Goal: Task Accomplishment & Management: Complete application form

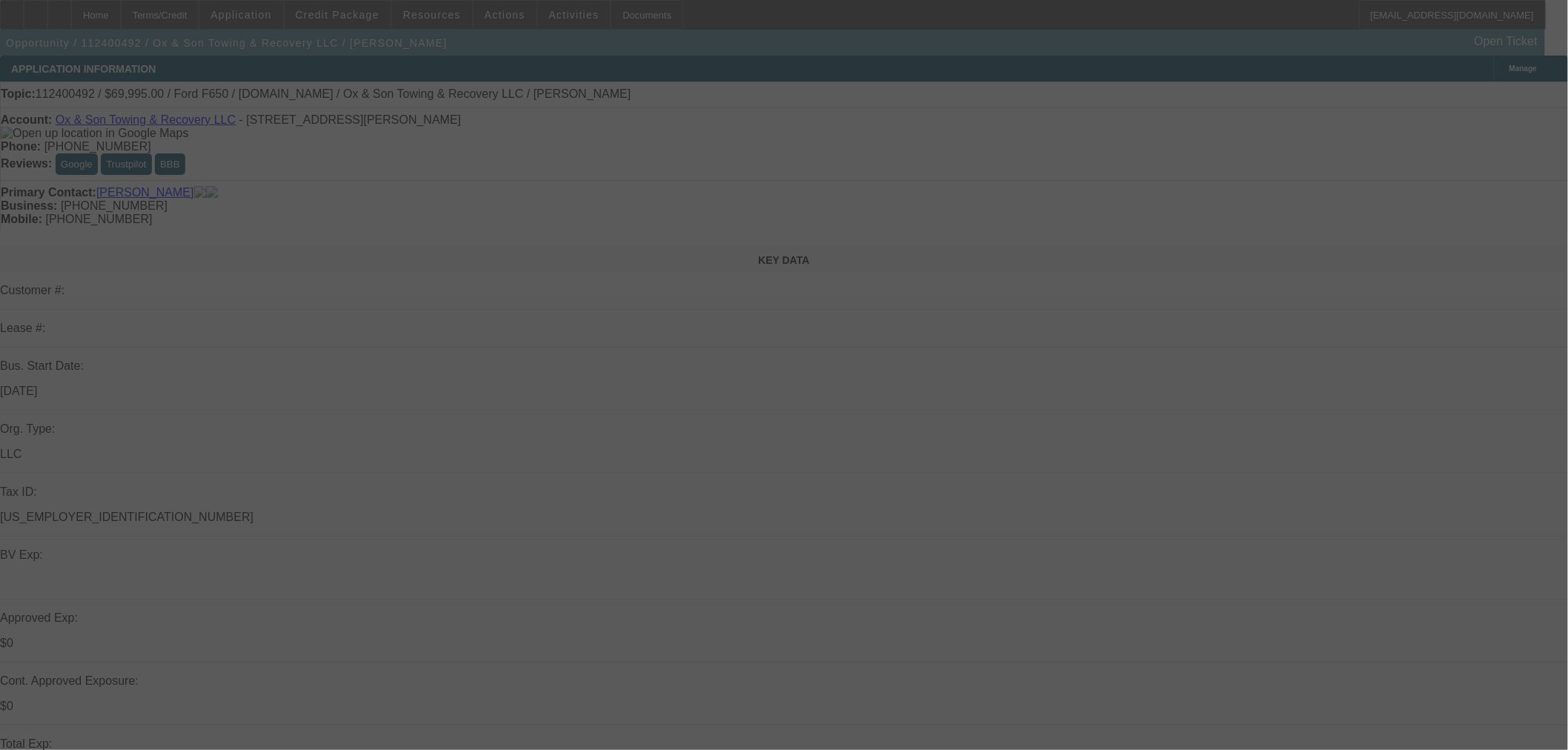
select select "0"
select select "3"
select select "0"
select select "6"
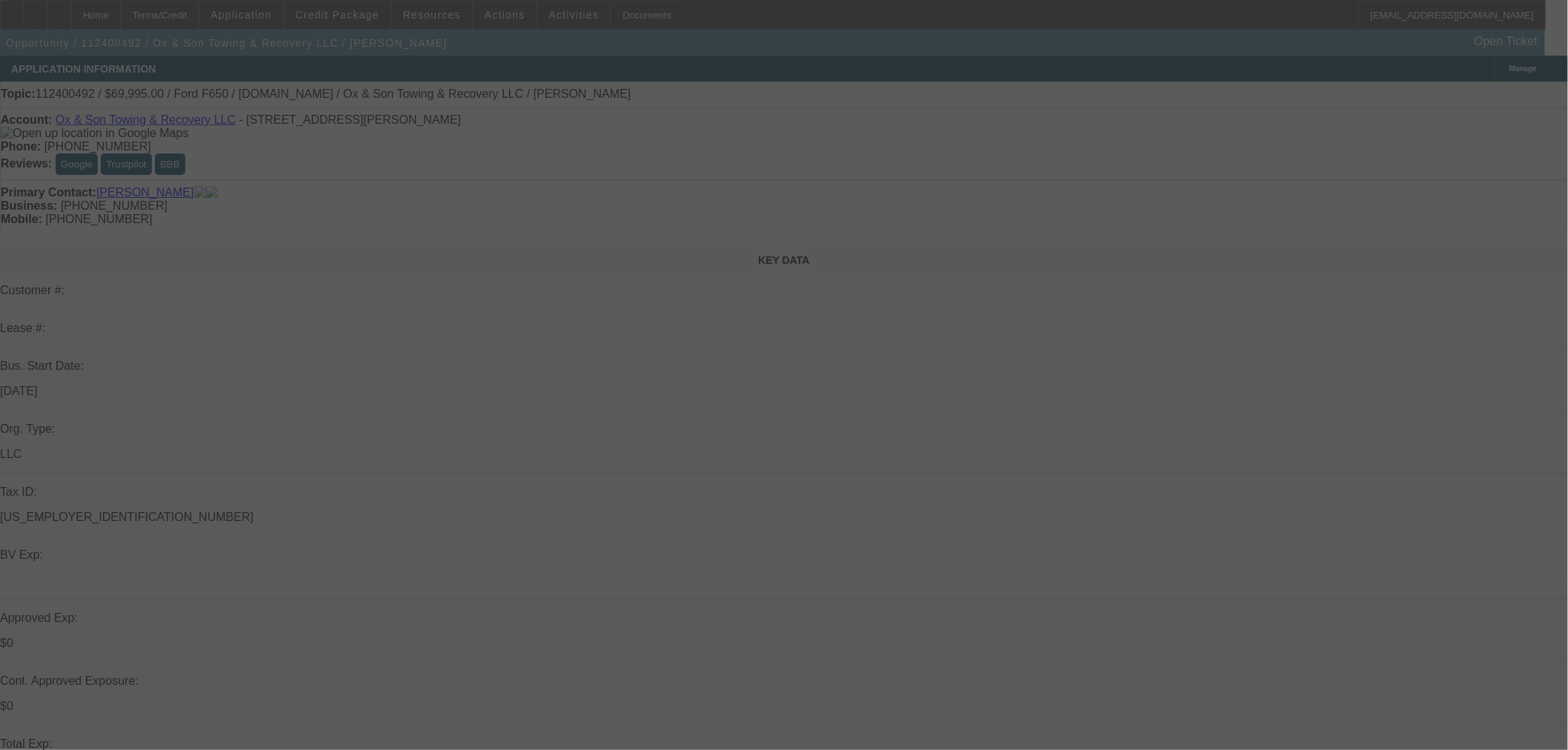
select select "0"
select select "3"
select select "0"
select select "6"
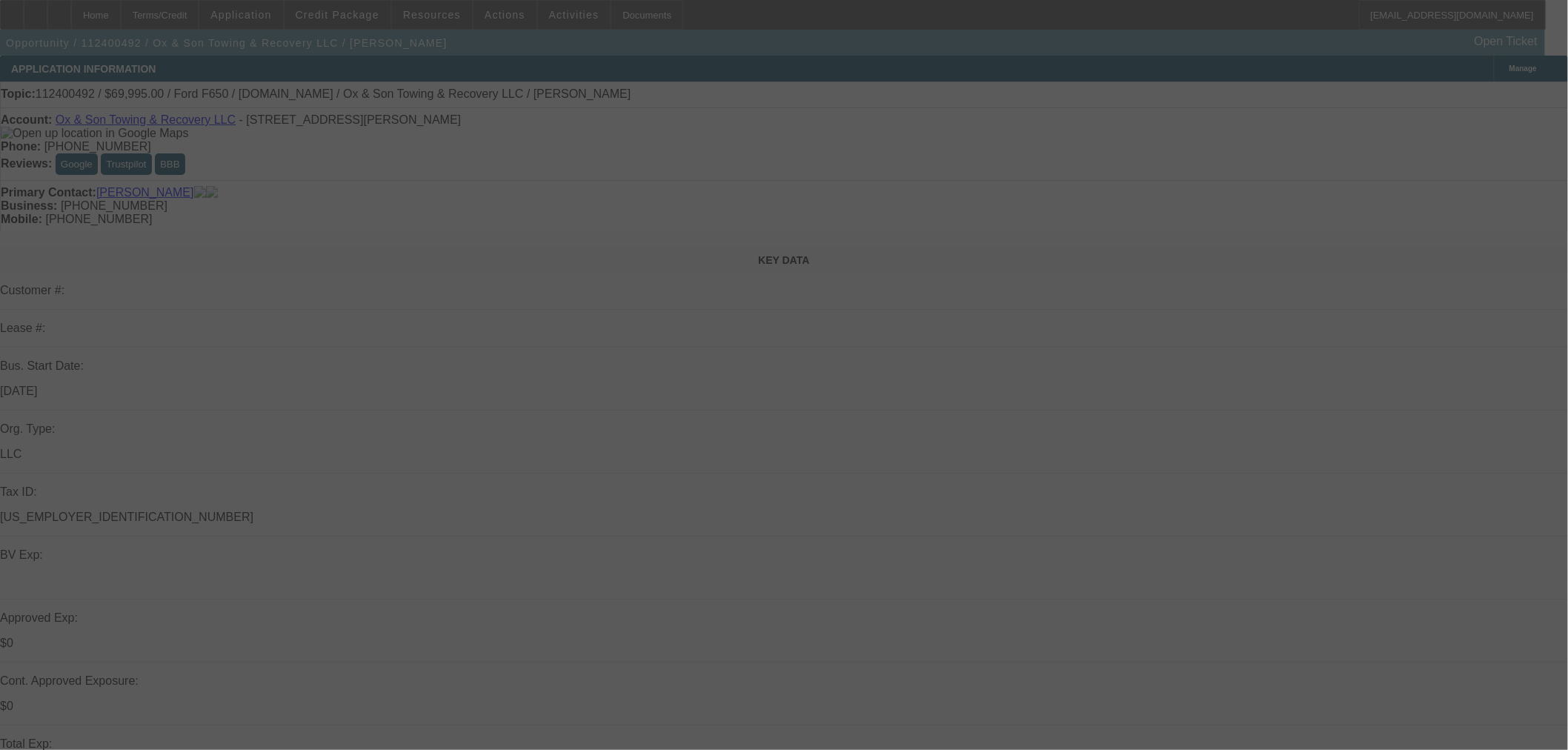
select select "0"
select select "3"
select select "0"
select select "6"
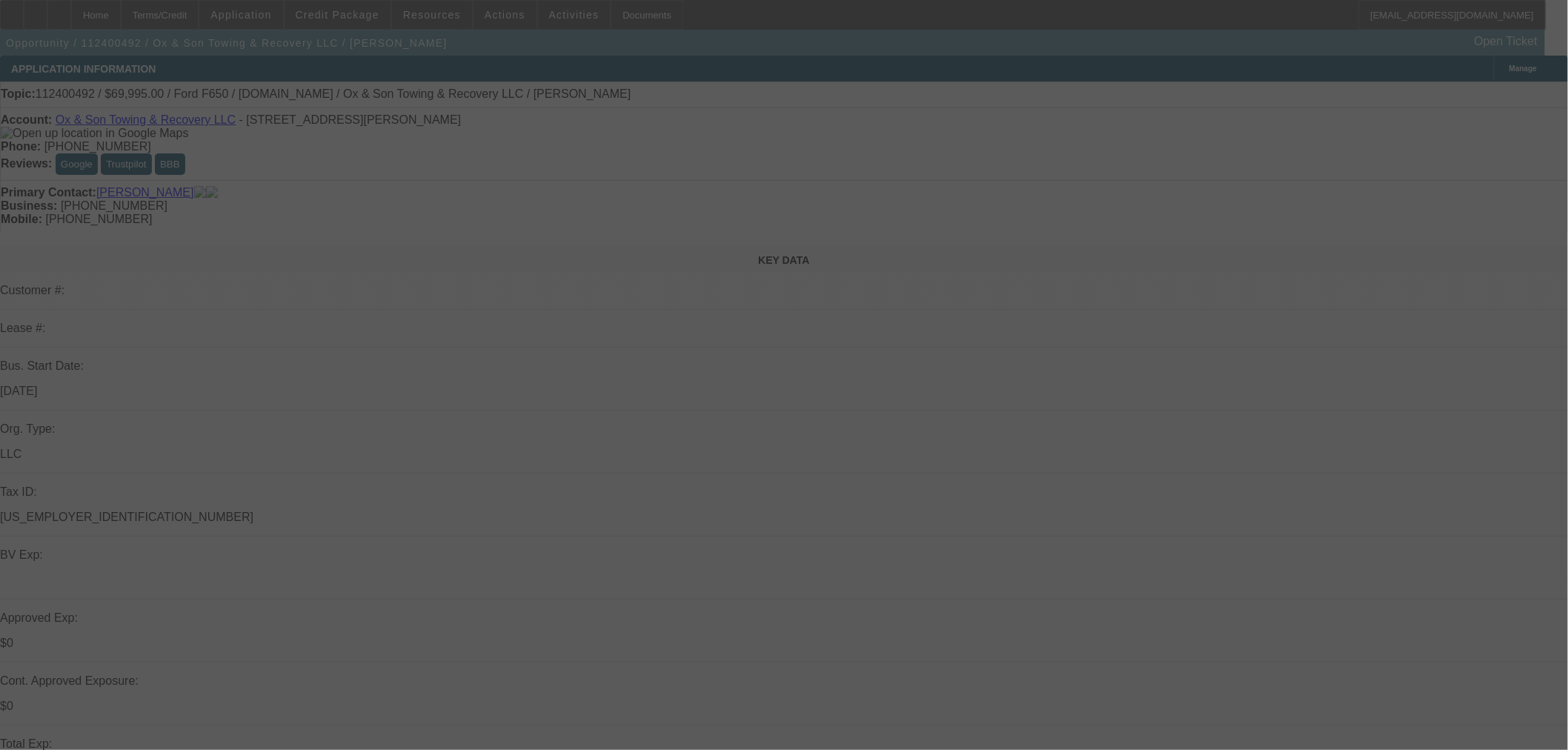
select select "0"
select select "3"
select select "0"
select select "6"
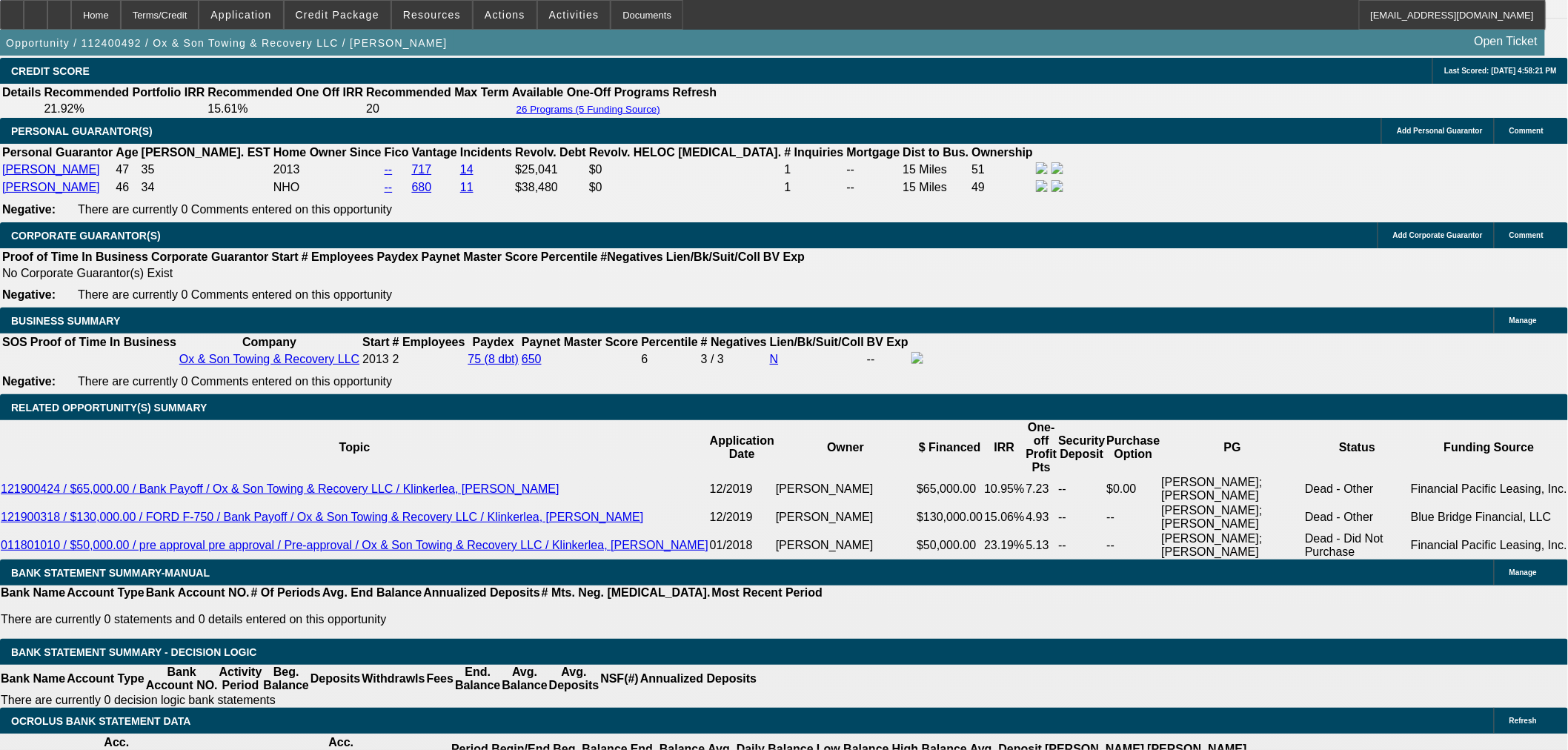
scroll to position [165, 0]
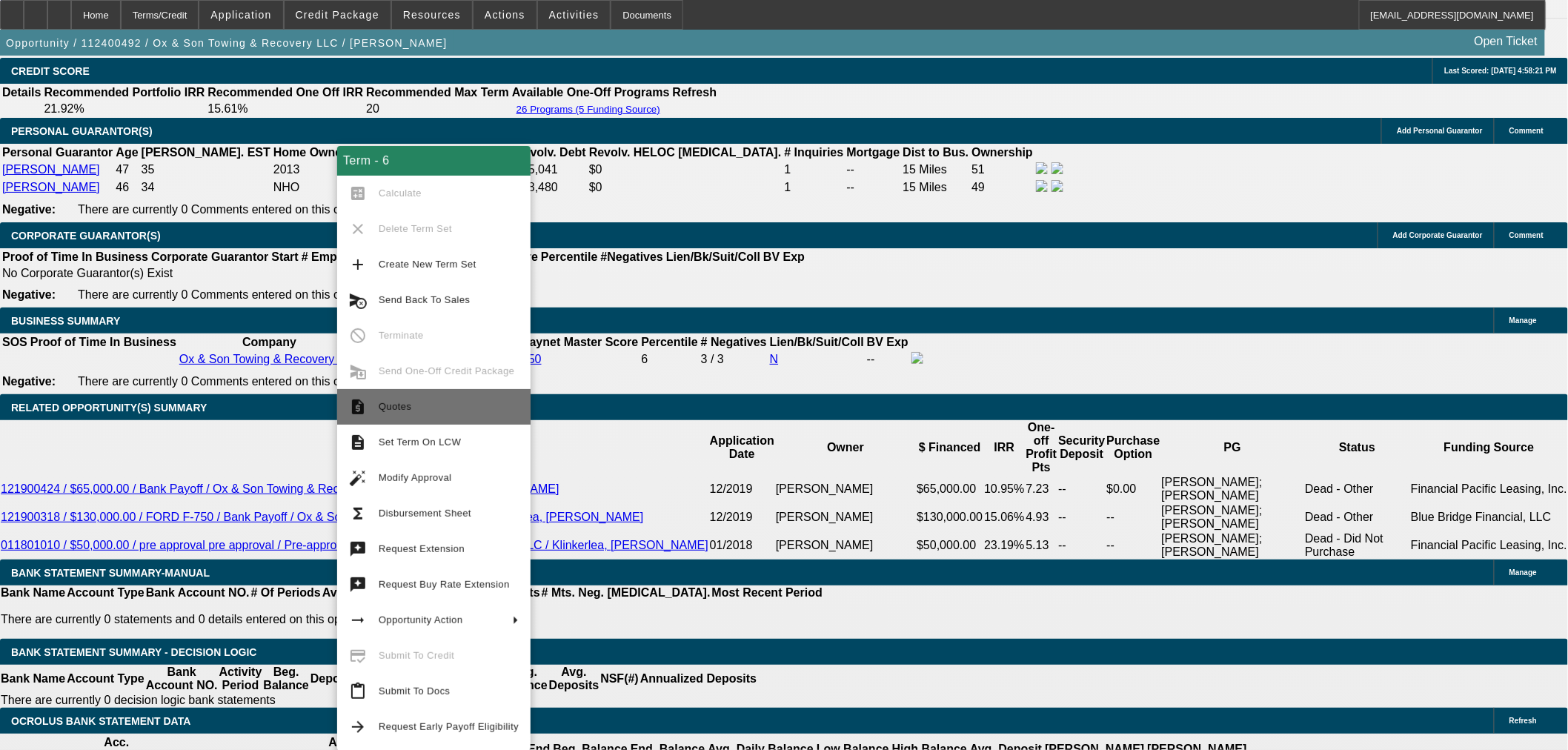
click at [466, 415] on button "request_quote Quotes" at bounding box center [434, 407] width 194 height 35
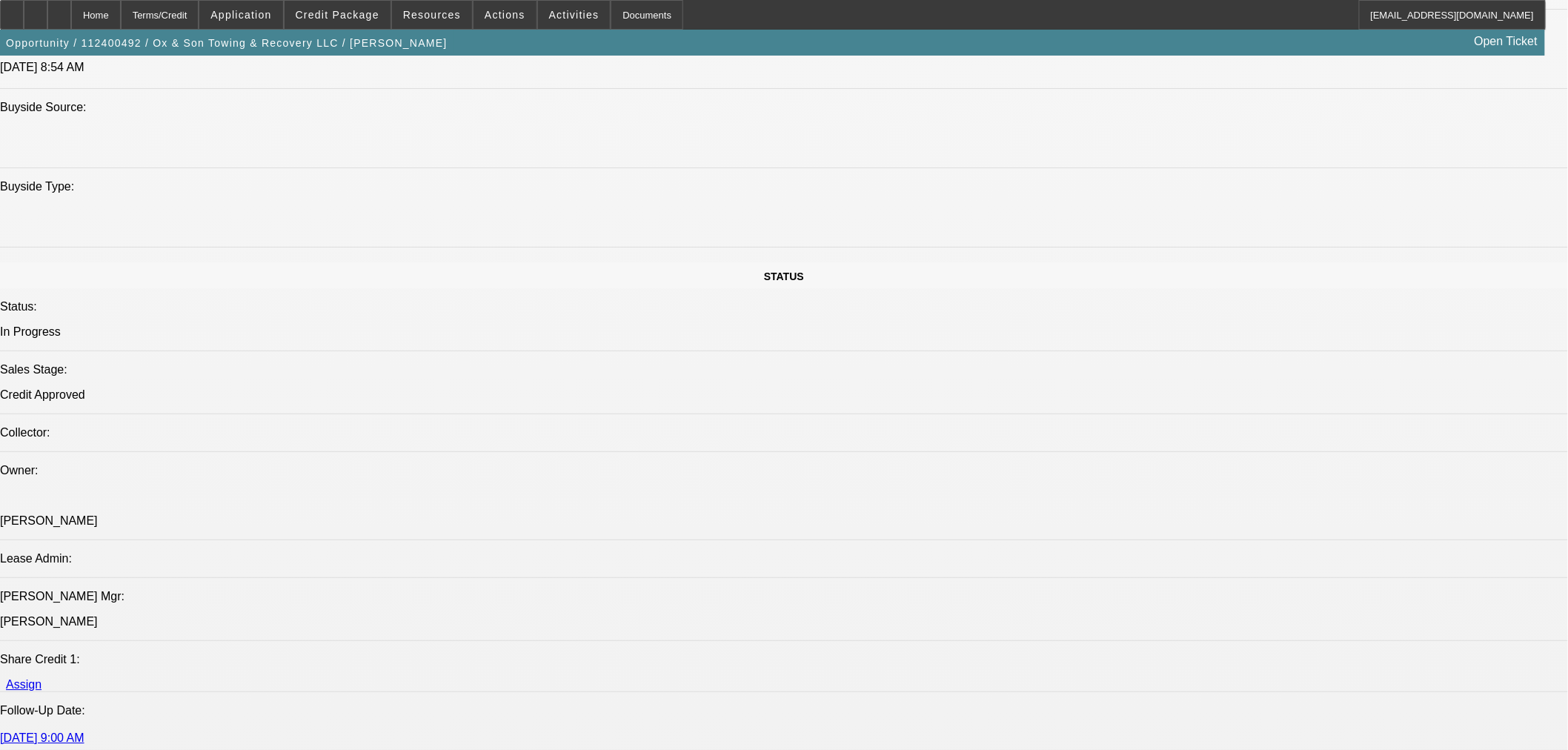
scroll to position [1811, 0]
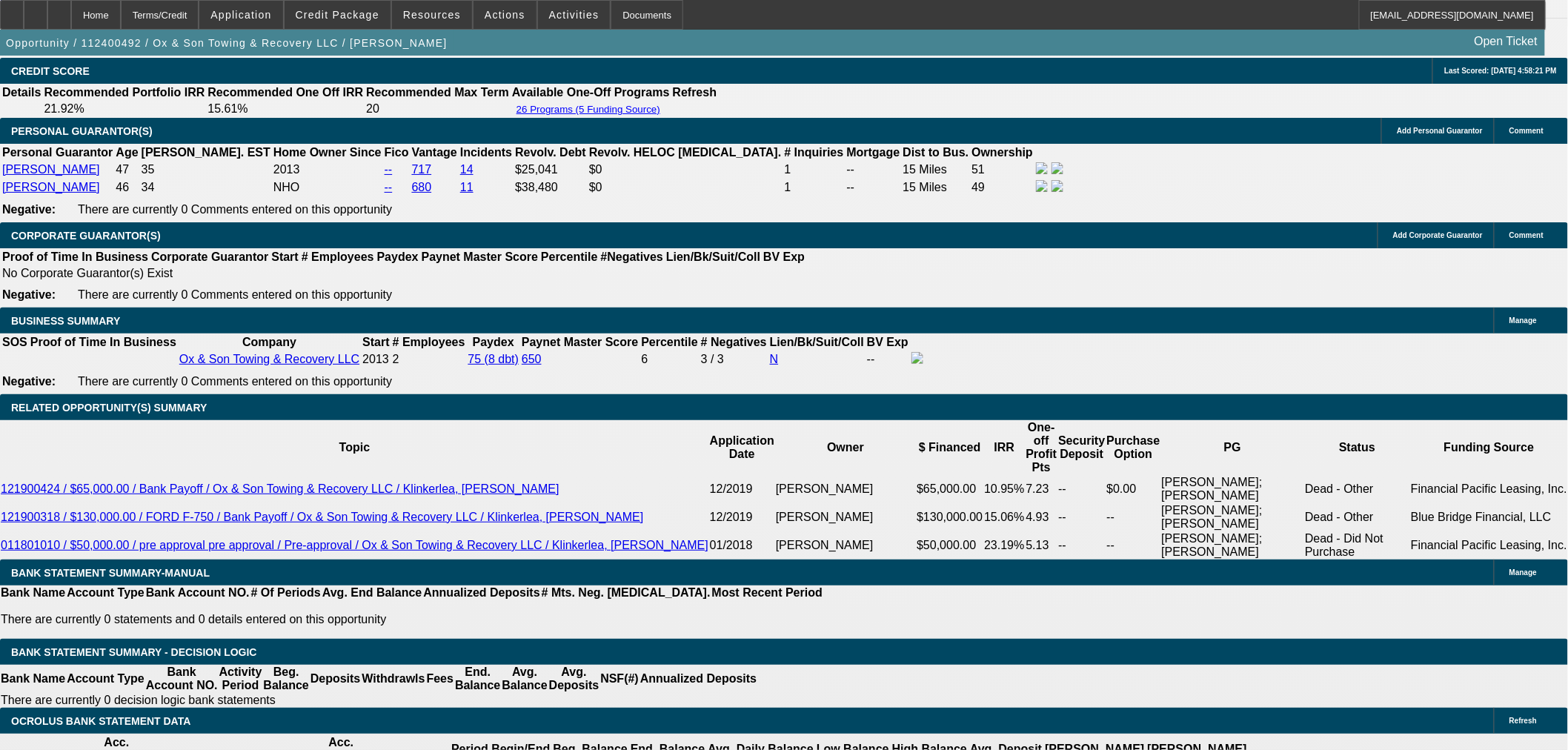
scroll to position [2140, 0]
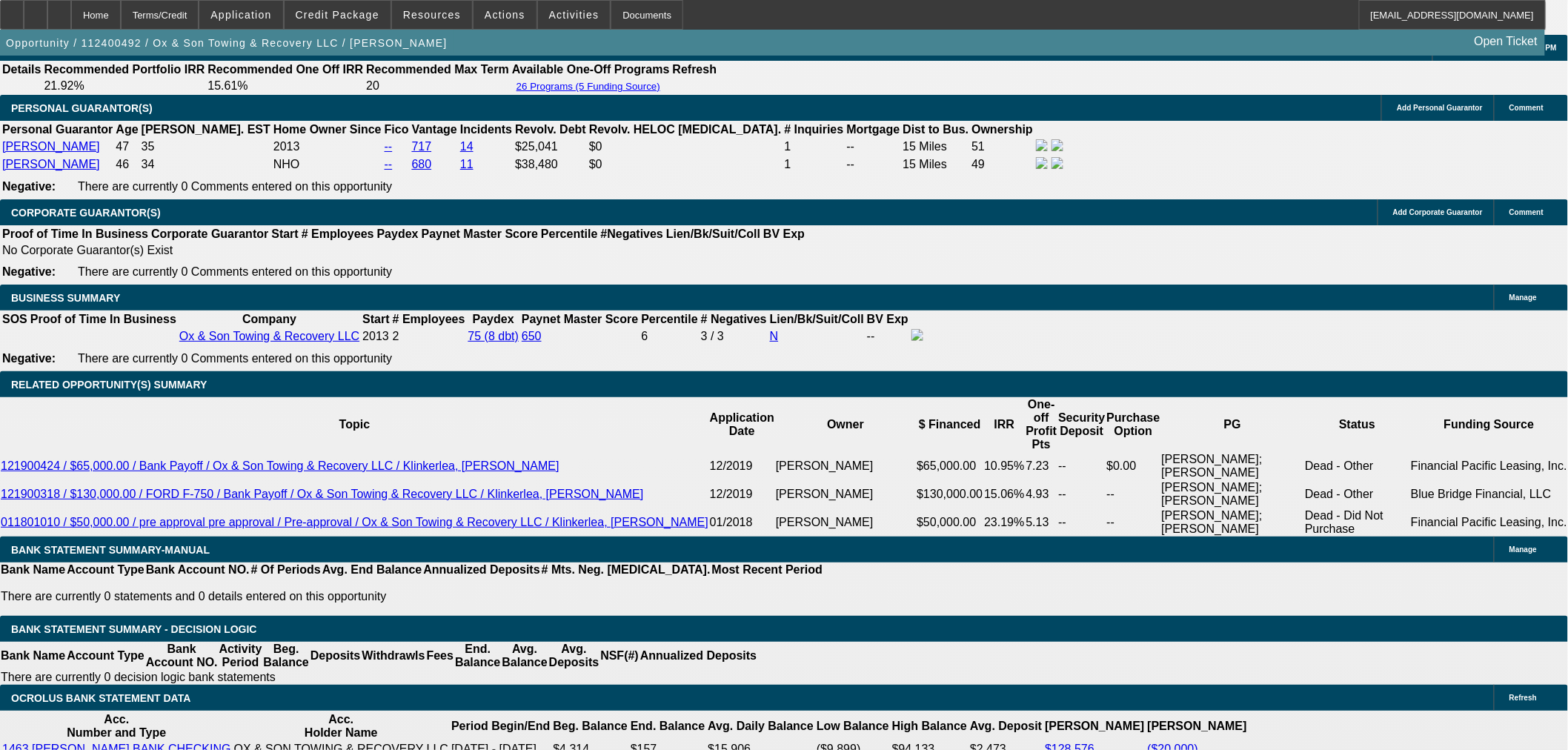
scroll to position [2387, 0]
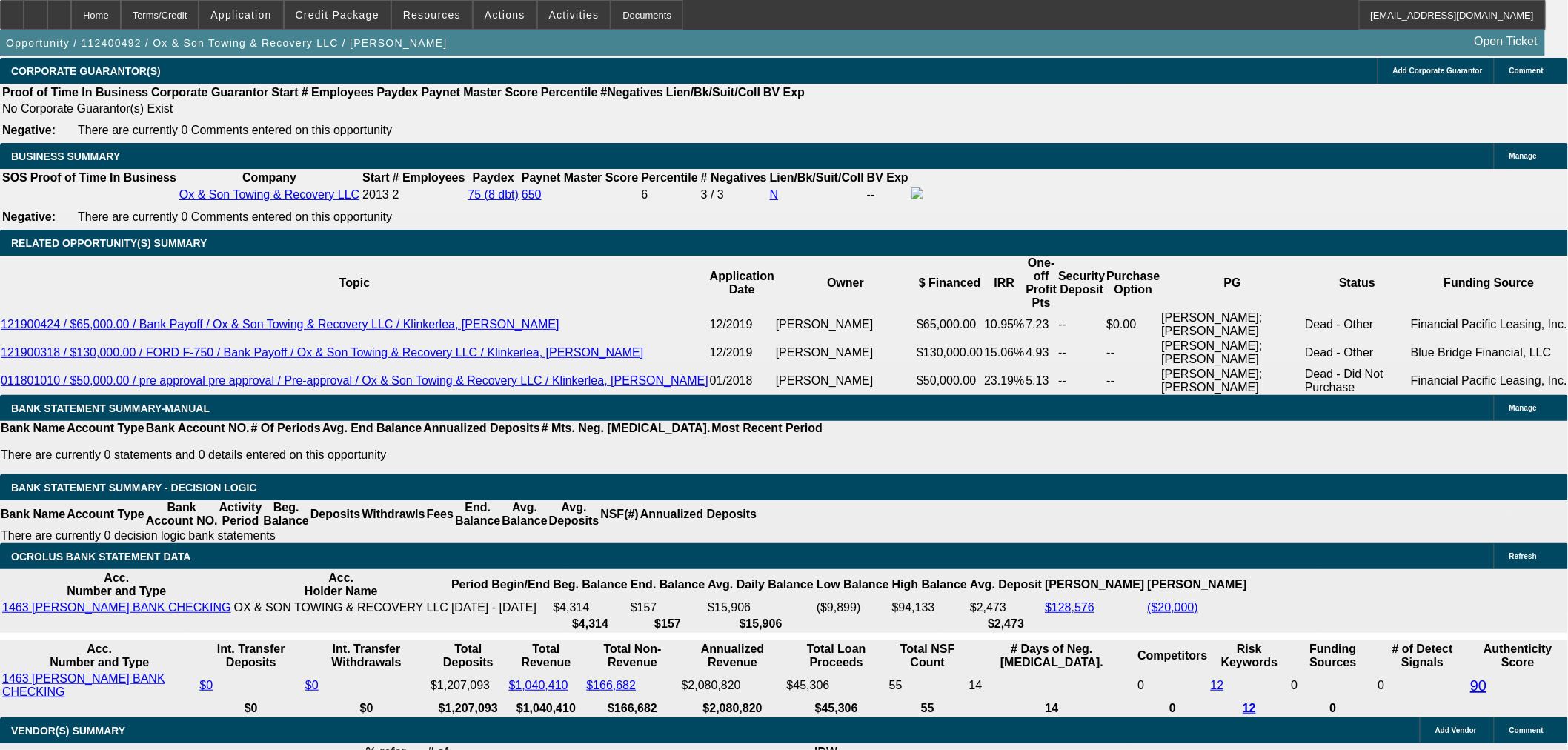
drag, startPoint x: 382, startPoint y: 535, endPoint x: 350, endPoint y: 531, distance: 32.2
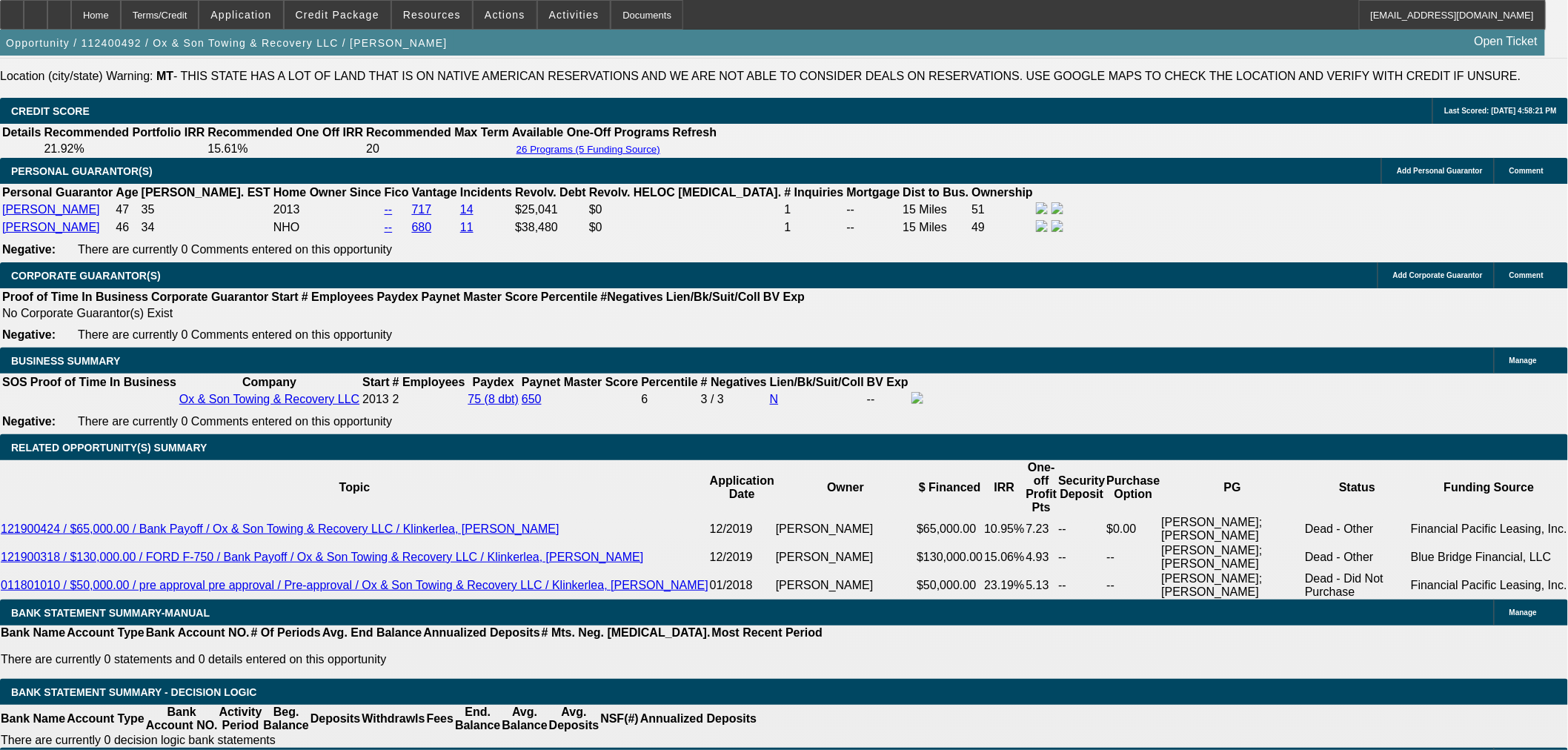
scroll to position [2224, 0]
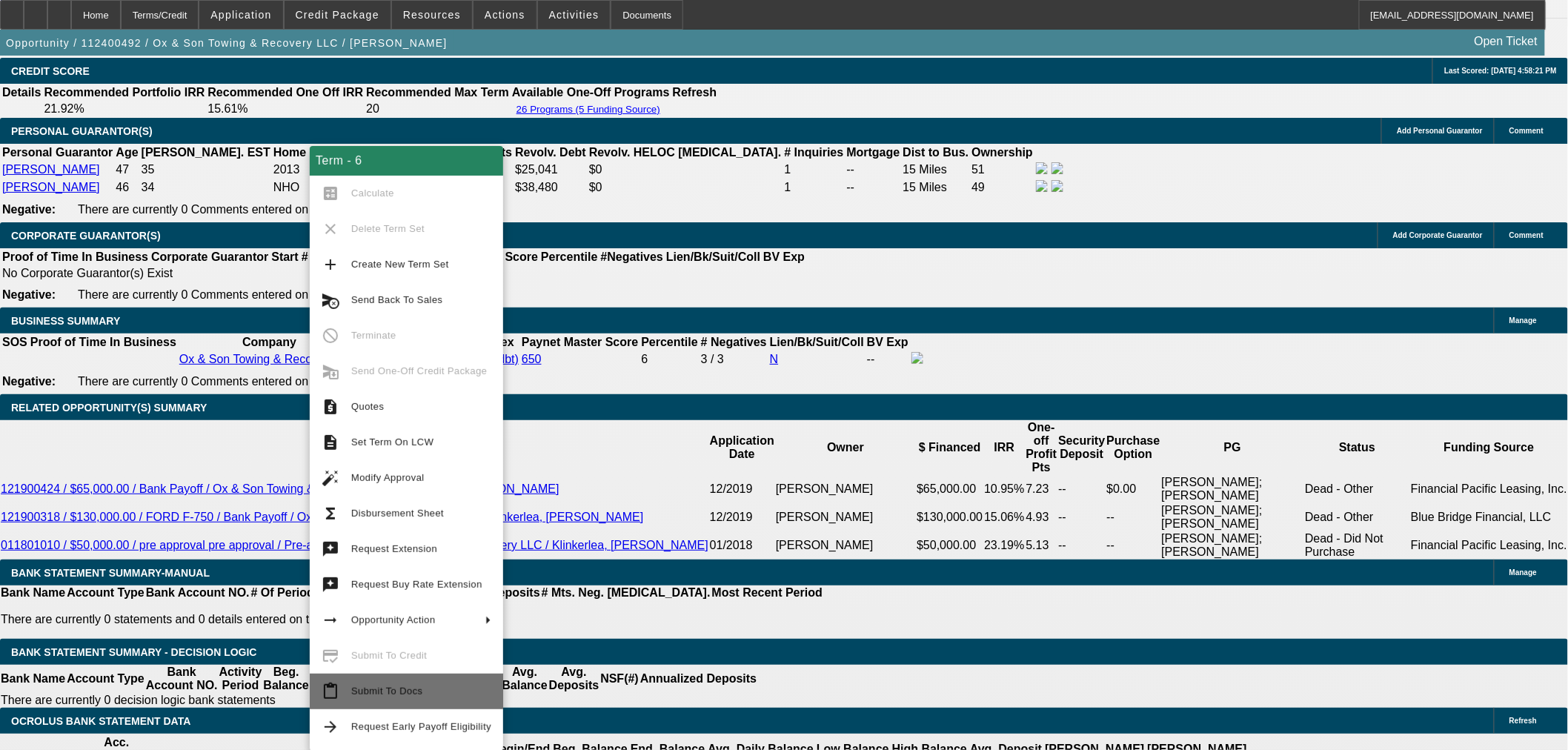
click at [436, 677] on button "content_paste Submit To Docs" at bounding box center [407, 691] width 194 height 35
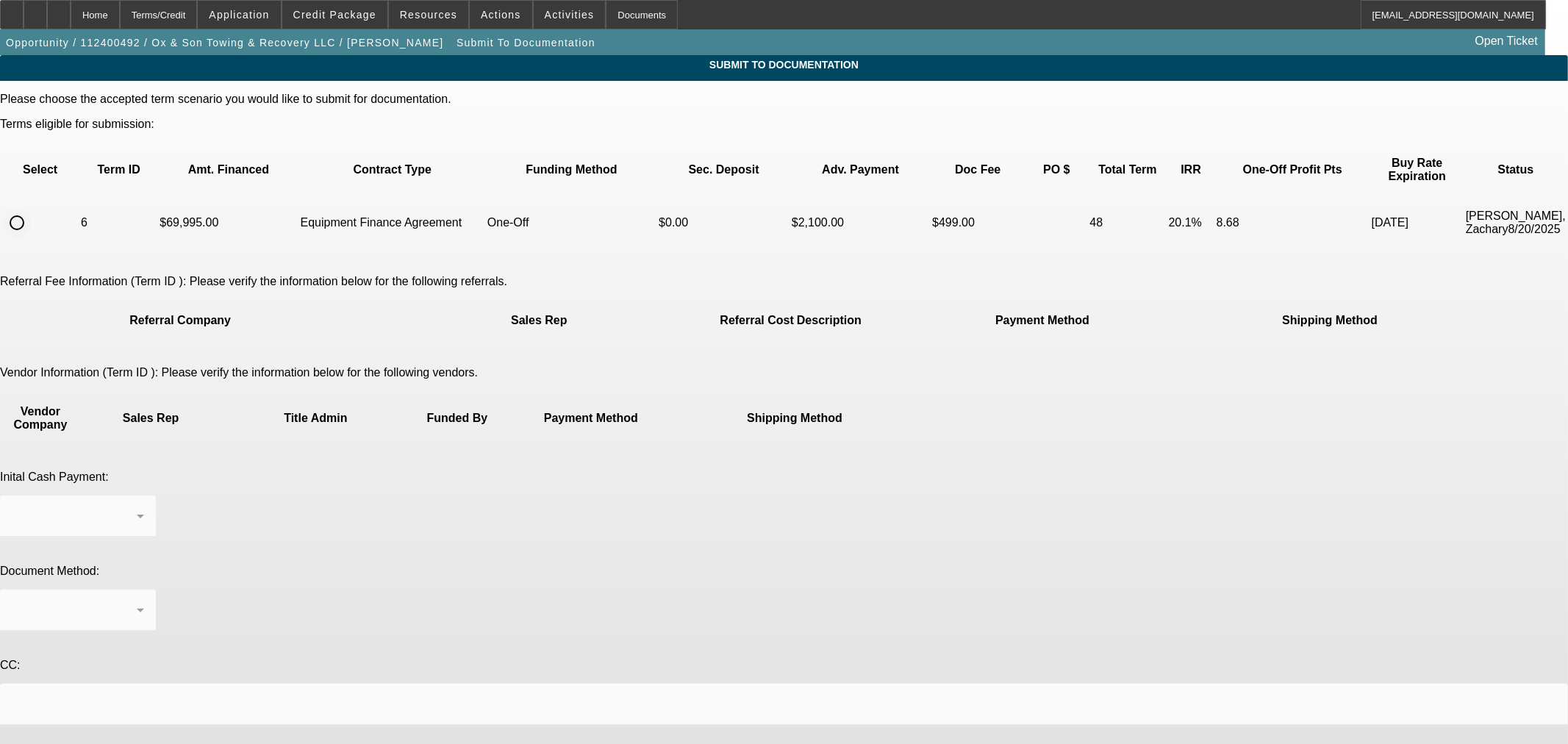
click at [31, 208] on input "radio" at bounding box center [17, 223] width 30 height 30
radio input "true"
click at [144, 495] on div "Business Check" at bounding box center [78, 515] width 133 height 41
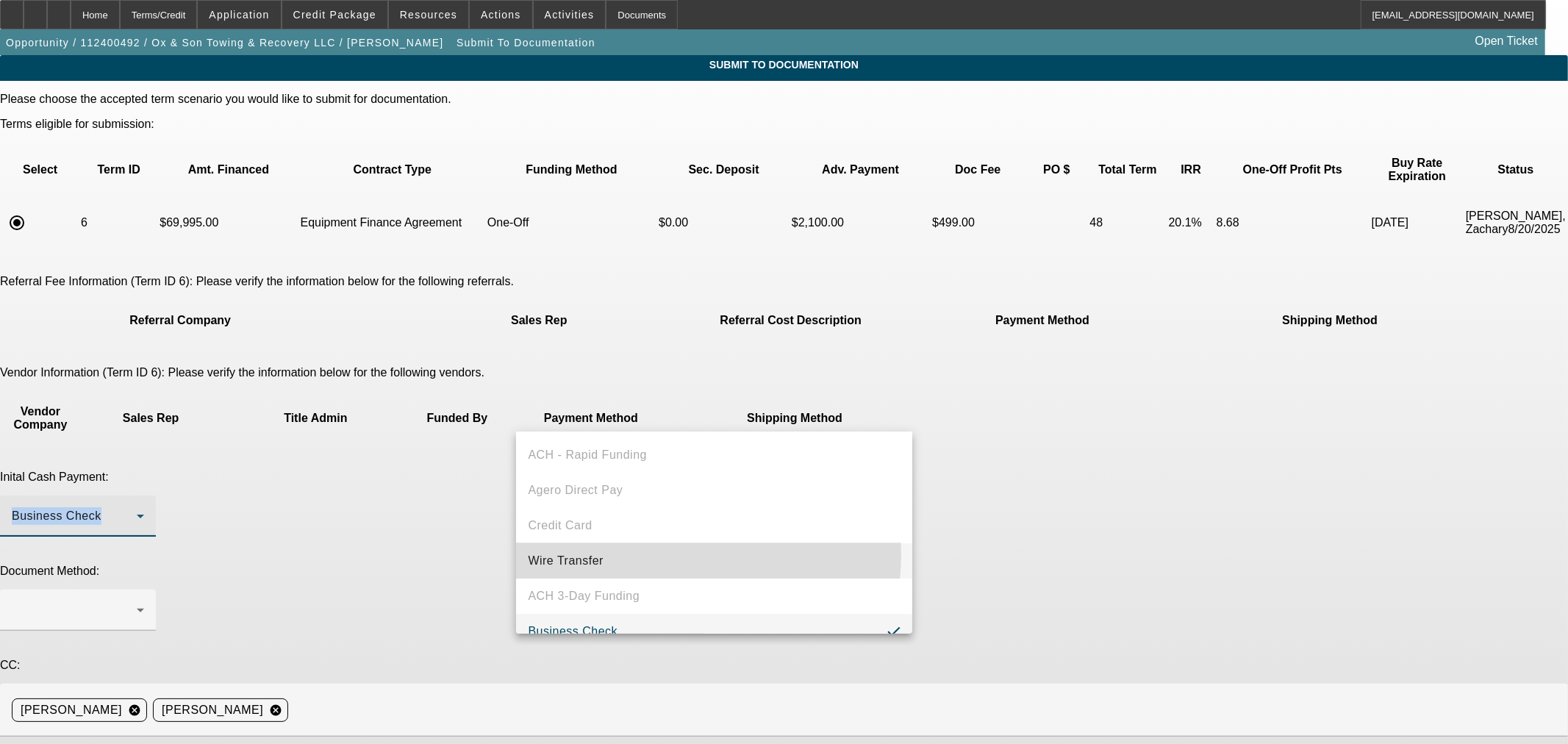
click at [691, 555] on mat-option "Wire Transfer" at bounding box center [714, 561] width 396 height 35
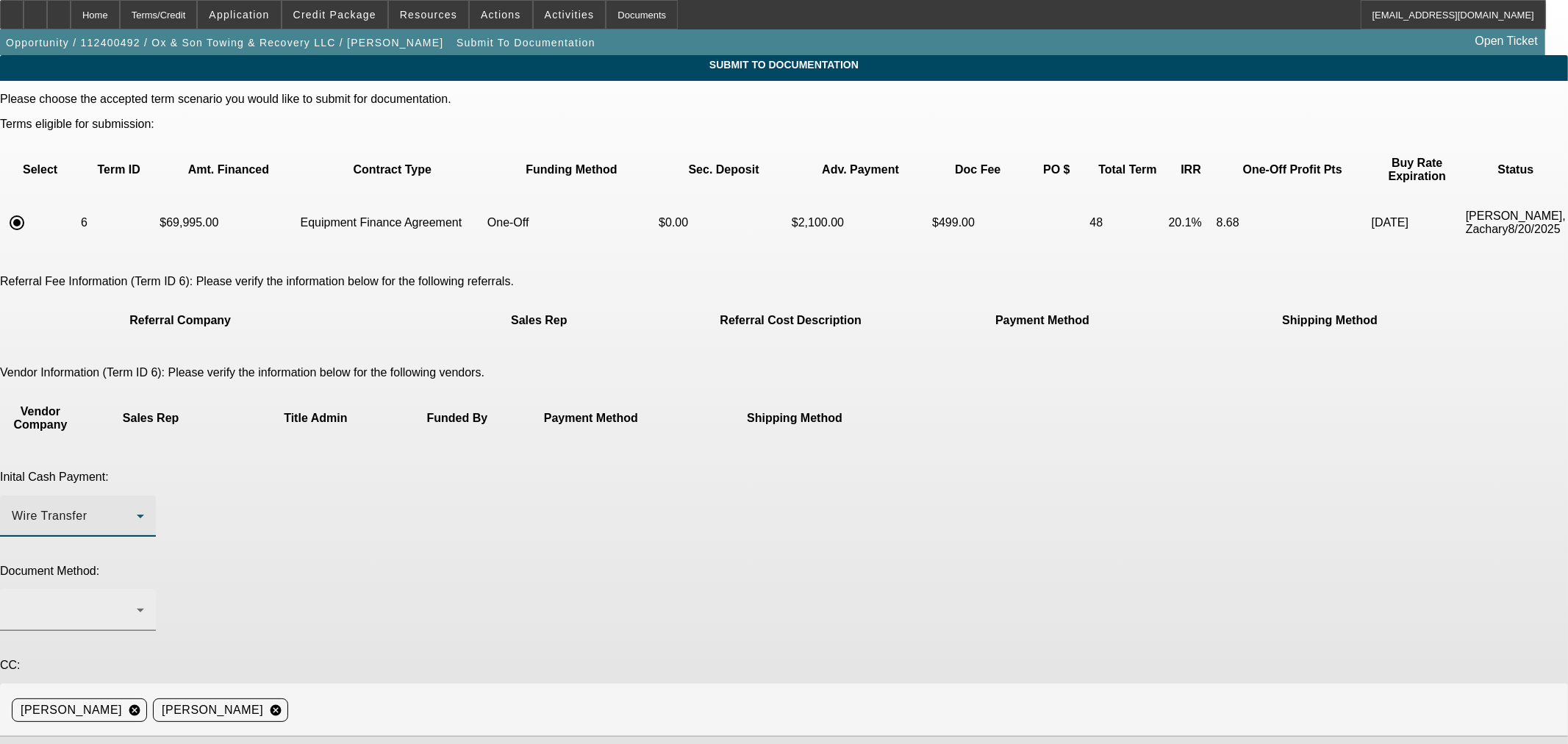
drag, startPoint x: 667, startPoint y: 438, endPoint x: 689, endPoint y: 465, distance: 34.8
click at [676, 446] on div "Please choose the accepted term scenario you would like to submit for documenta…" at bounding box center [784, 500] width 1568 height 816
click at [137, 602] on div at bounding box center [73, 610] width 125 height 17
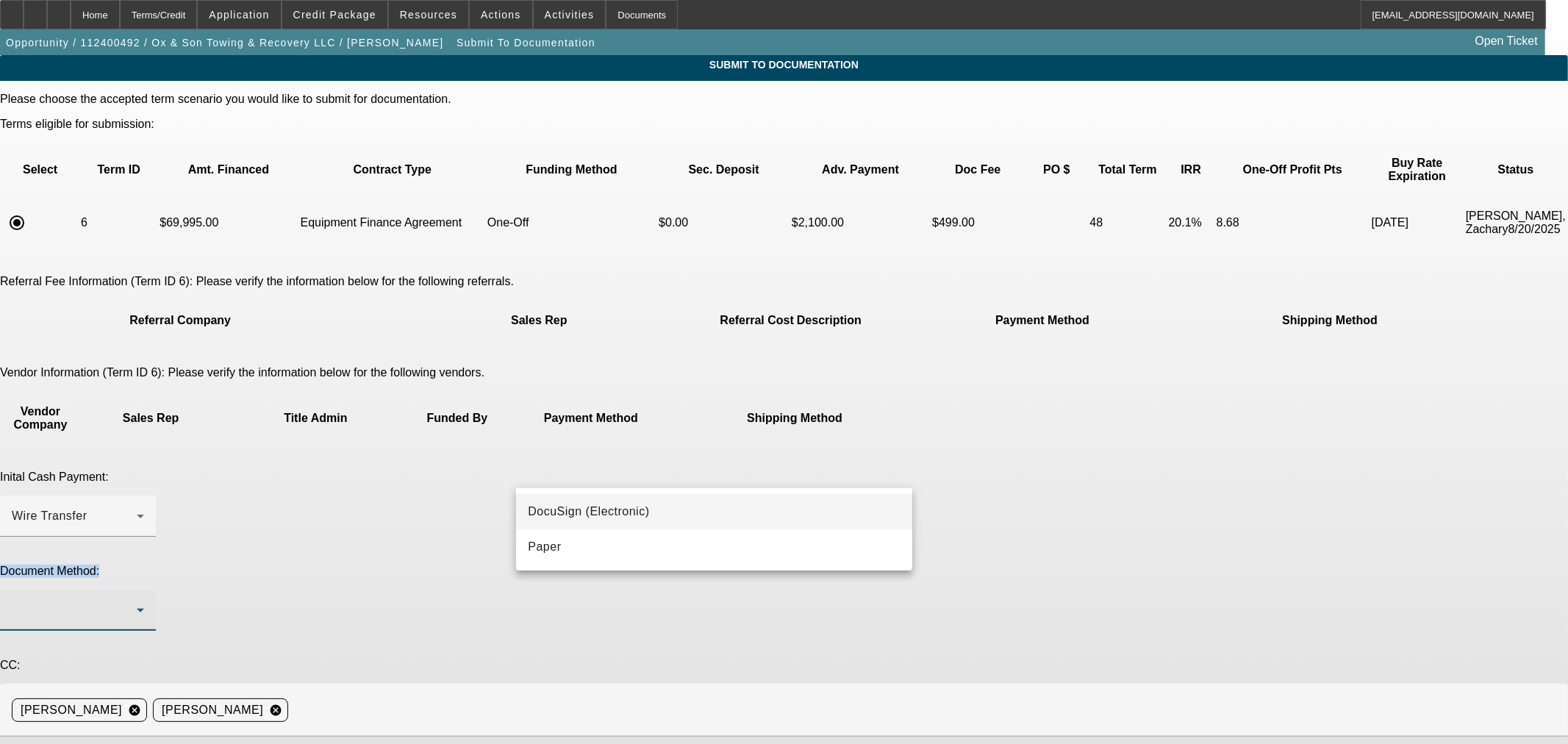
click at [686, 516] on mat-option "DocuSign (Electronic)" at bounding box center [714, 512] width 396 height 35
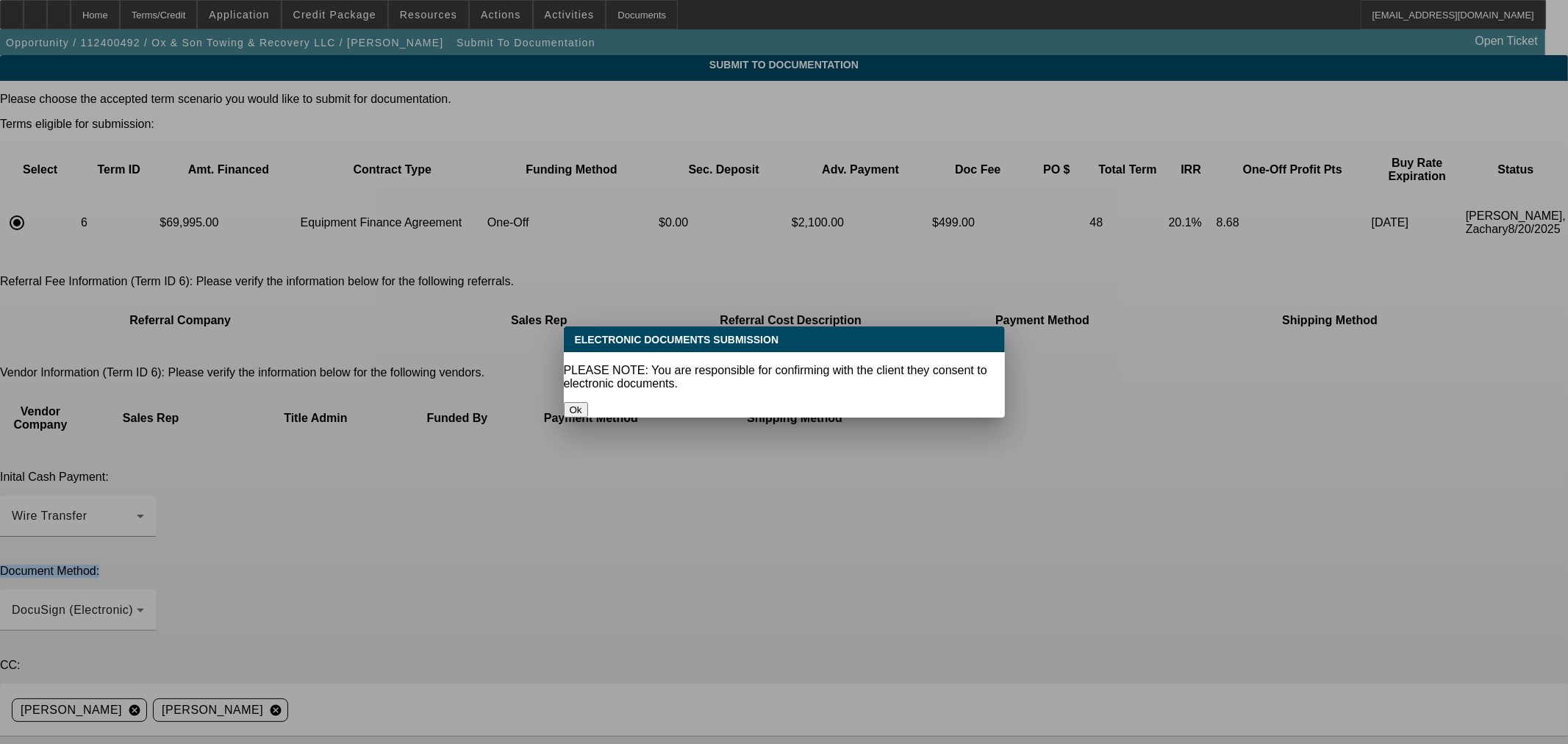
click at [588, 402] on button "Ok" at bounding box center [576, 410] width 24 height 16
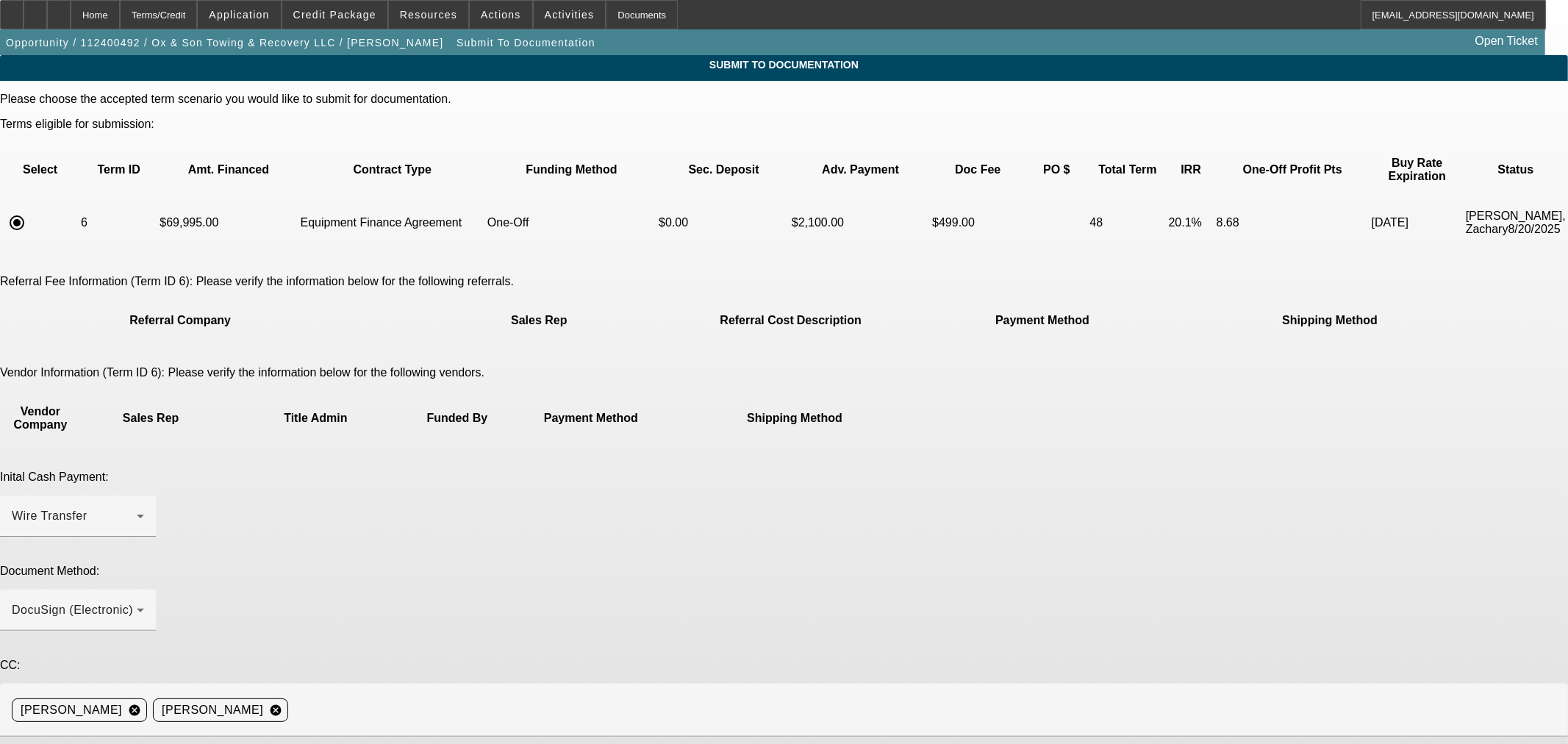
drag, startPoint x: 522, startPoint y: 594, endPoint x: 621, endPoint y: 593, distance: 99.0
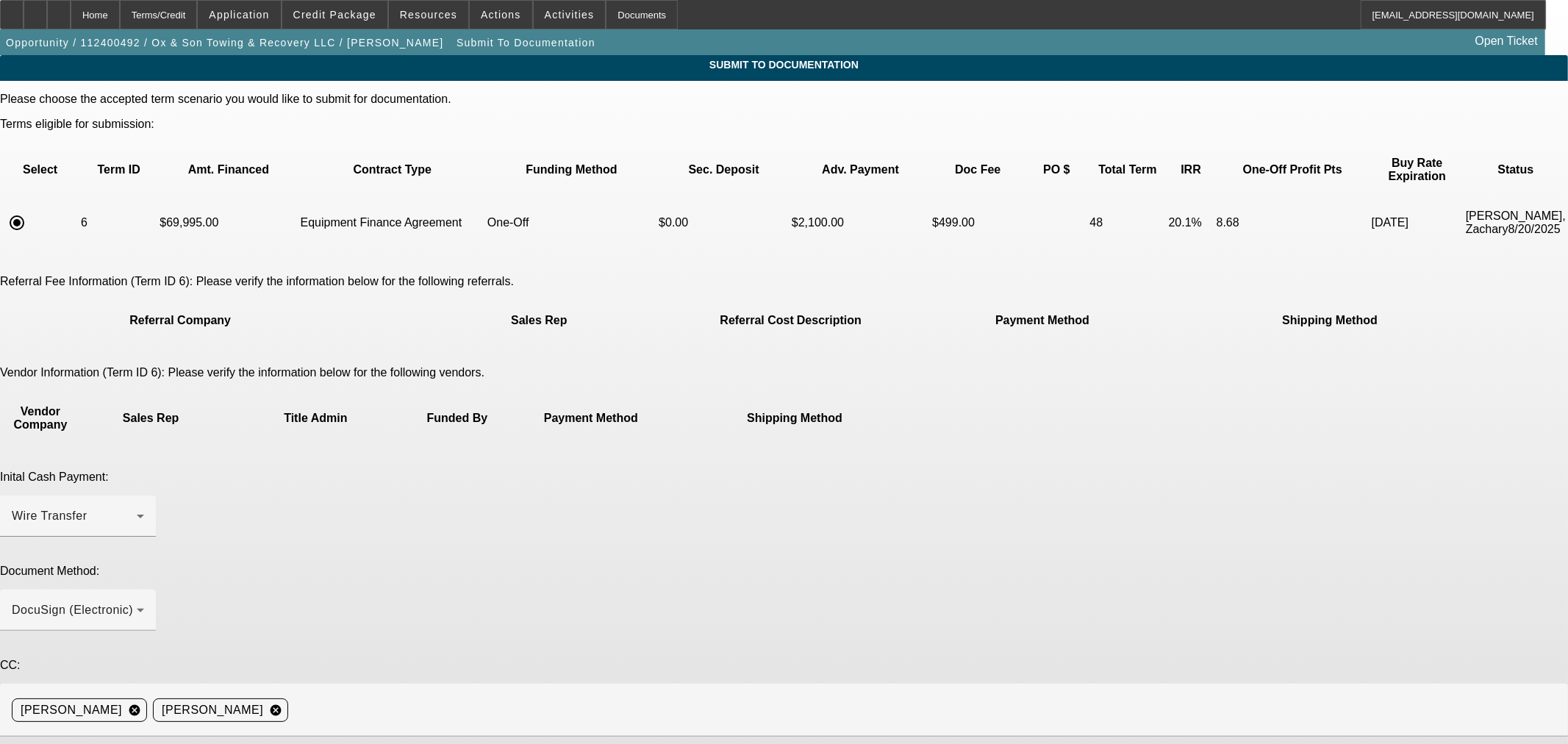
drag, startPoint x: 652, startPoint y: 596, endPoint x: 533, endPoint y: 590, distance: 119.2
drag, startPoint x: 529, startPoint y: 591, endPoint x: 650, endPoint y: 590, distance: 121.0
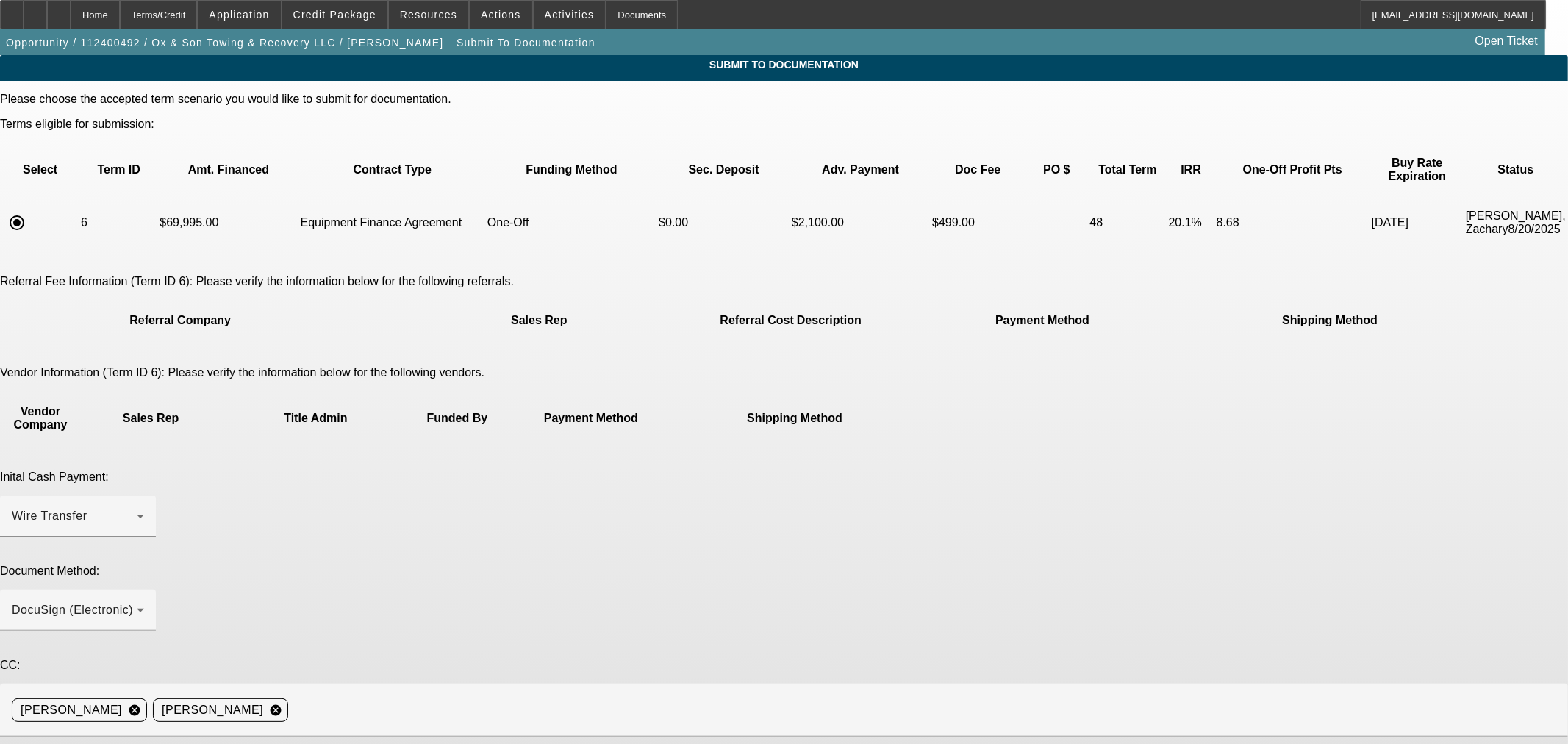
paste textarea "Jennifer"
paste textarea "Klinker"
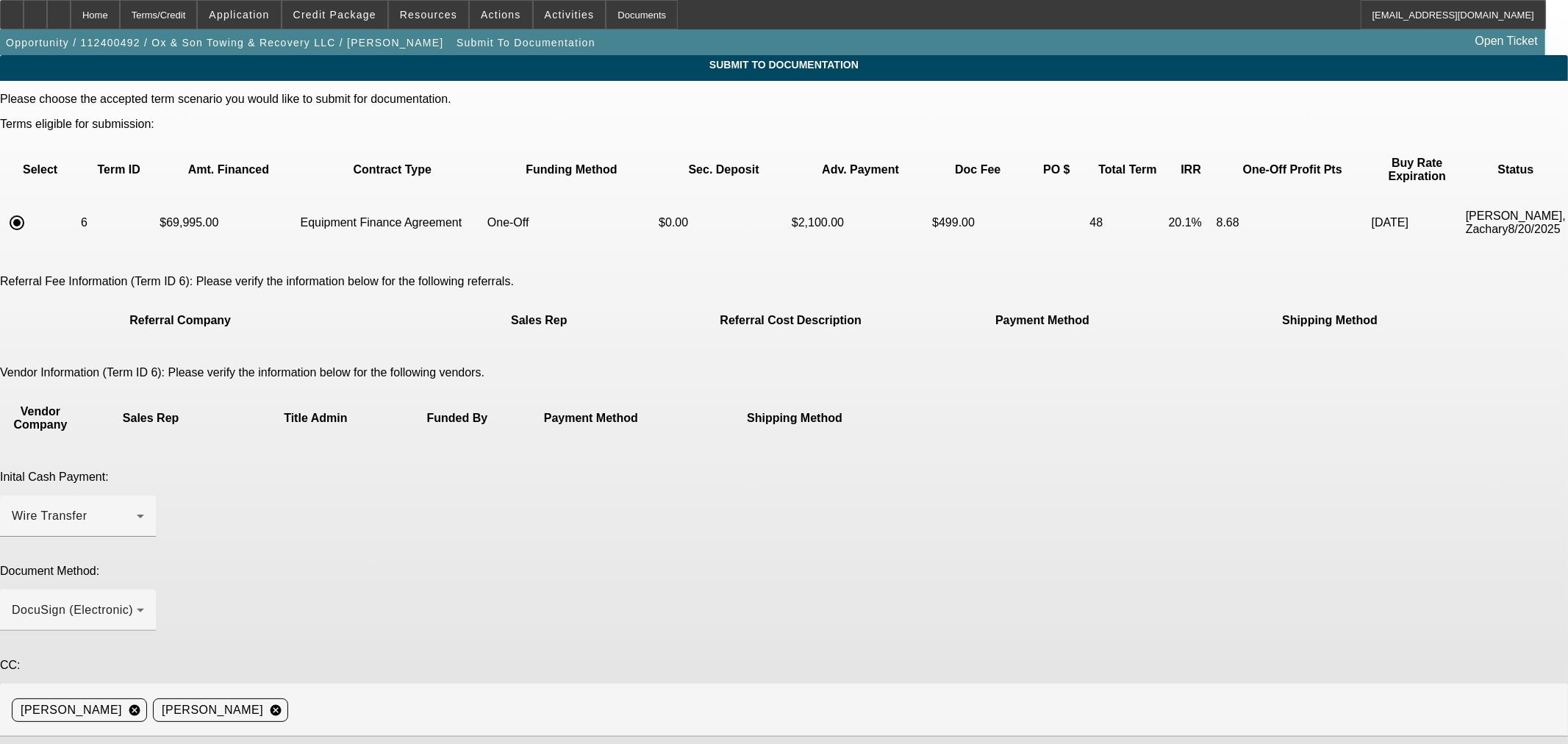
paste textarea "(406) 590-7276"
paste textarea "ox_son@yahoo.com"
type textarea "Submitting for documentation. Equip-used truck. Please send EPOA. PG point of c…"
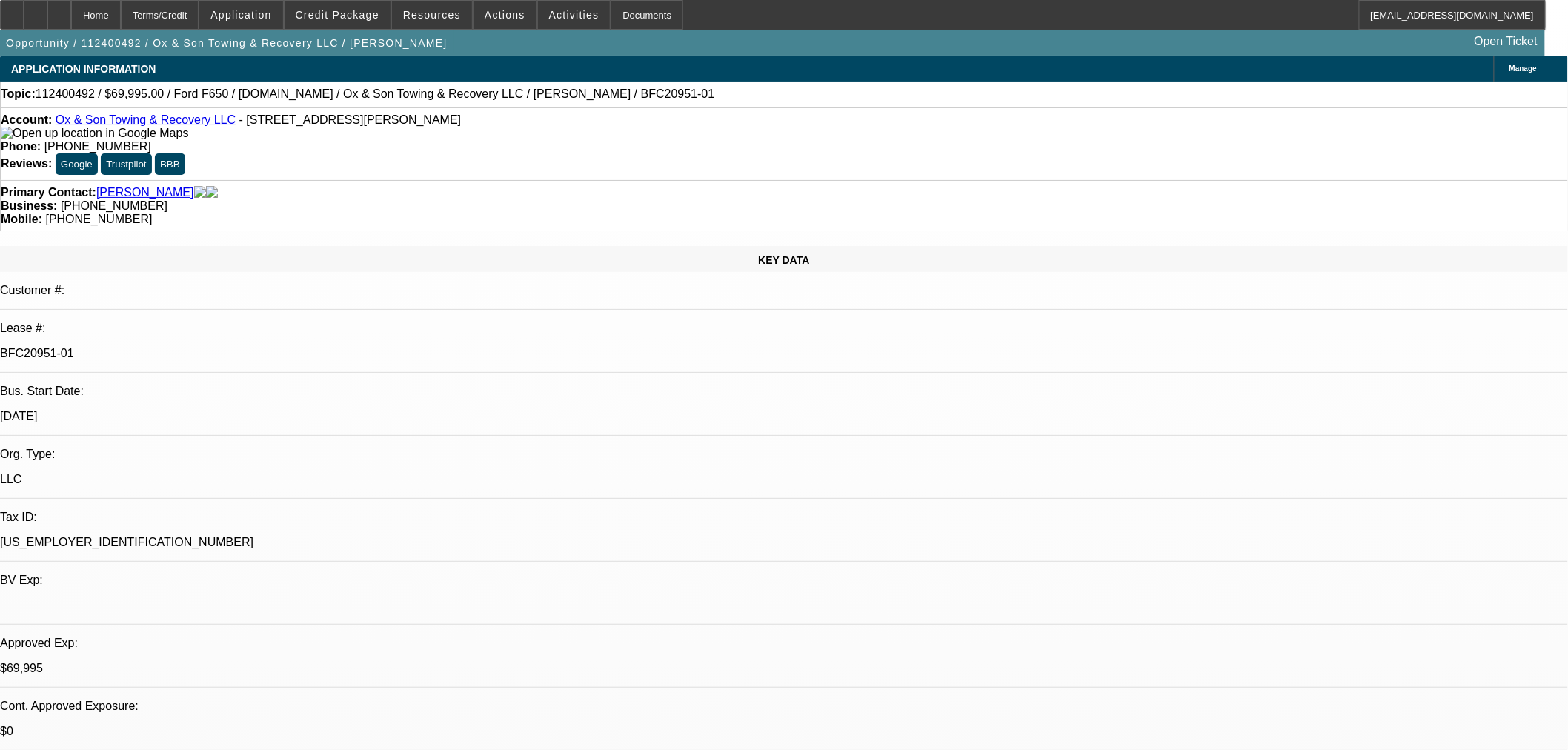
select select "0"
select select "3"
select select "0"
select select "6"
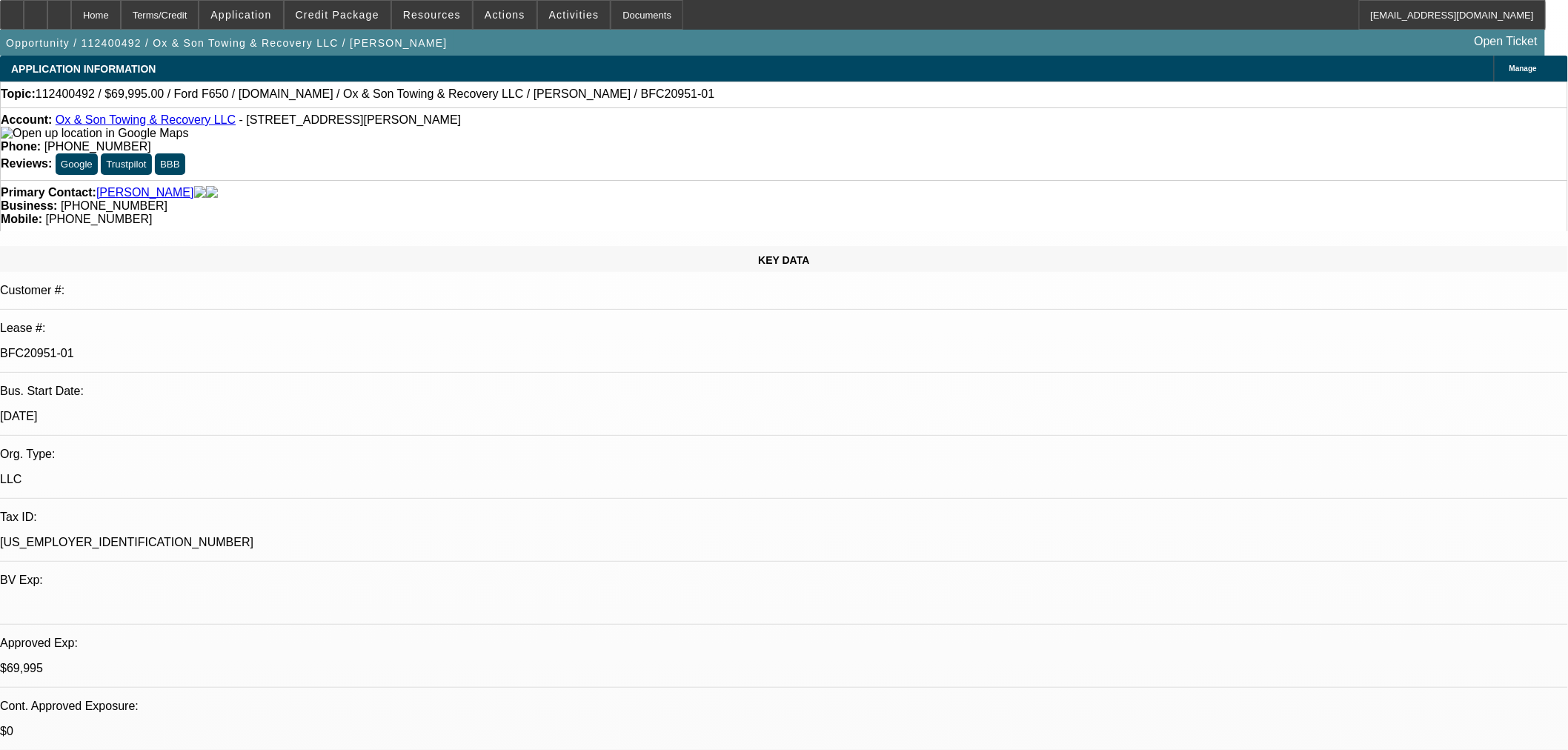
select select "0"
select select "3"
select select "0"
select select "6"
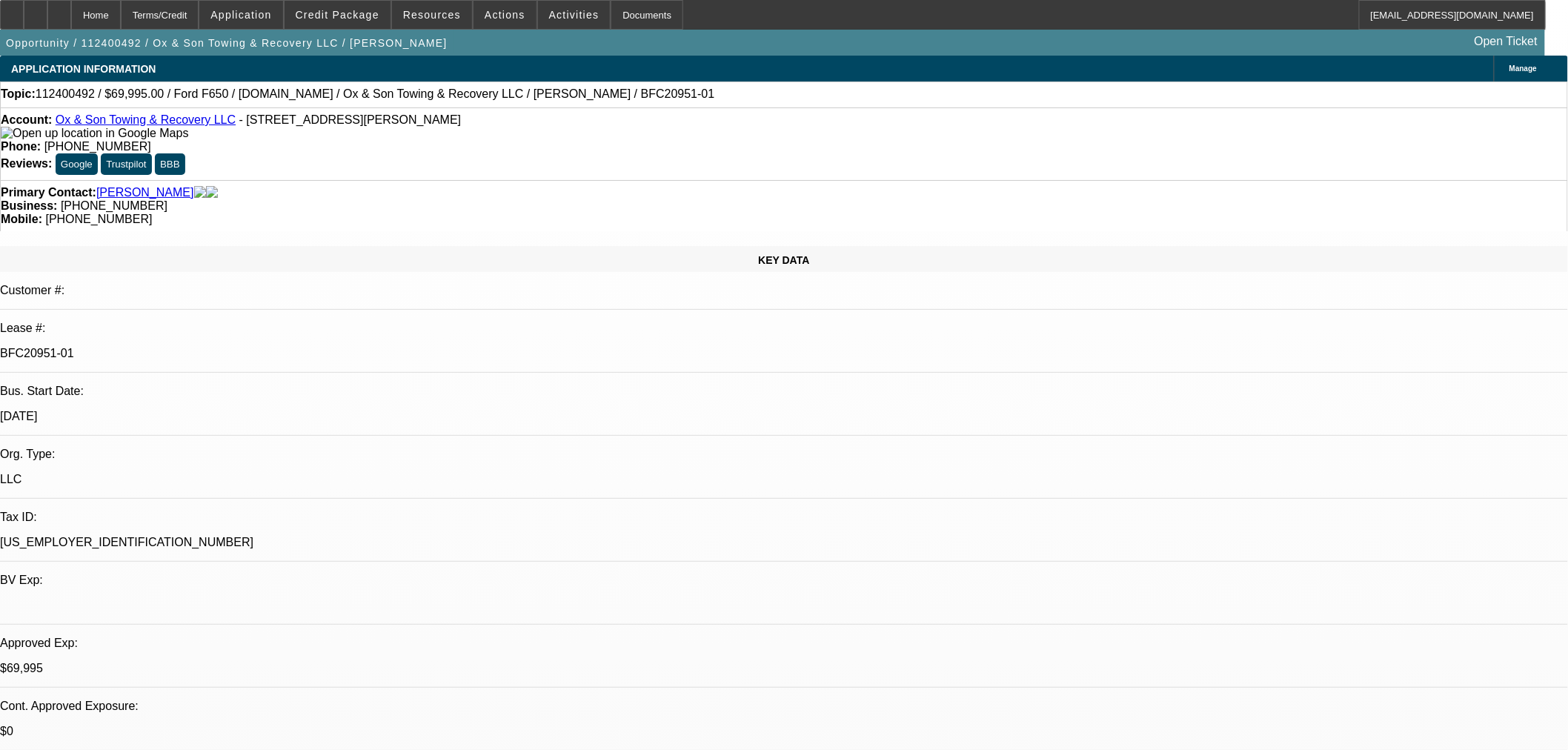
select select "0"
select select "3"
select select "0"
select select "6"
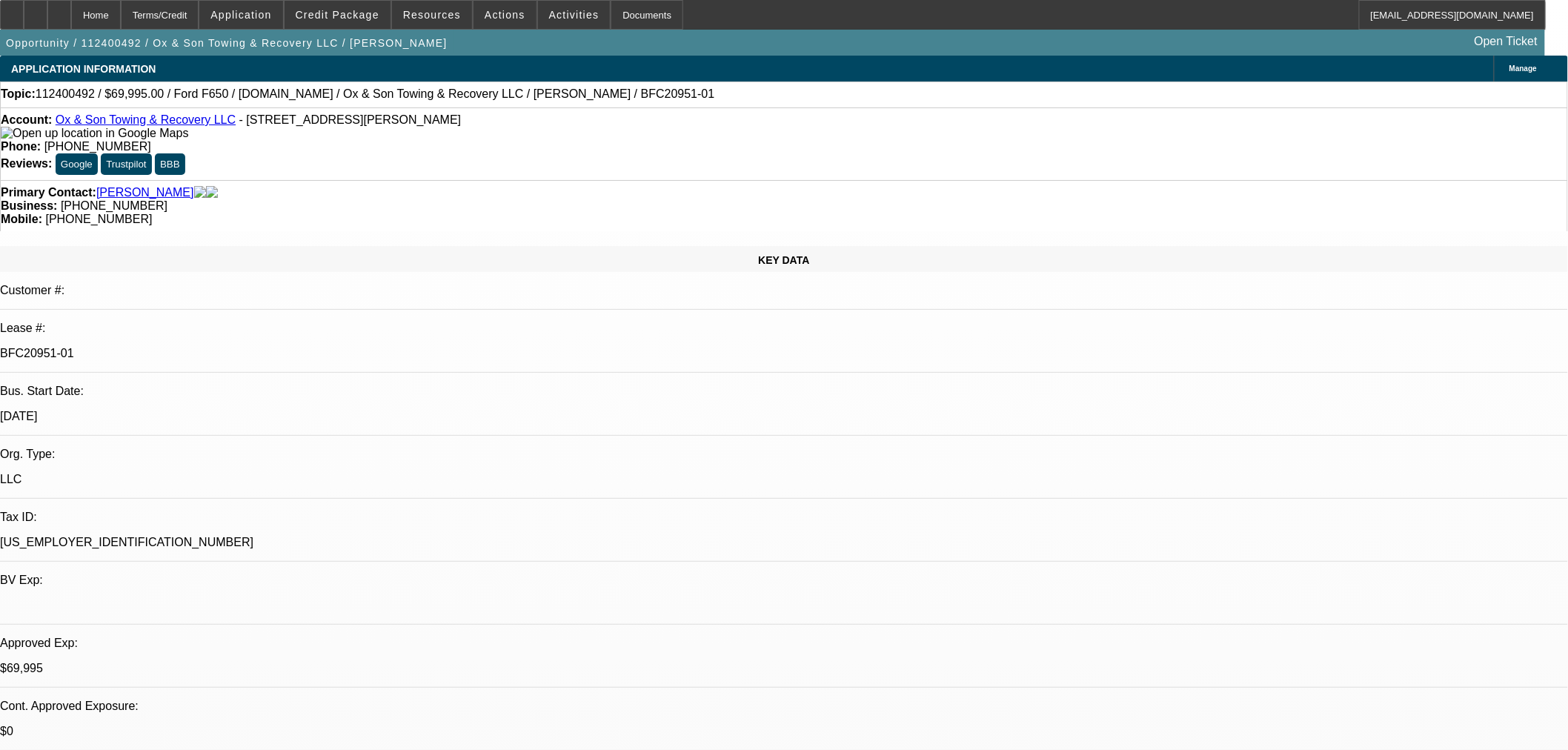
select select "0"
select select "3"
select select "0"
select select "6"
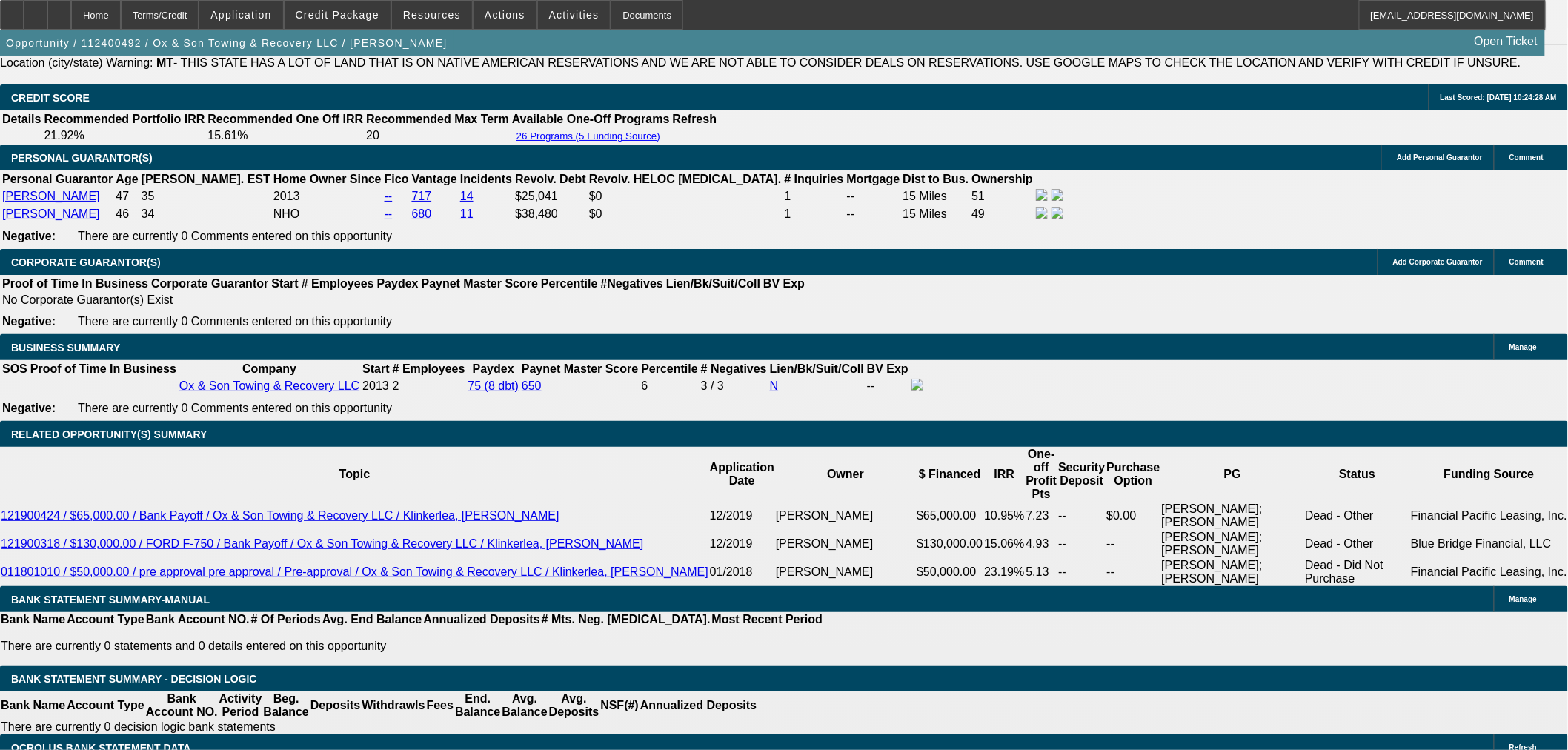
scroll to position [2224, 0]
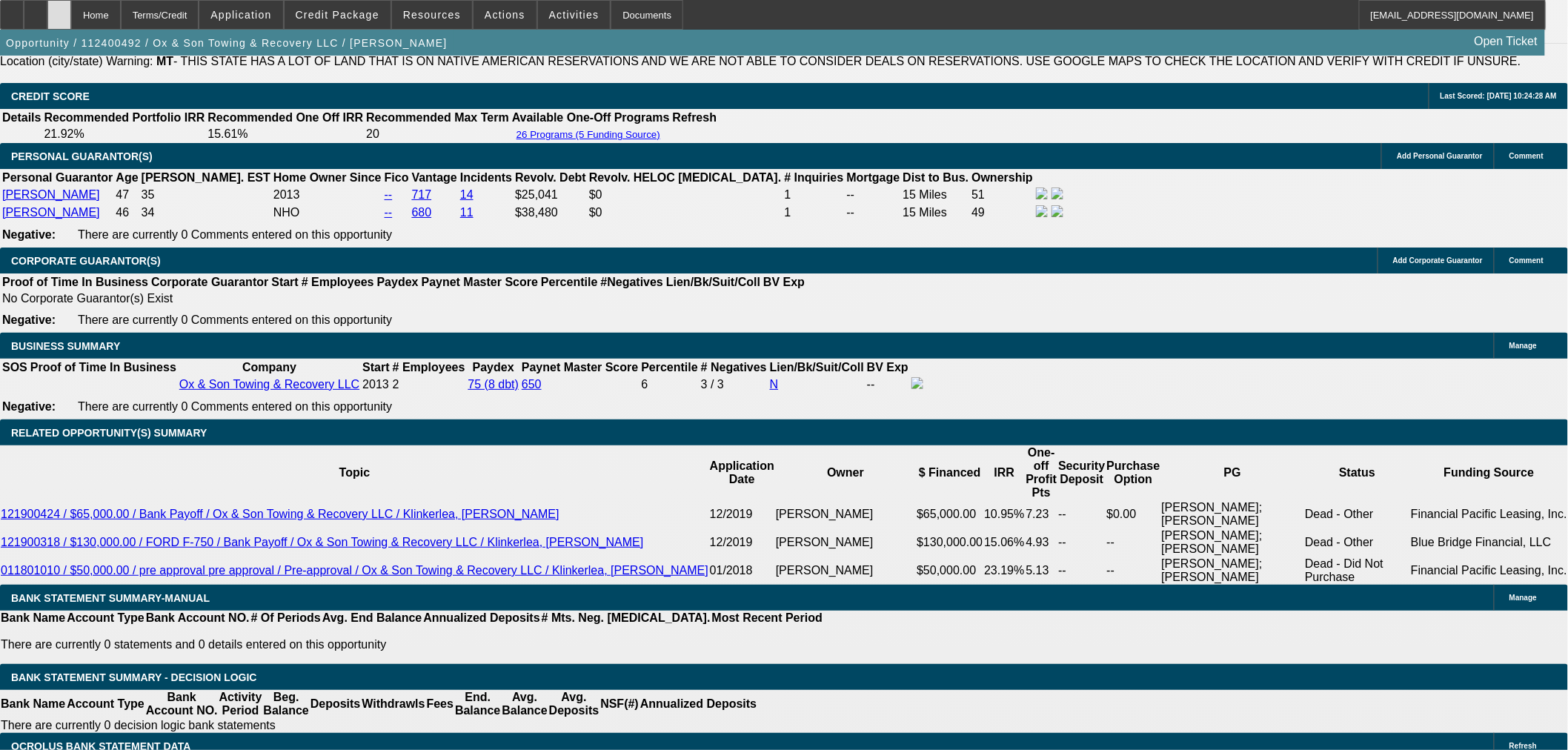
click at [71, 18] on div at bounding box center [59, 15] width 24 height 30
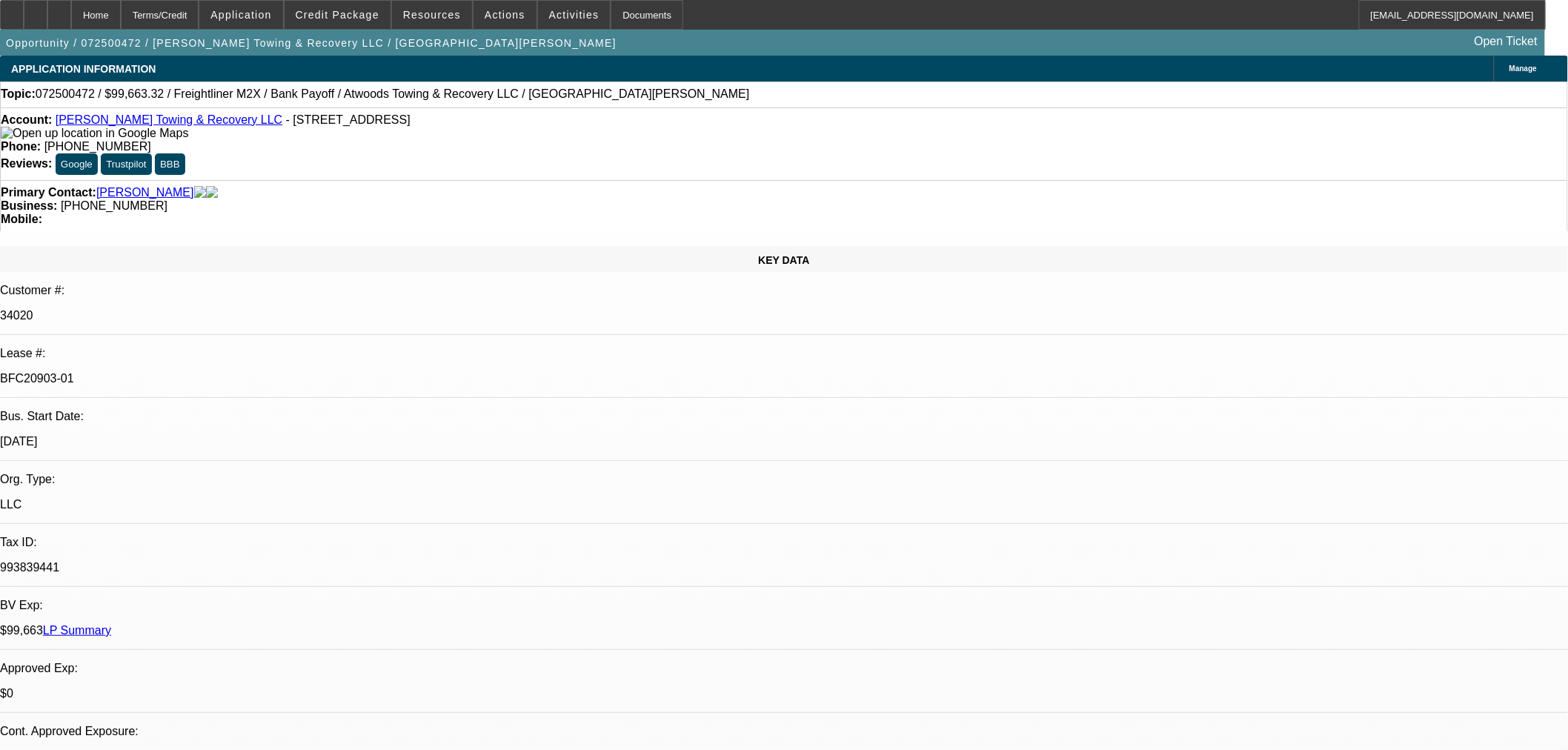
select select "0"
select select "2"
select select "0"
select select "6"
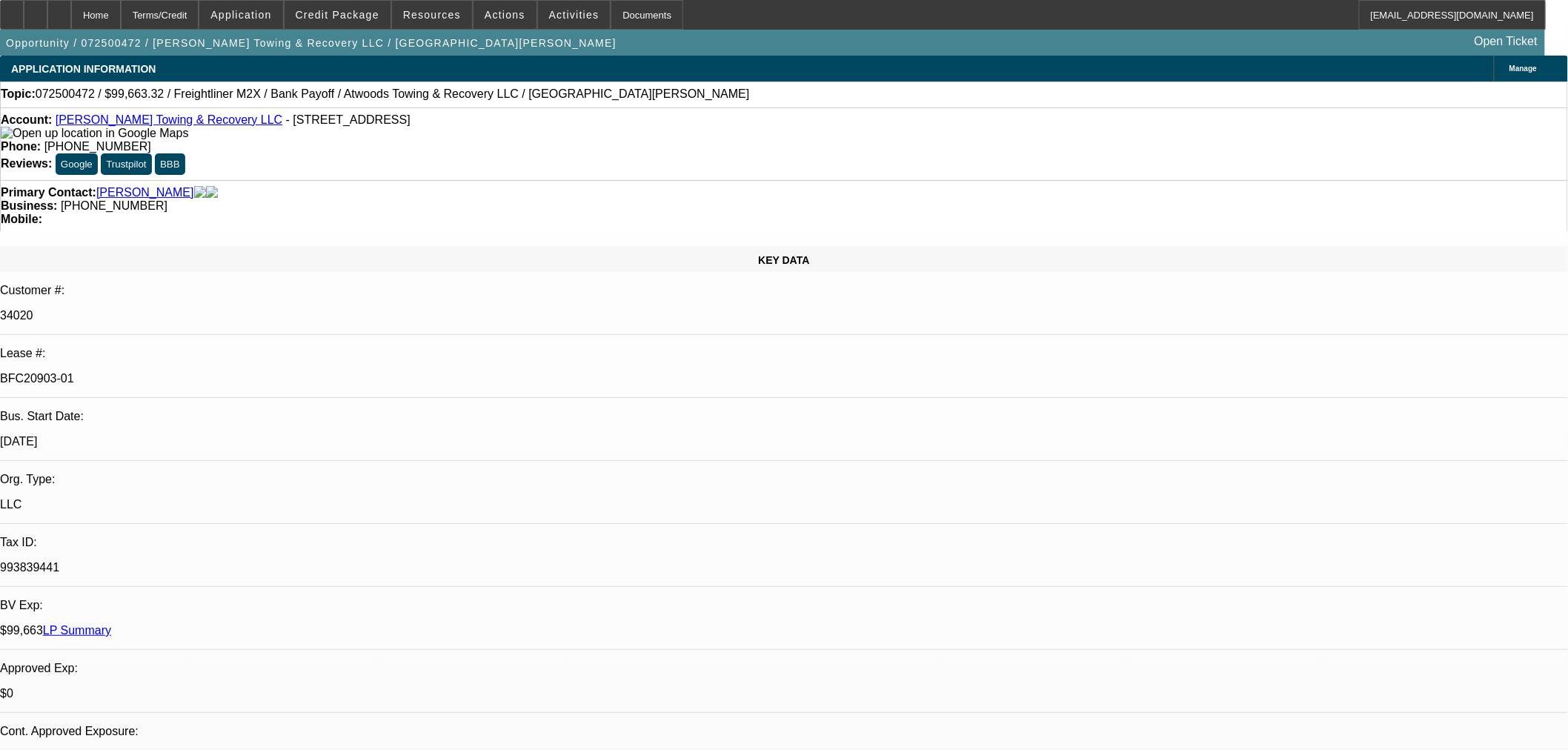
select select "0"
select select "6"
select select "0"
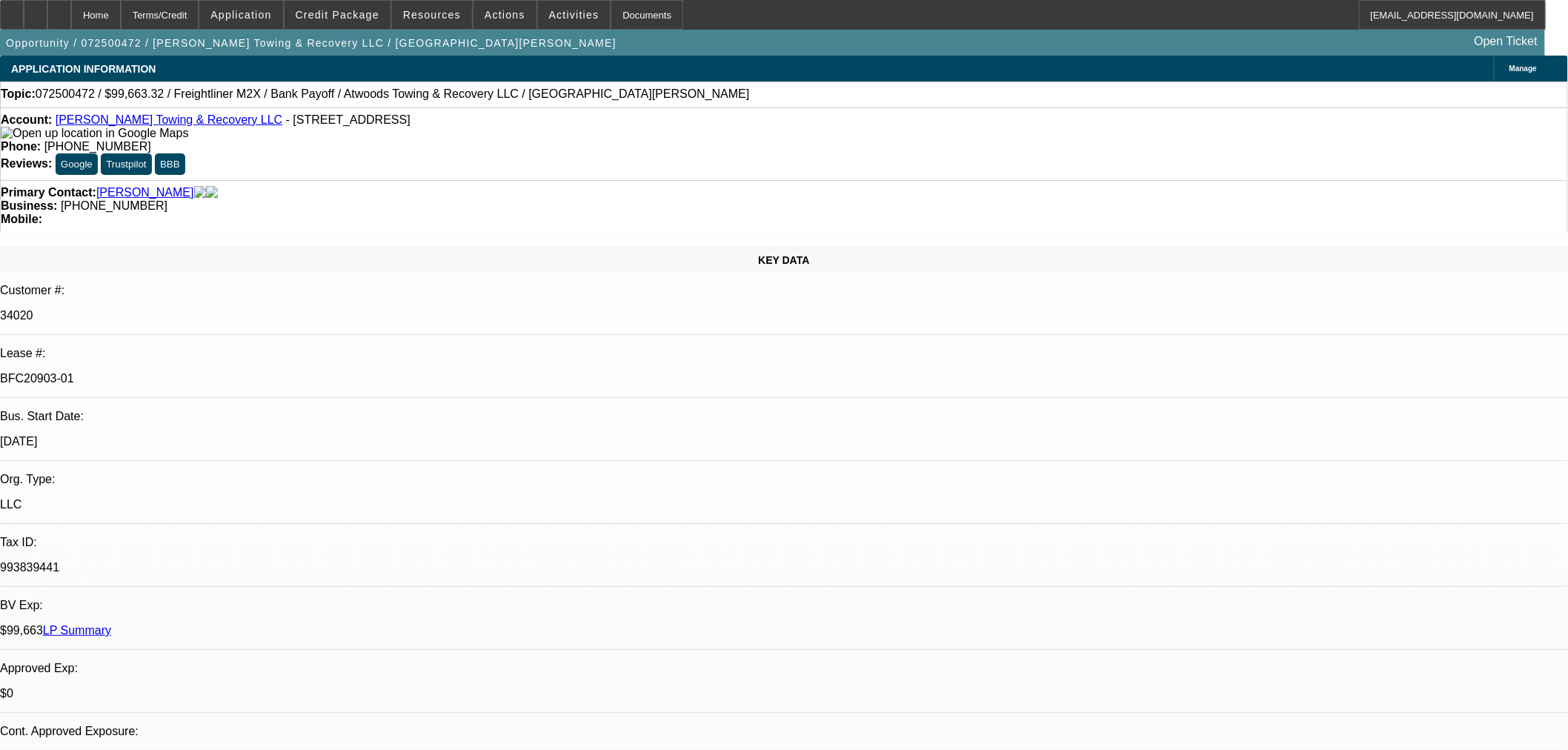
select select "0"
select select "6"
select select "0"
select select "2"
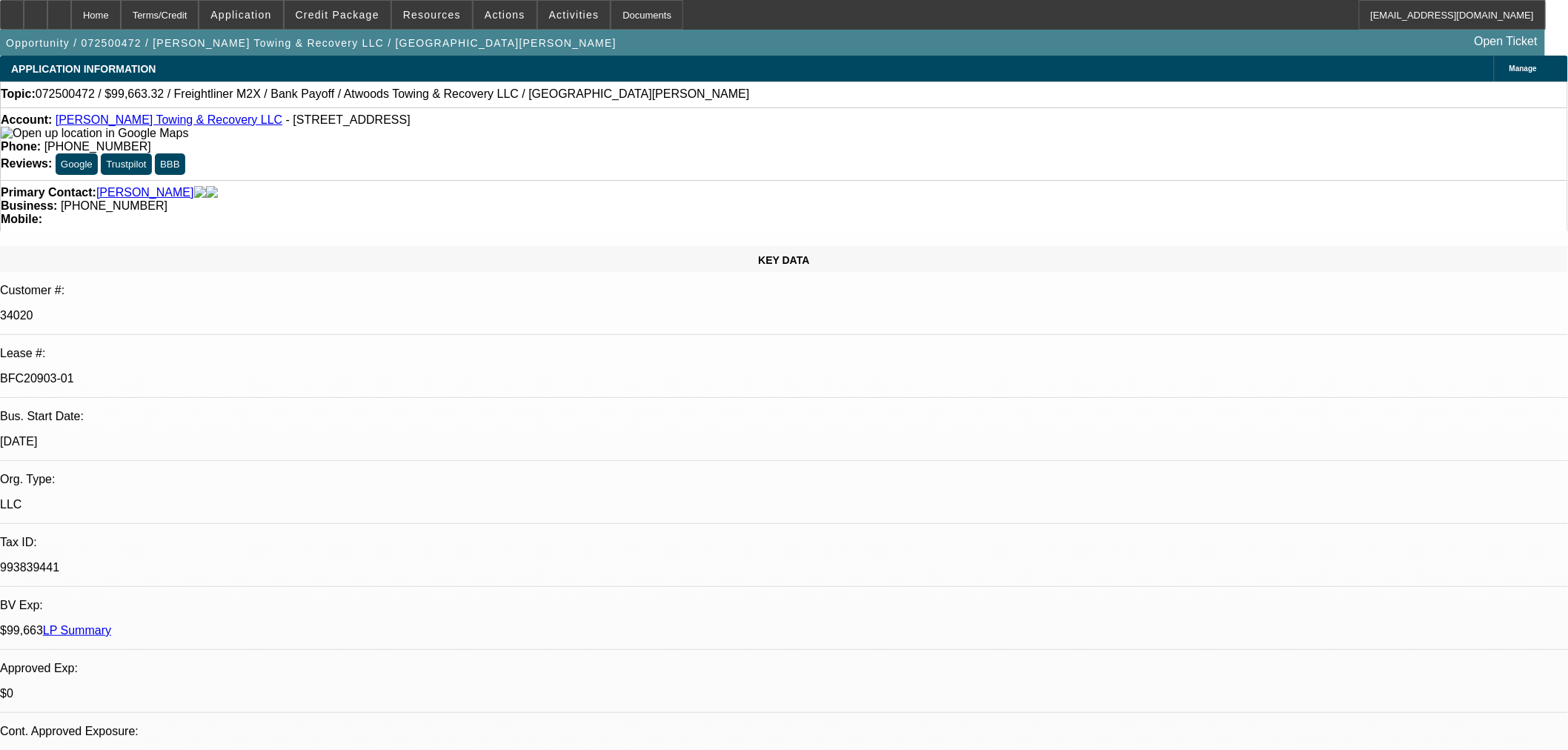
select select "2"
select select "0"
select select "6"
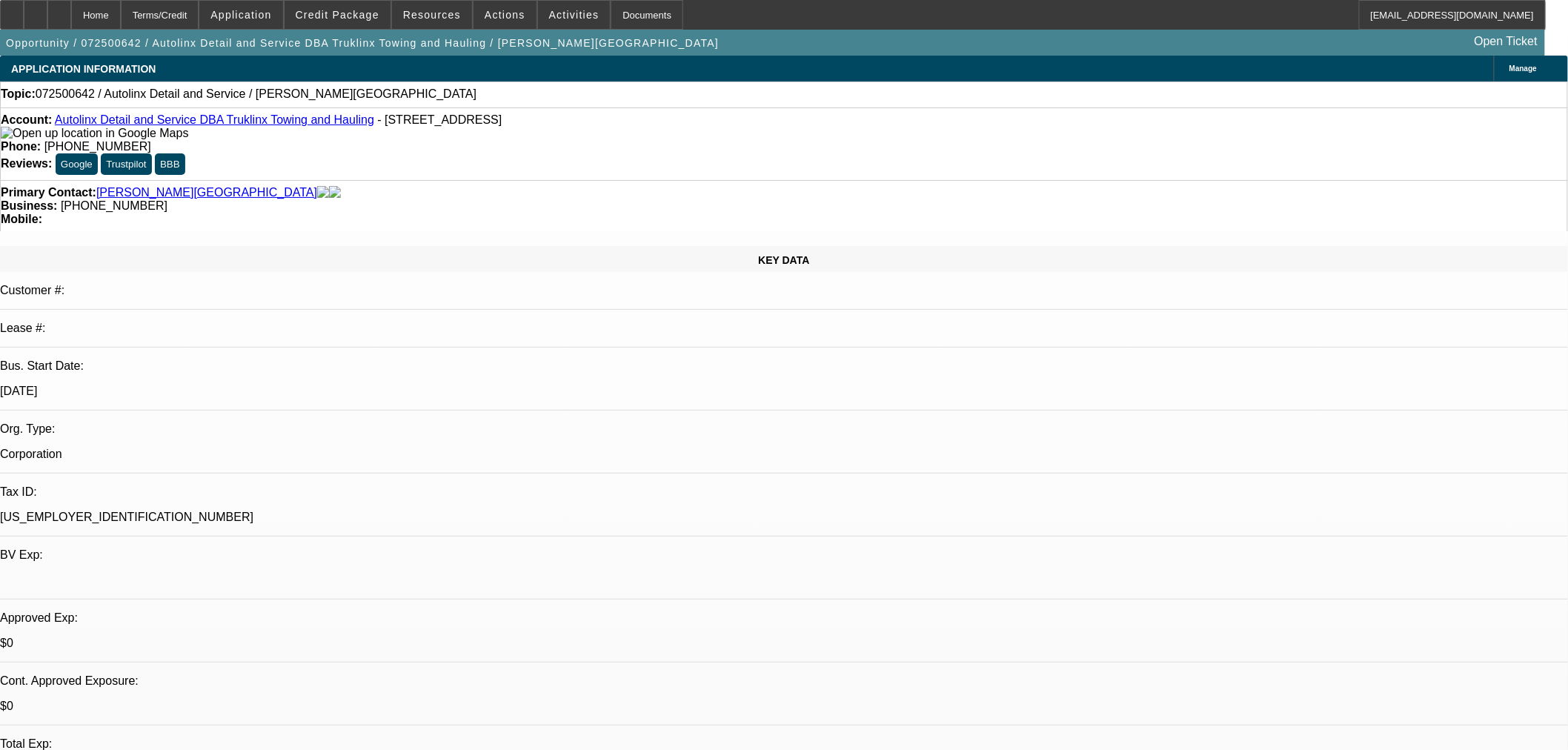
select select "0"
select select "2"
select select "0.1"
select select "4"
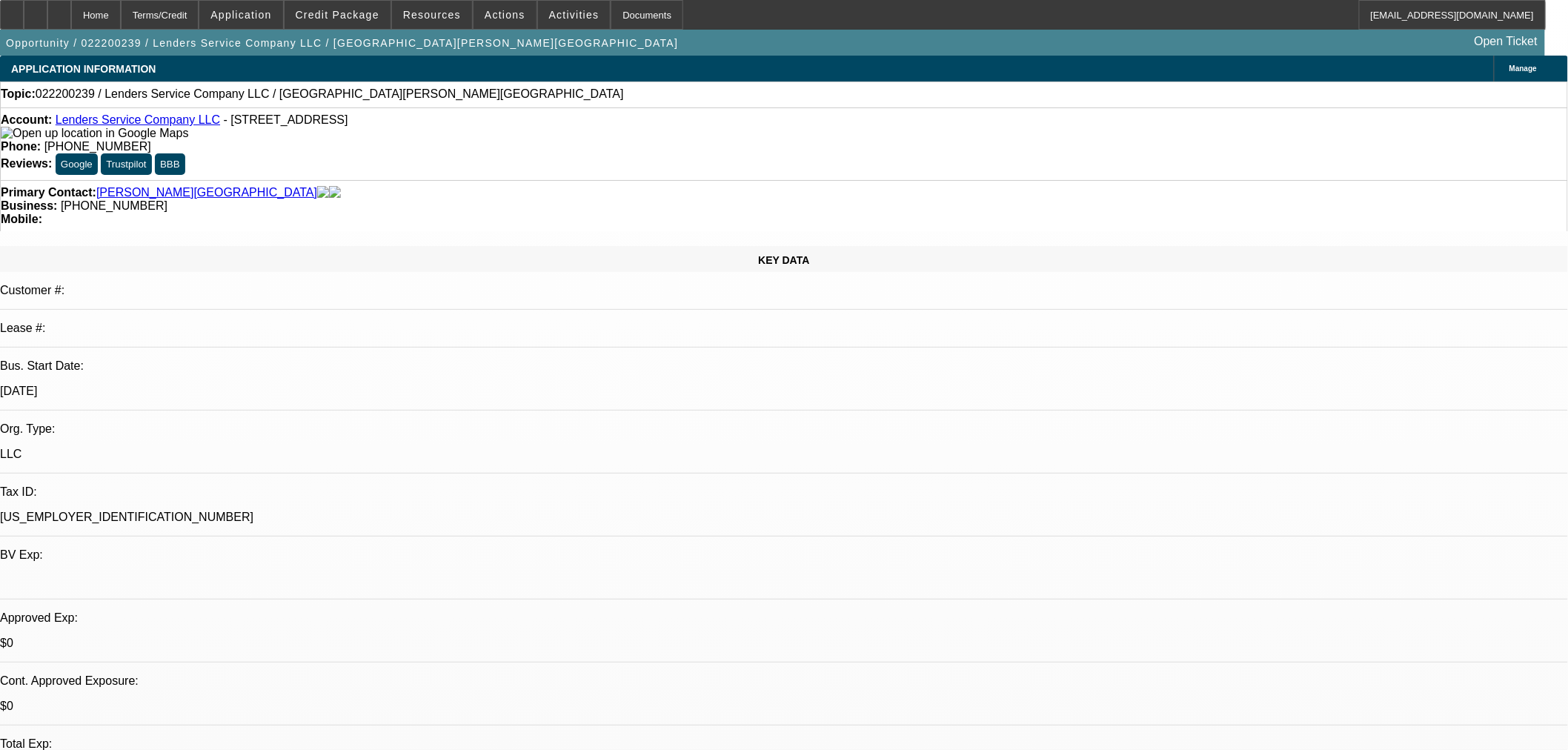
select select "0"
select select "2"
select select "0.1"
select select "4"
select select "2"
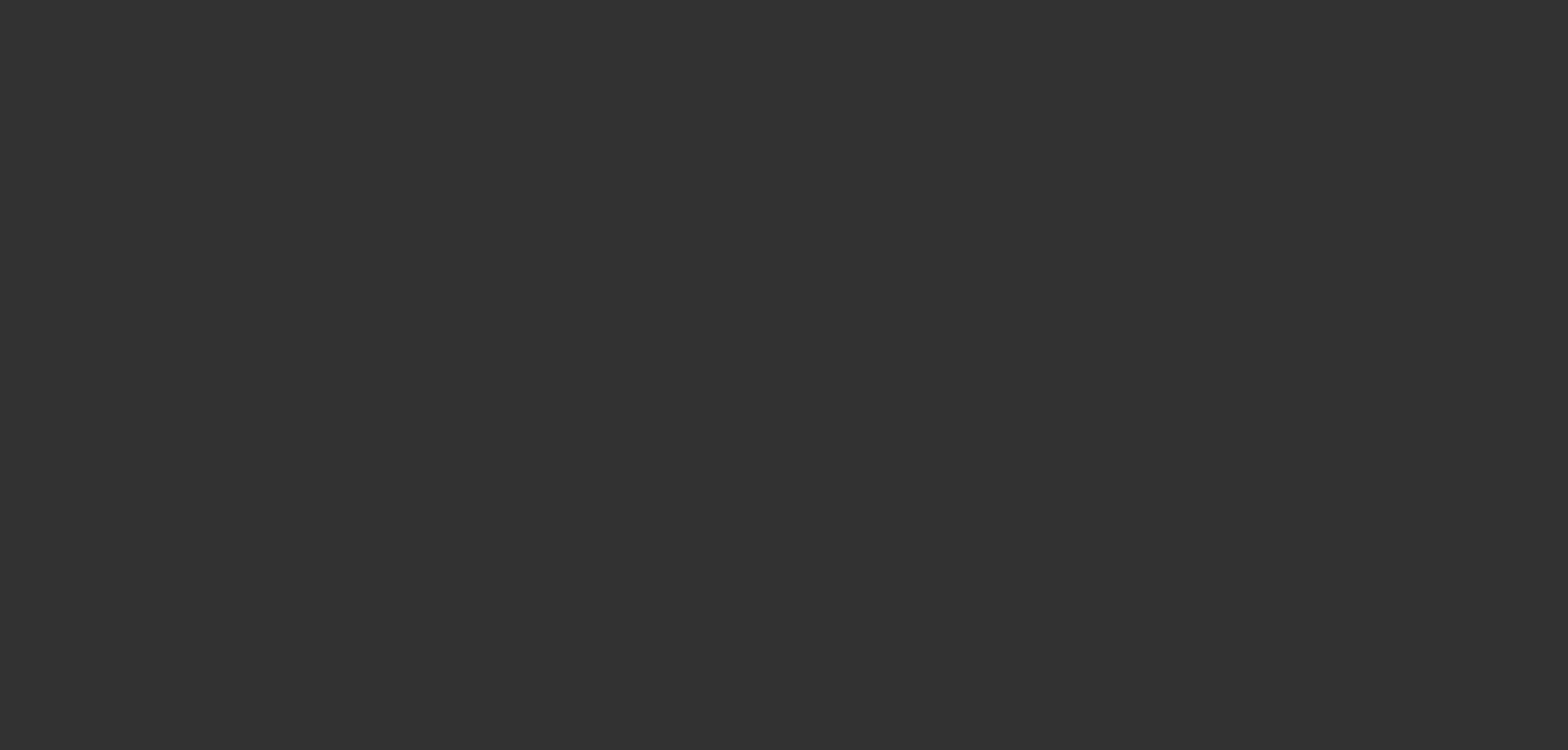
select select "0"
select select "2"
select select "0"
select select "6"
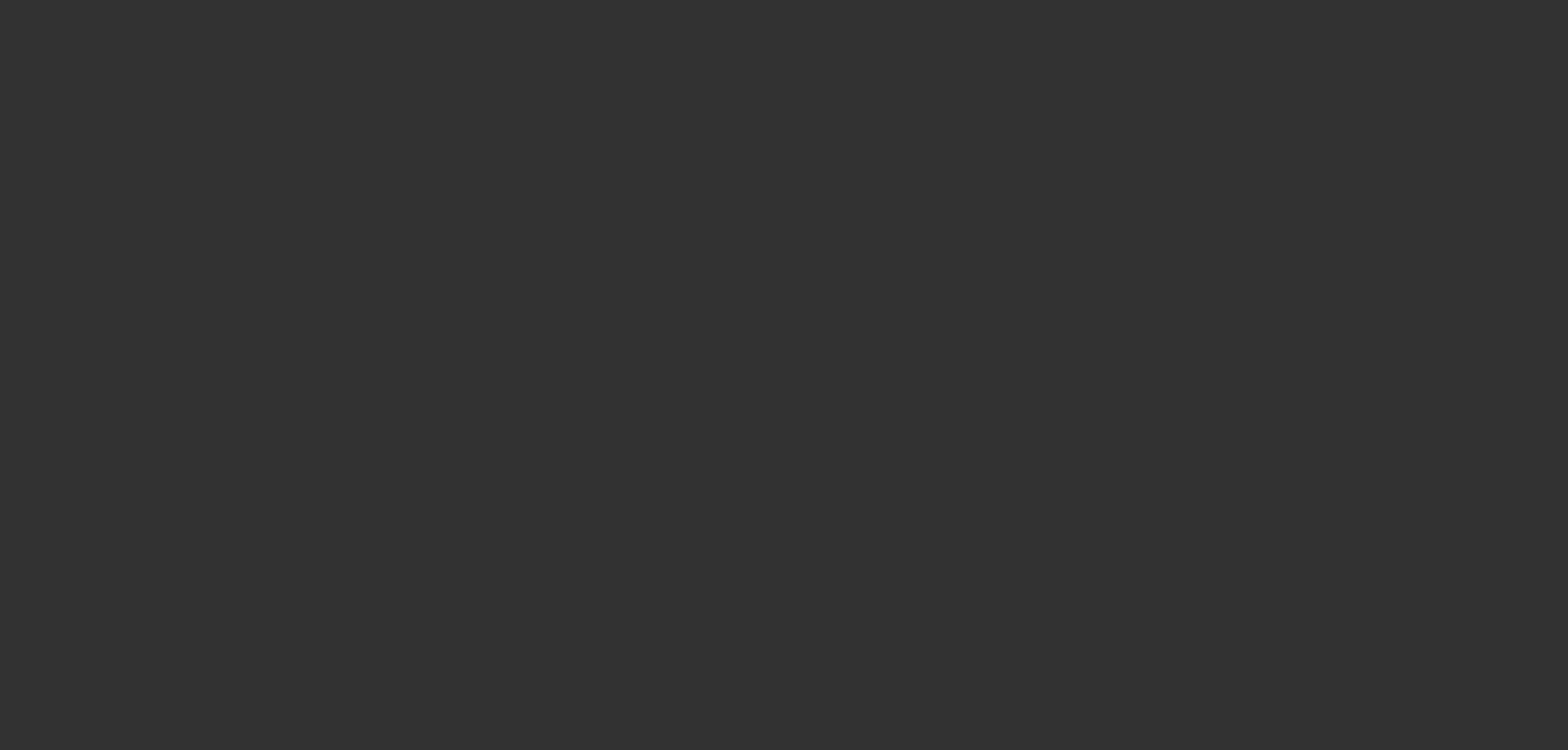
select select "0"
select select "6"
select select "0"
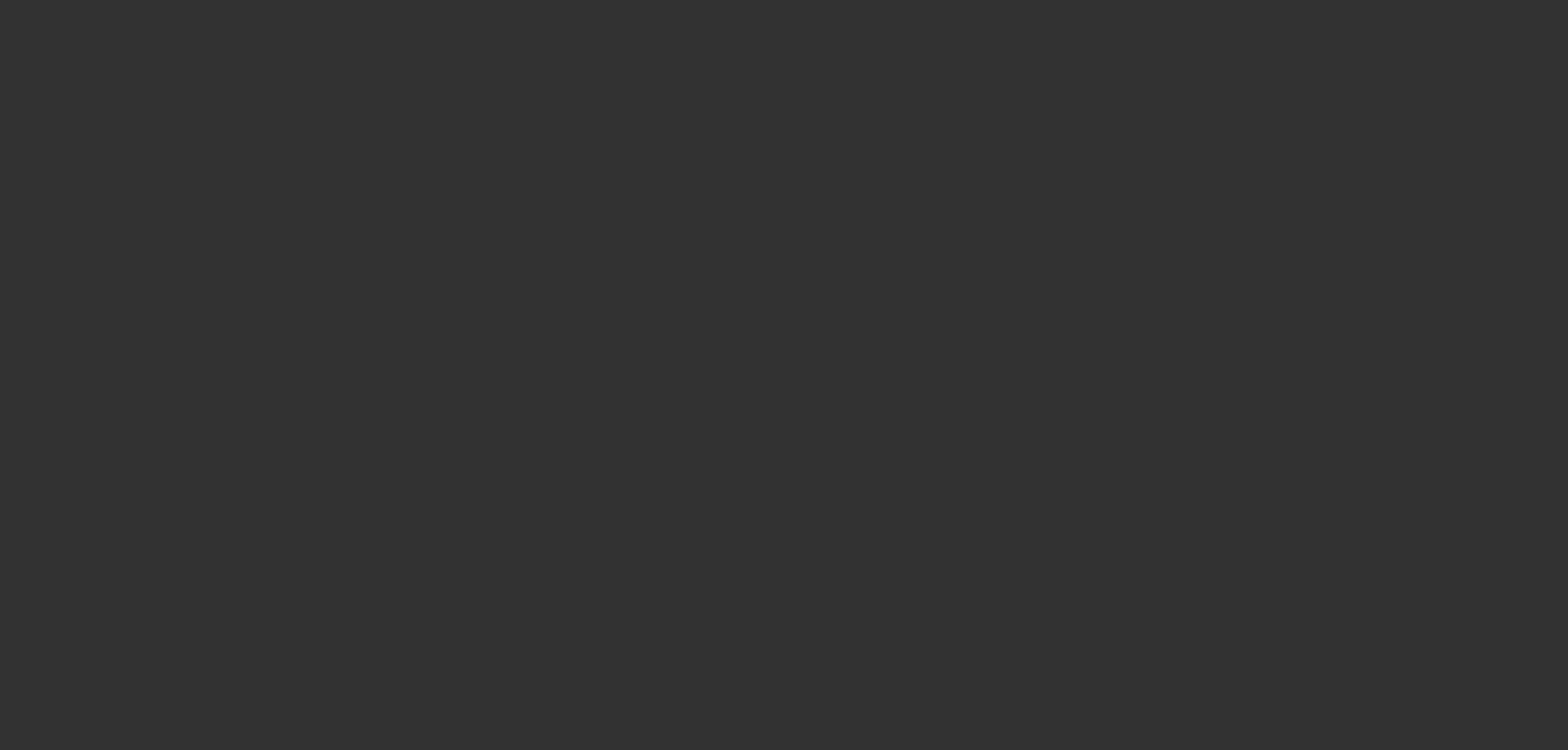
select select "0"
select select "6"
select select "0"
select select "2"
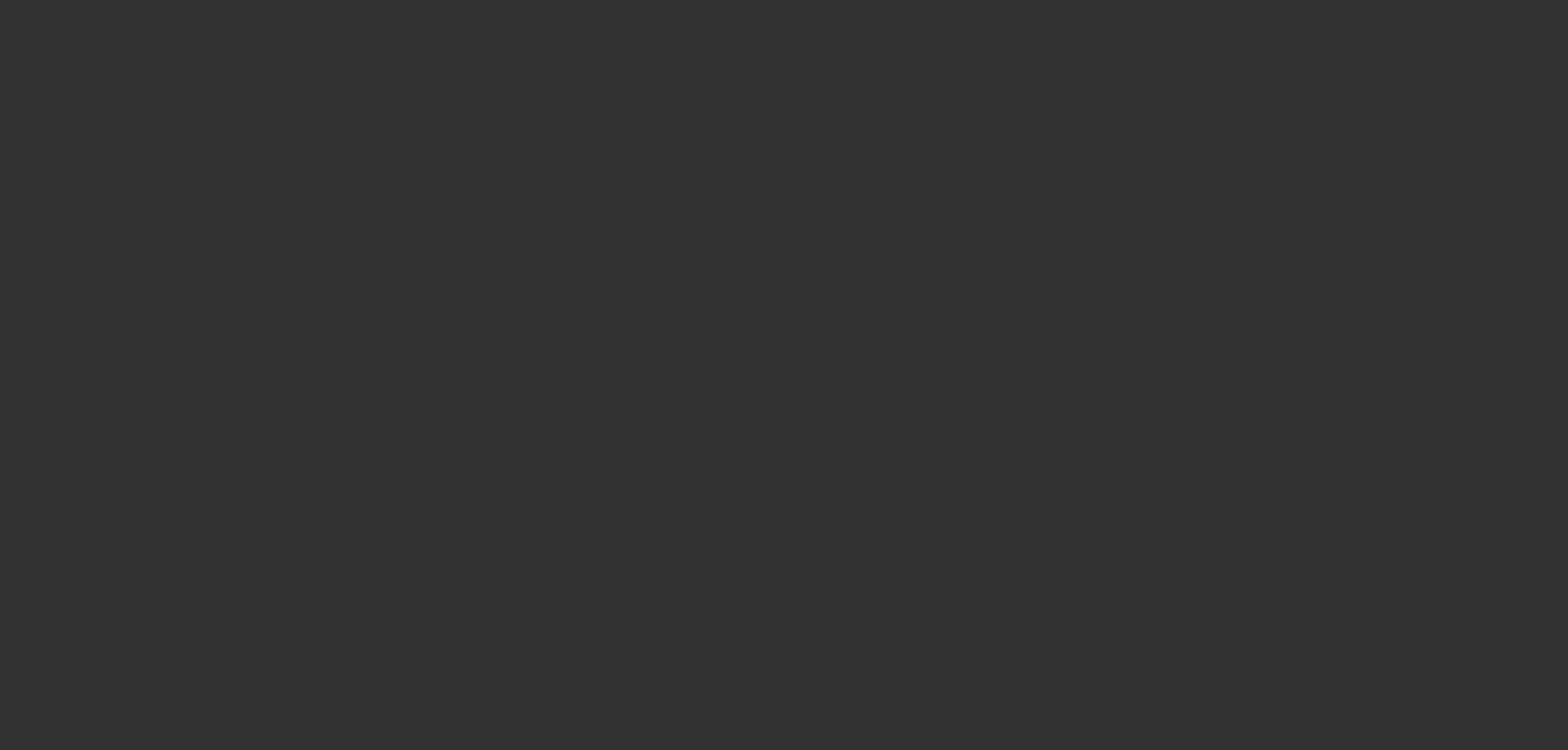
select select "2"
select select "0"
select select "6"
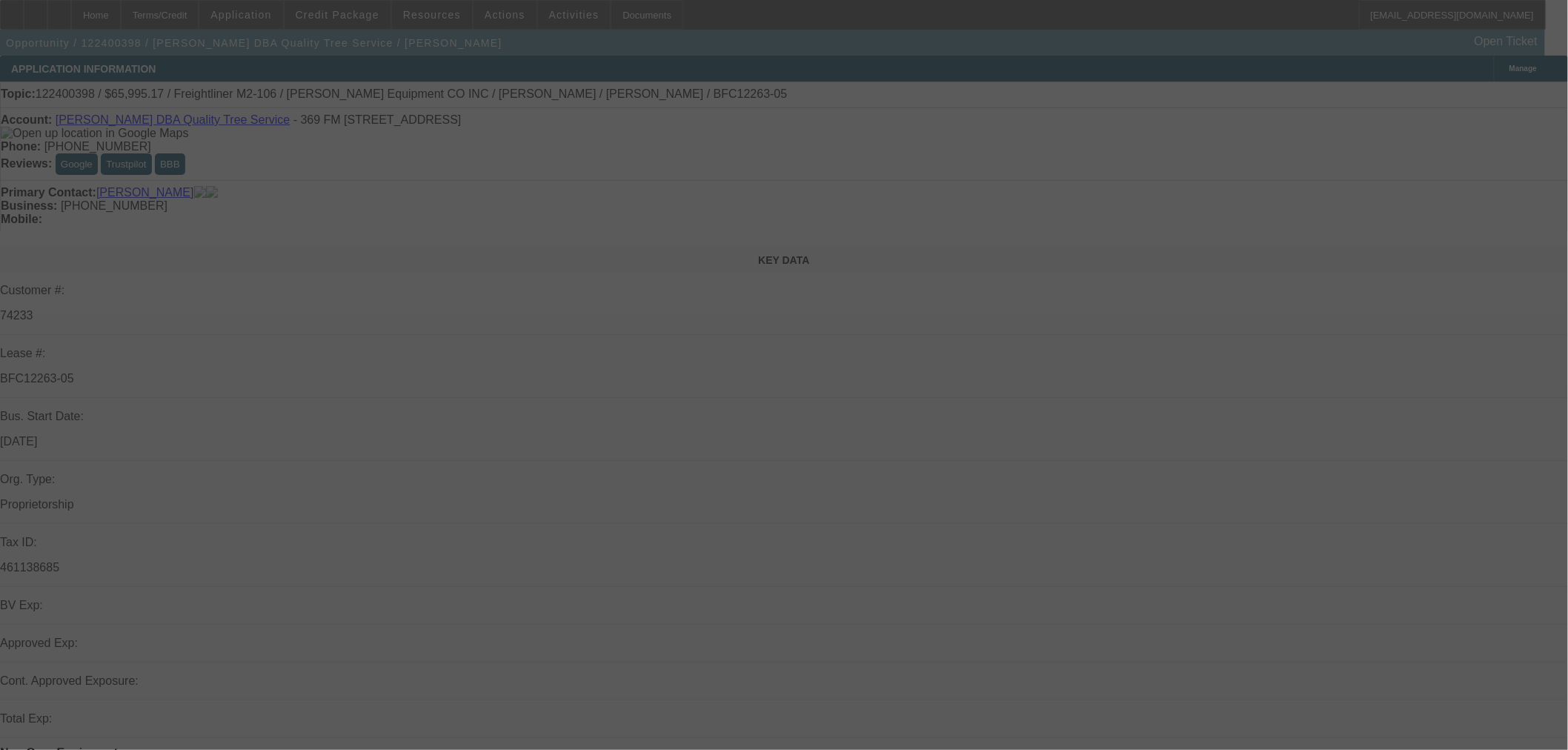
scroll to position [494, 0]
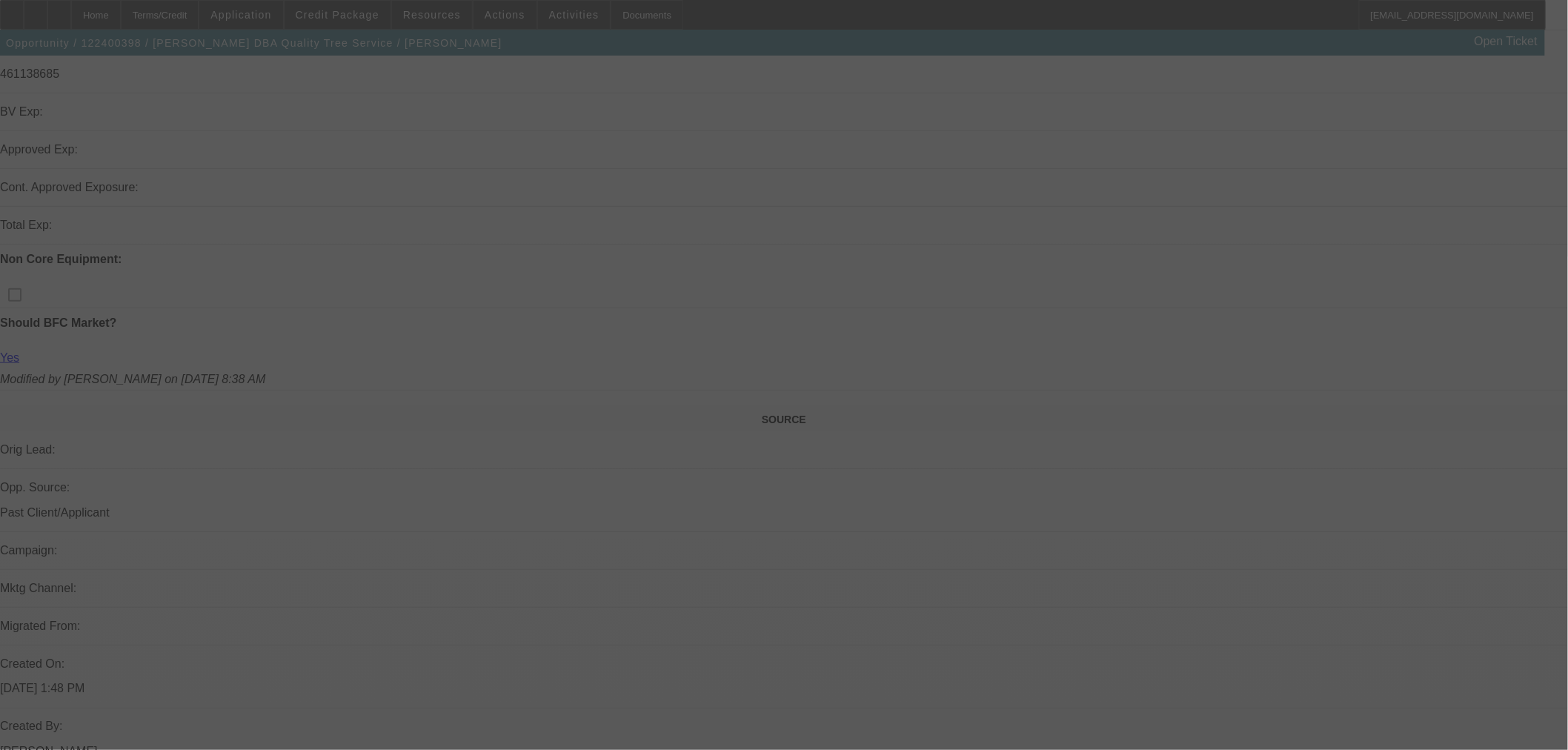
click at [990, 579] on div at bounding box center [784, 375] width 1568 height 750
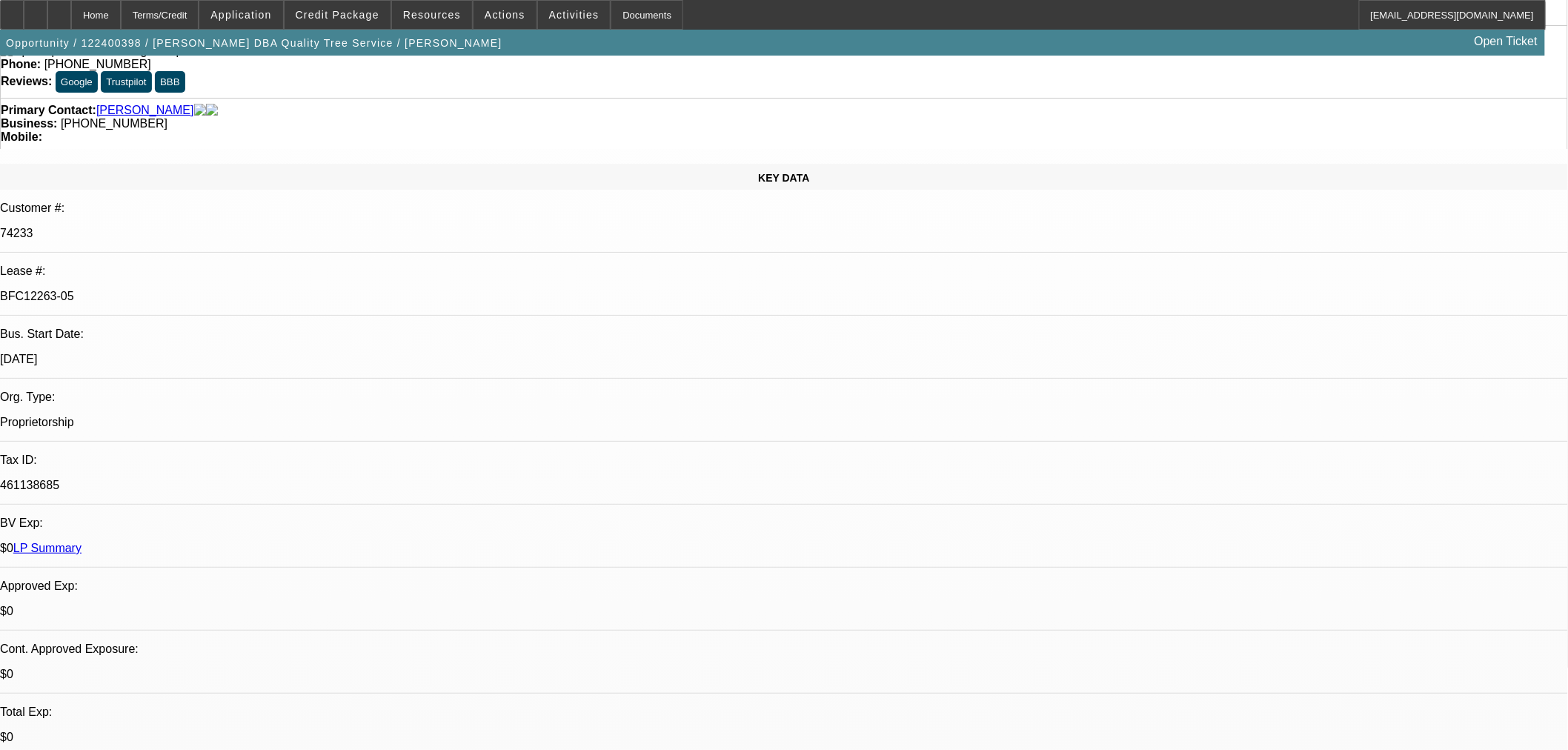
select select "0"
select select "3"
select select "0"
select select "6"
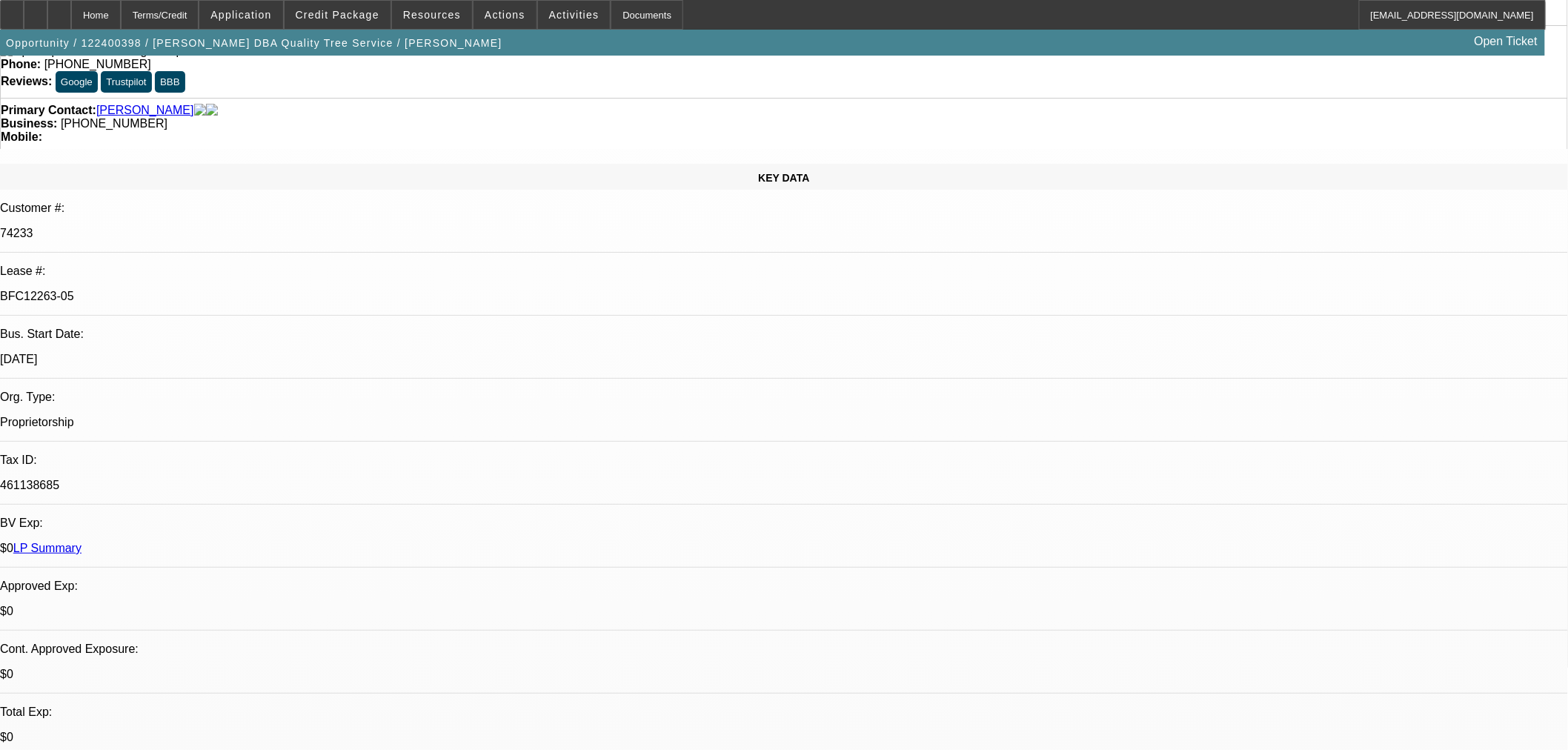
select select "0"
select select "3"
select select "0"
select select "6"
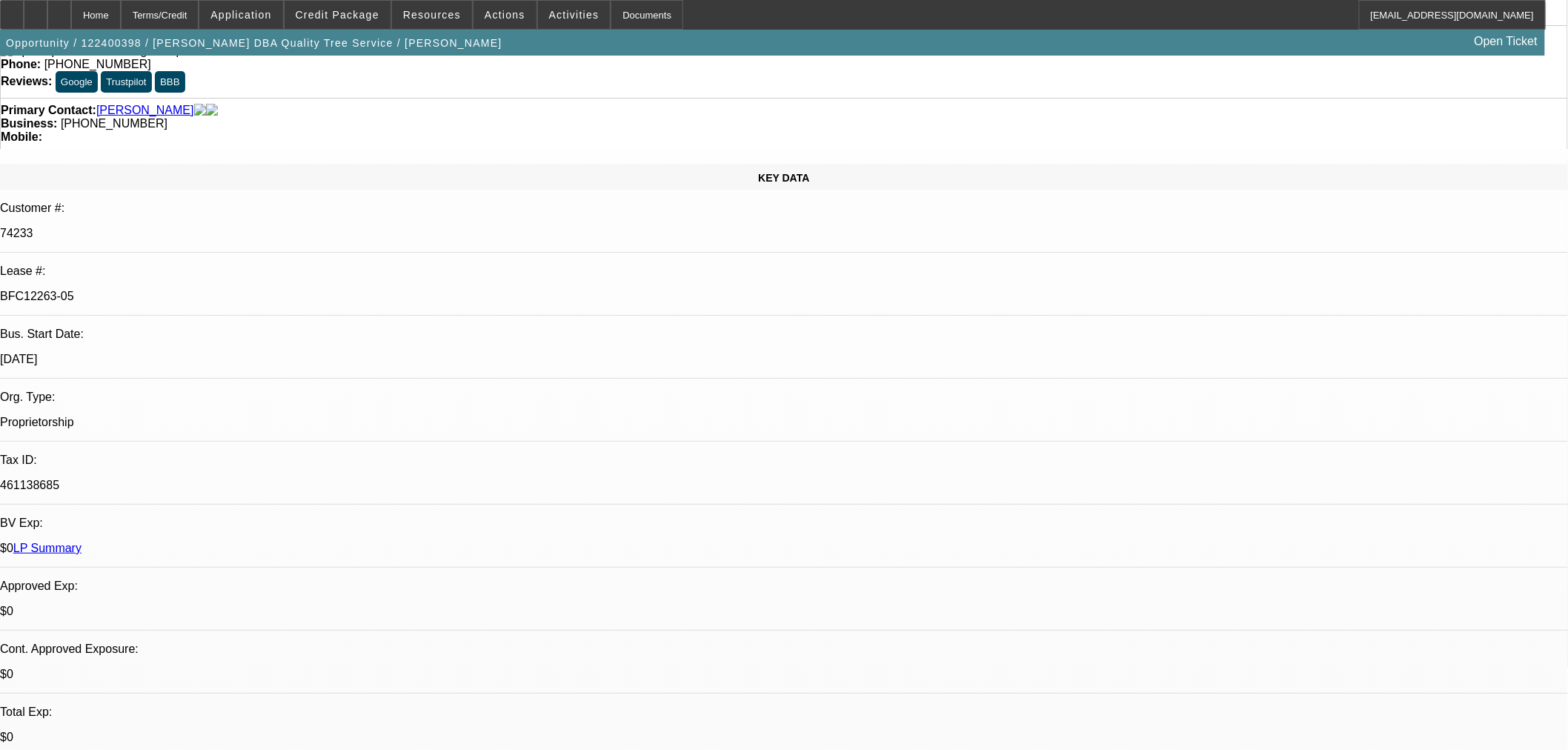
select select "0"
select select "3"
select select "0"
select select "6"
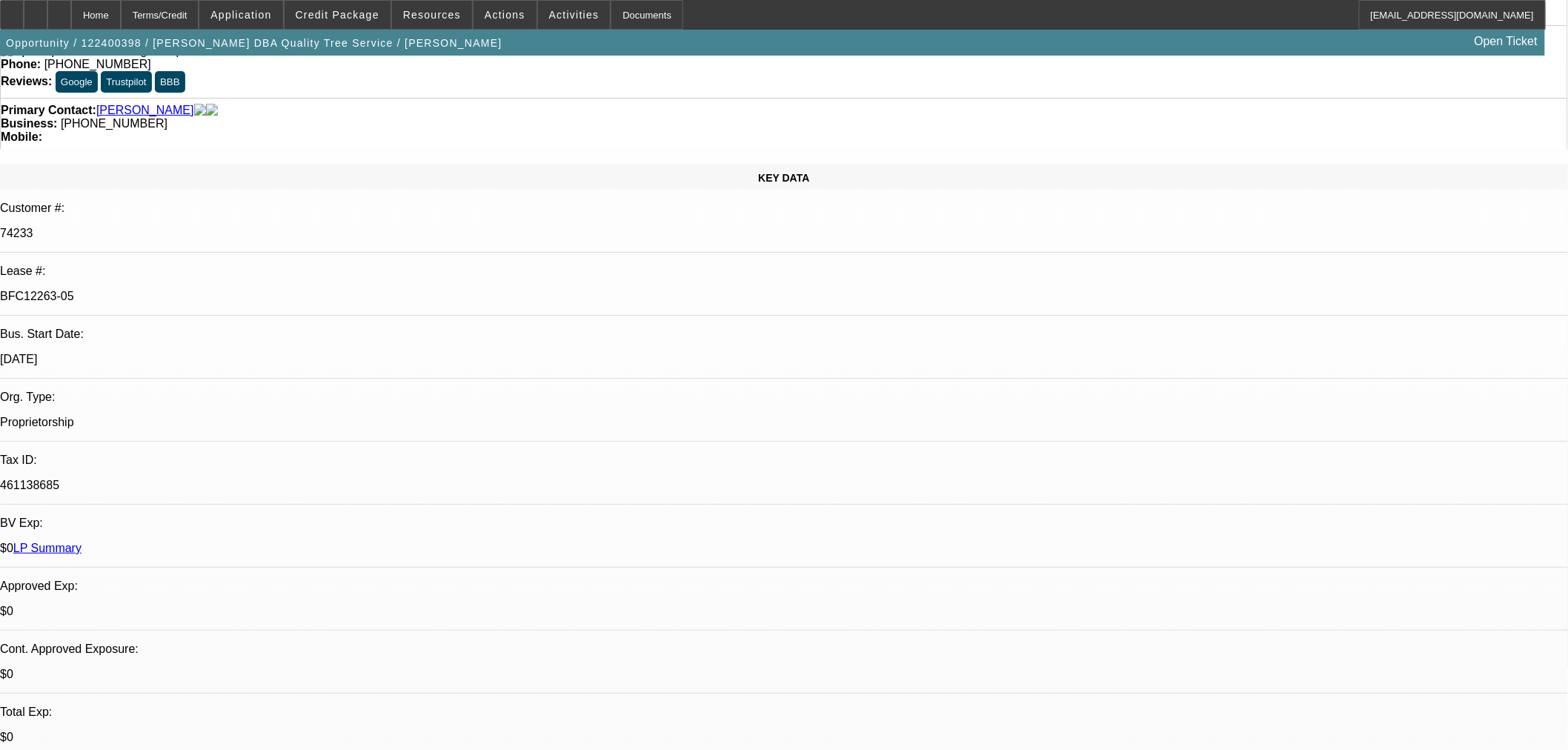
select select "2"
select select "0"
select select "6"
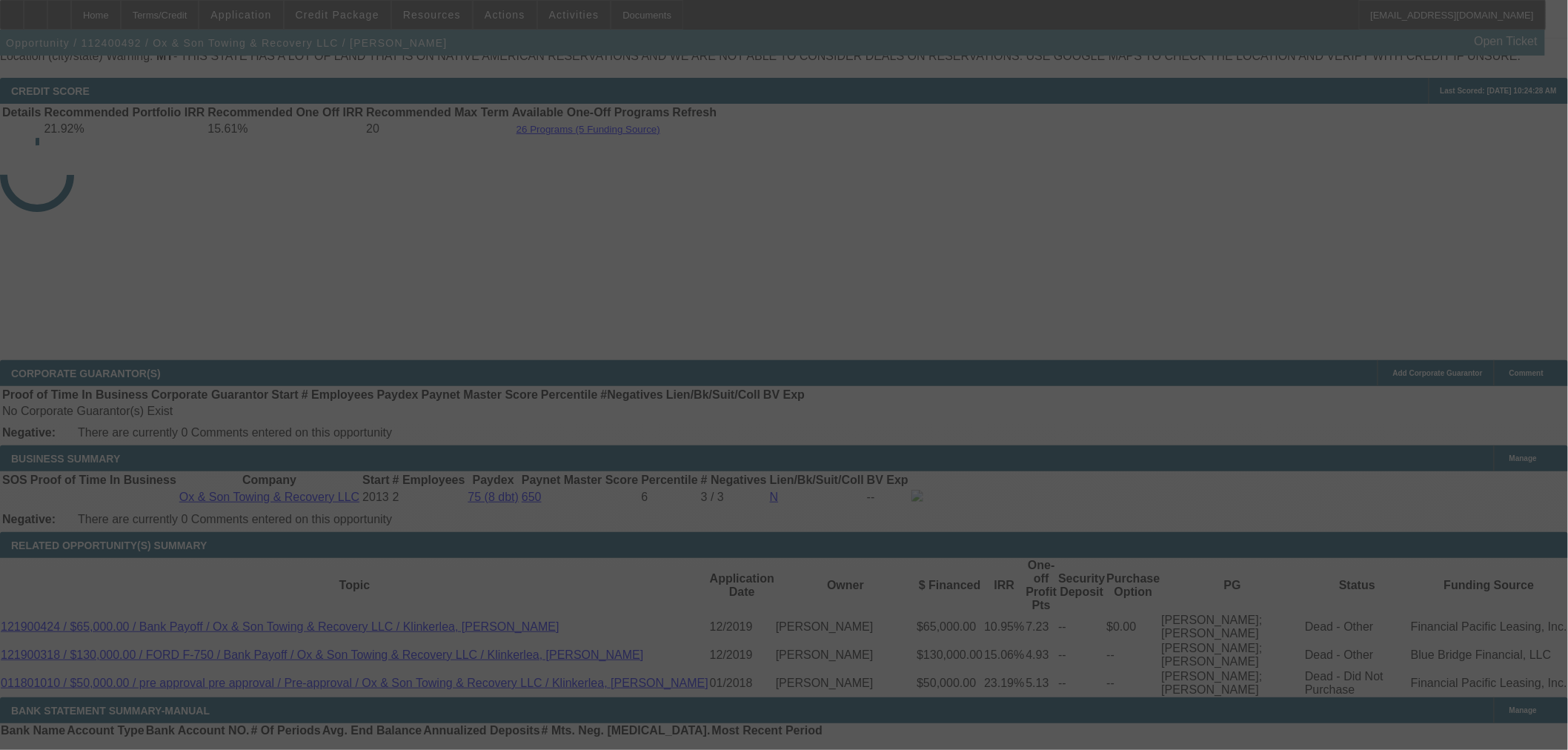
scroll to position [2224, 0]
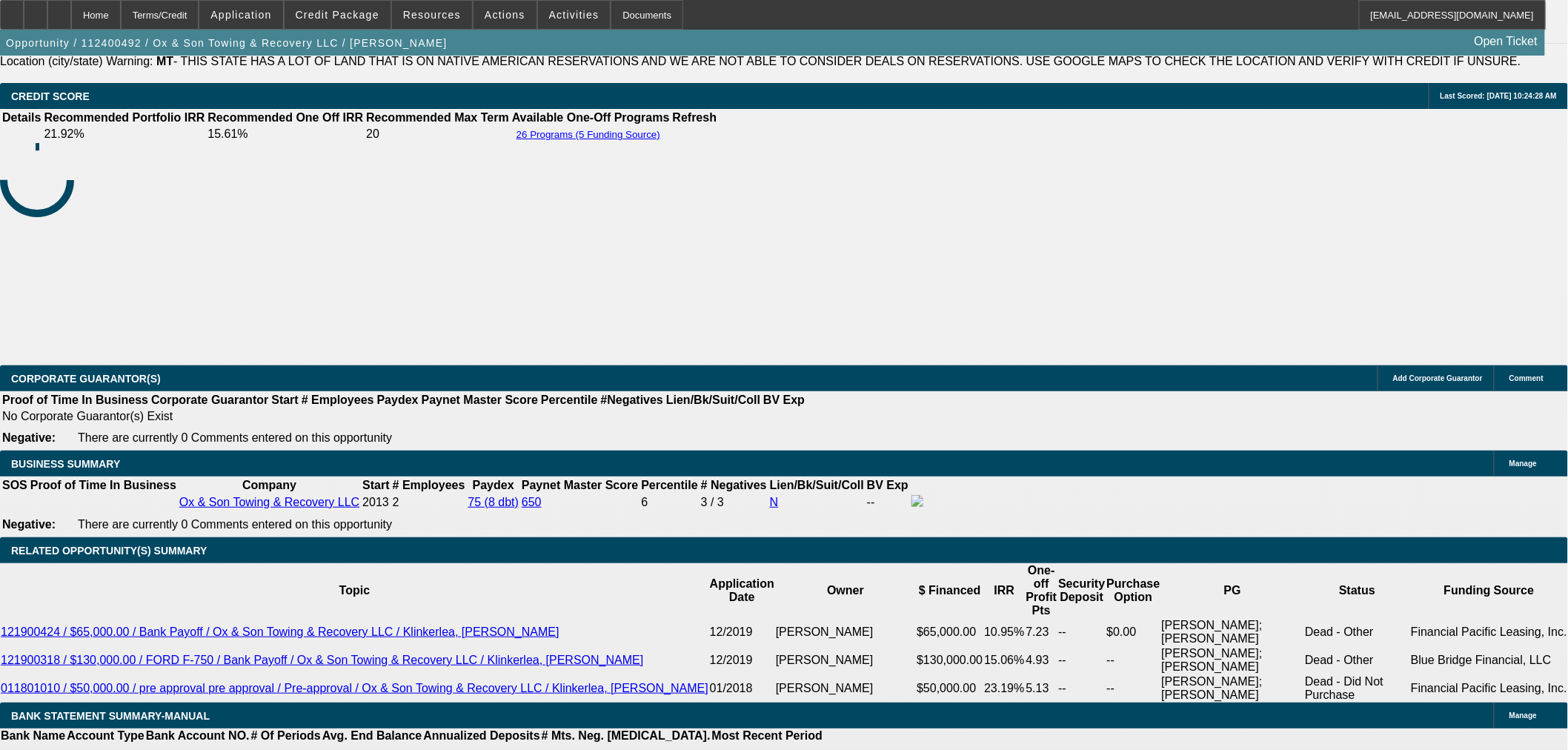
select select "0"
select select "3"
select select "0"
select select "6"
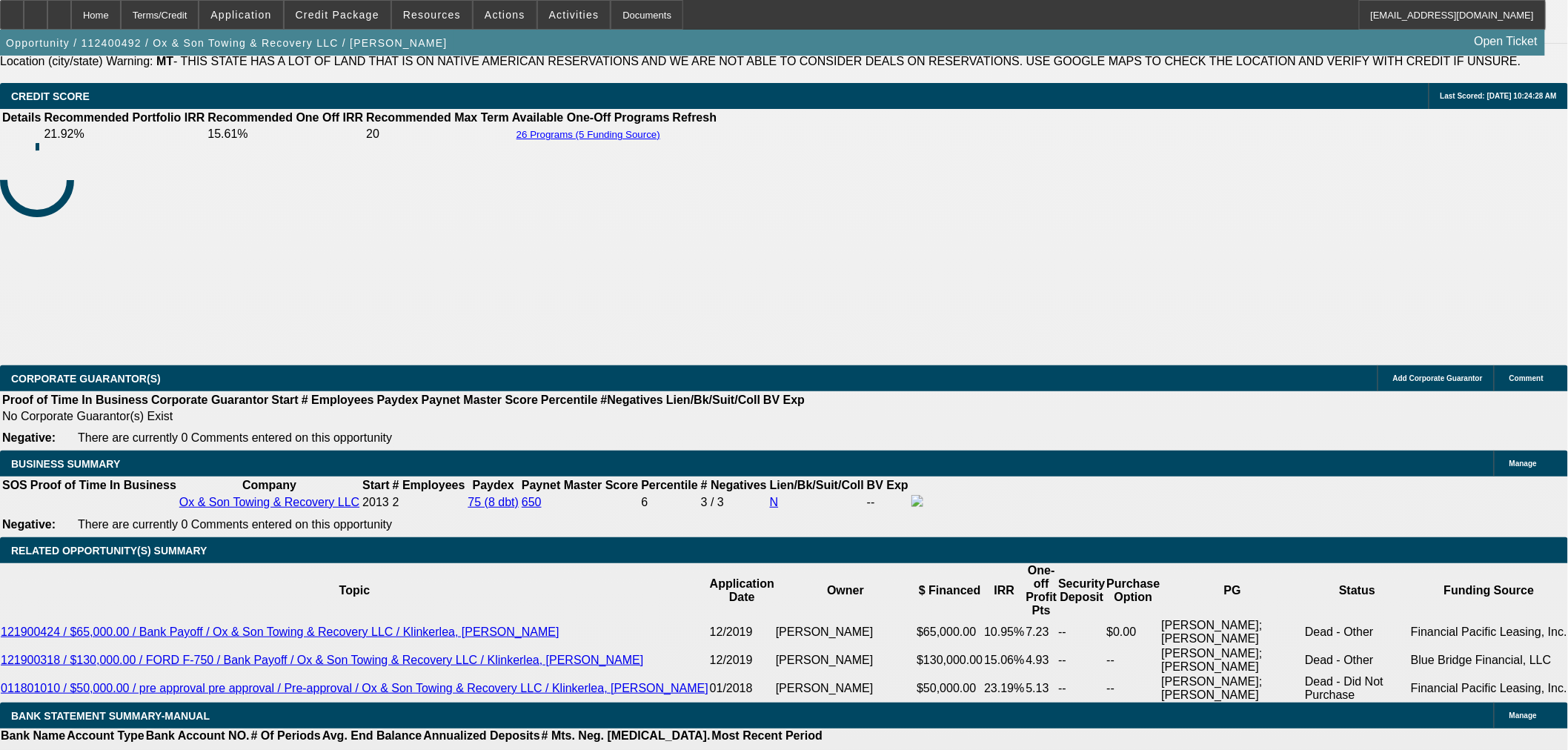
select select "0"
select select "3"
select select "0"
select select "6"
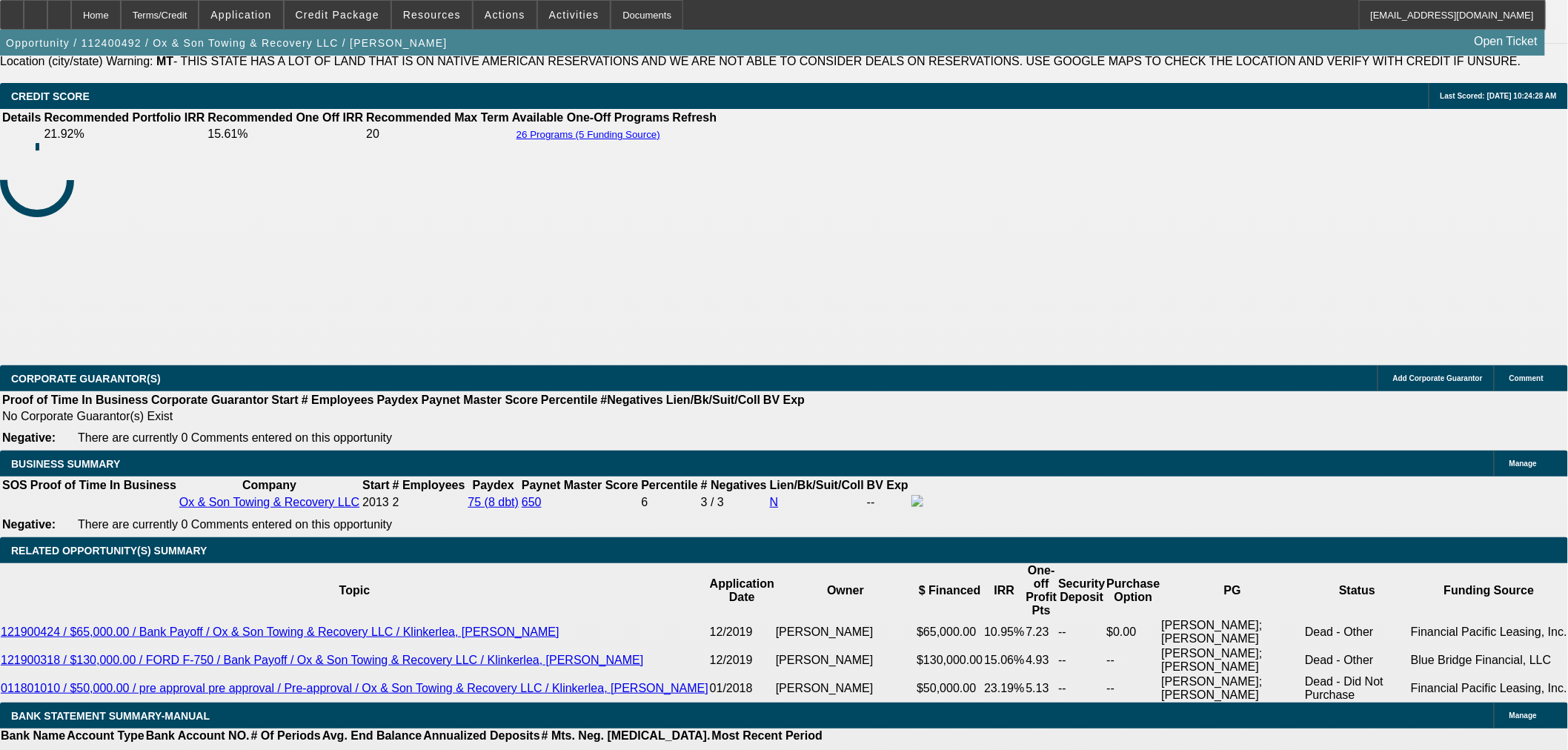
select select "0"
select select "3"
select select "0"
select select "6"
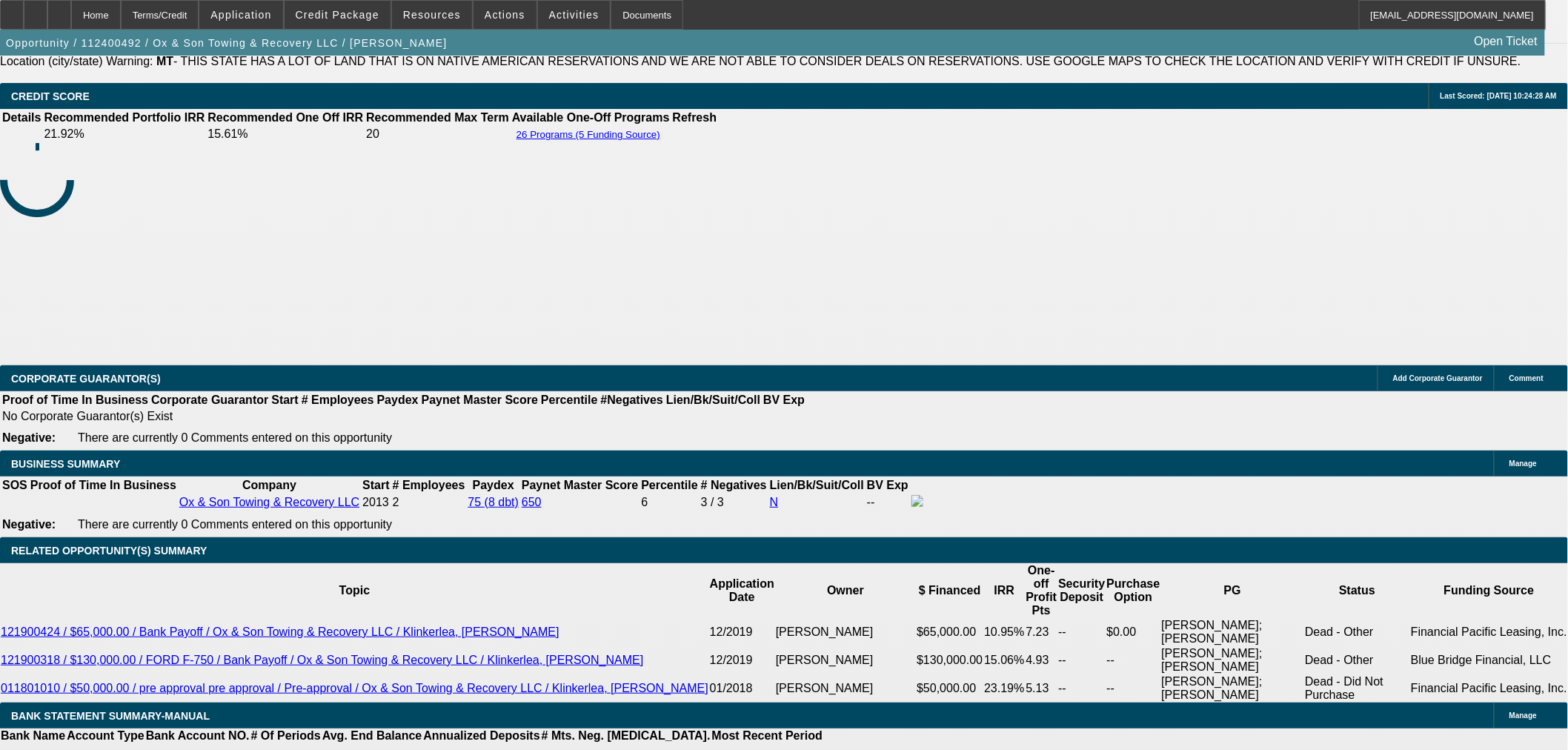
select select "0"
select select "3"
select select "0"
select select "6"
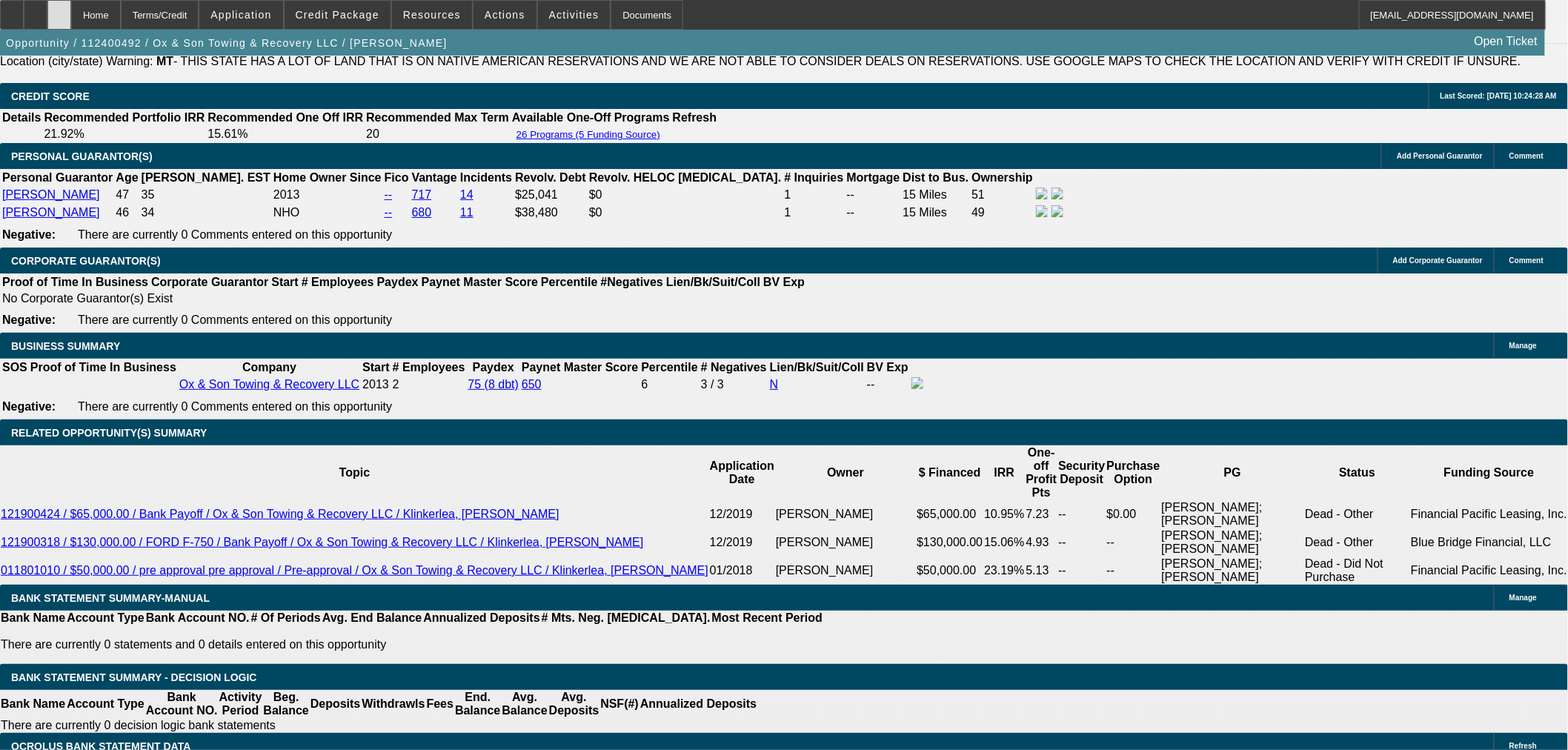
drag, startPoint x: 99, startPoint y: 24, endPoint x: 121, endPoint y: 6, distance: 28.4
click at [71, 23] on div at bounding box center [59, 15] width 24 height 30
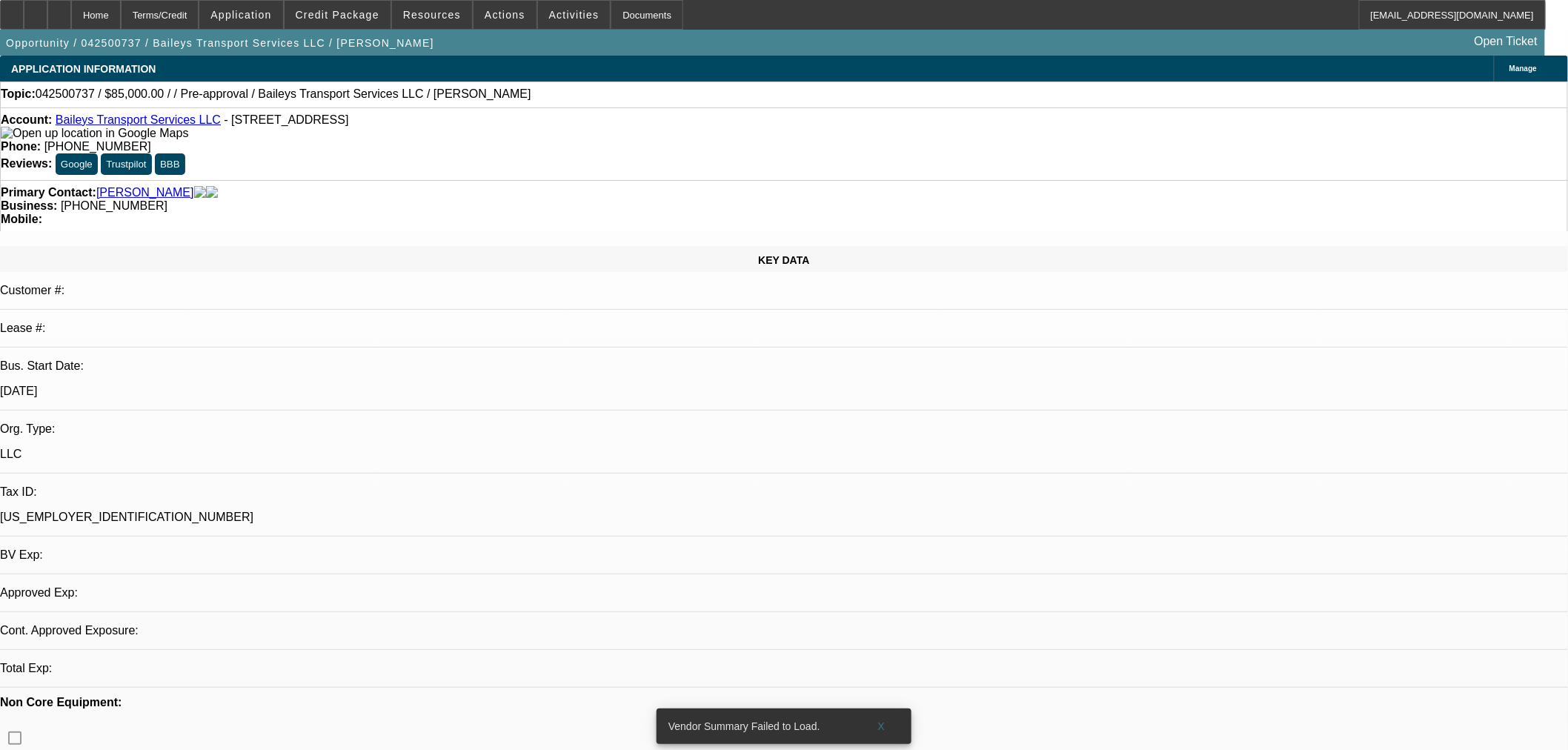
select select "0.15"
select select "2"
select select "0"
select select "6"
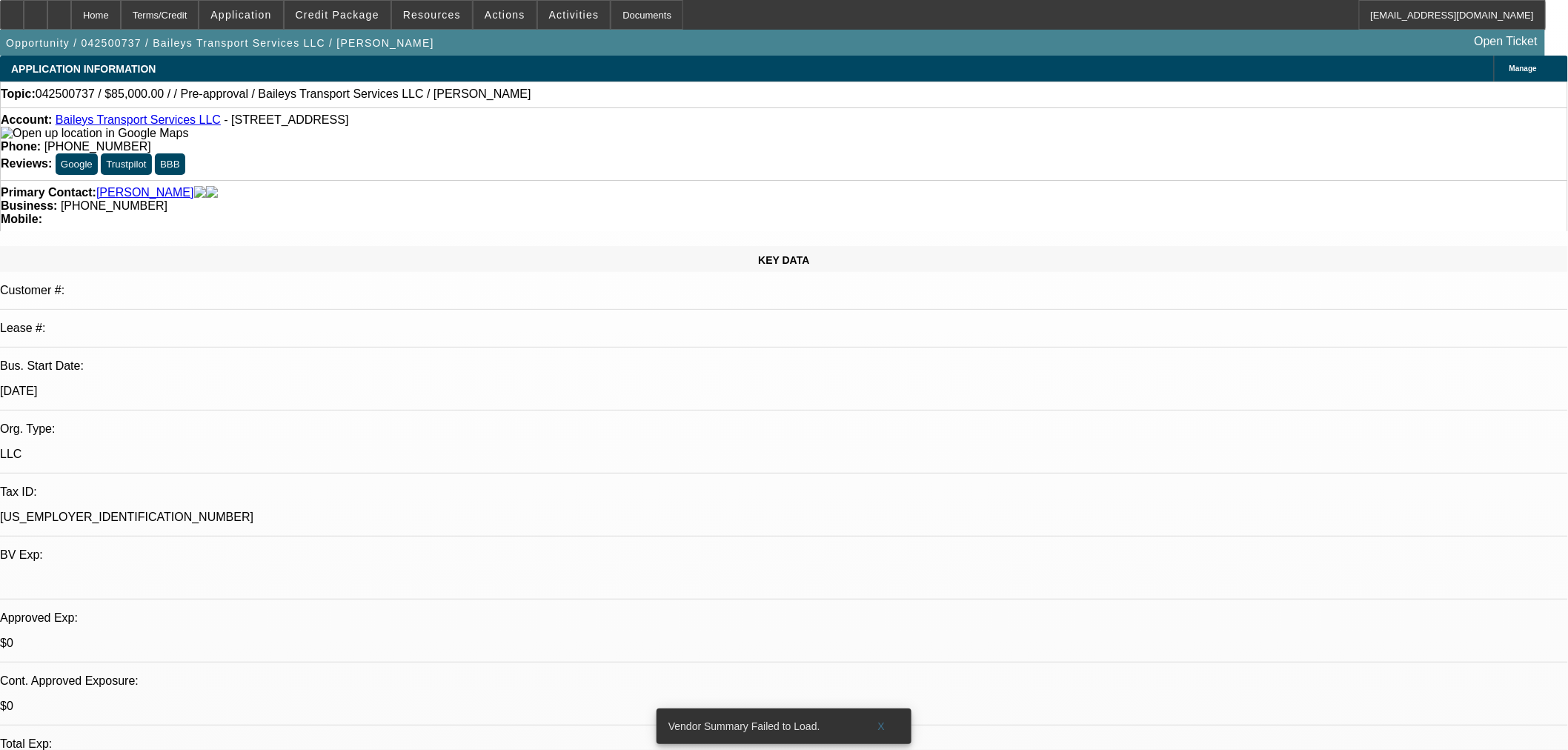
scroll to position [246, 0]
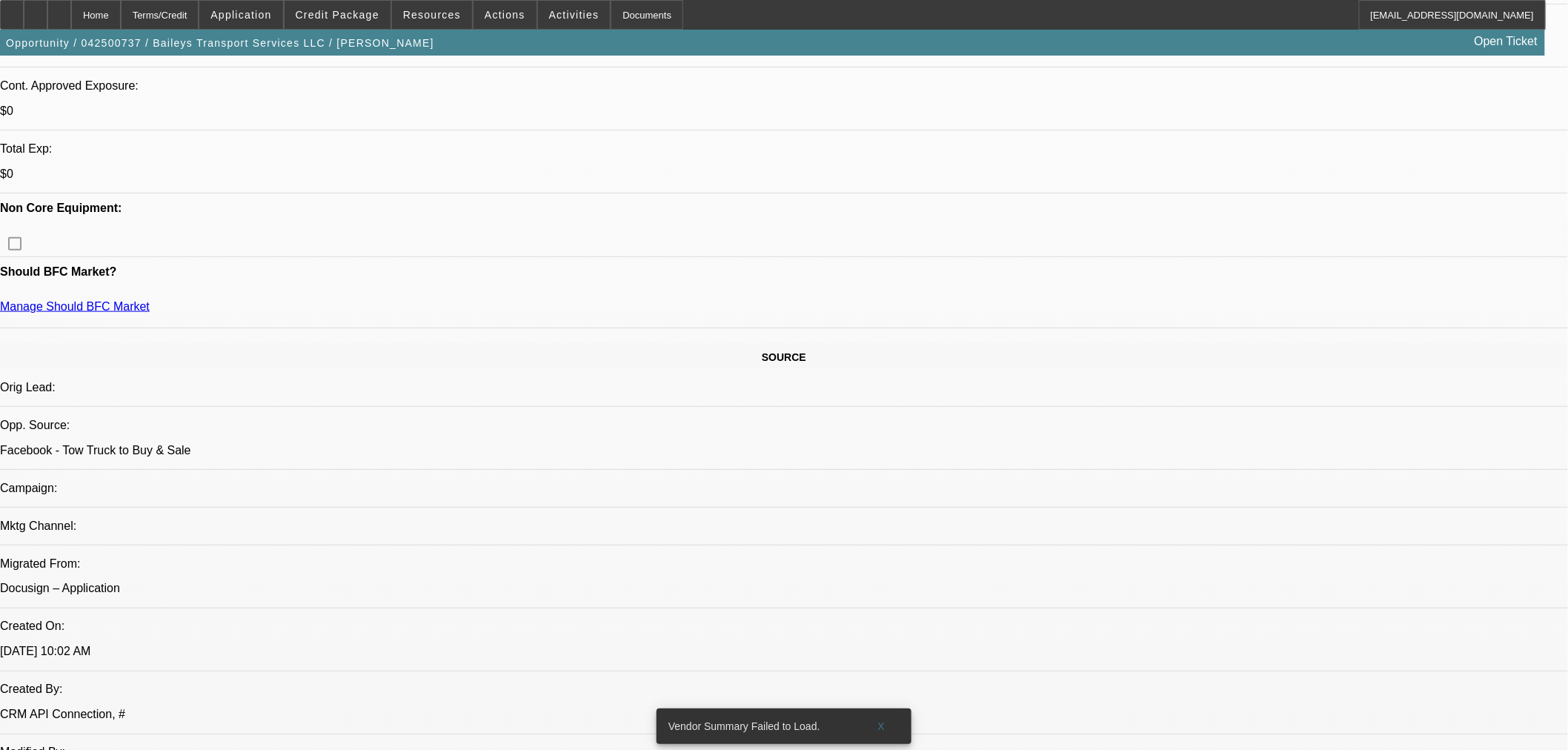
scroll to position [741, 0]
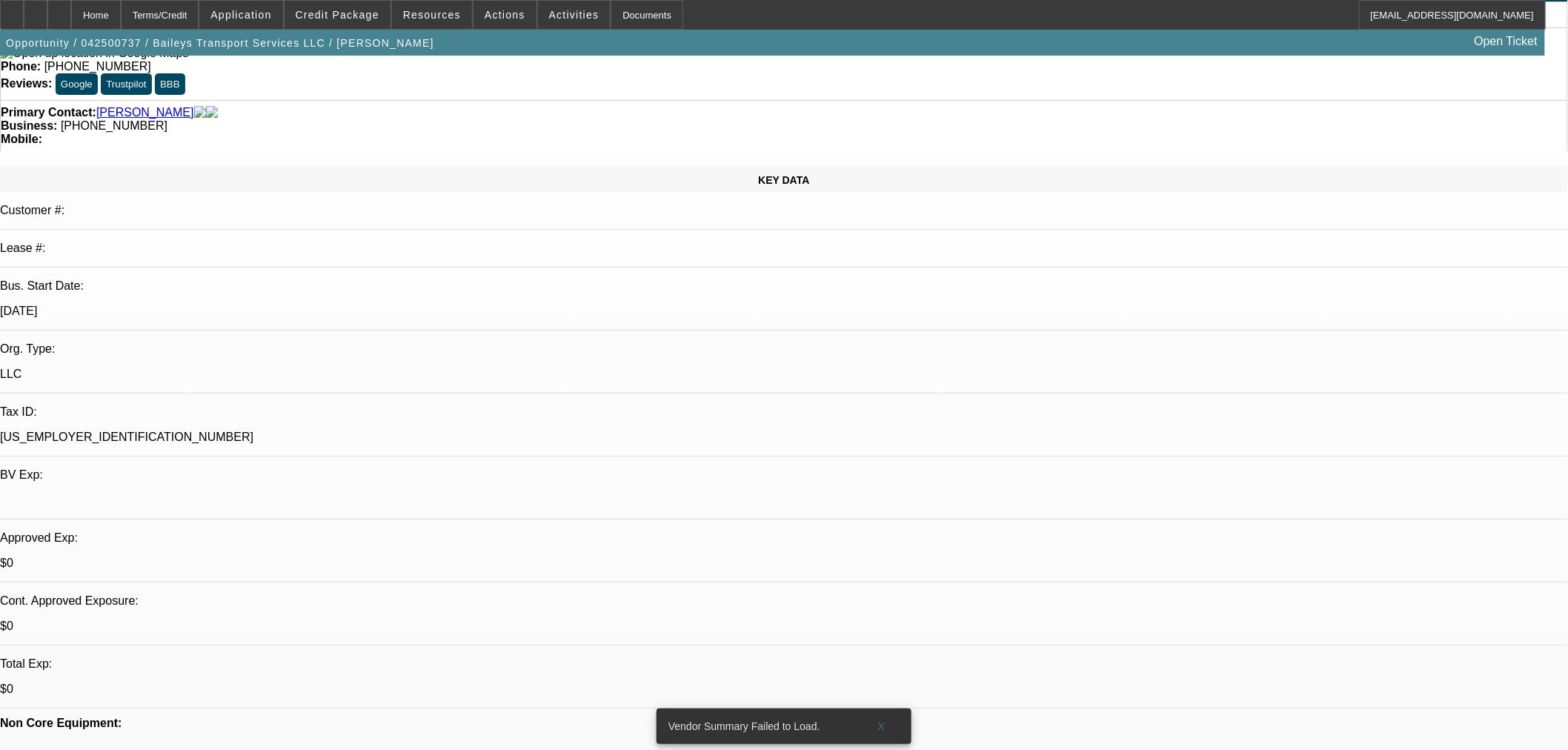
scroll to position [0, 0]
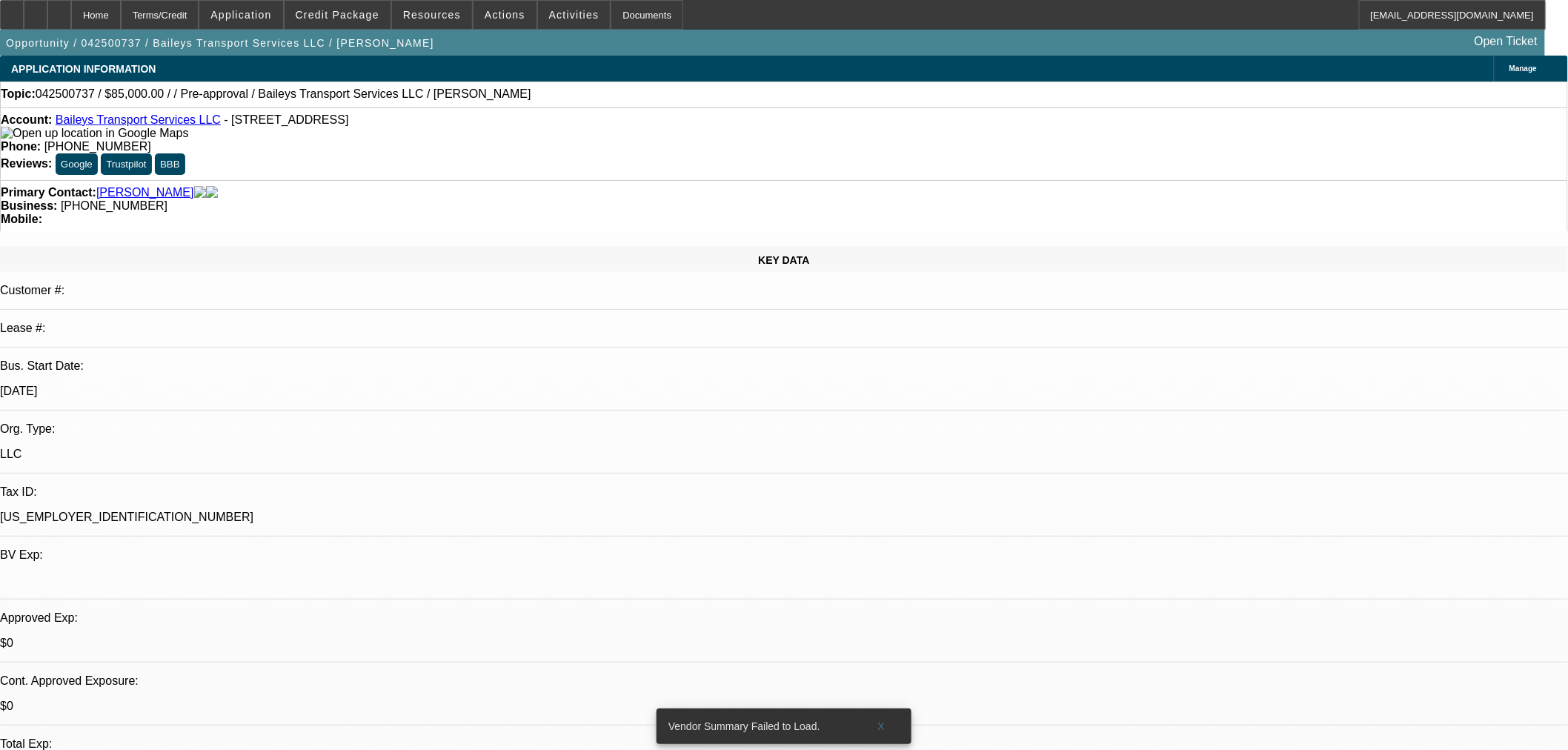
drag, startPoint x: 1248, startPoint y: 239, endPoint x: 1240, endPoint y: 257, distance: 19.7
radio input "true"
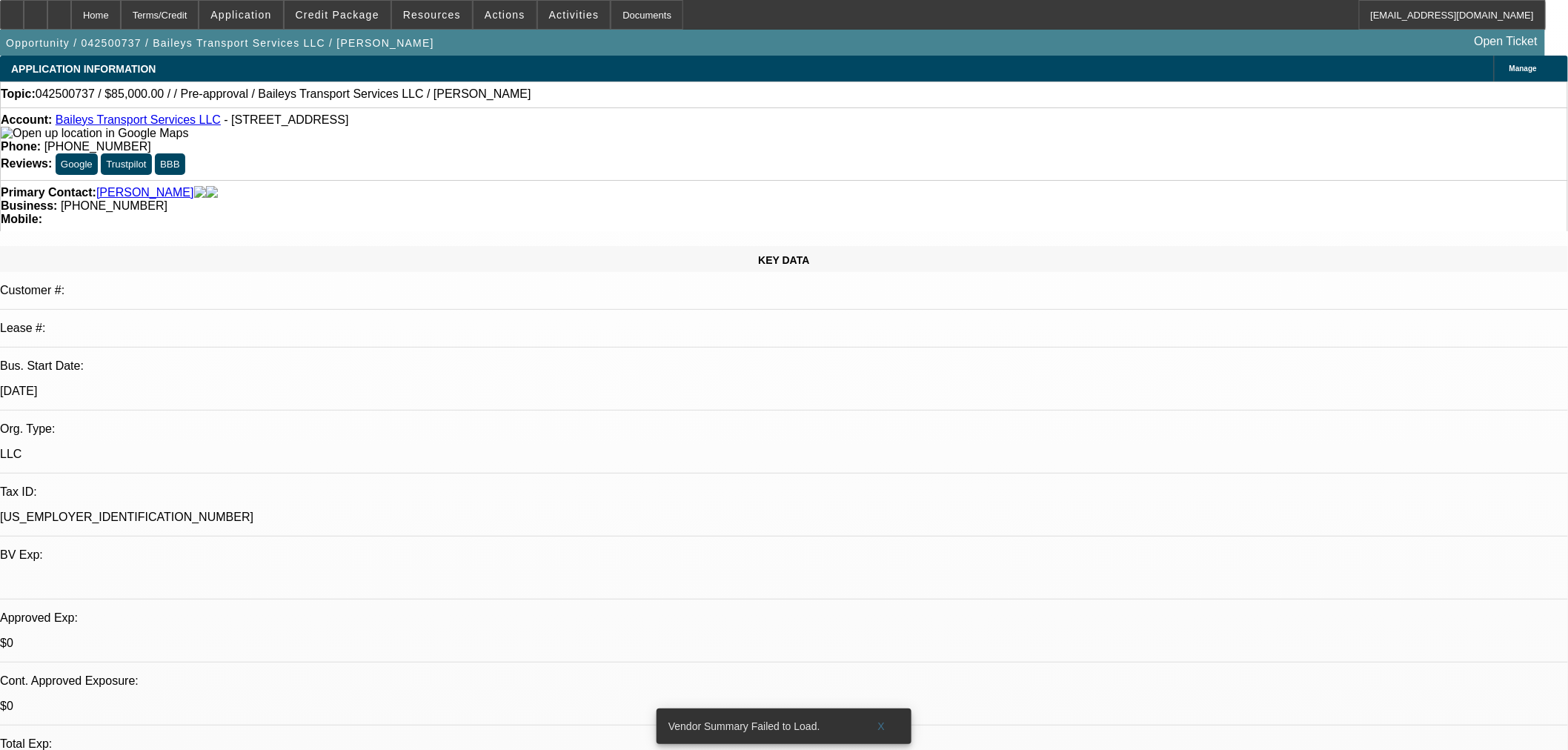
type textarea "Said he just sent banks- don't think they are going through"
radio input "true"
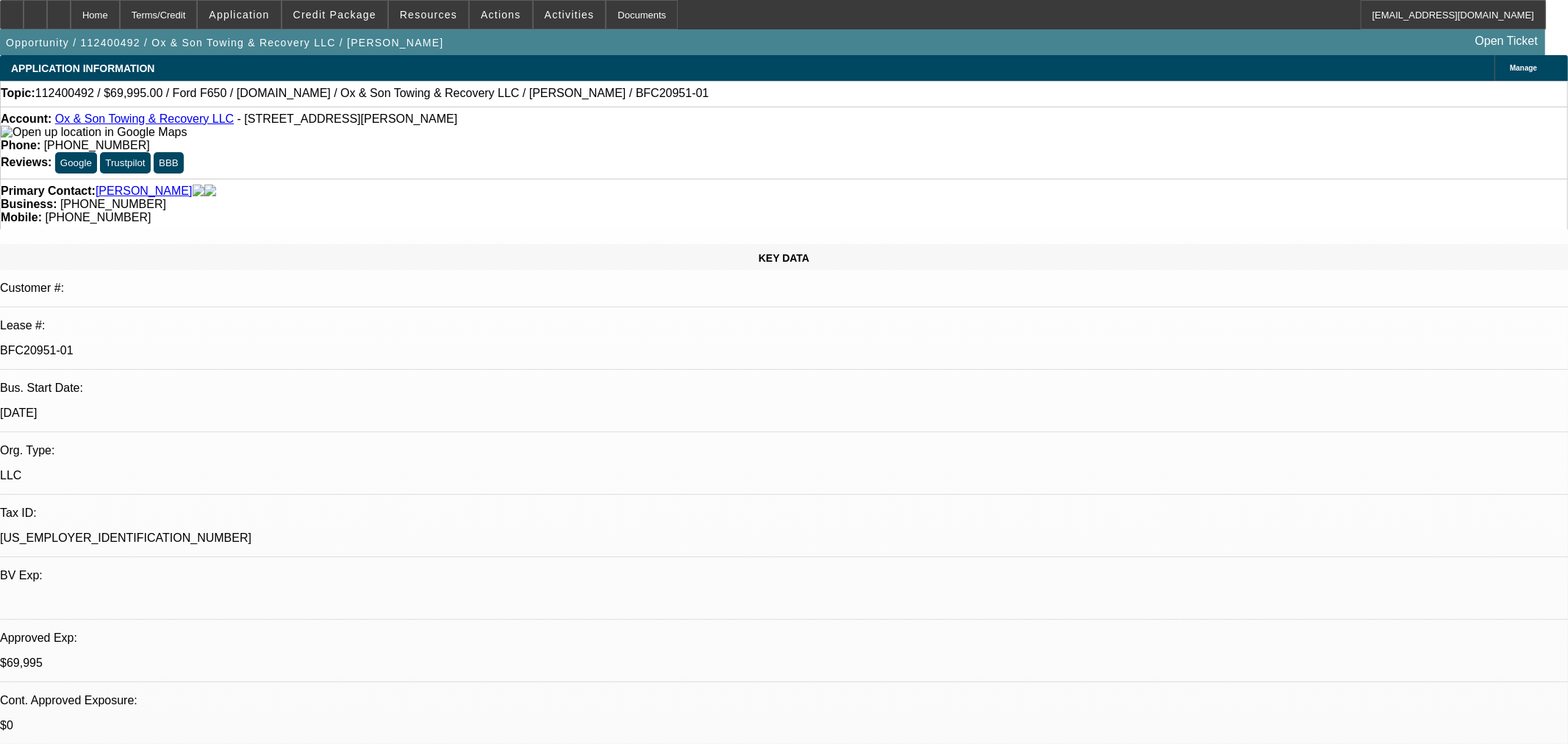
select select "0"
select select "3"
select select "0"
select select "6"
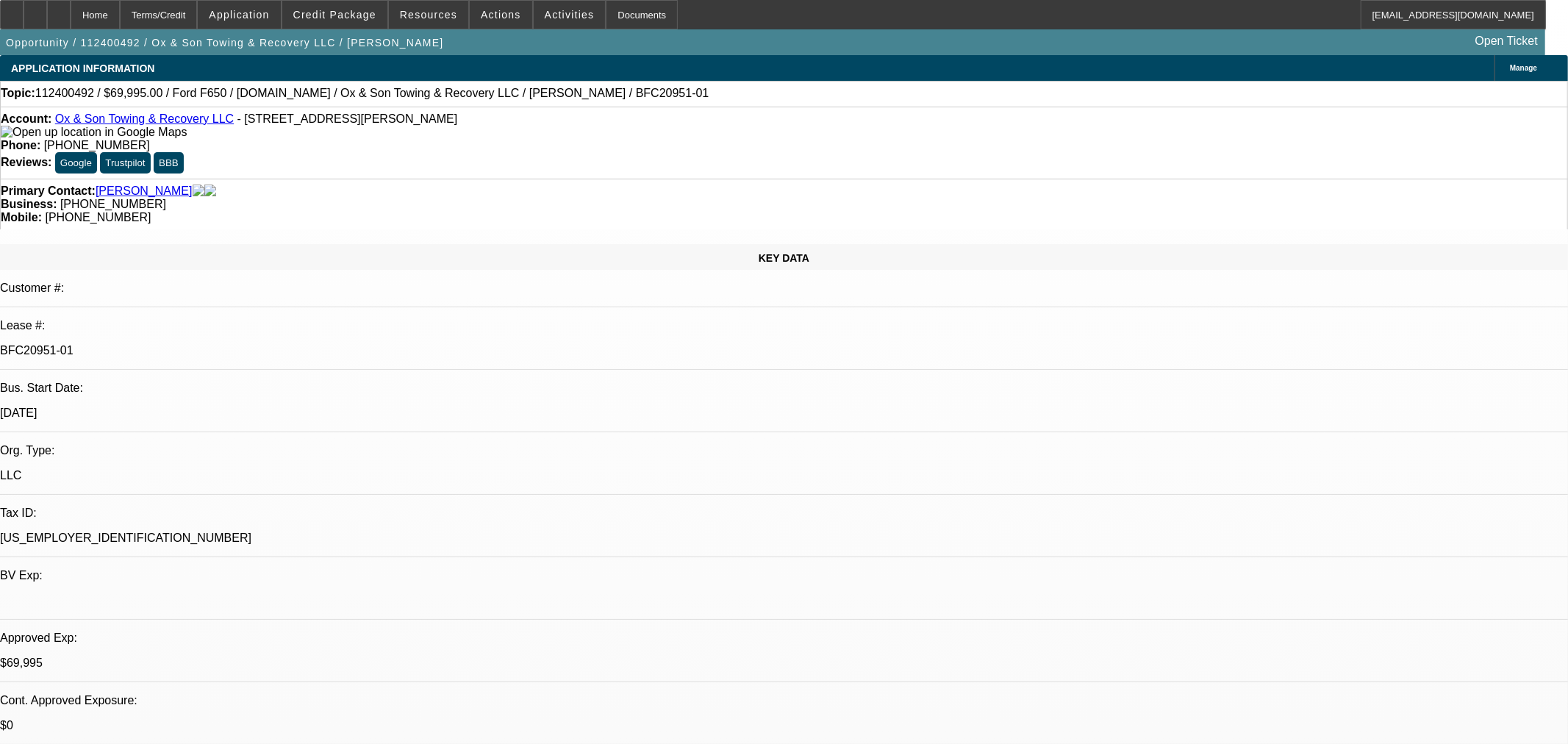
select select "0"
select select "3"
select select "0"
select select "6"
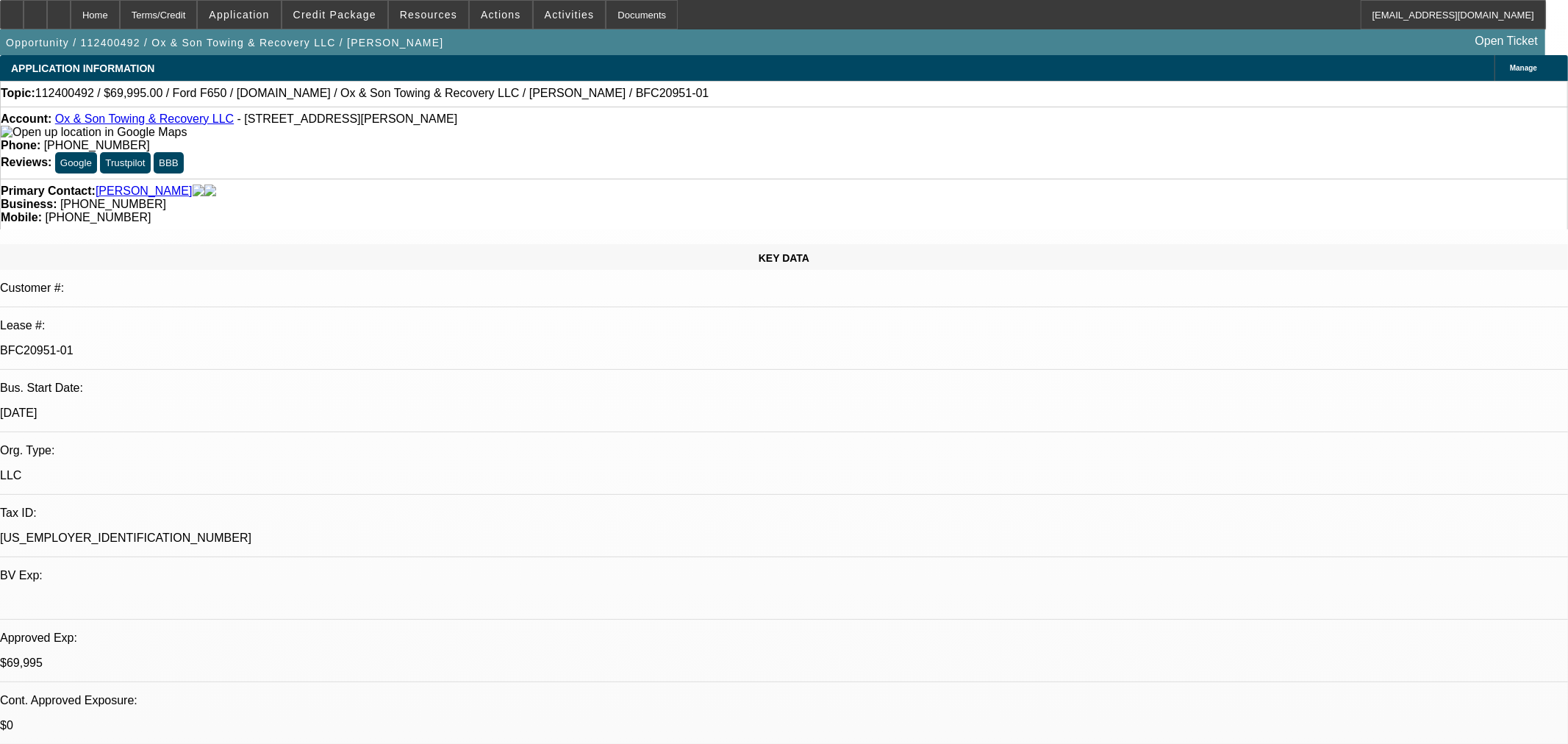
select select "0"
select select "3"
select select "0"
select select "6"
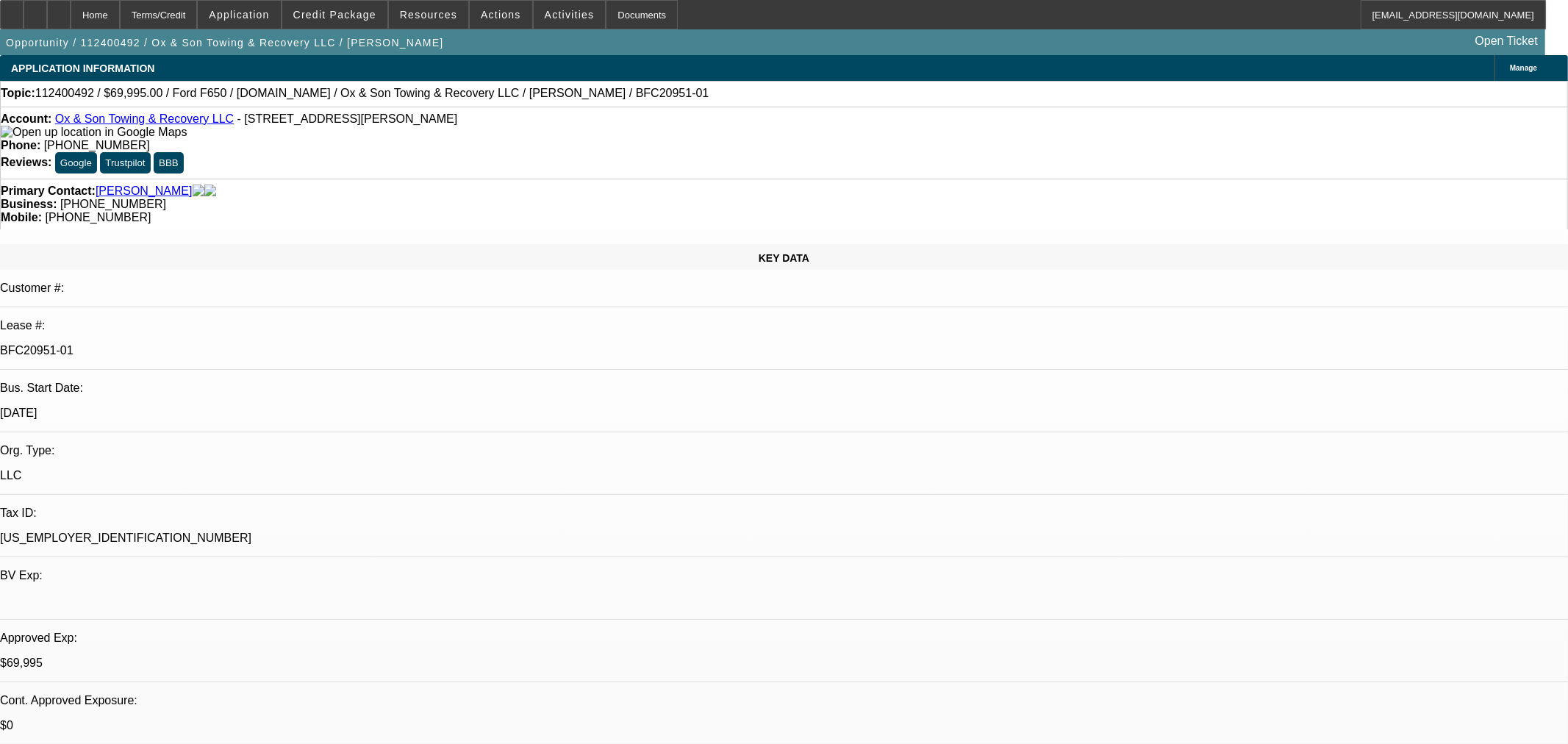
select select "0"
select select "3"
select select "0"
select select "6"
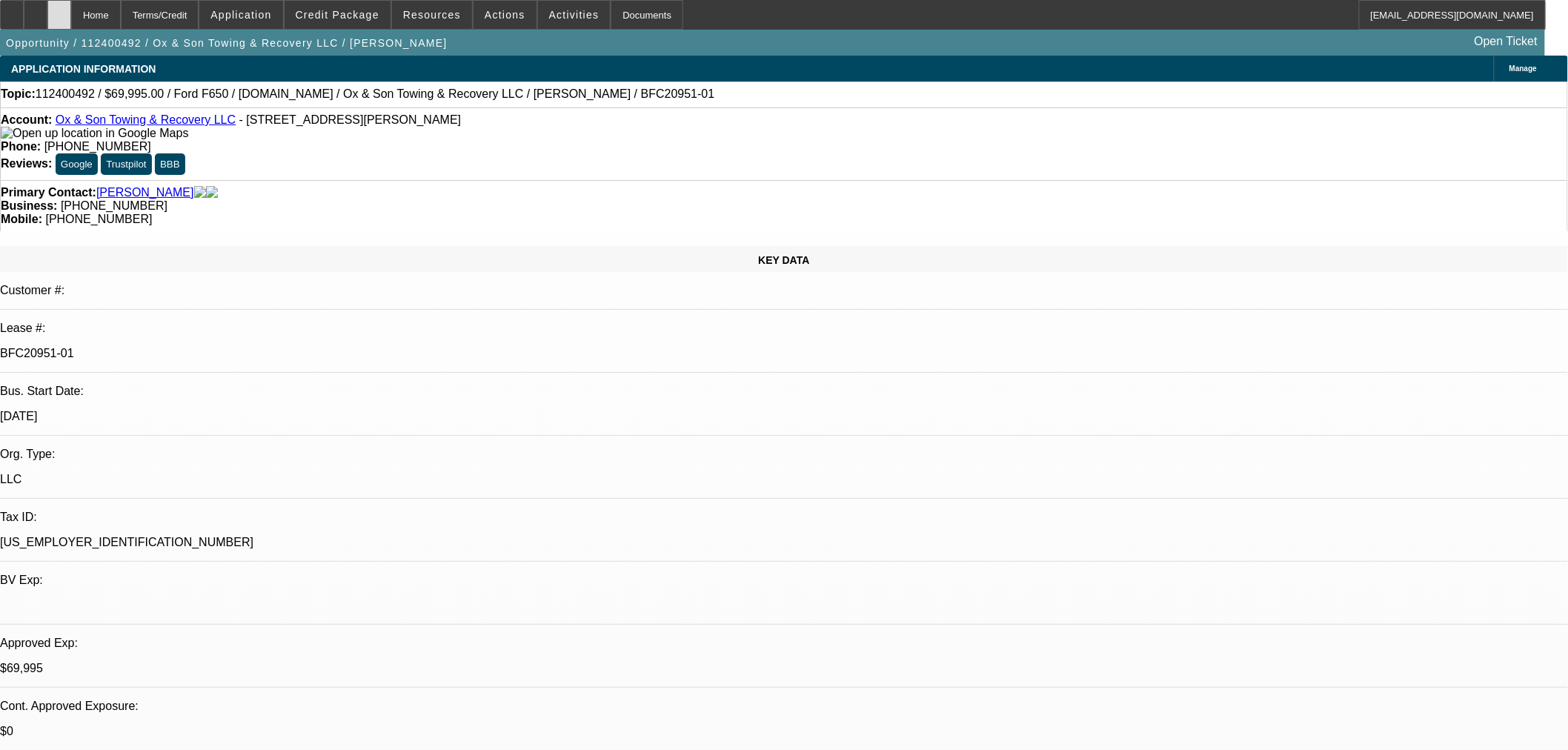
click at [71, 20] on div at bounding box center [59, 15] width 24 height 30
select select "0"
select select "3"
select select "0"
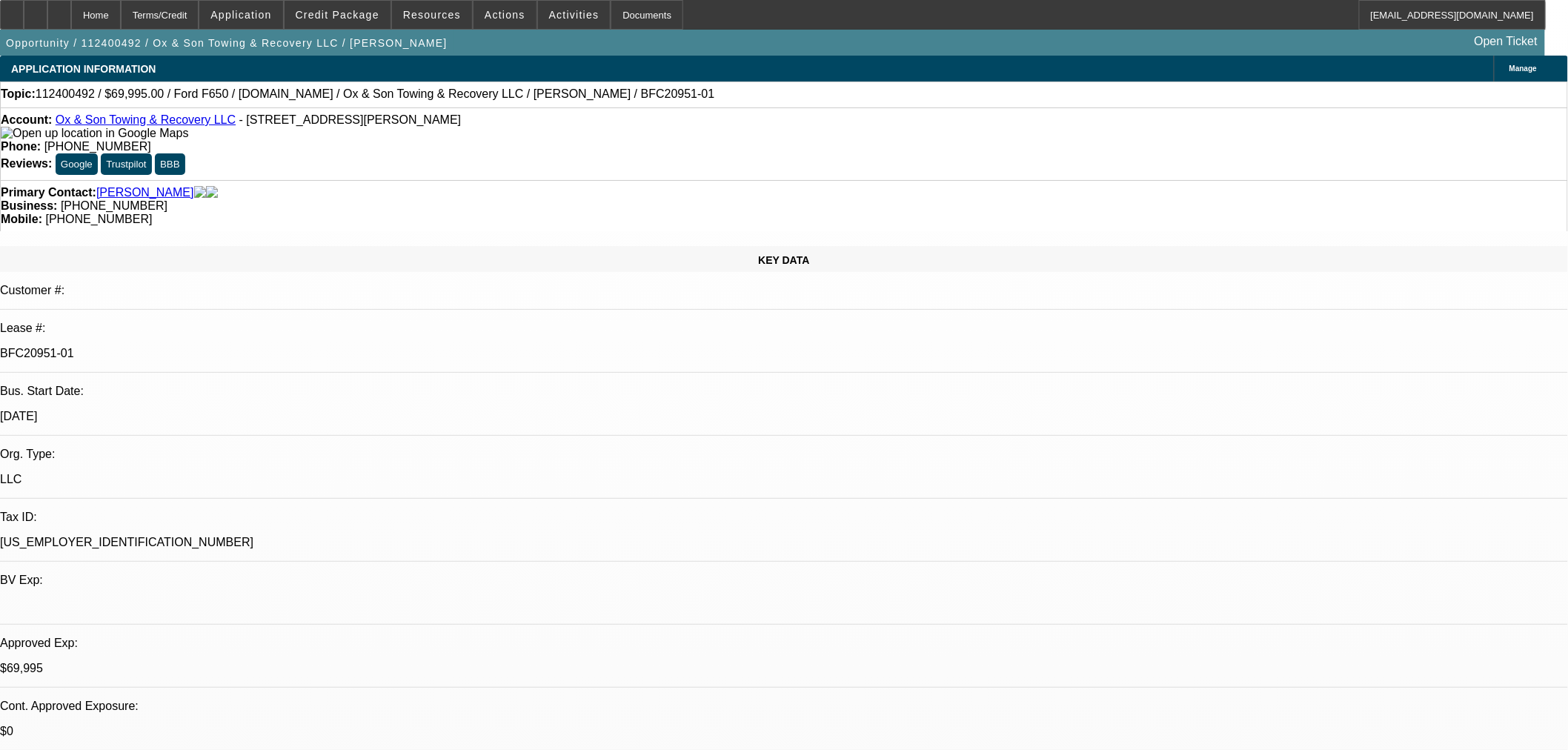
select select "6"
select select "0"
select select "3"
select select "0"
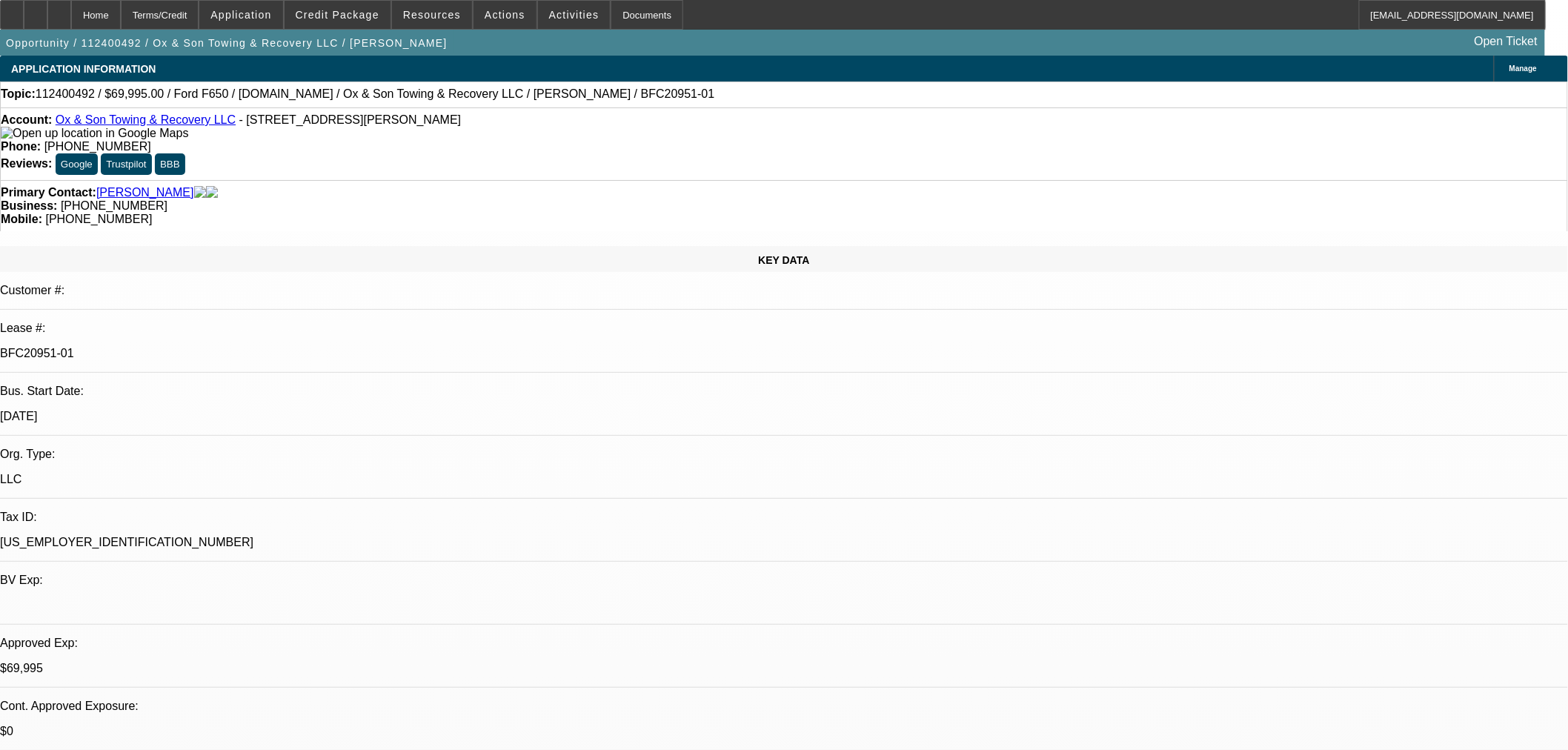
select select "6"
select select "0"
select select "3"
select select "0"
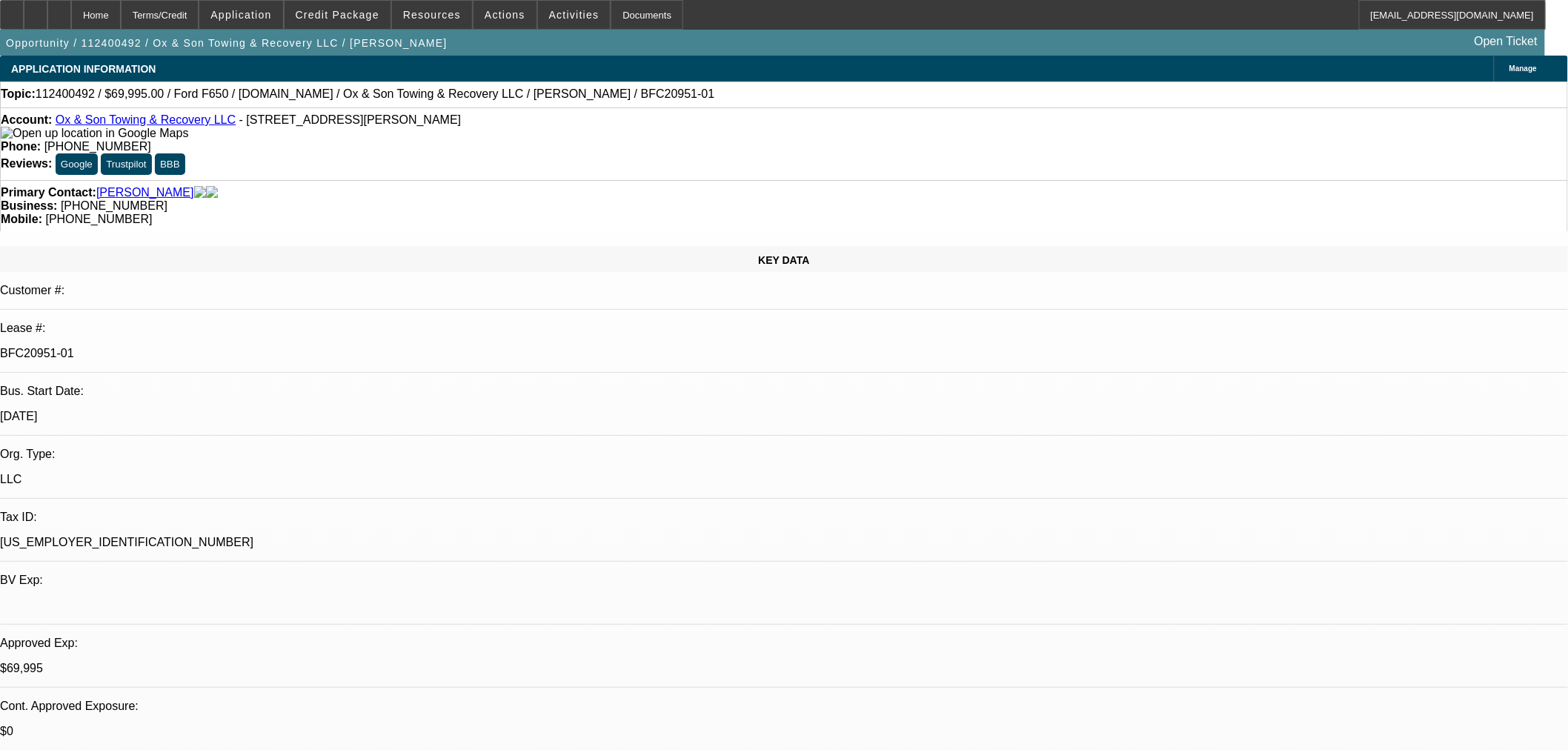
select select "6"
select select "0"
select select "3"
select select "0"
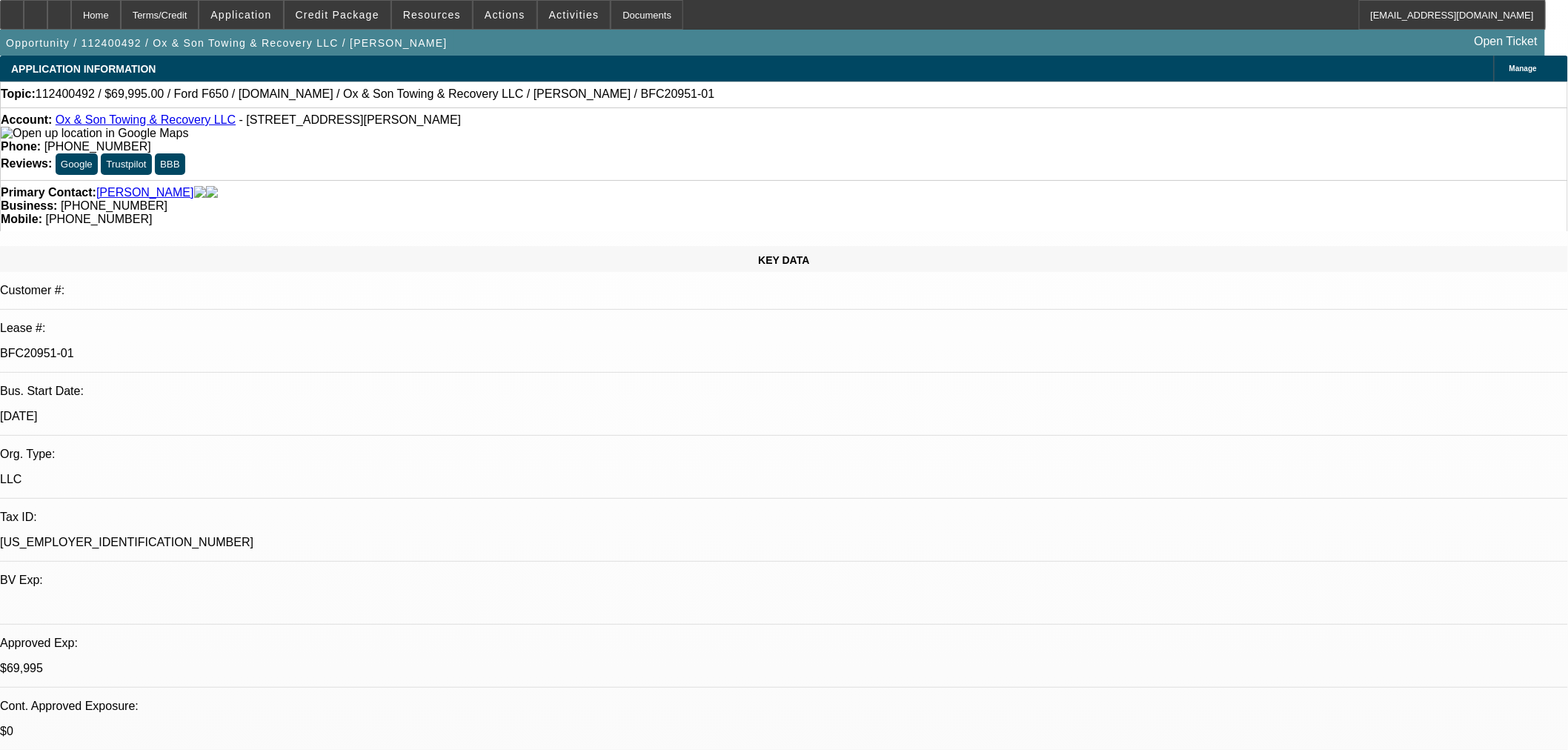
select select "6"
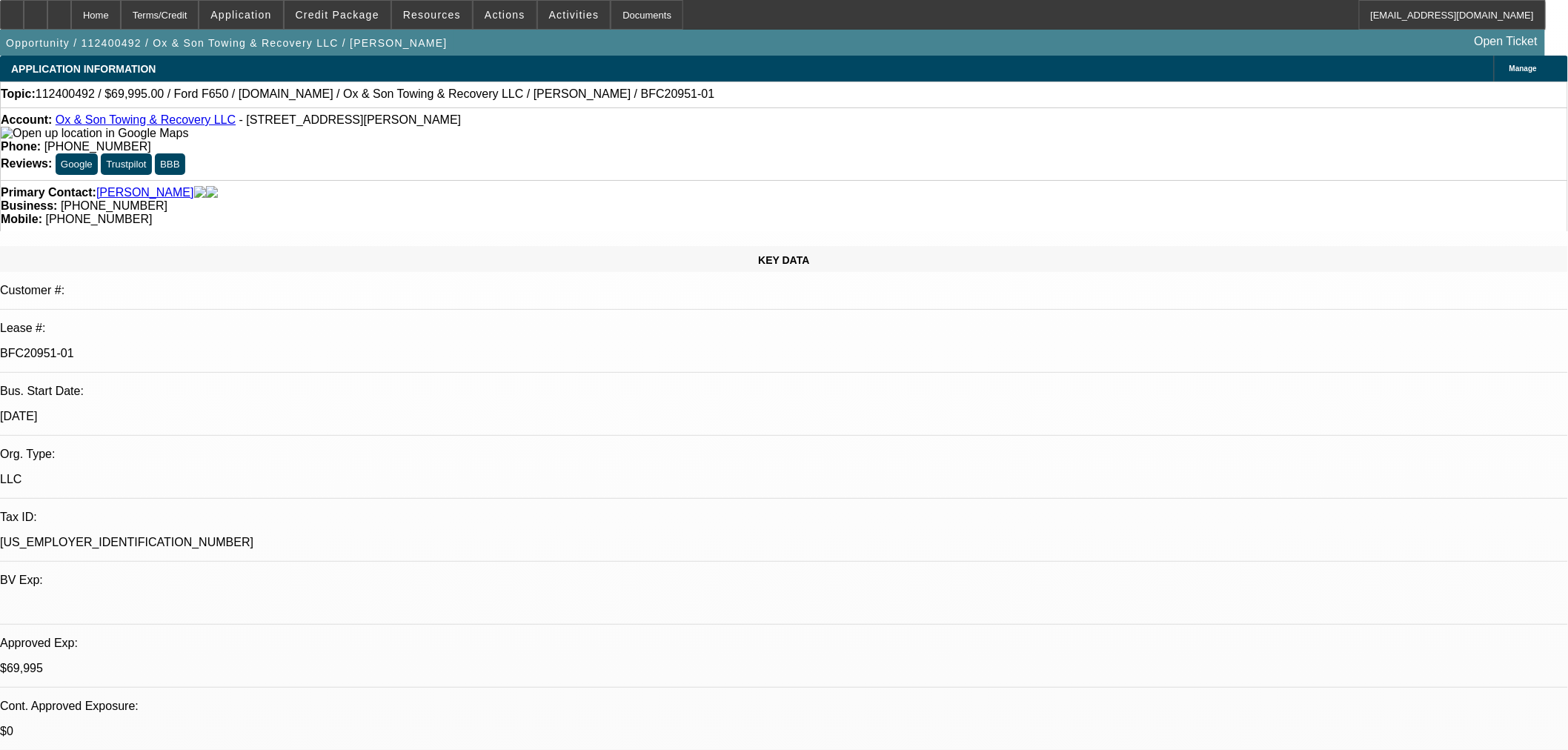
drag, startPoint x: 1064, startPoint y: 504, endPoint x: 1255, endPoint y: 513, distance: 191.2
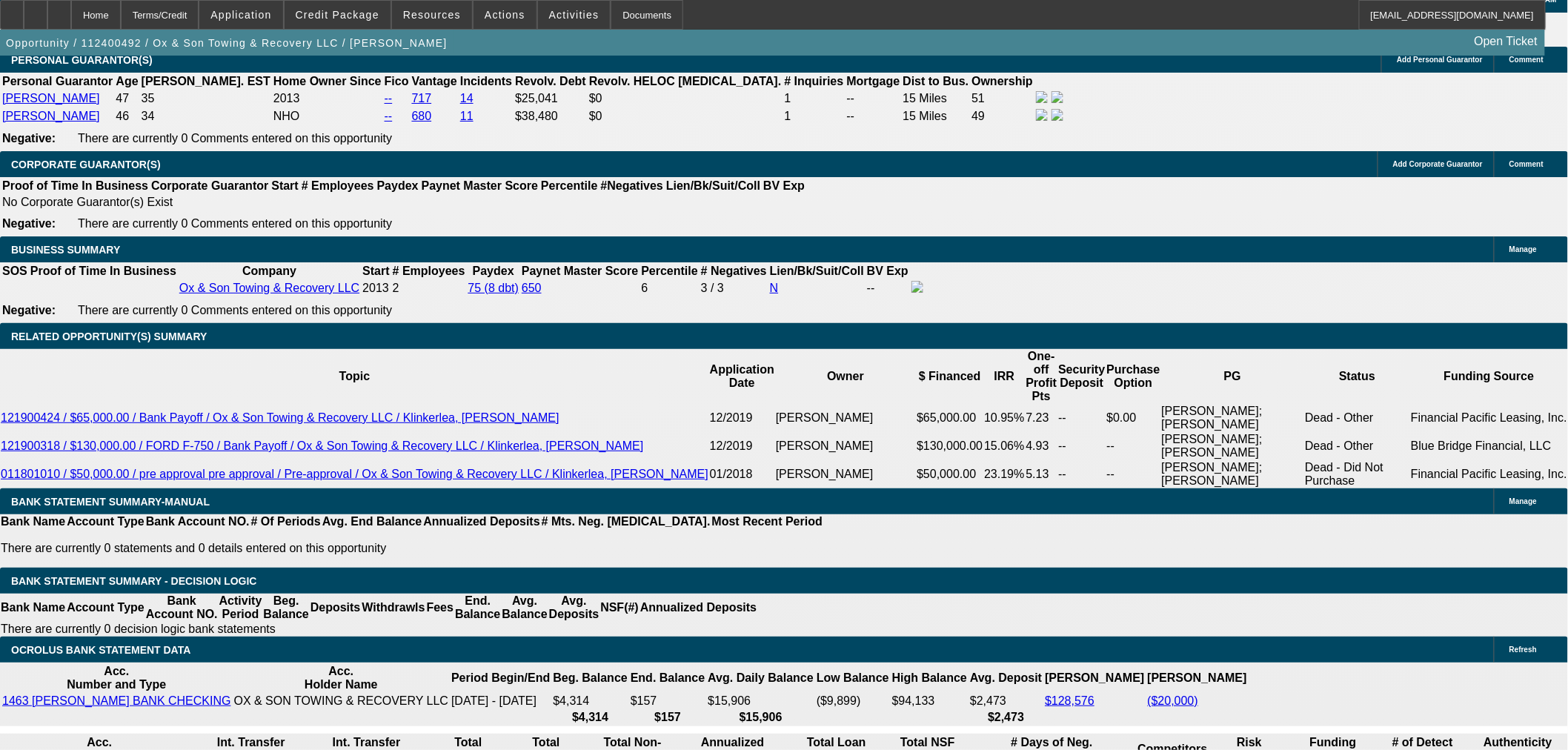
scroll to position [2305, 0]
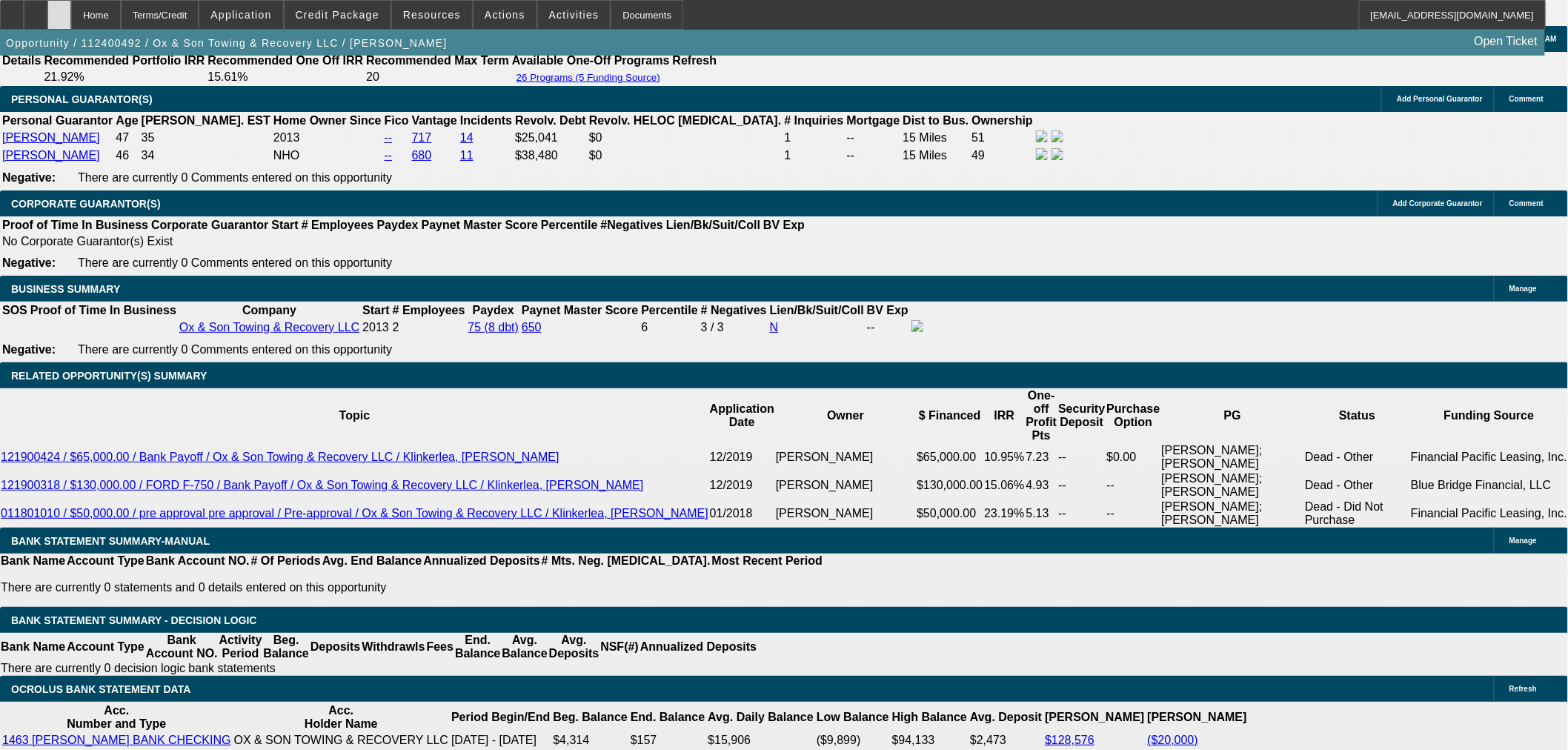
click at [59, 10] on icon at bounding box center [59, 10] width 0 height 0
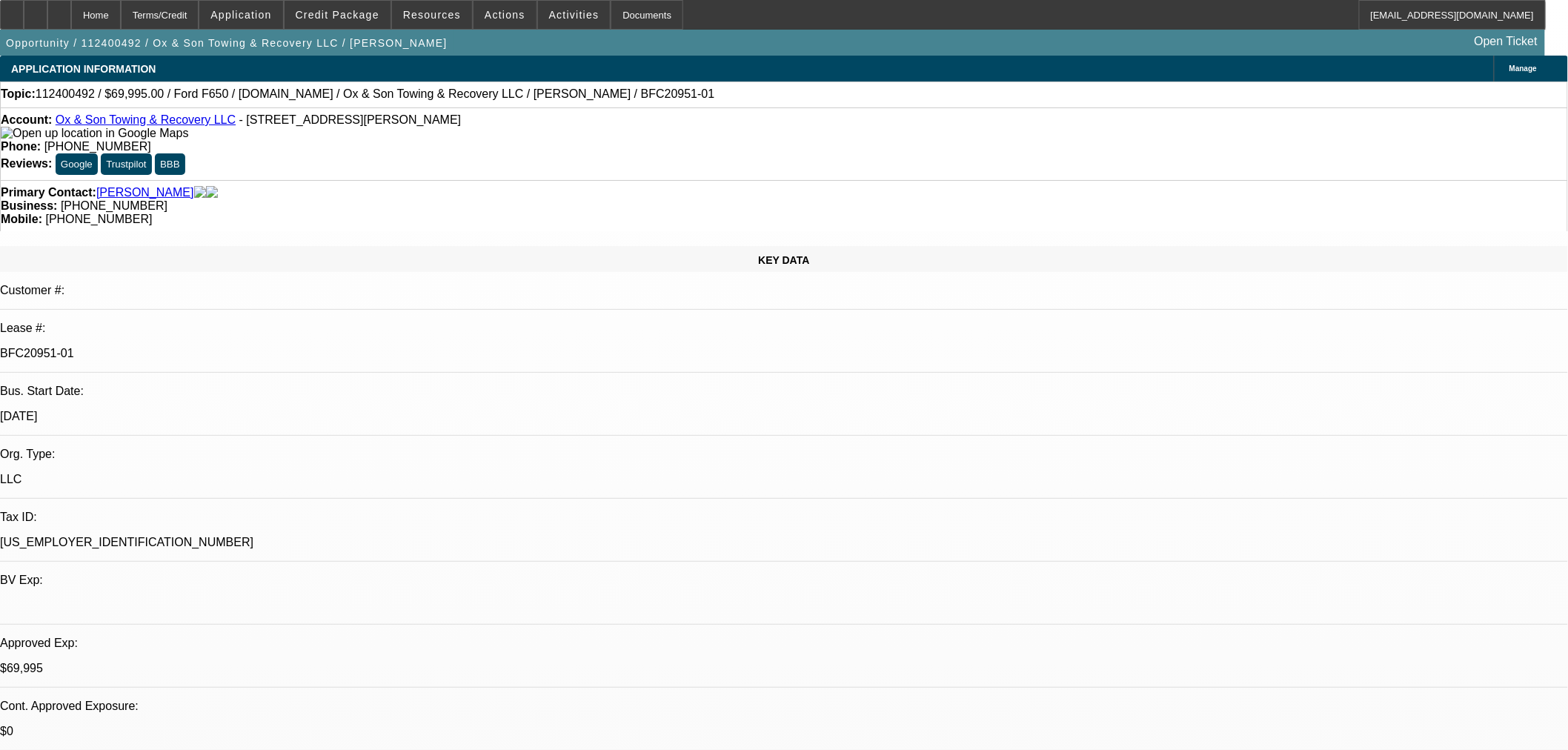
select select "0"
select select "3"
select select "0"
select select "6"
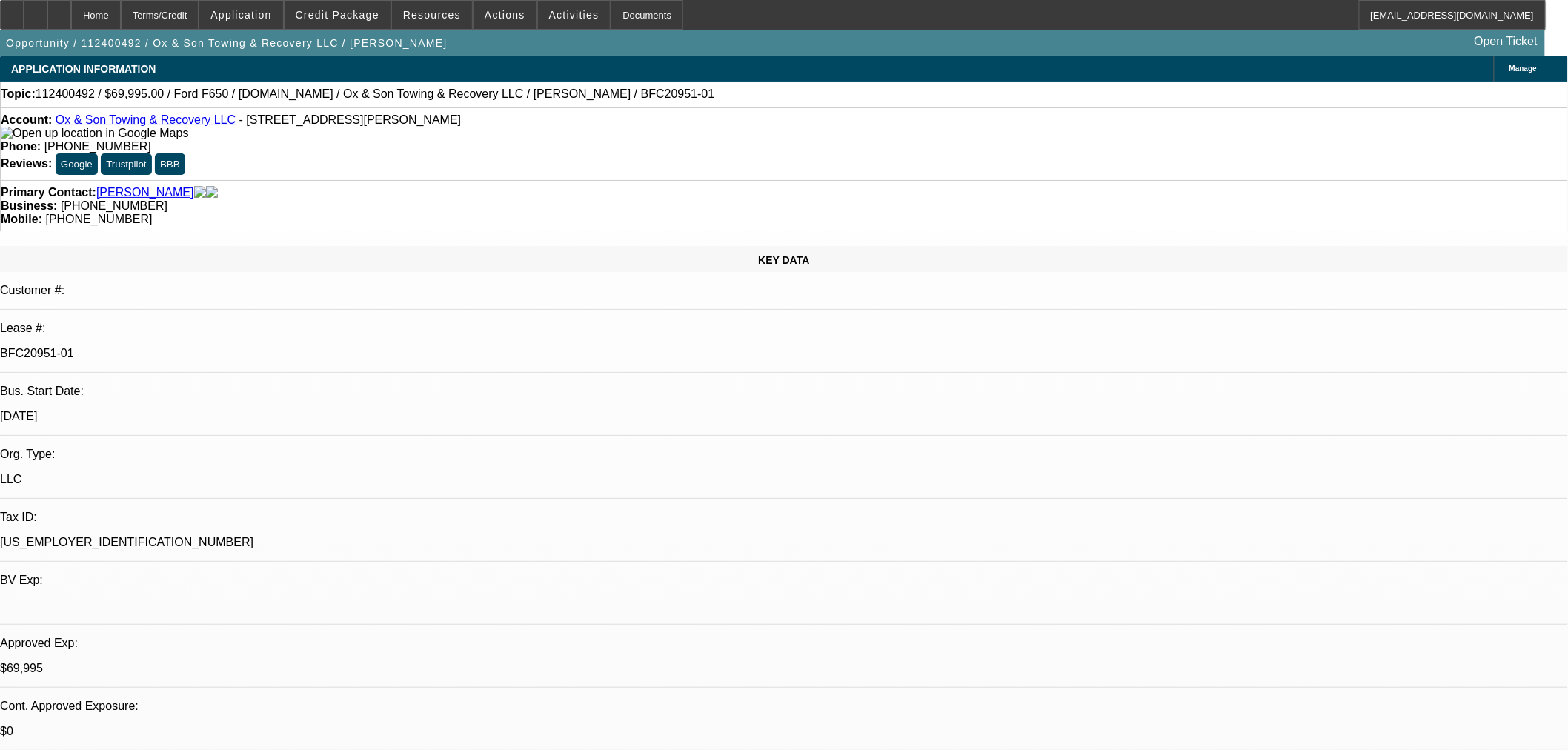
select select "0"
select select "3"
select select "0"
select select "6"
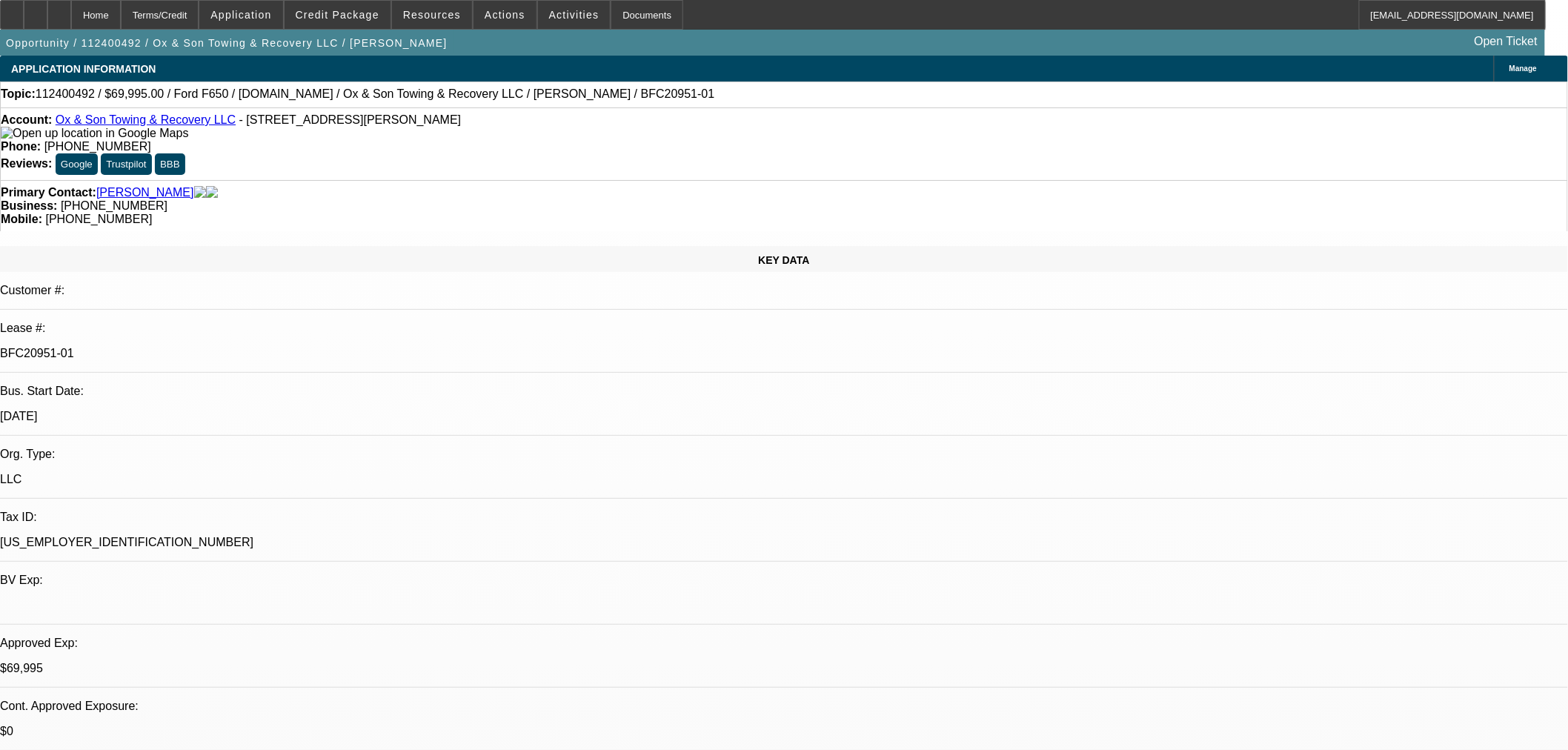
select select "0"
select select "3"
select select "0"
select select "6"
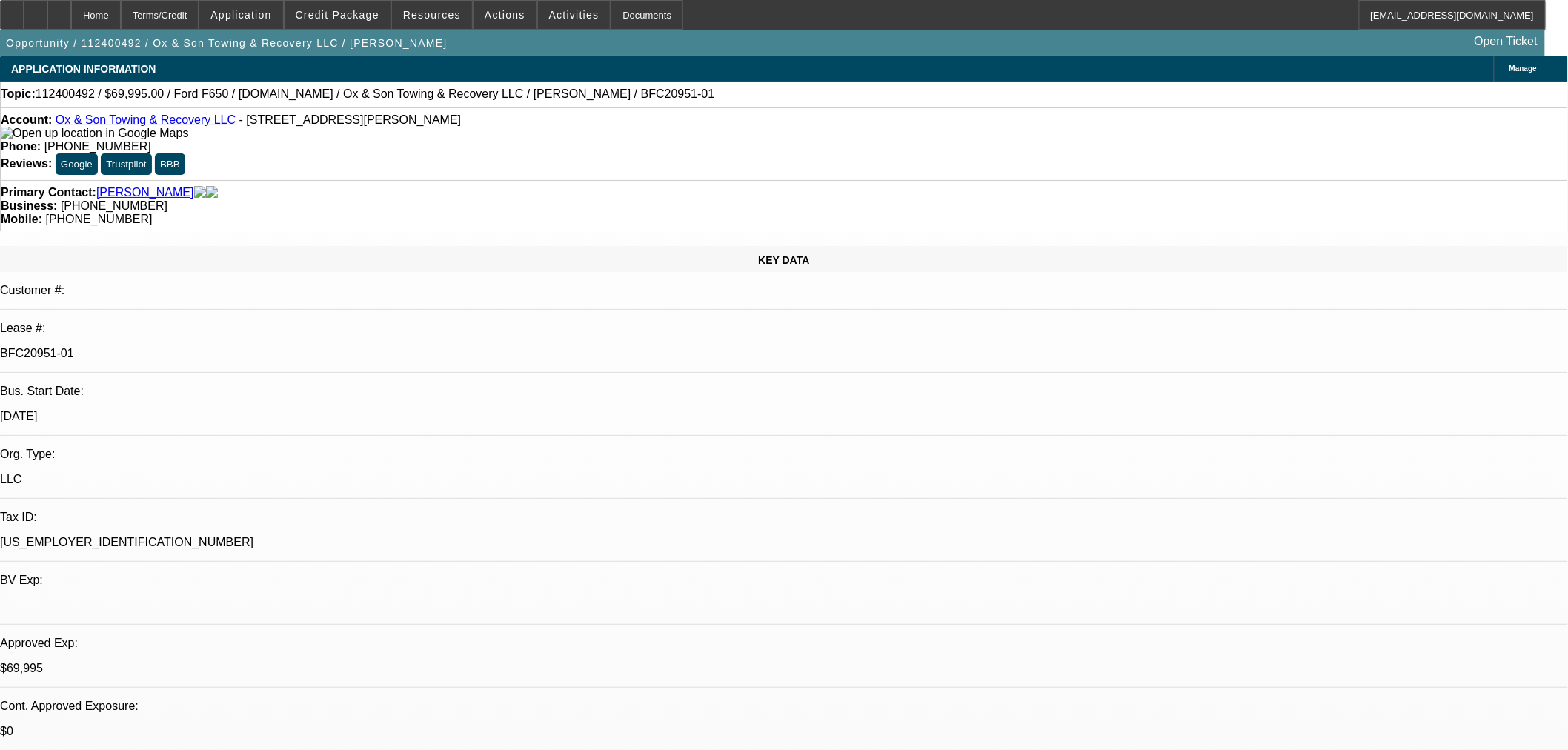
select select "0"
select select "3"
select select "0"
select select "6"
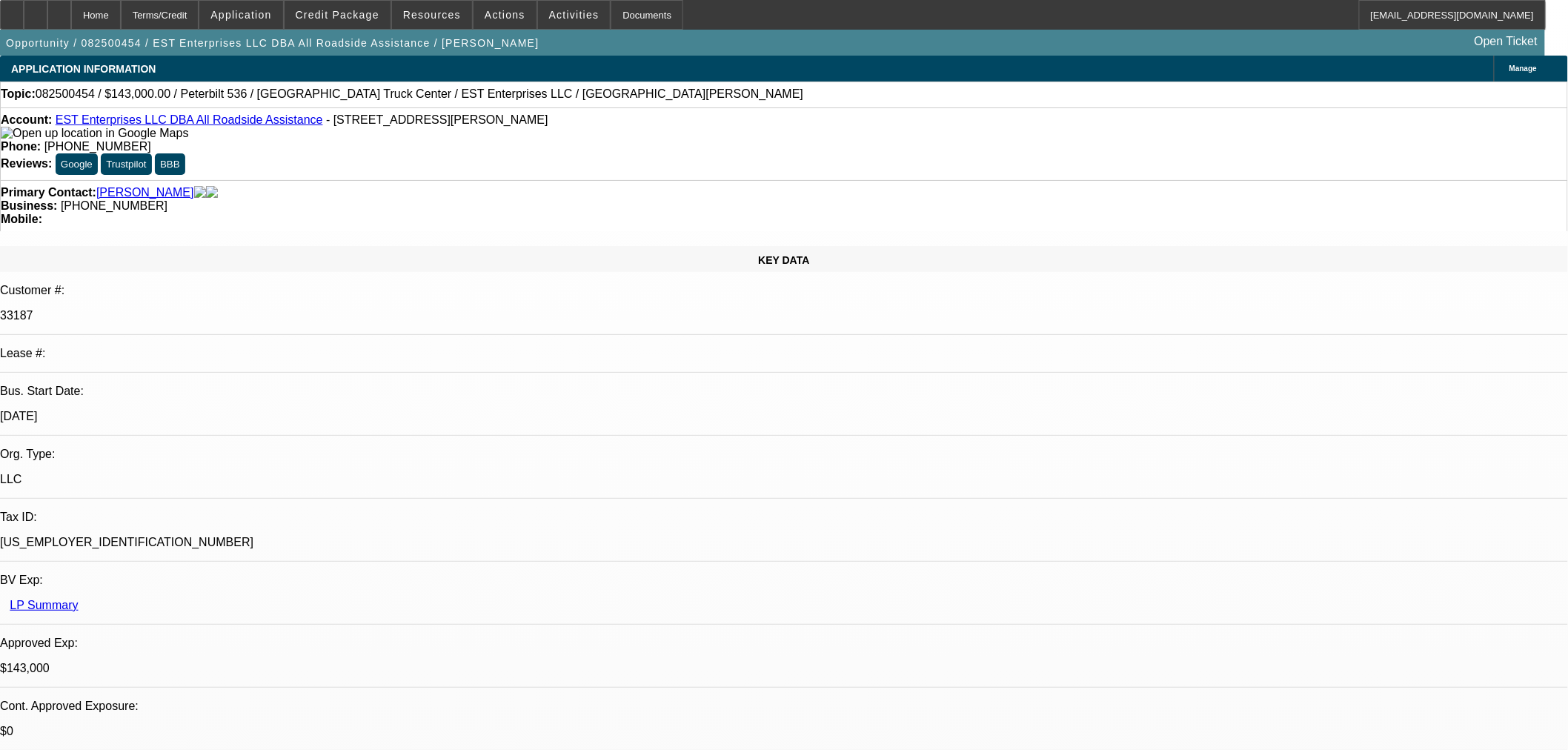
select select "0"
select select "2"
select select "0"
select select "6"
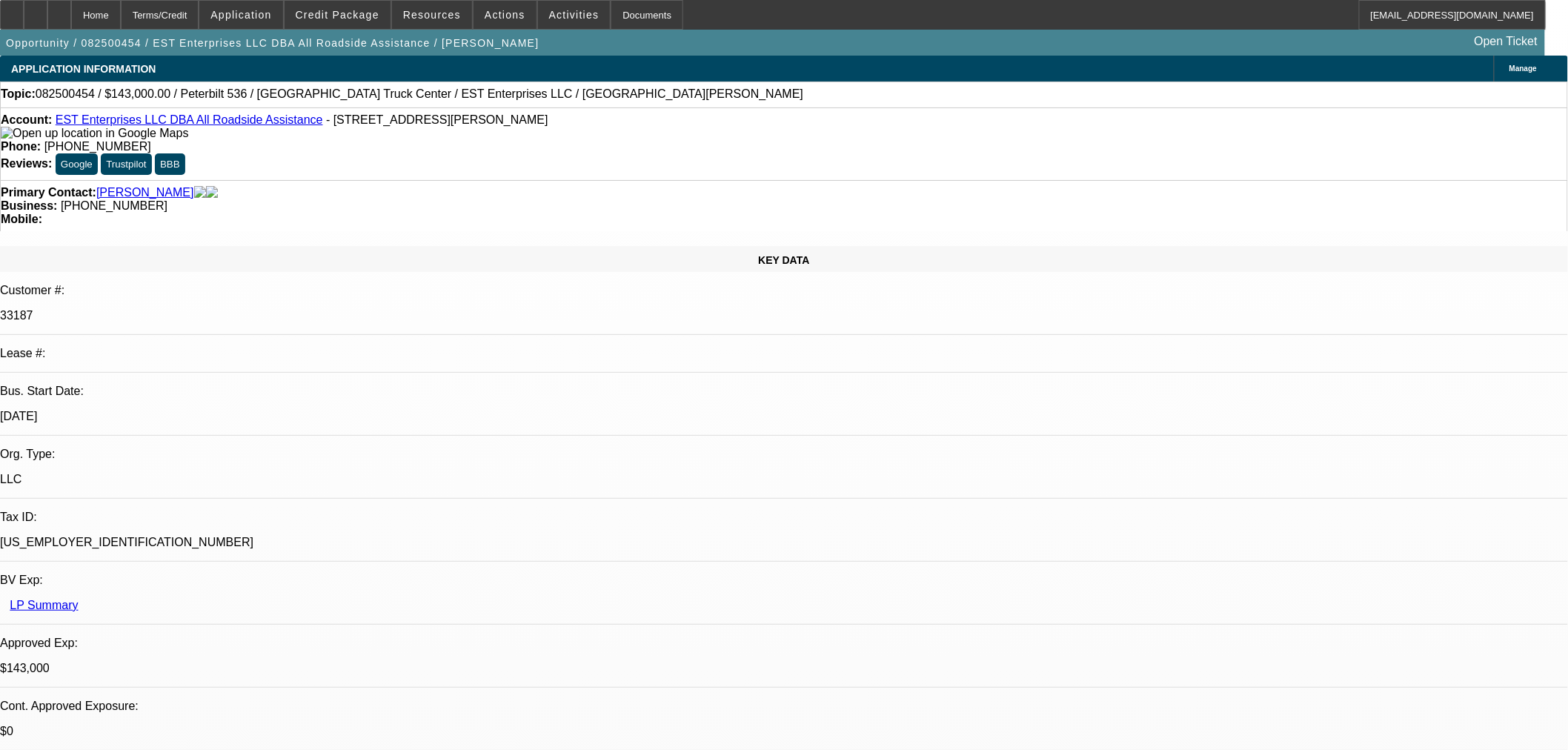
select select "0"
select select "2"
select select "0"
select select "6"
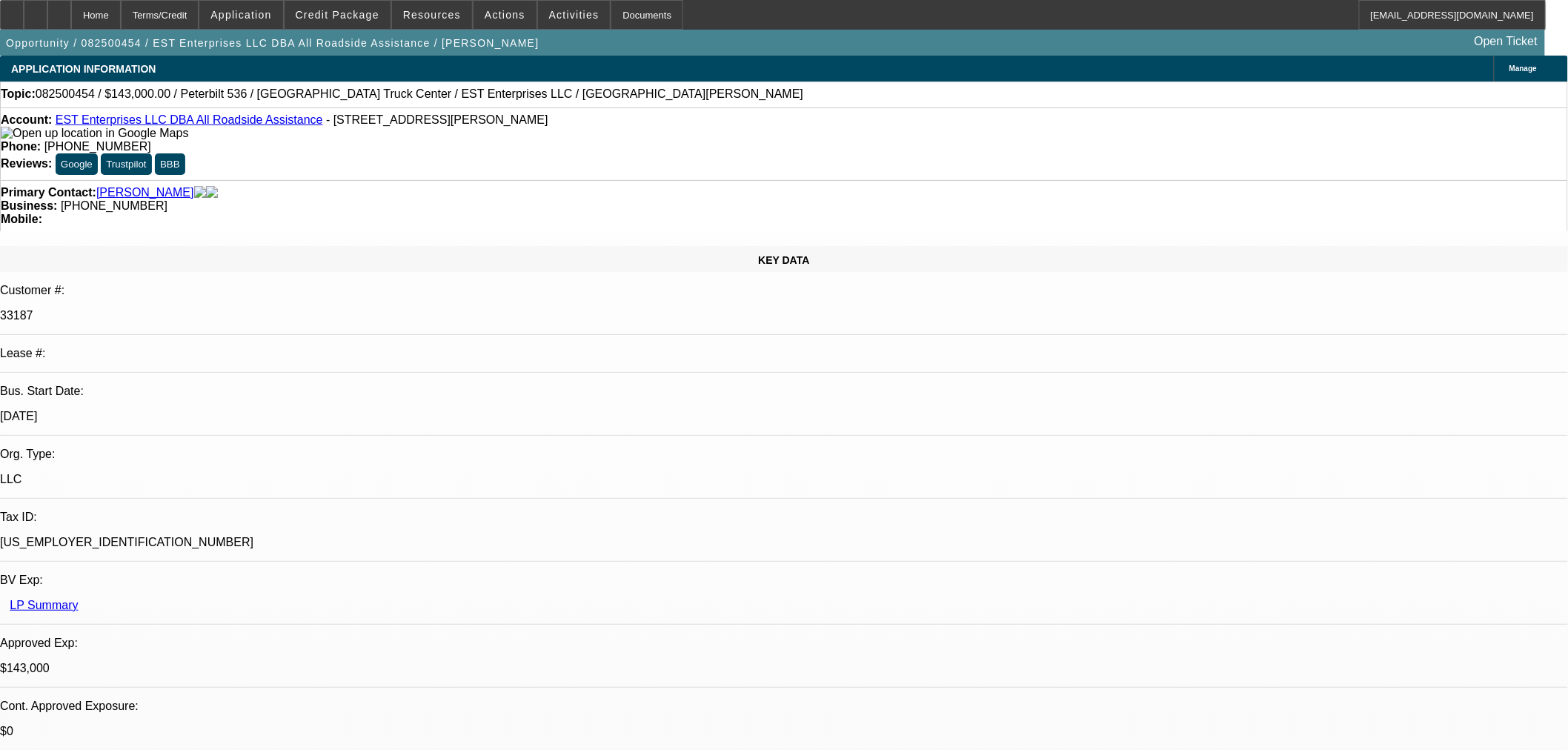
select select "0"
select select "2"
select select "0"
select select "6"
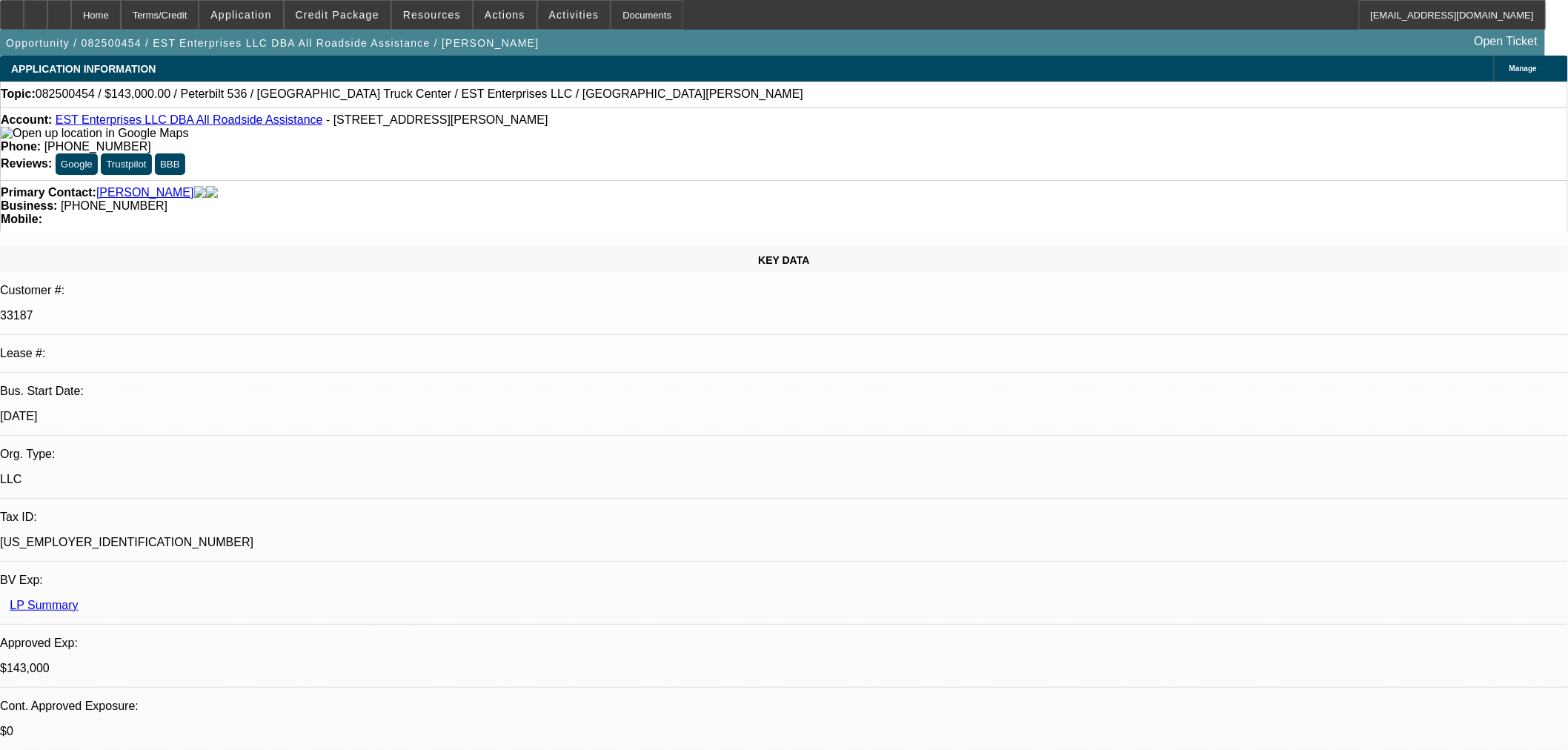
select select "0"
select select "2"
select select "0.1"
select select "4"
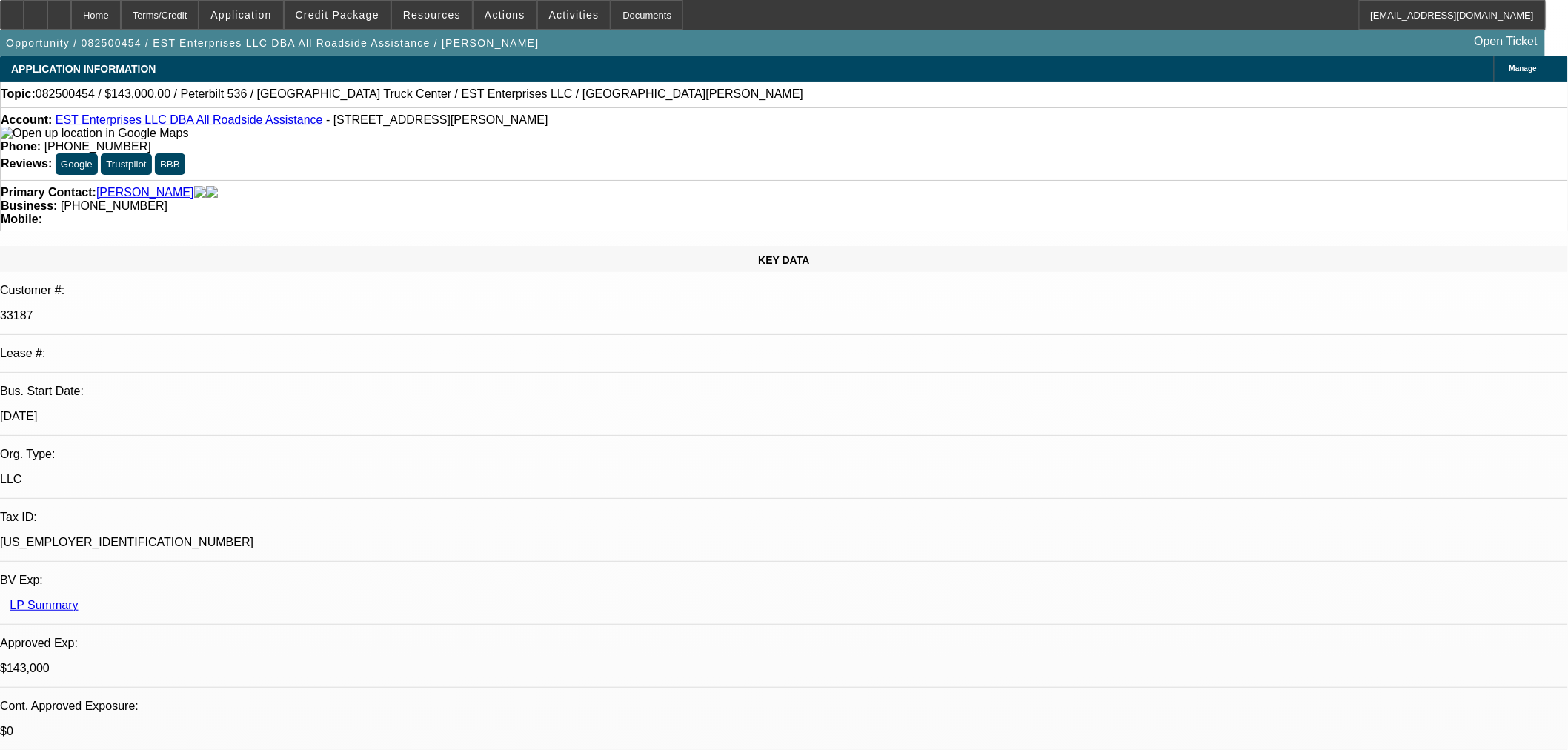
drag, startPoint x: 611, startPoint y: 380, endPoint x: 572, endPoint y: 381, distance: 39.0
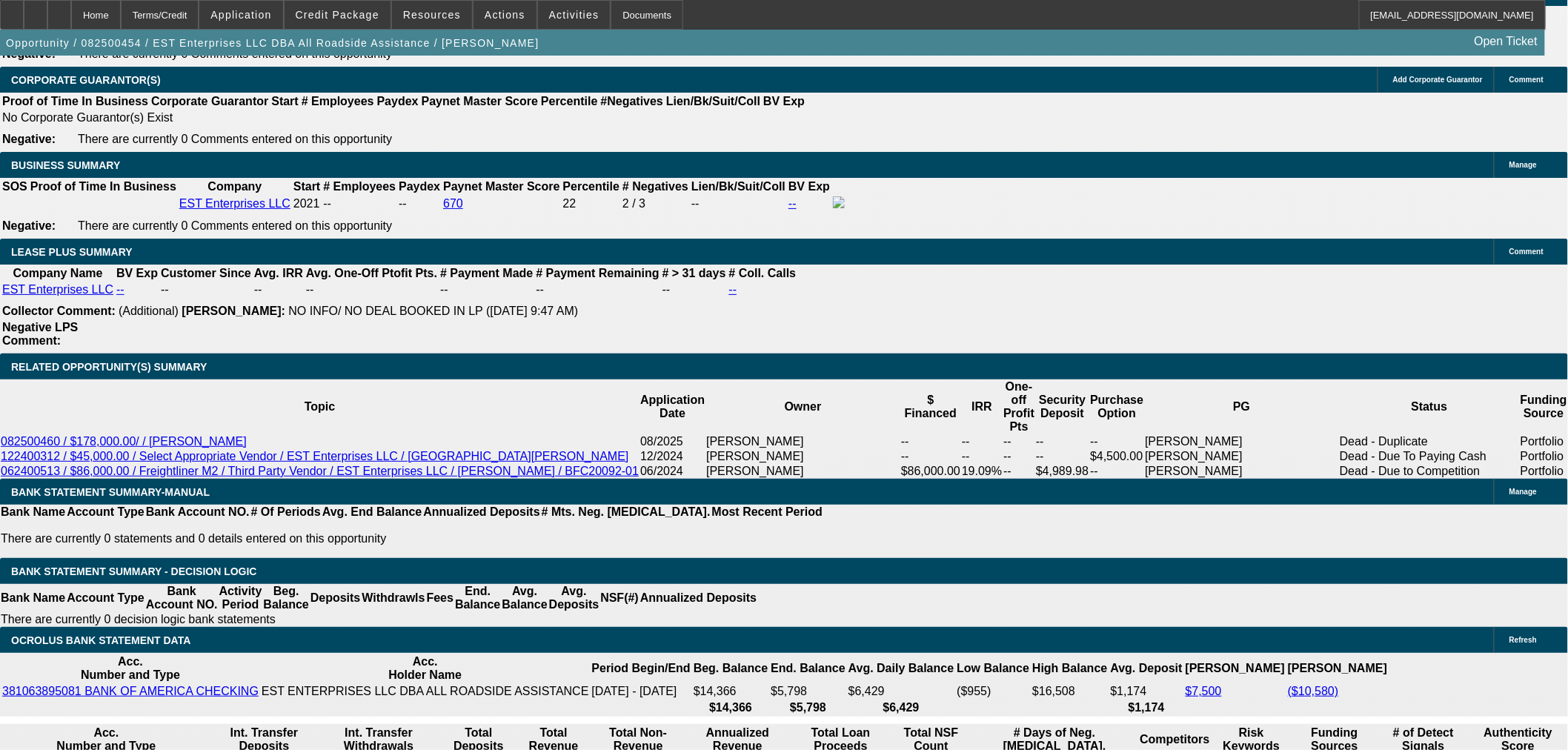
scroll to position [2470, 0]
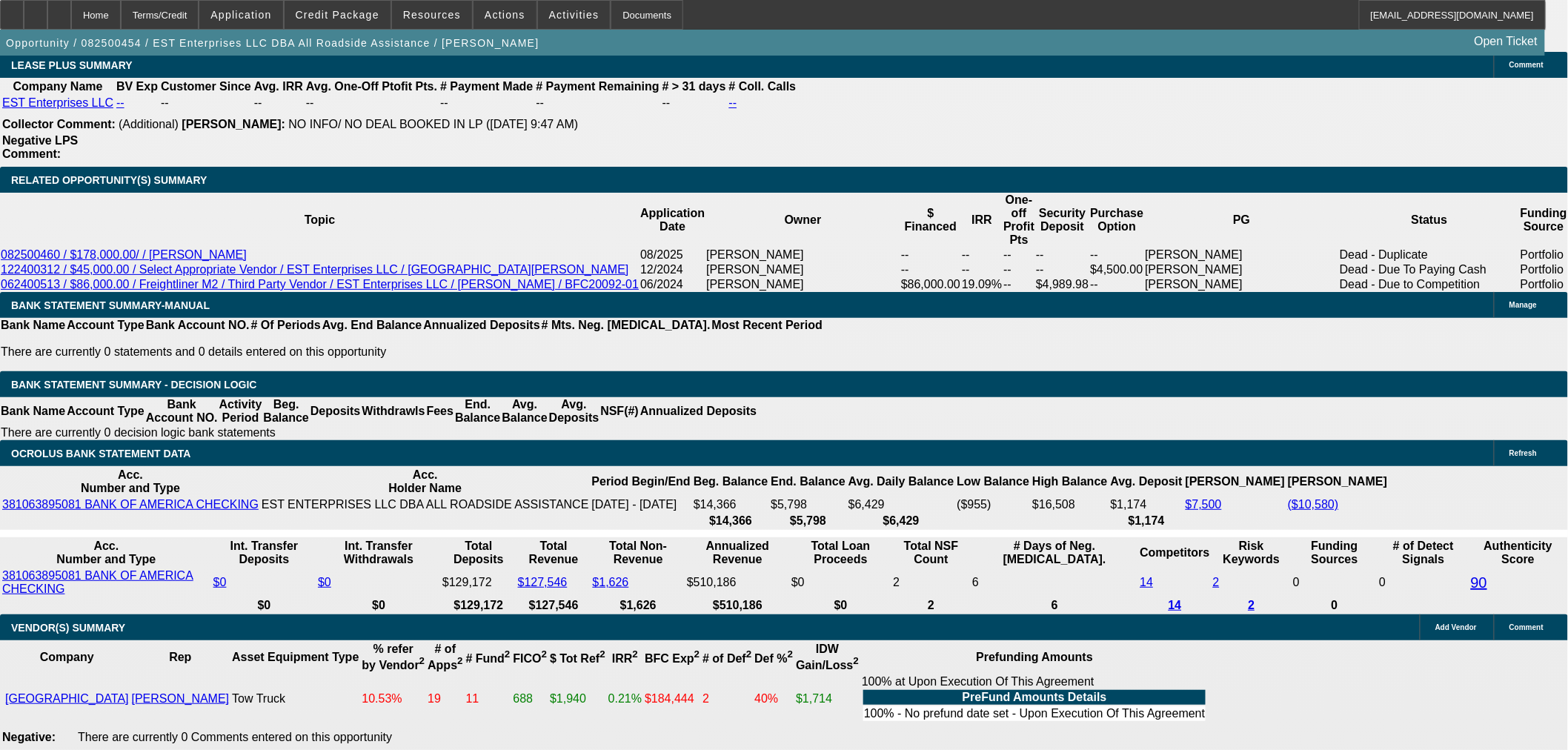
radio input "true"
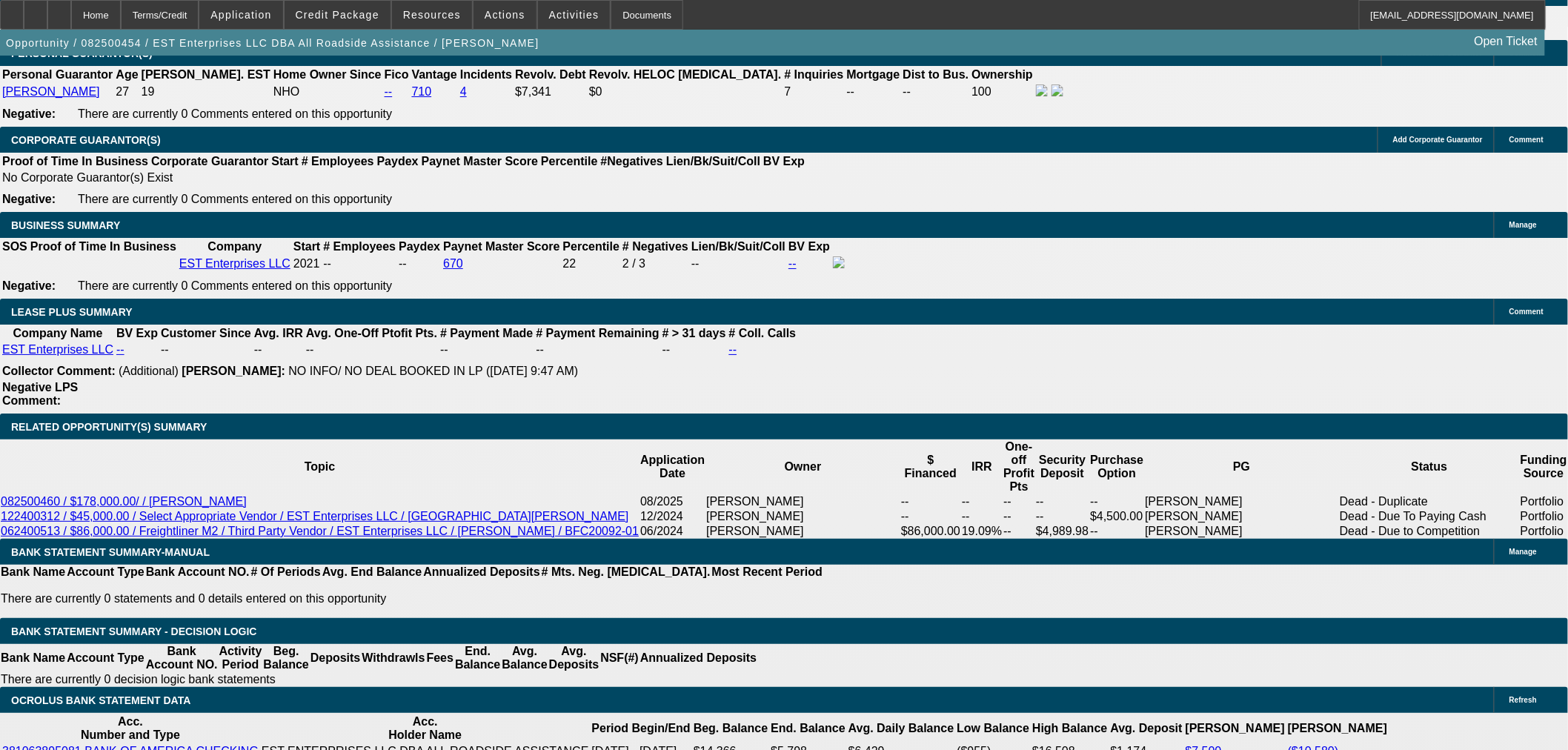
type textarea "Want"
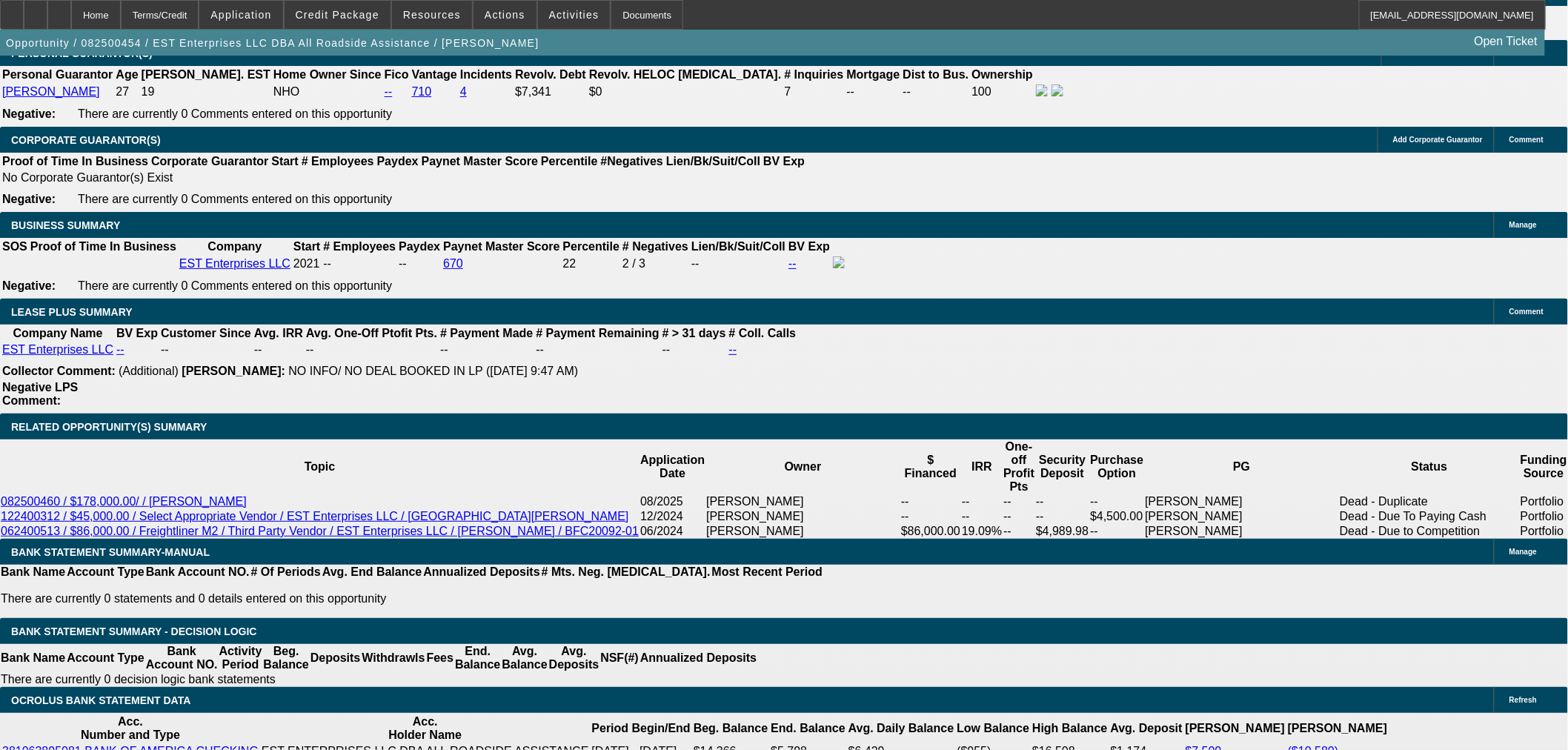
drag, startPoint x: 1244, startPoint y: 324, endPoint x: 1283, endPoint y: 357, distance: 51.1
click at [1314, 405] on span "Reply All" at bounding box center [1315, 398] width 40 height 18
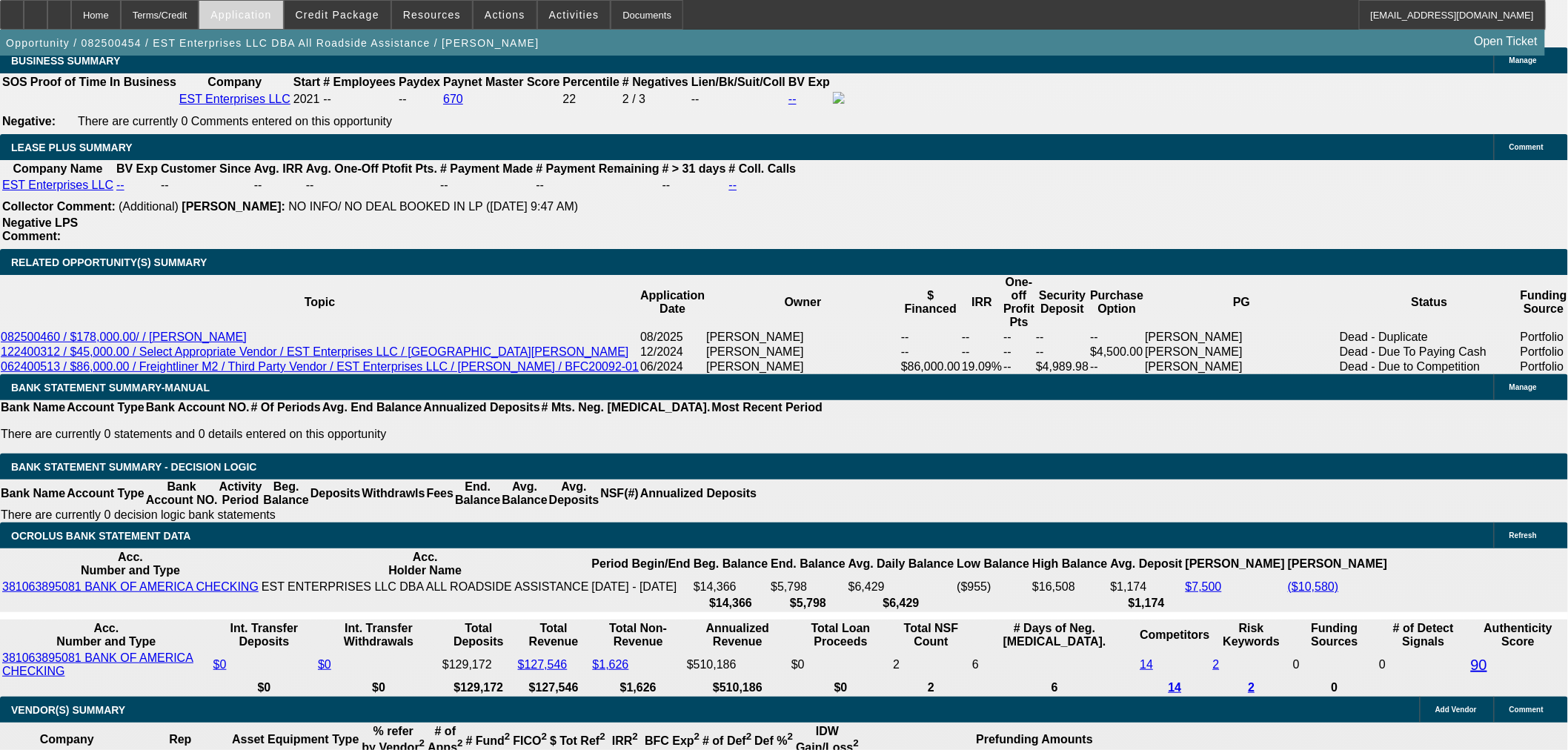
click at [283, 12] on span at bounding box center [240, 15] width 83 height 35
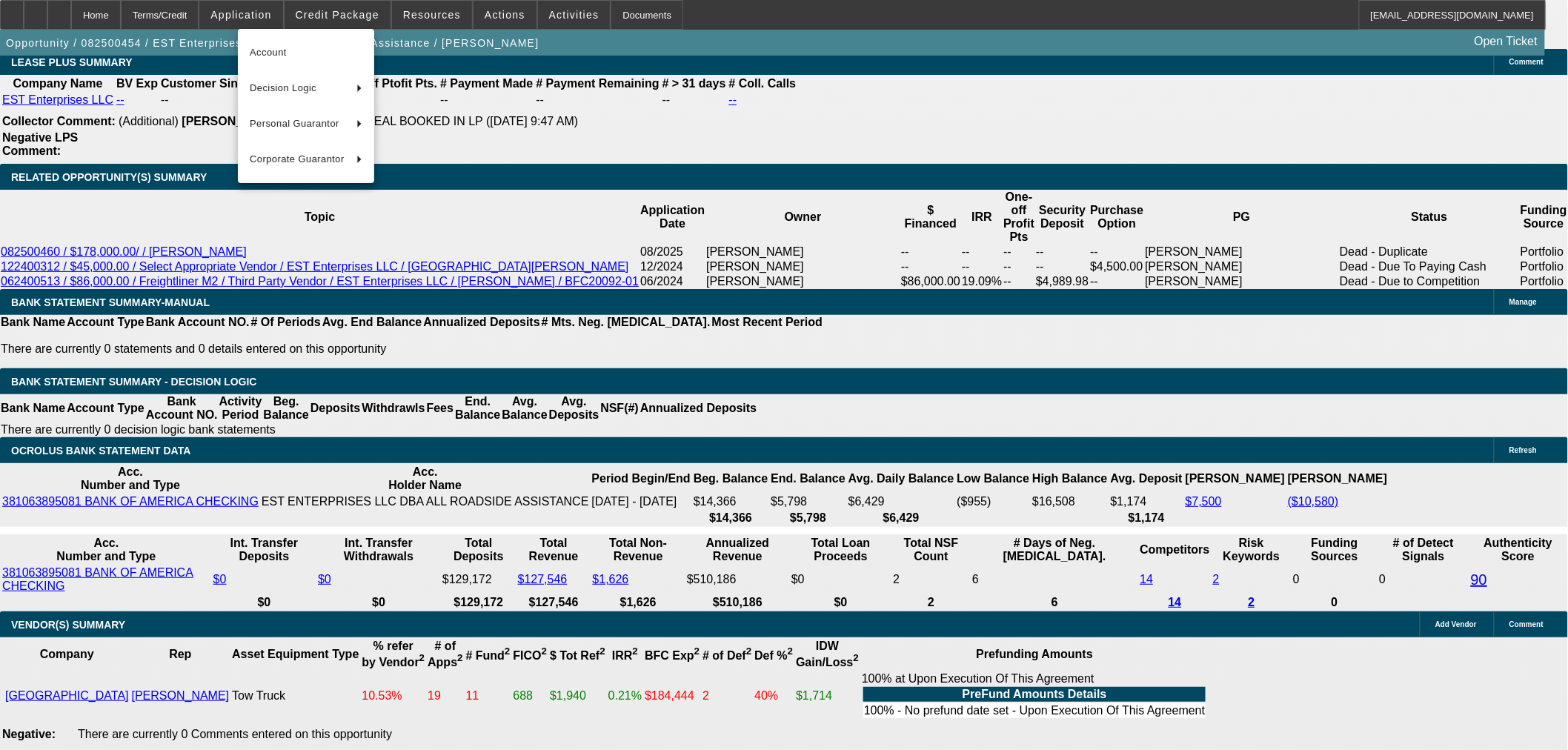
scroll to position [2552, 0]
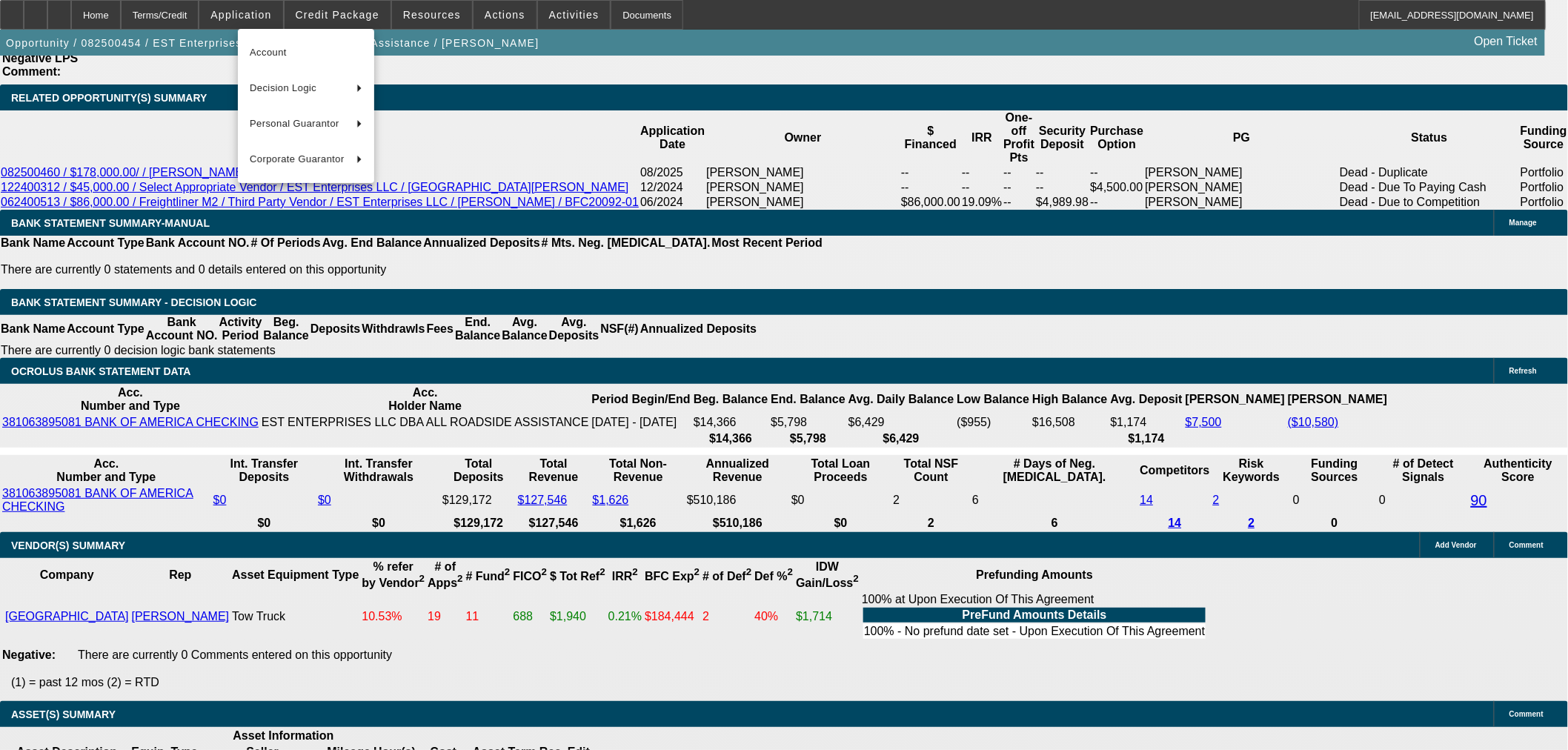
click at [1239, 345] on div at bounding box center [784, 375] width 1568 height 750
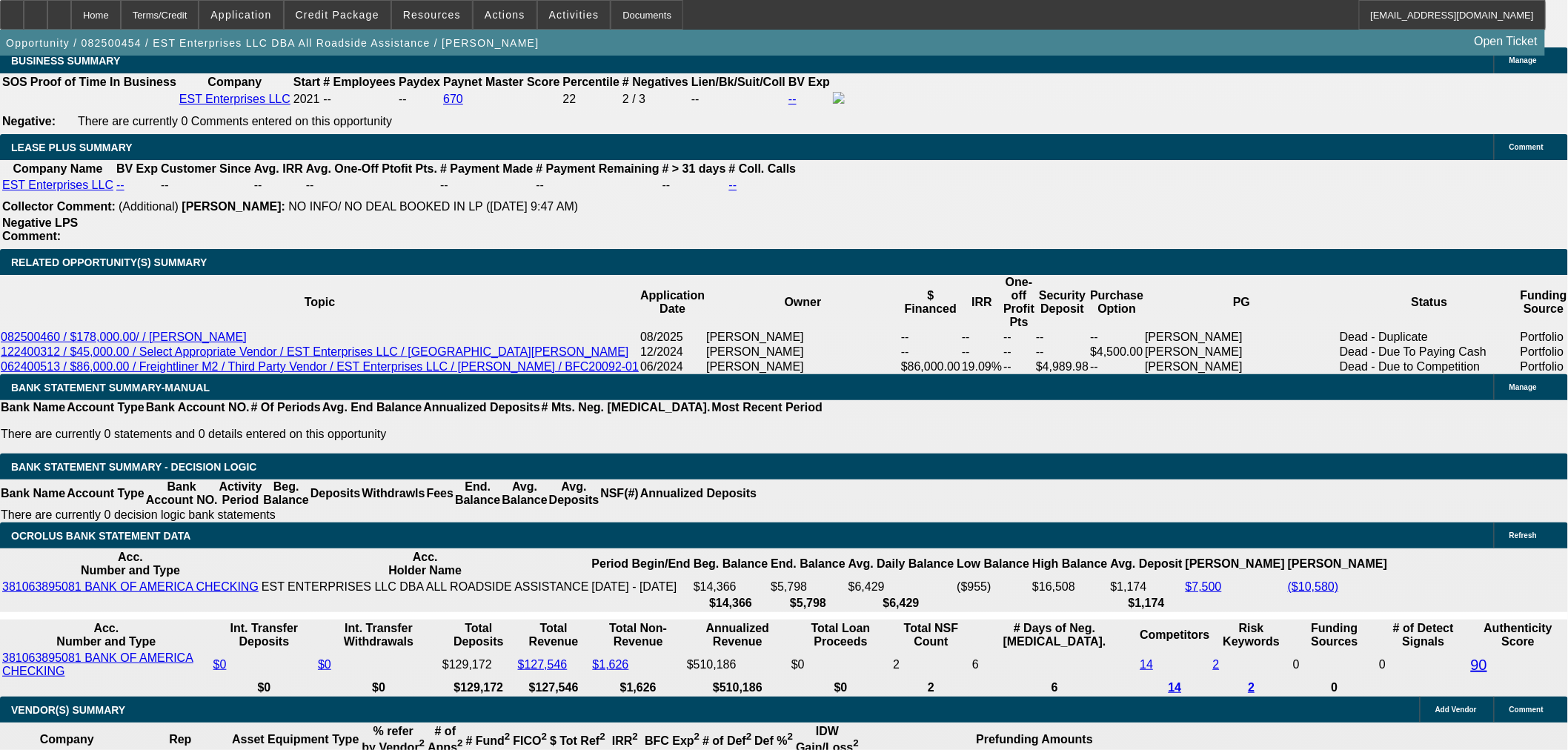
scroll to position [246, 0]
drag, startPoint x: 1272, startPoint y: 307, endPoint x: 1322, endPoint y: 343, distance: 61.6
drag, startPoint x: 1169, startPoint y: 482, endPoint x: 1401, endPoint y: 559, distance: 244.4
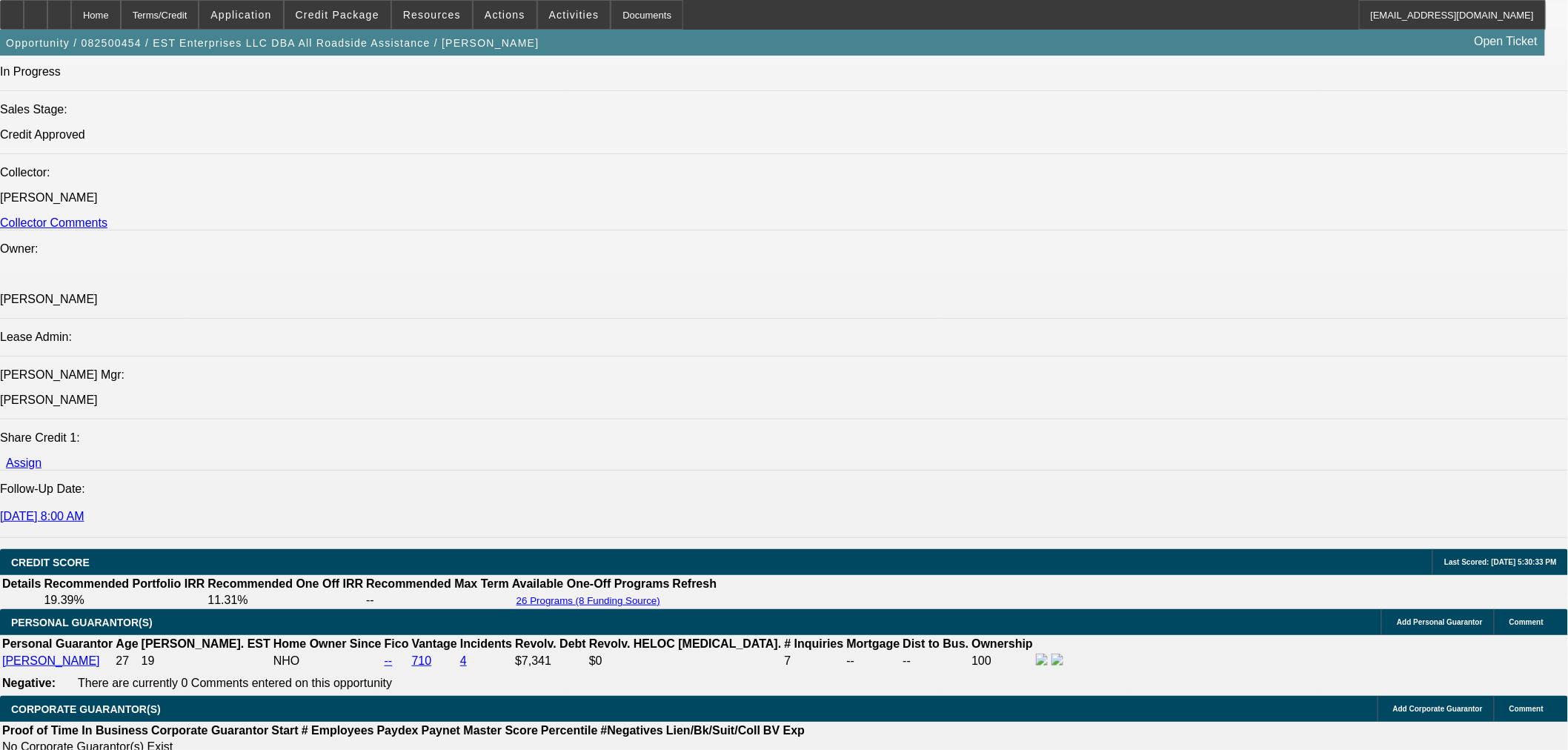
scroll to position [1564, 0]
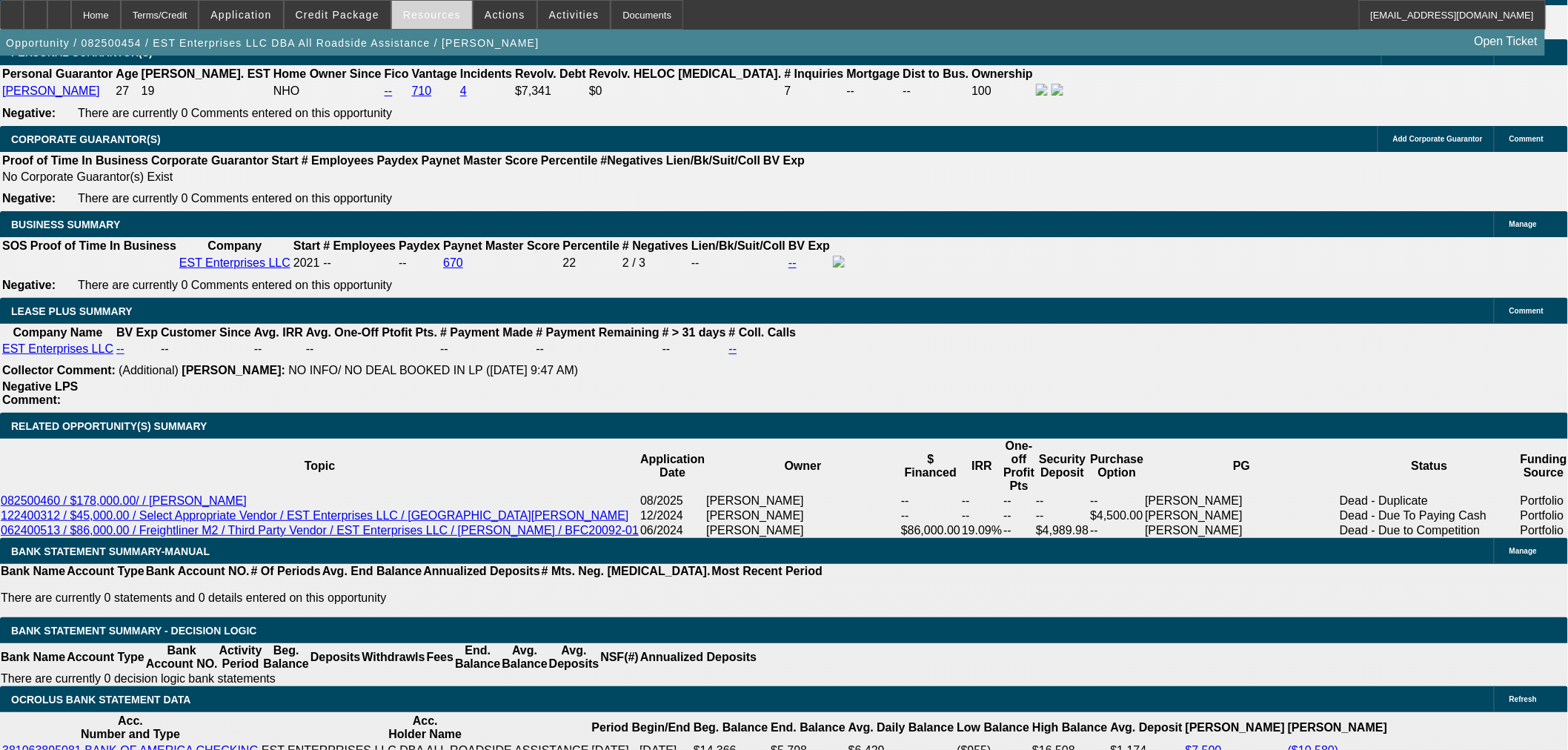
scroll to position [2224, 0]
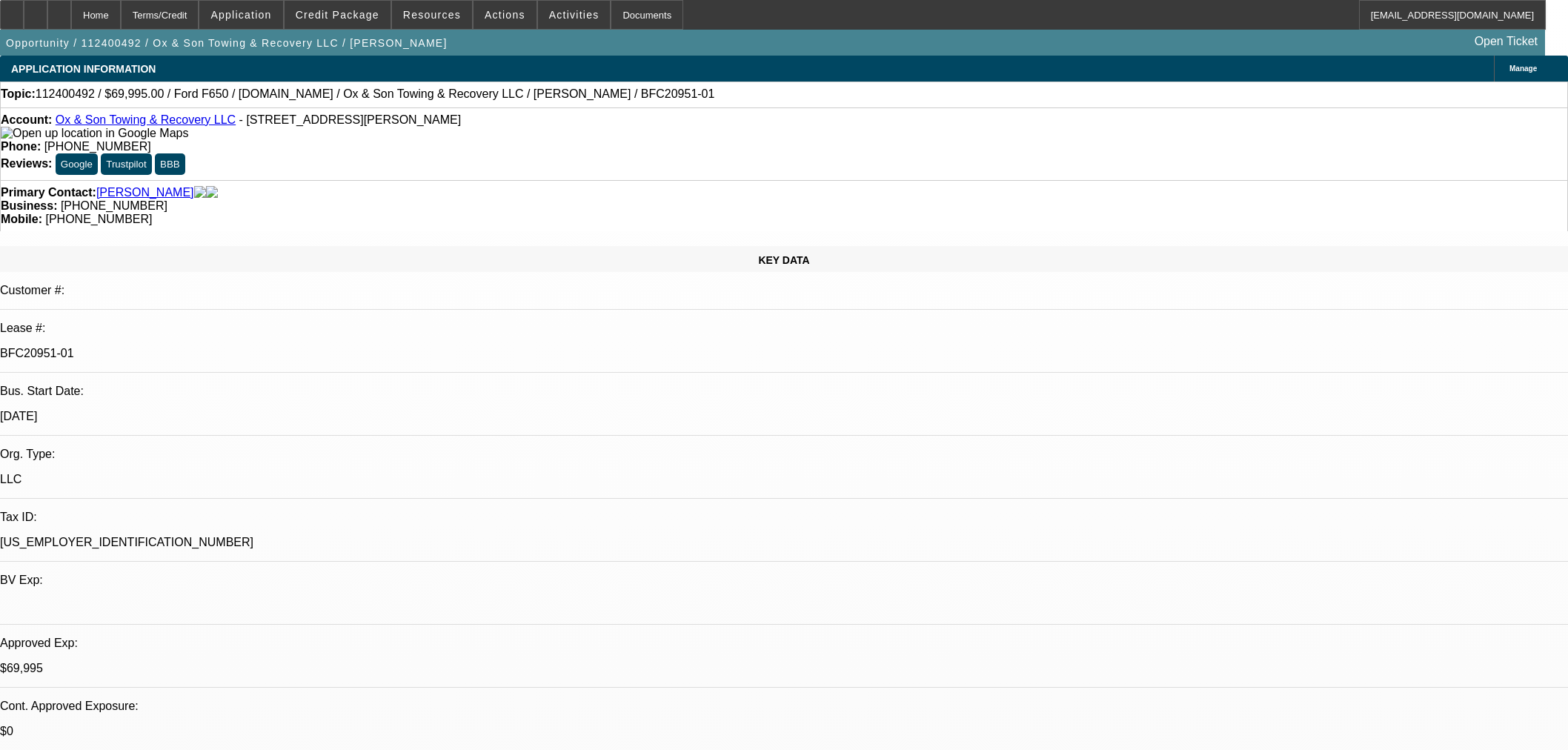
select select "0"
select select "3"
select select "0"
select select "6"
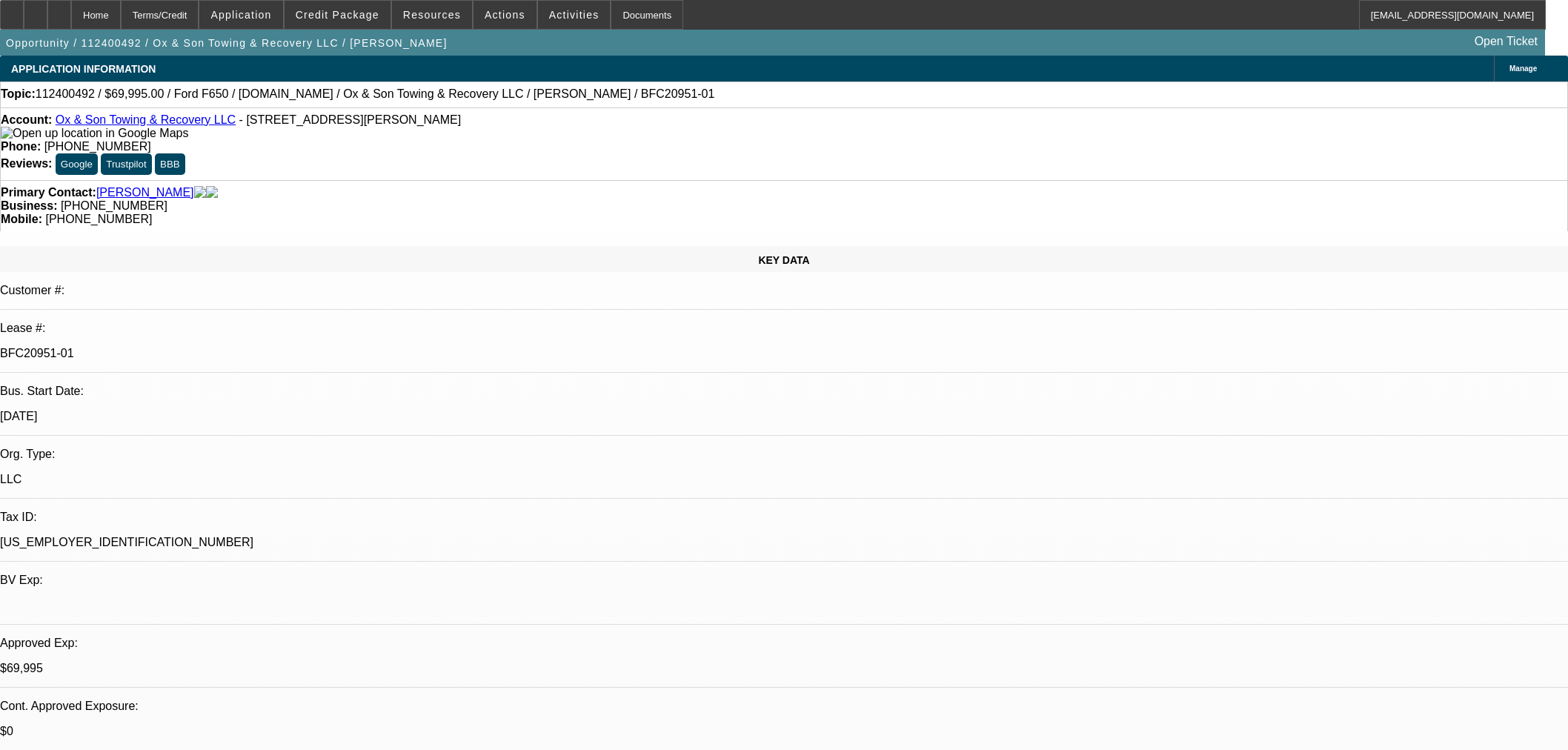
select select "0"
select select "3"
select select "0"
select select "6"
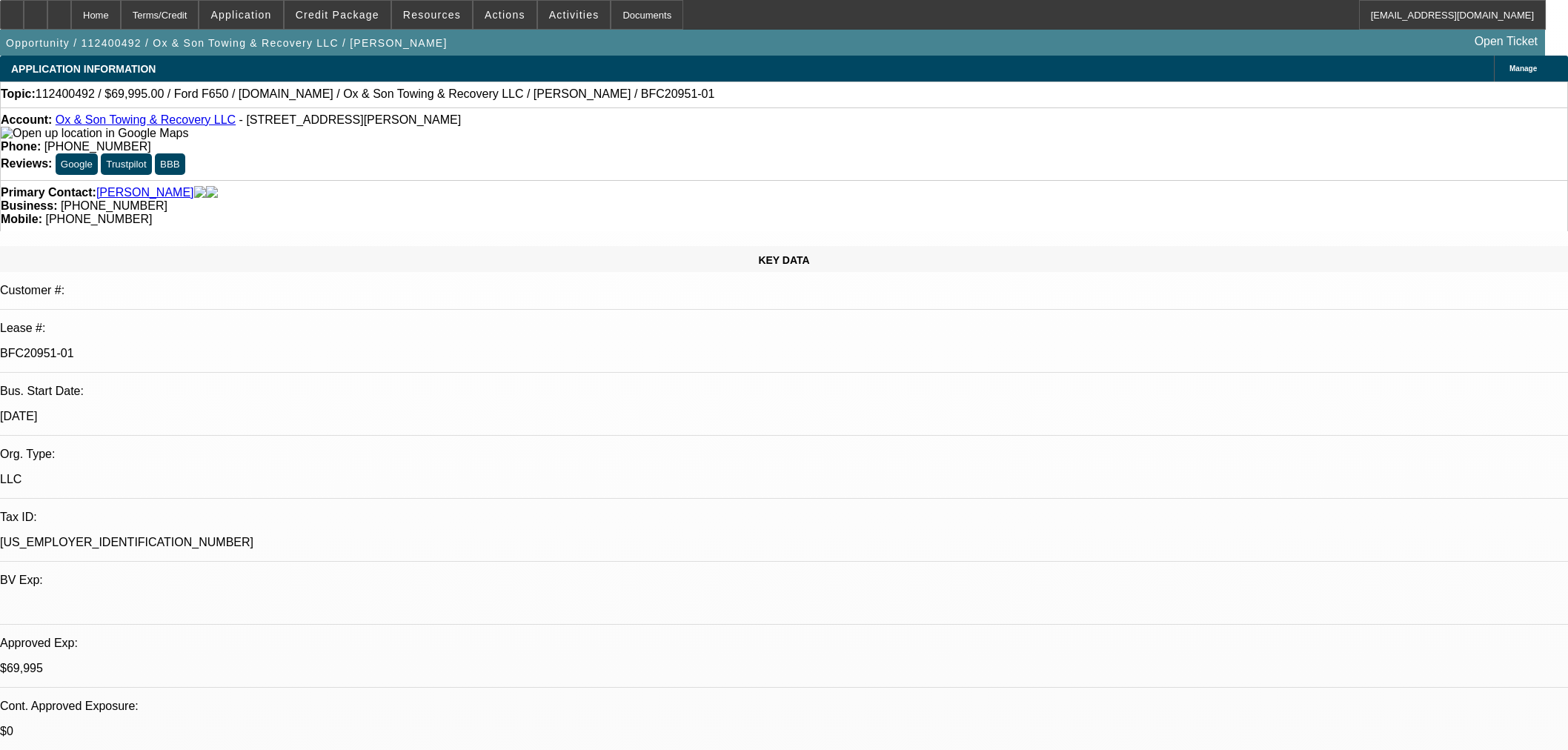
select select "0"
select select "3"
select select "0"
select select "6"
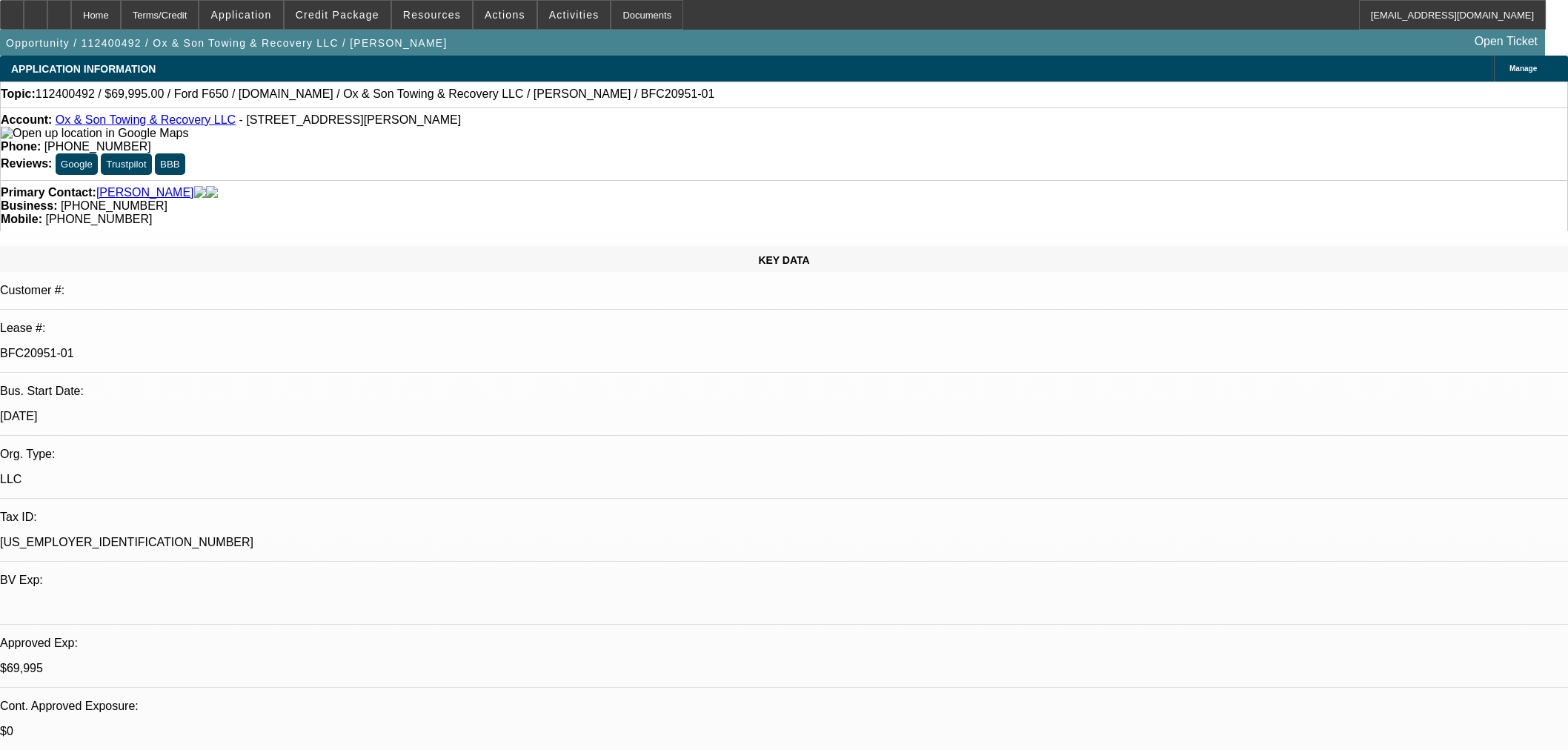
select select "0"
select select "3"
select select "0"
select select "6"
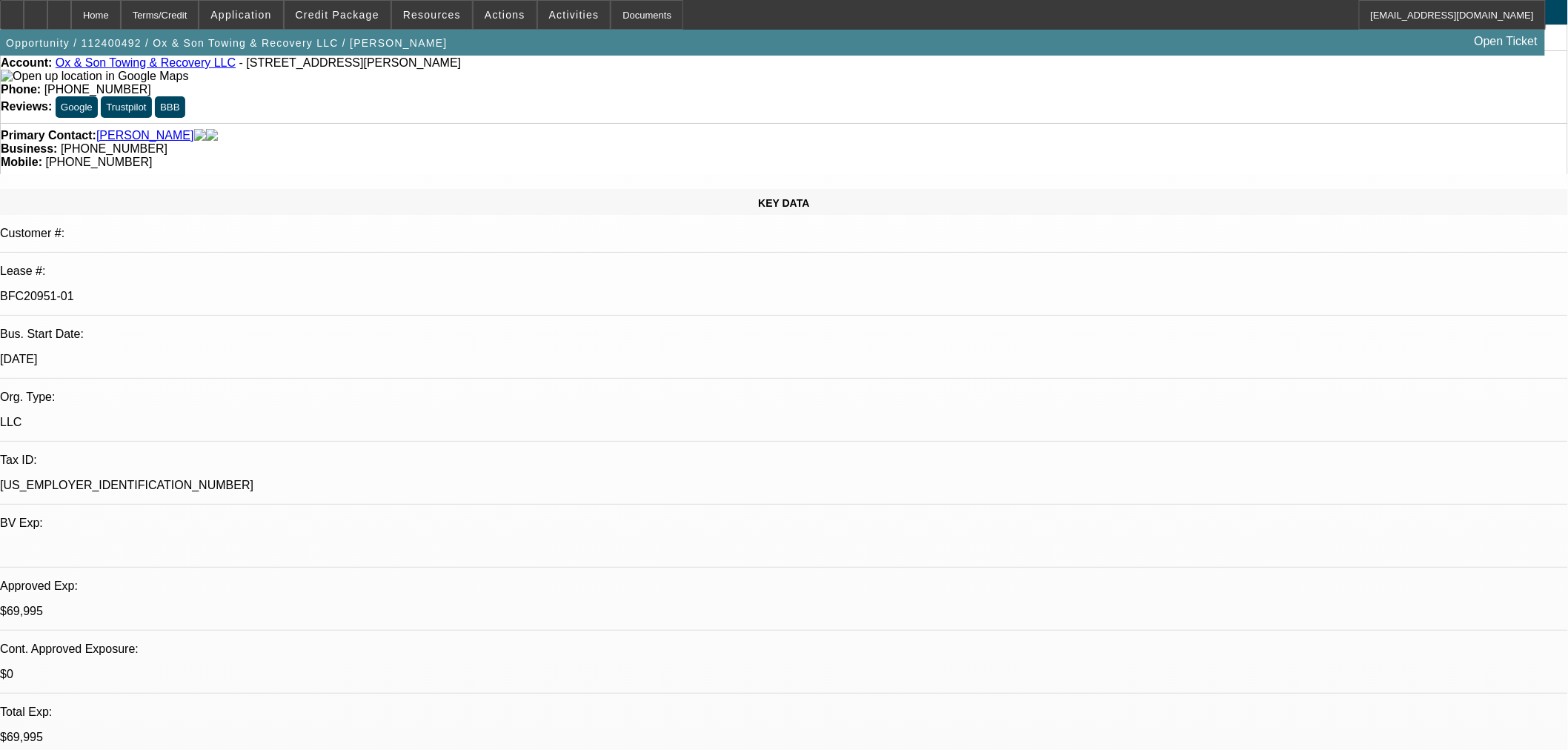
scroll to position [82, 0]
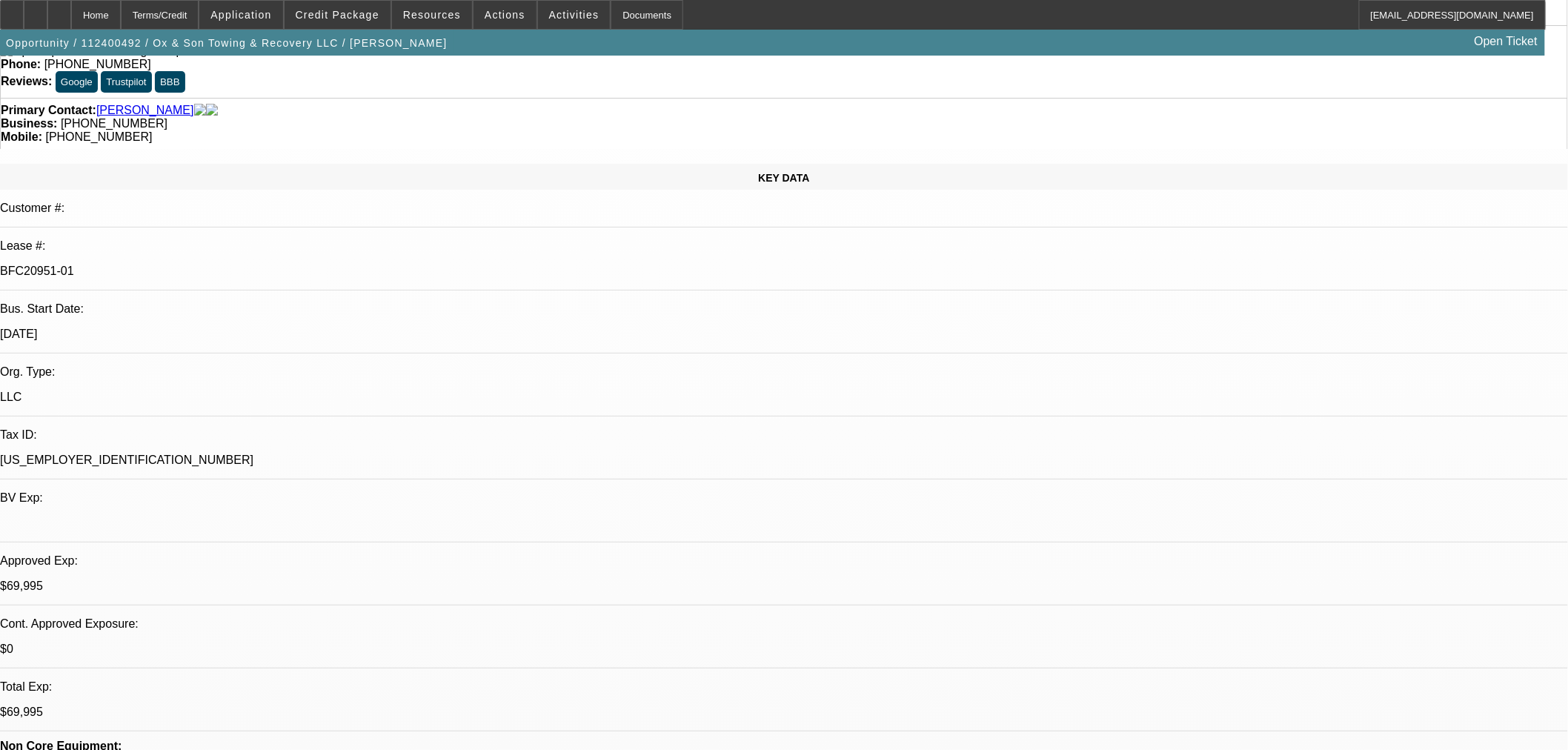
click at [71, 17] on div at bounding box center [59, 15] width 24 height 30
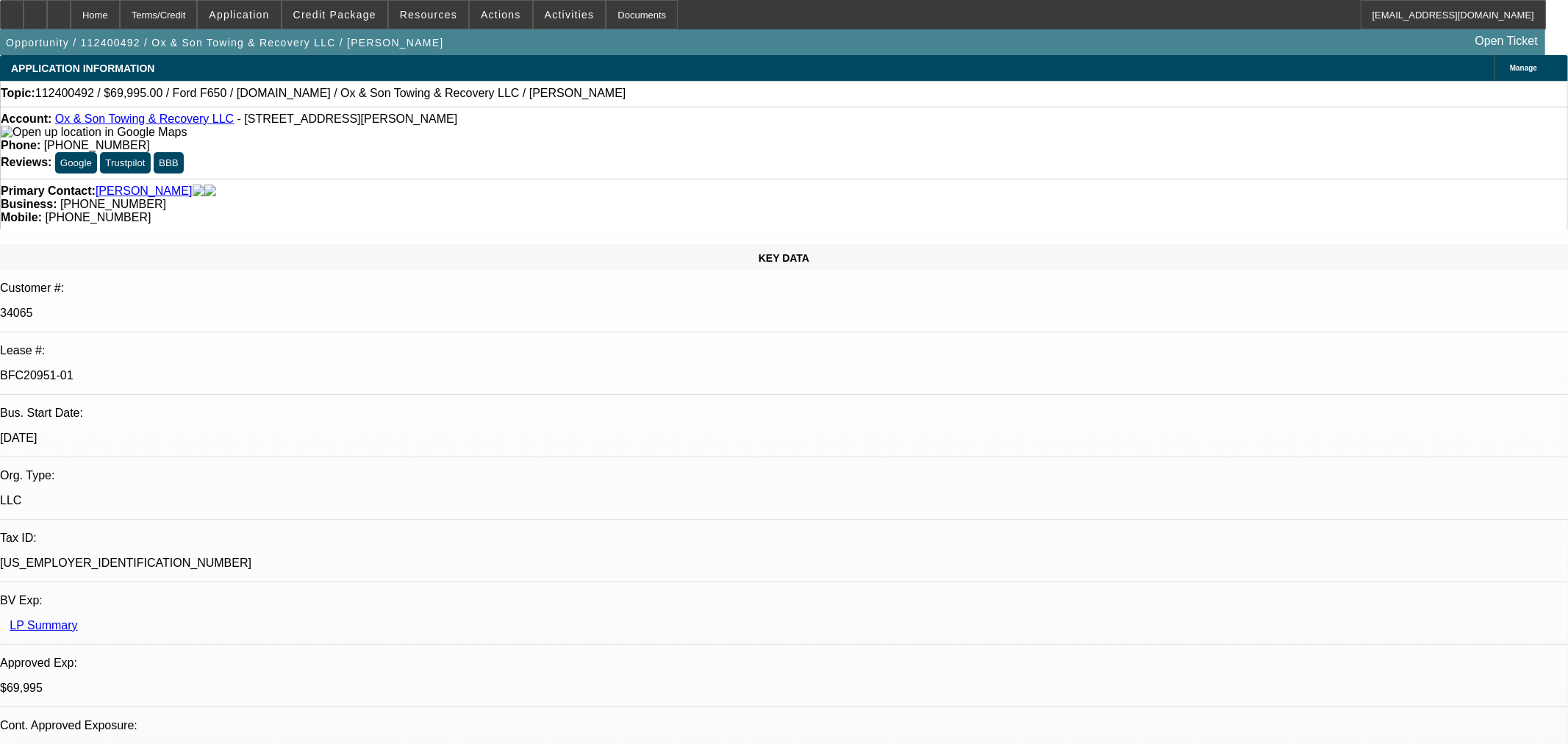
select select "0"
select select "3"
select select "0"
select select "6"
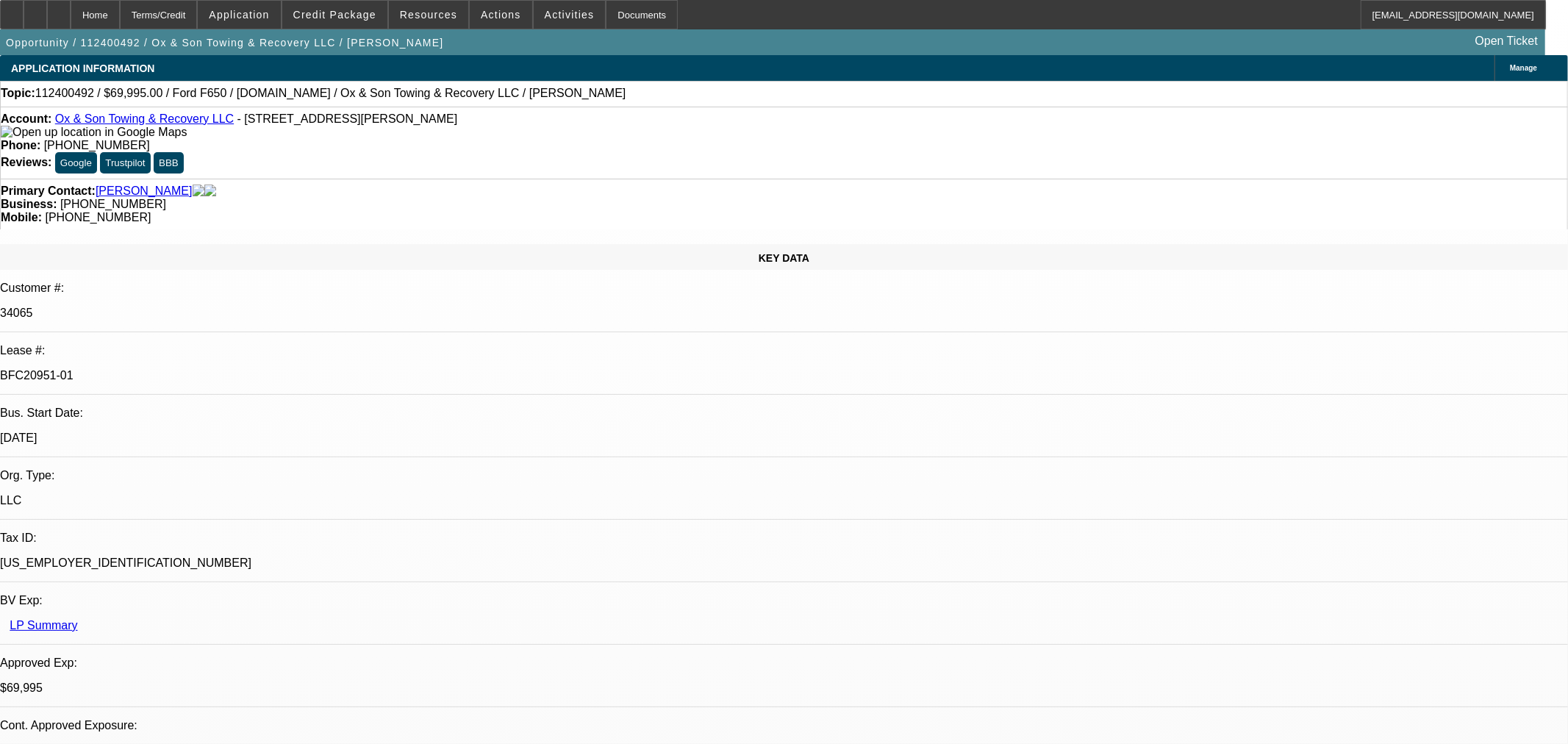
select select "0"
select select "3"
select select "0"
select select "6"
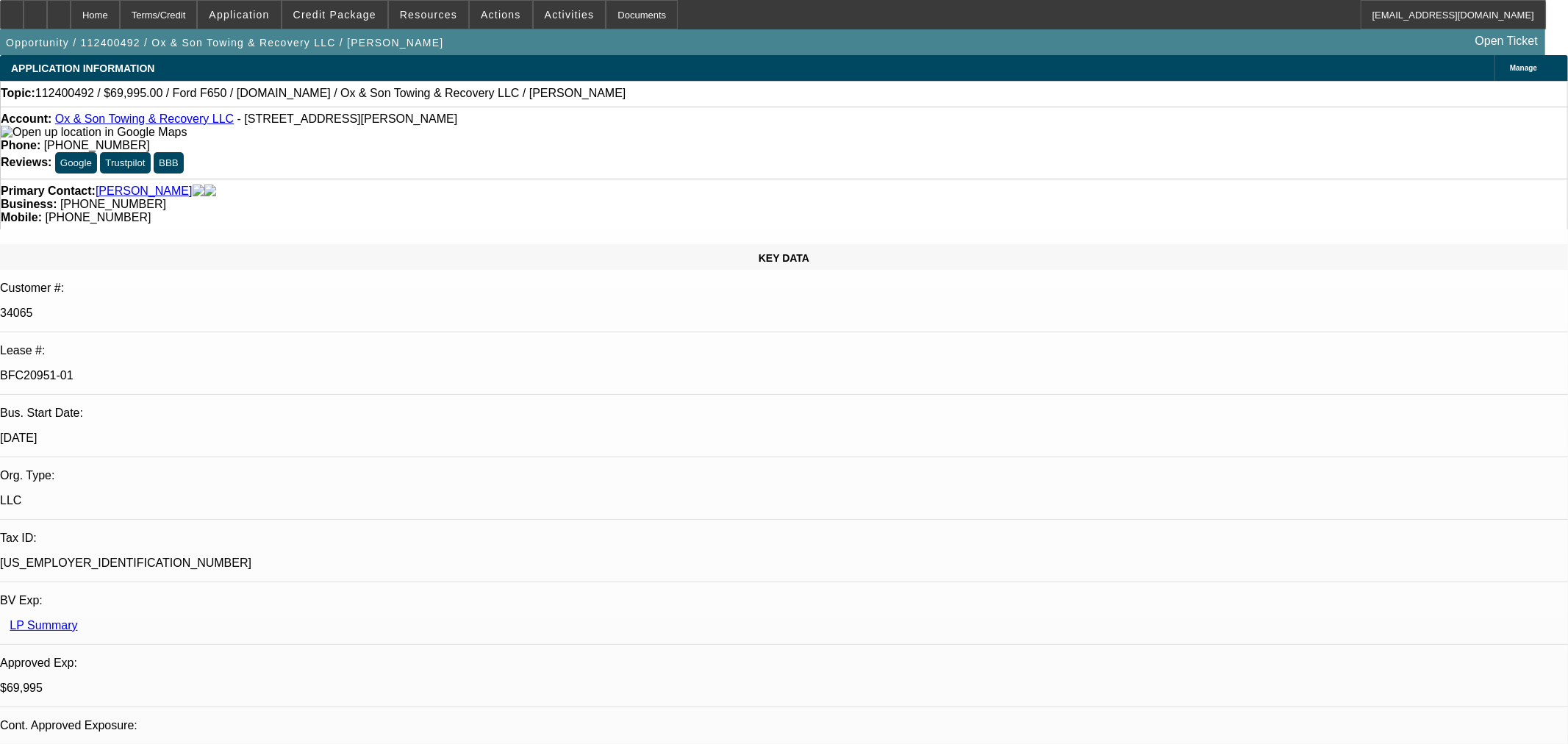
select select "0"
select select "3"
select select "0"
select select "6"
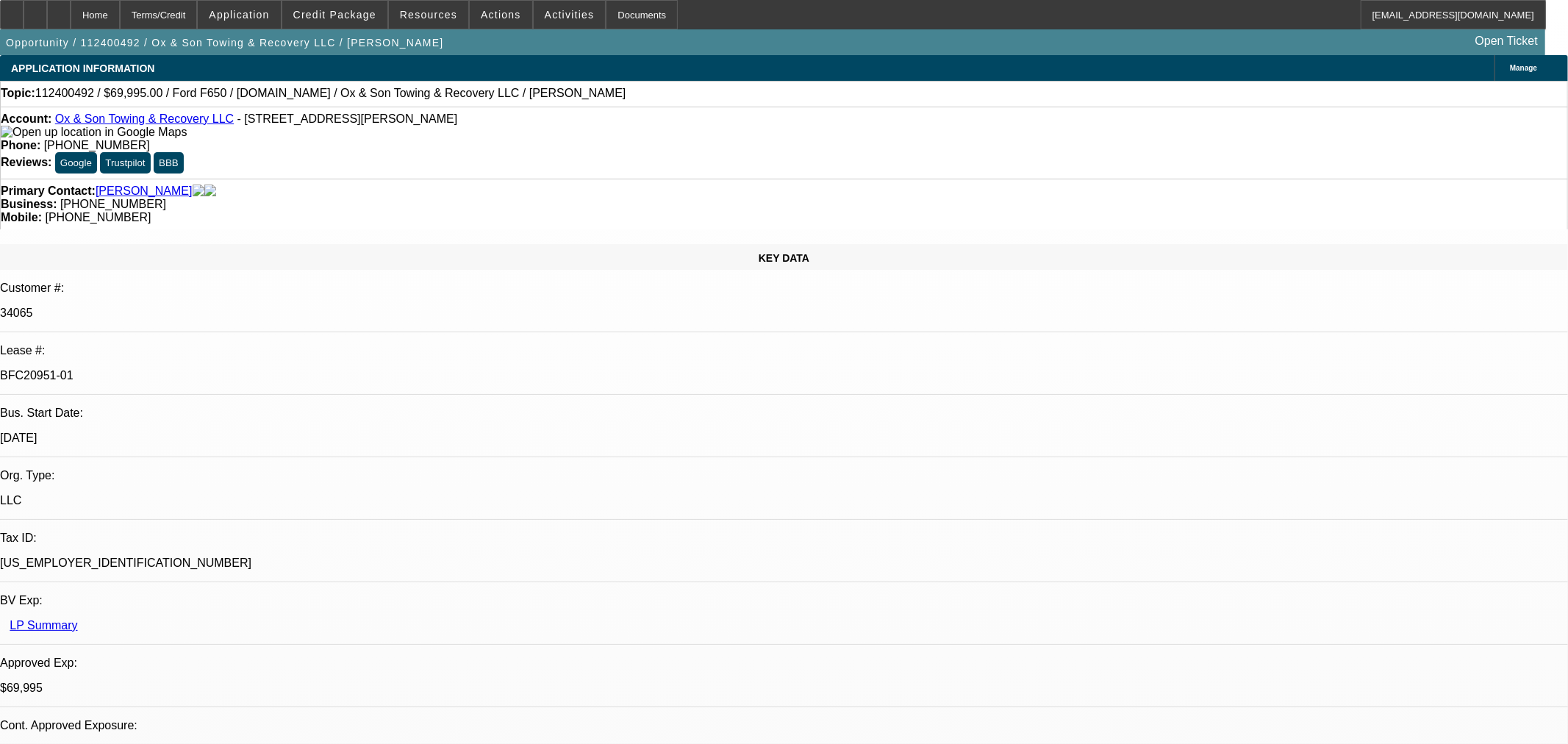
select select "0"
select select "3"
select select "0"
select select "6"
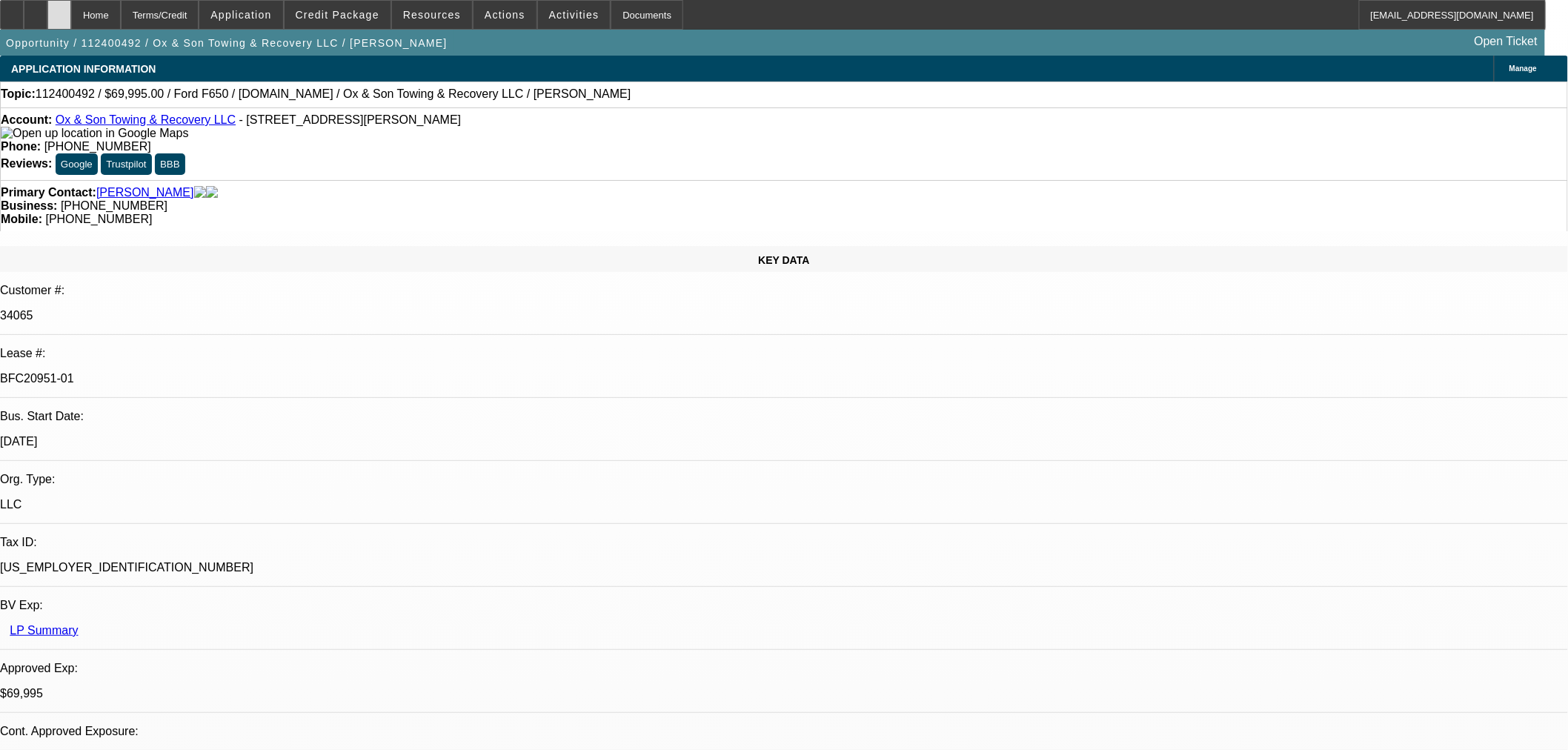
click at [71, 9] on div at bounding box center [59, 15] width 24 height 30
select select "0"
select select "3"
select select "0"
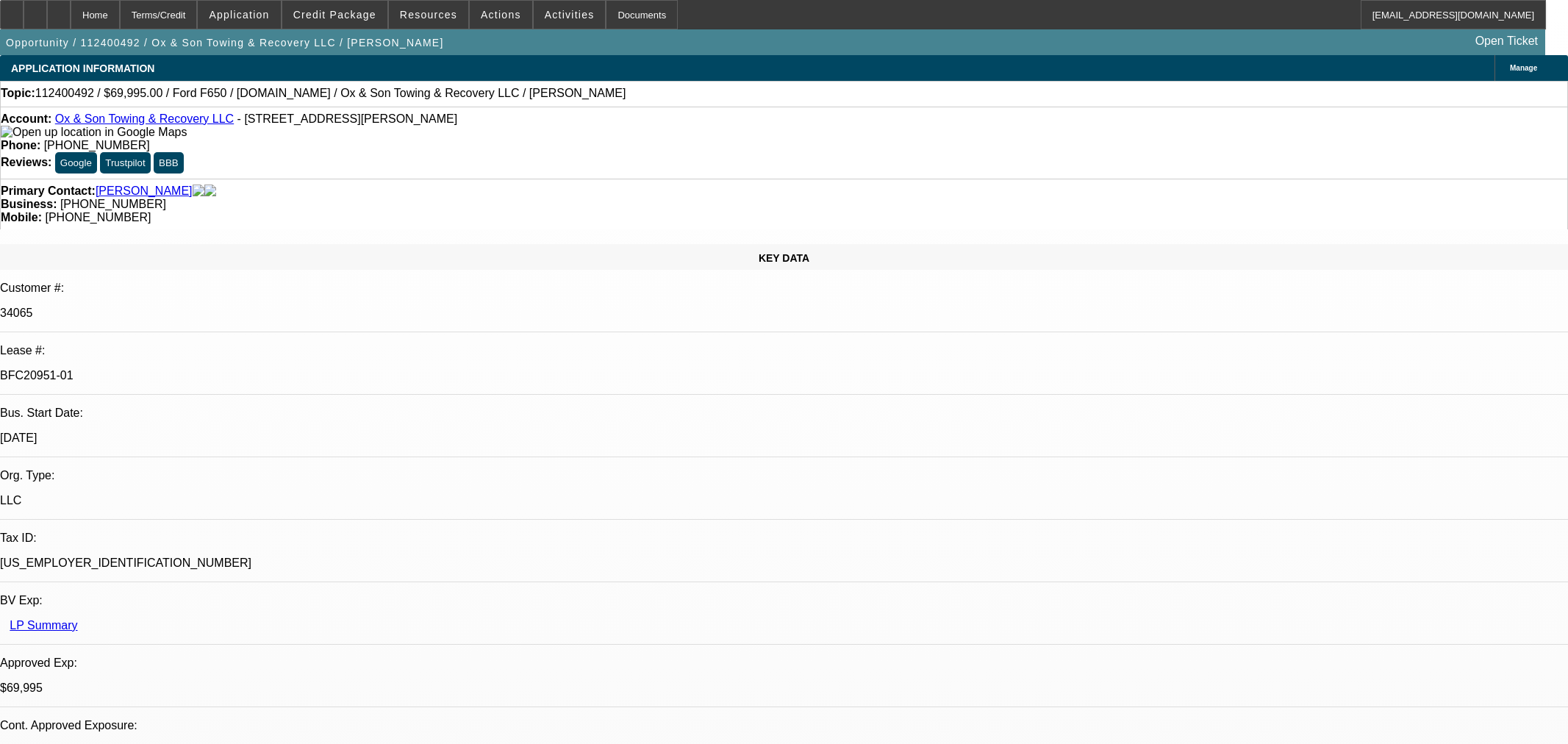
select select "6"
select select "0"
select select "3"
select select "0"
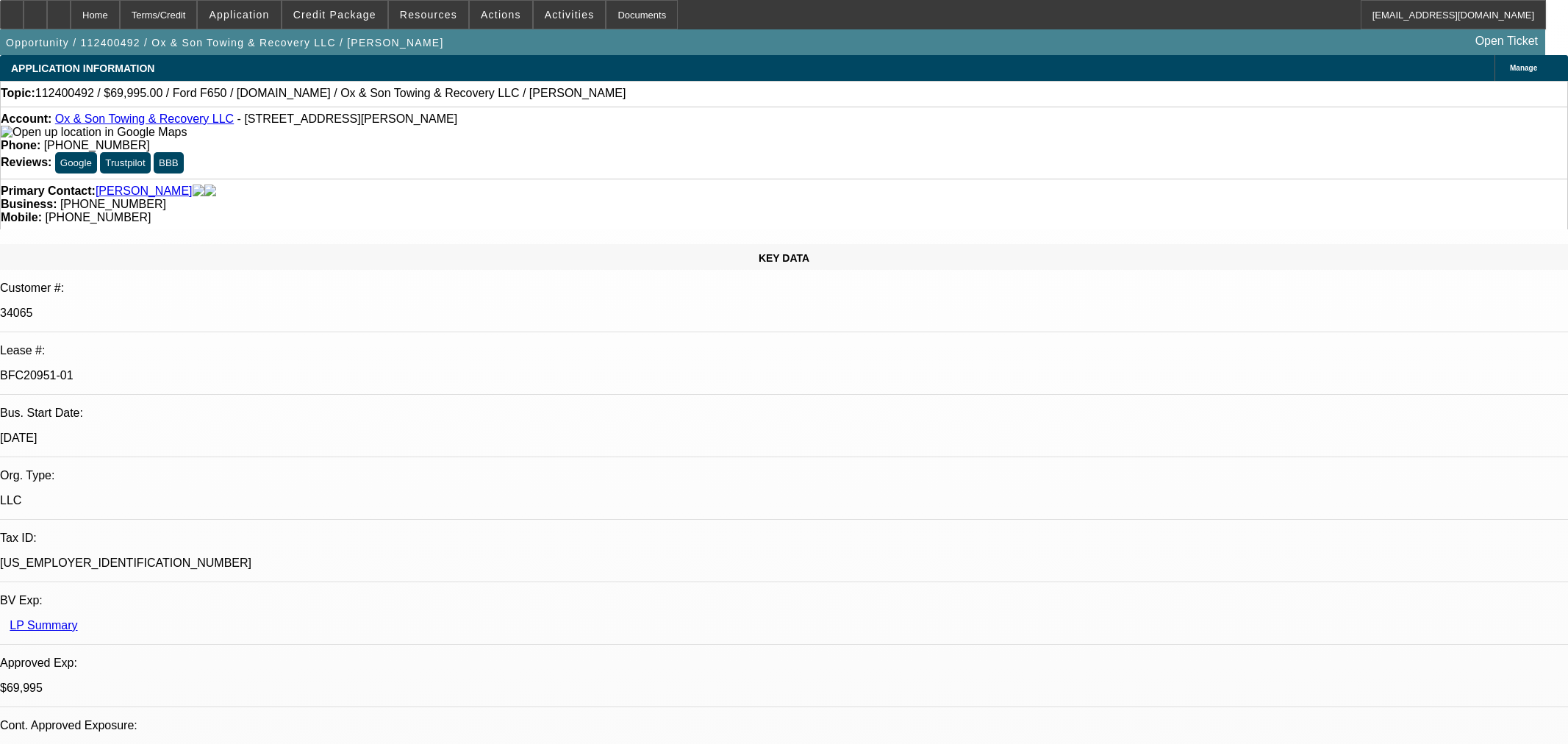
select select "6"
select select "0"
select select "3"
select select "0"
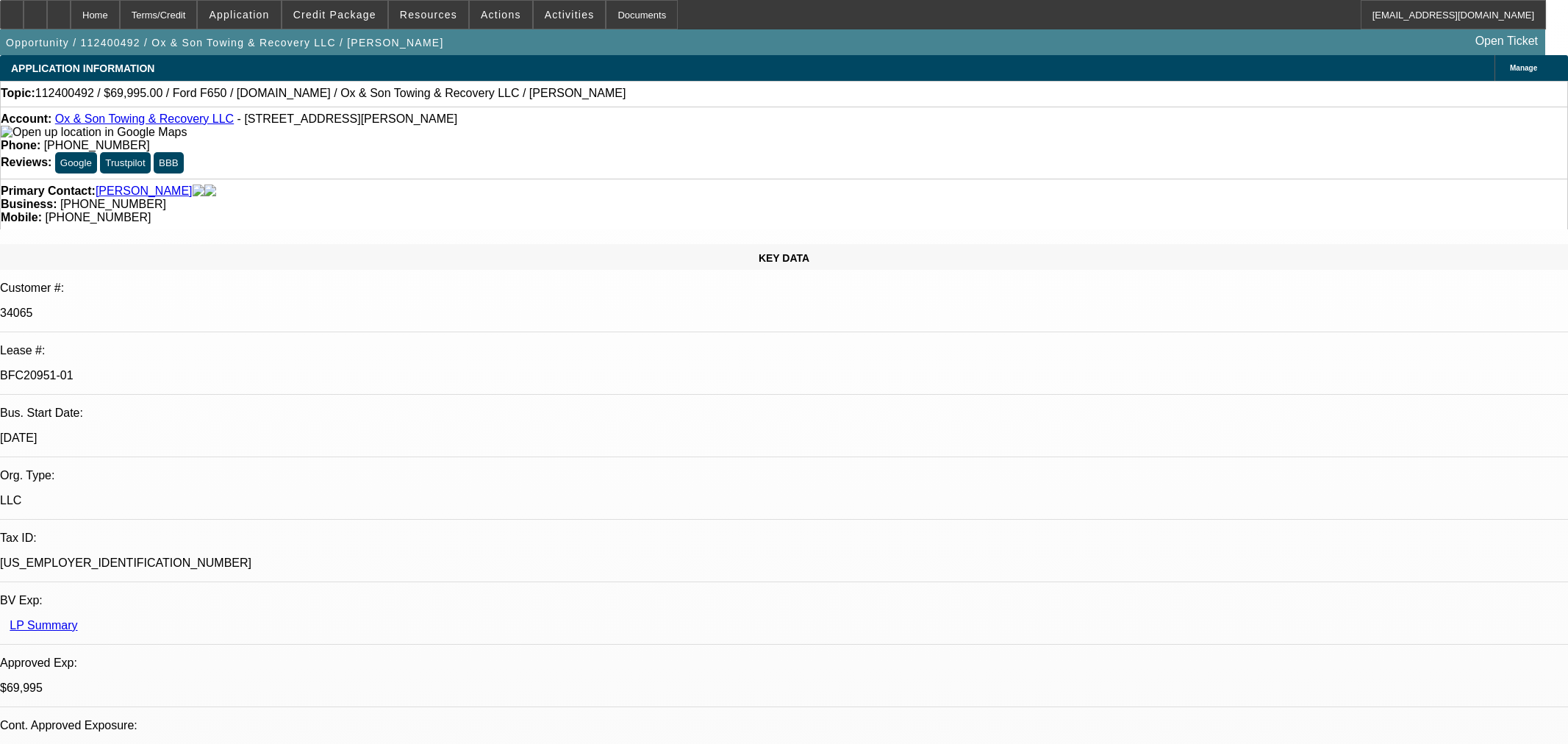
select select "6"
select select "0"
select select "3"
select select "0"
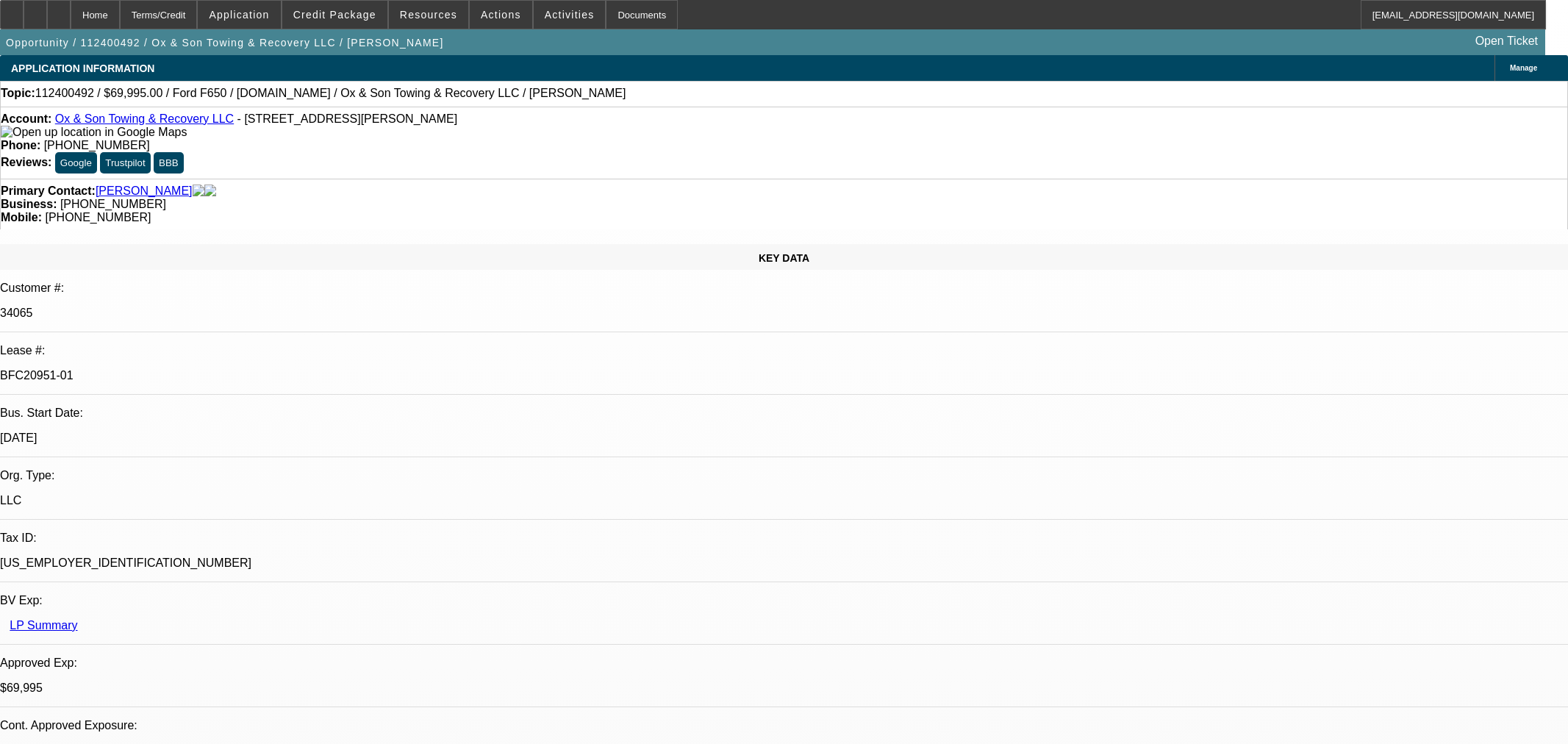
select select "6"
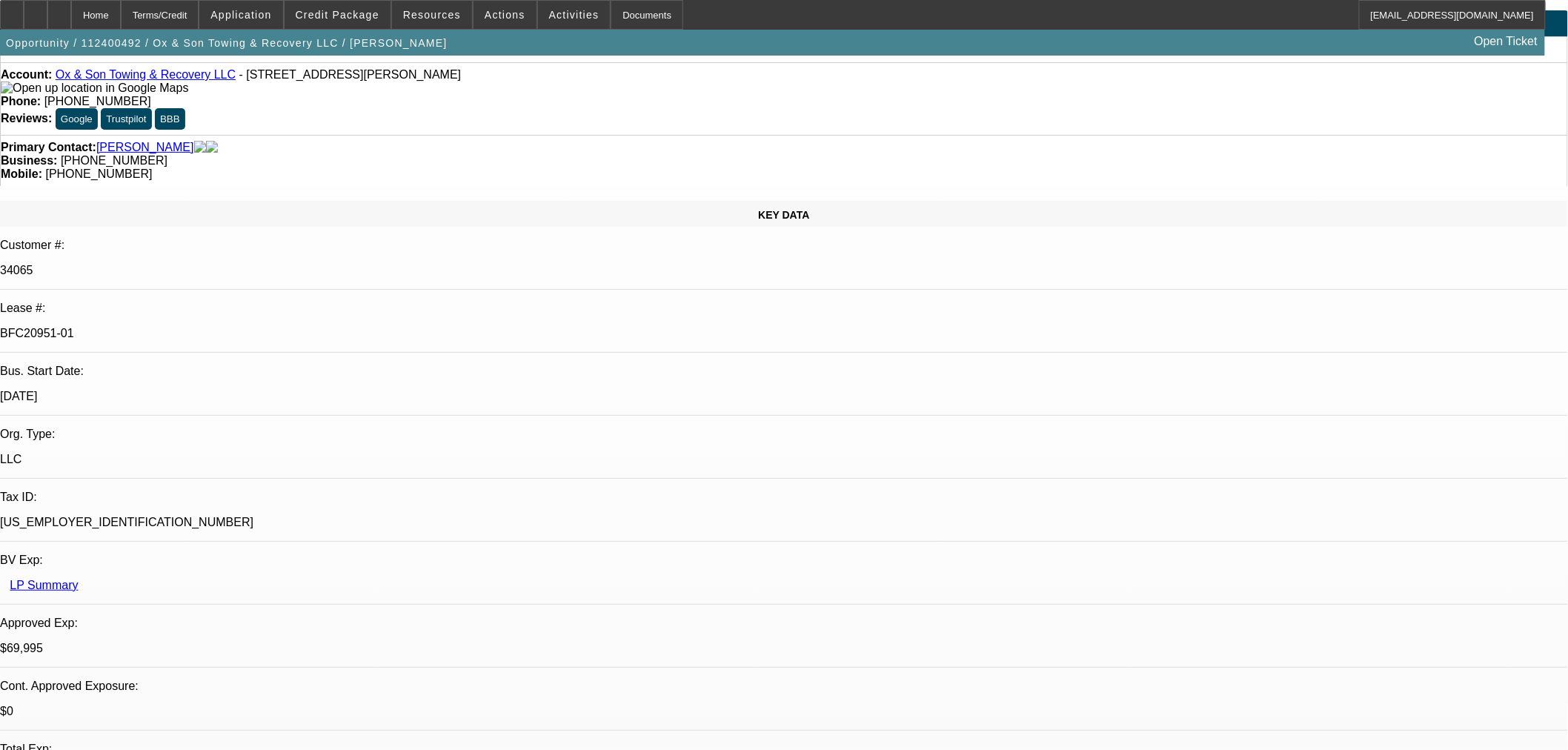
scroll to position [82, 0]
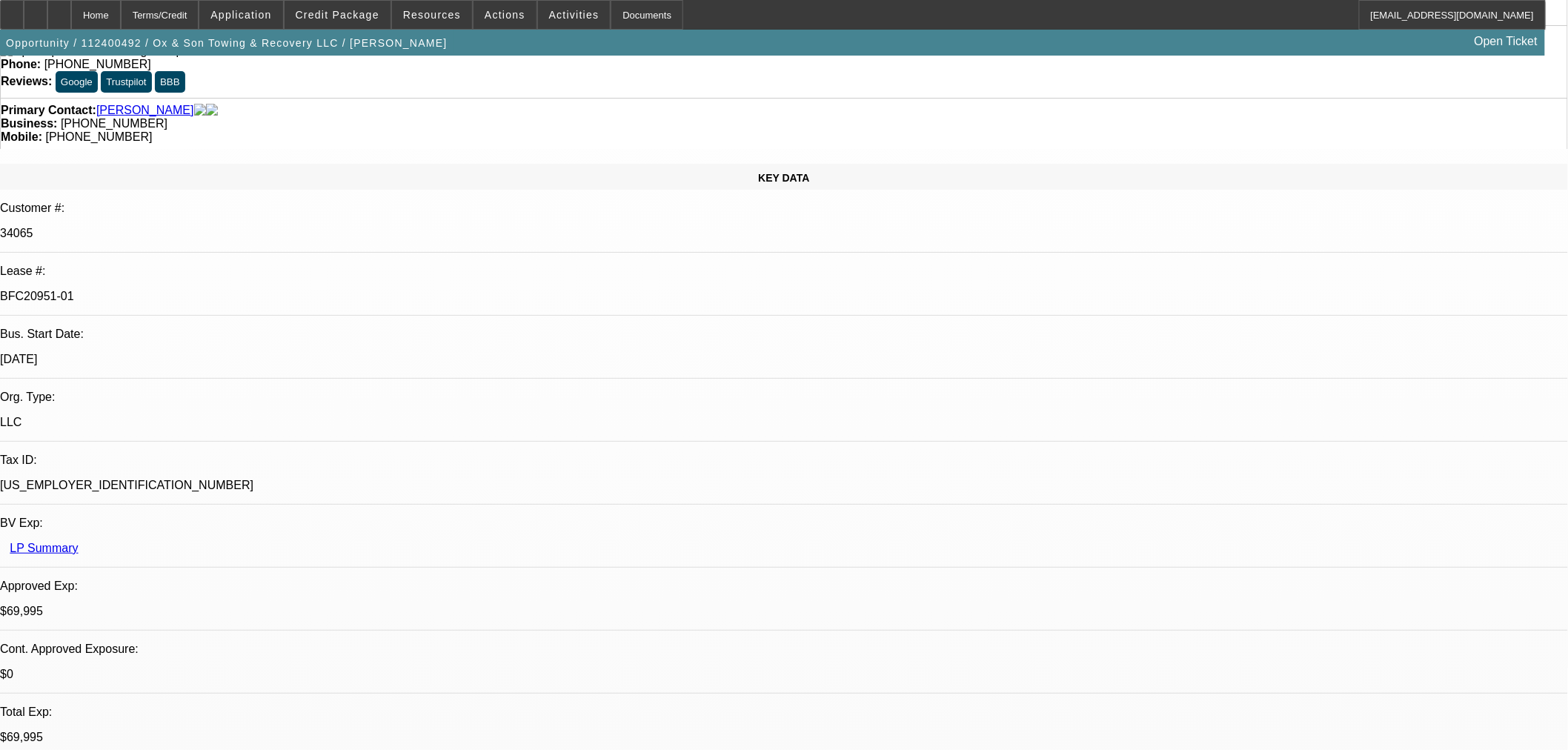
drag, startPoint x: 872, startPoint y: 147, endPoint x: 925, endPoint y: 152, distance: 53.2
drag, startPoint x: 902, startPoint y: 82, endPoint x: 826, endPoint y: 95, distance: 77.1
click at [826, 98] on div "Primary Contact: Klinker, Jennifer Business: (406) 868-4142 Mobile: (406) 590-7…" at bounding box center [784, 123] width 1568 height 51
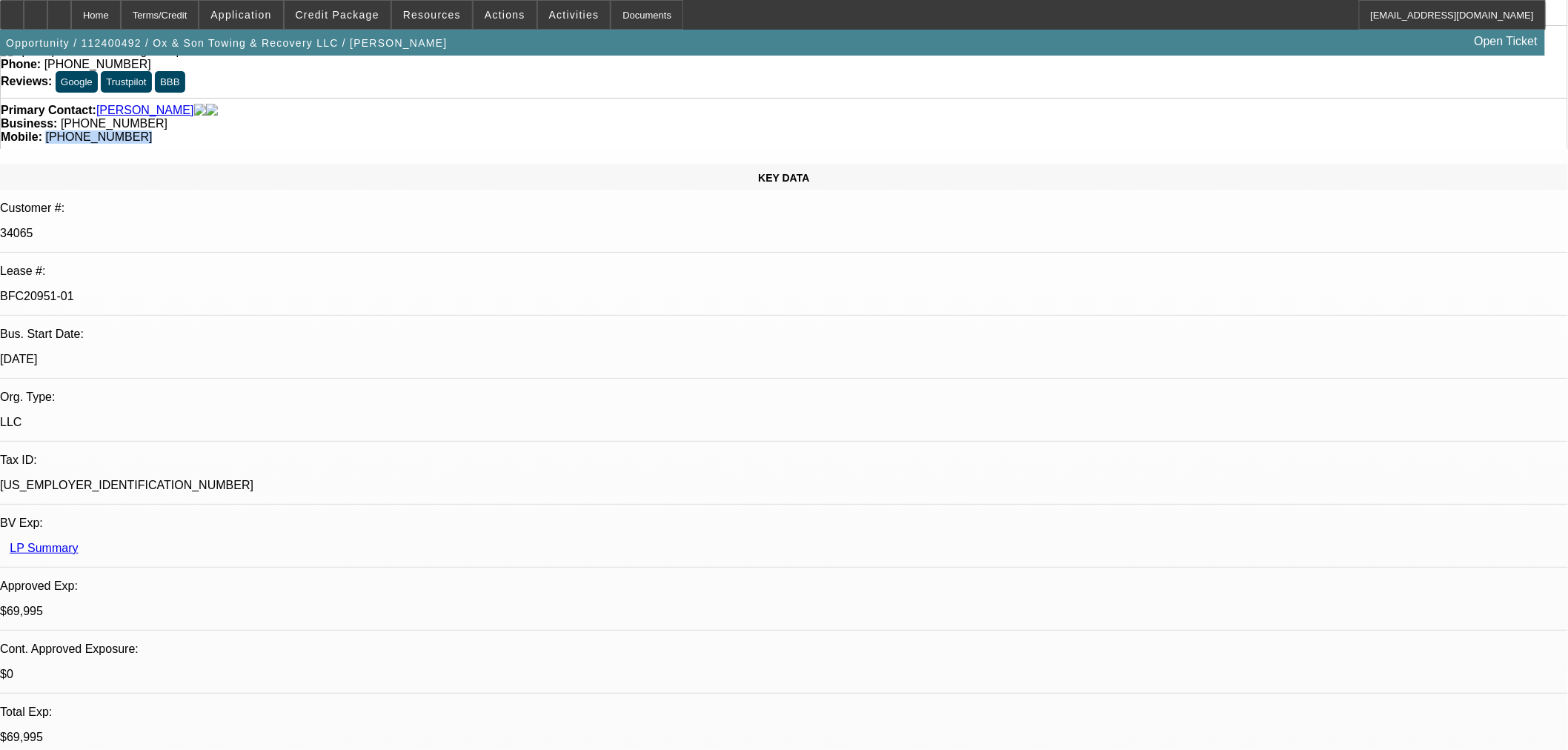
drag, startPoint x: 1167, startPoint y: 491, endPoint x: 1336, endPoint y: 483, distance: 169.2
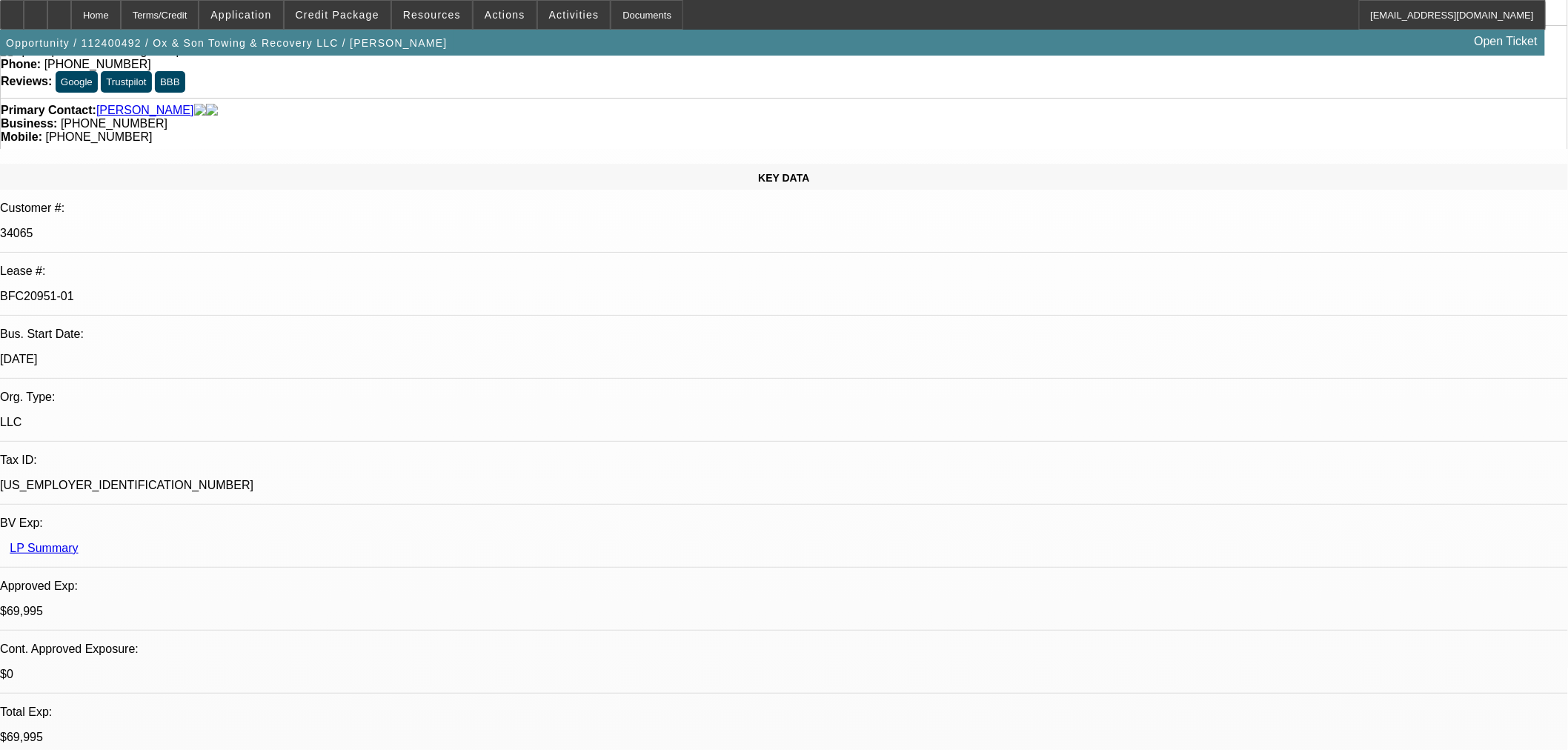
drag, startPoint x: 1337, startPoint y: 494, endPoint x: 1291, endPoint y: 499, distance: 46.3
drag, startPoint x: 1301, startPoint y: 499, endPoint x: 1310, endPoint y: 499, distance: 9.0
drag, startPoint x: 1342, startPoint y: 492, endPoint x: 1426, endPoint y: 485, distance: 84.3
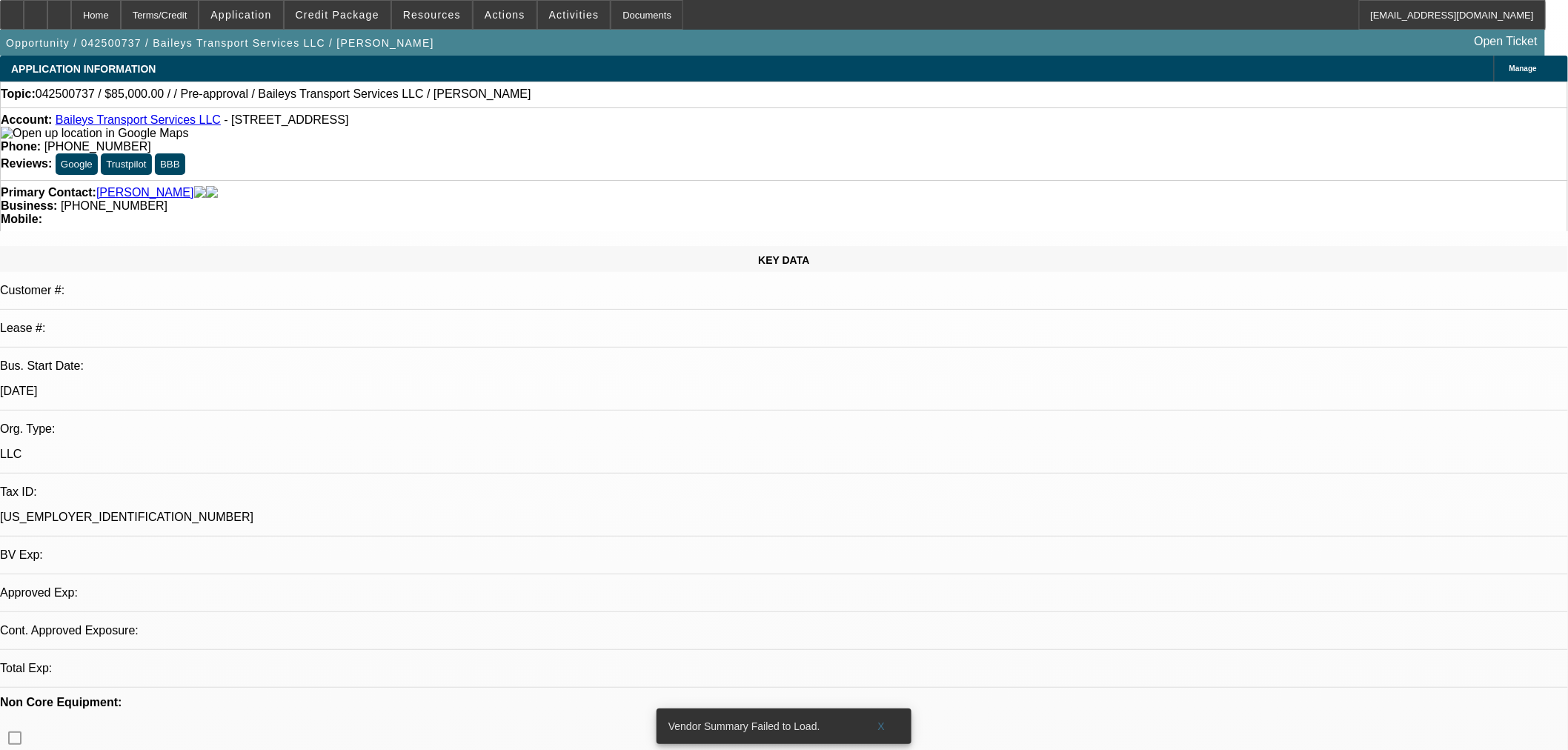
select select "0.15"
select select "2"
select select "0"
select select "6"
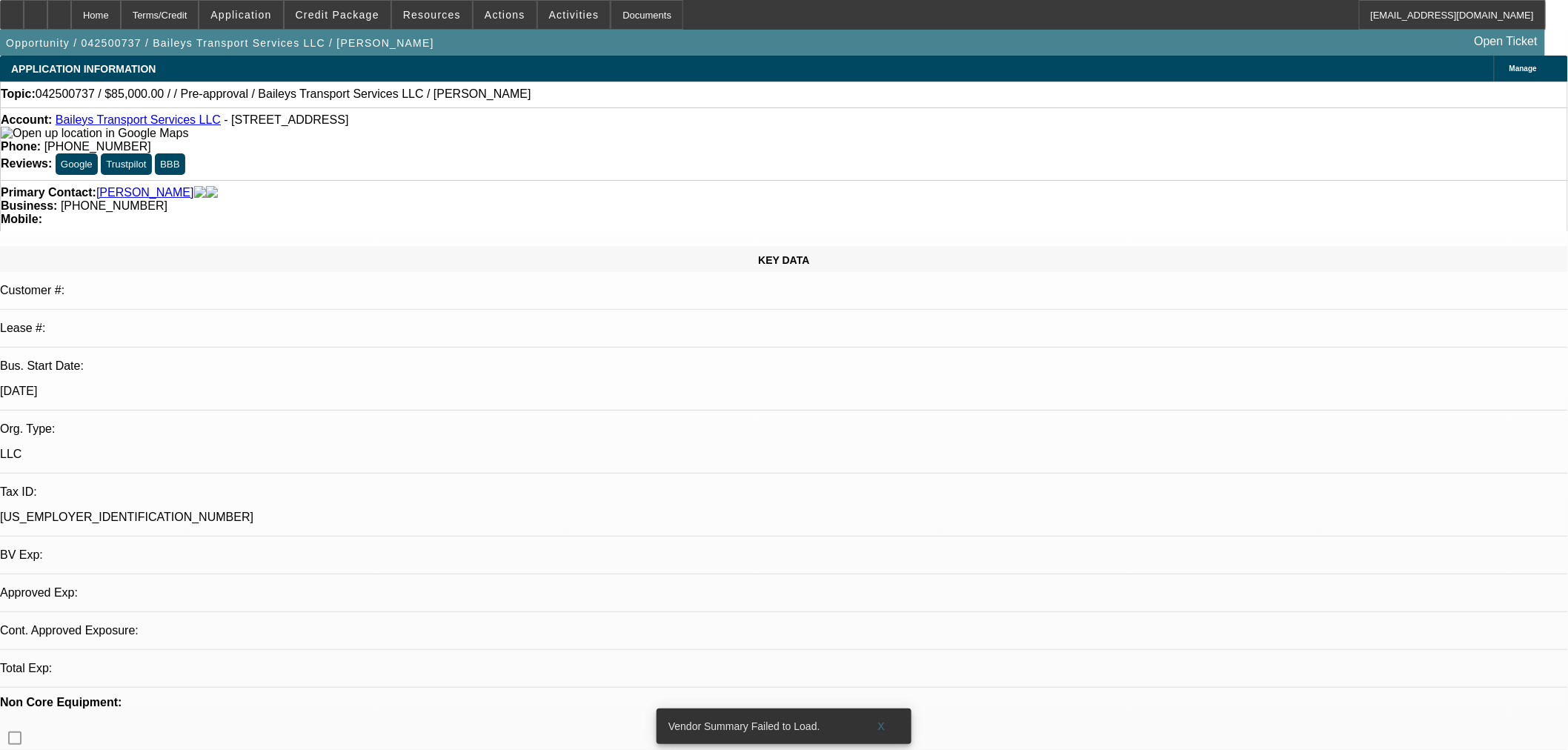
scroll to position [329, 0]
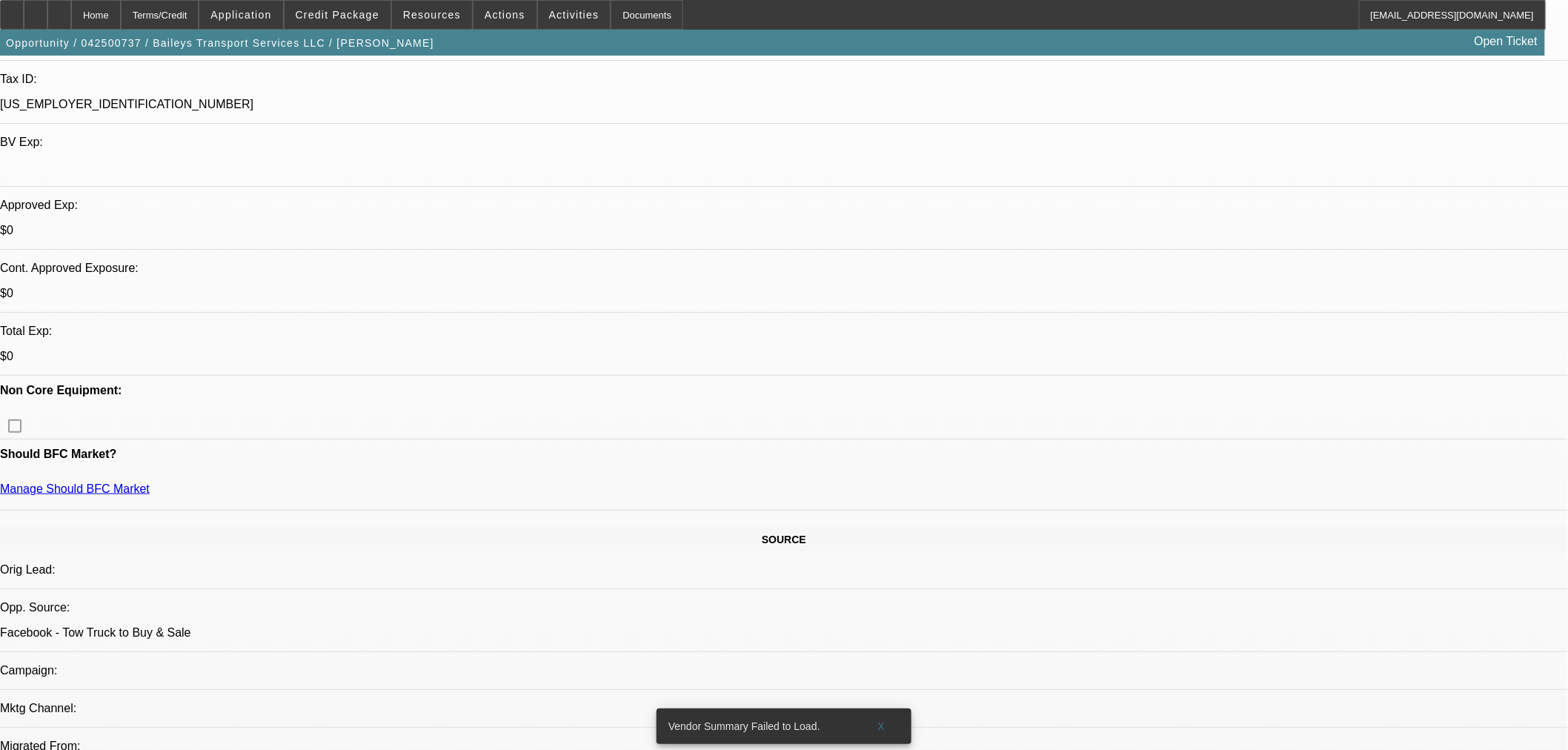
scroll to position [411, 0]
click at [356, 23] on span at bounding box center [337, 15] width 106 height 35
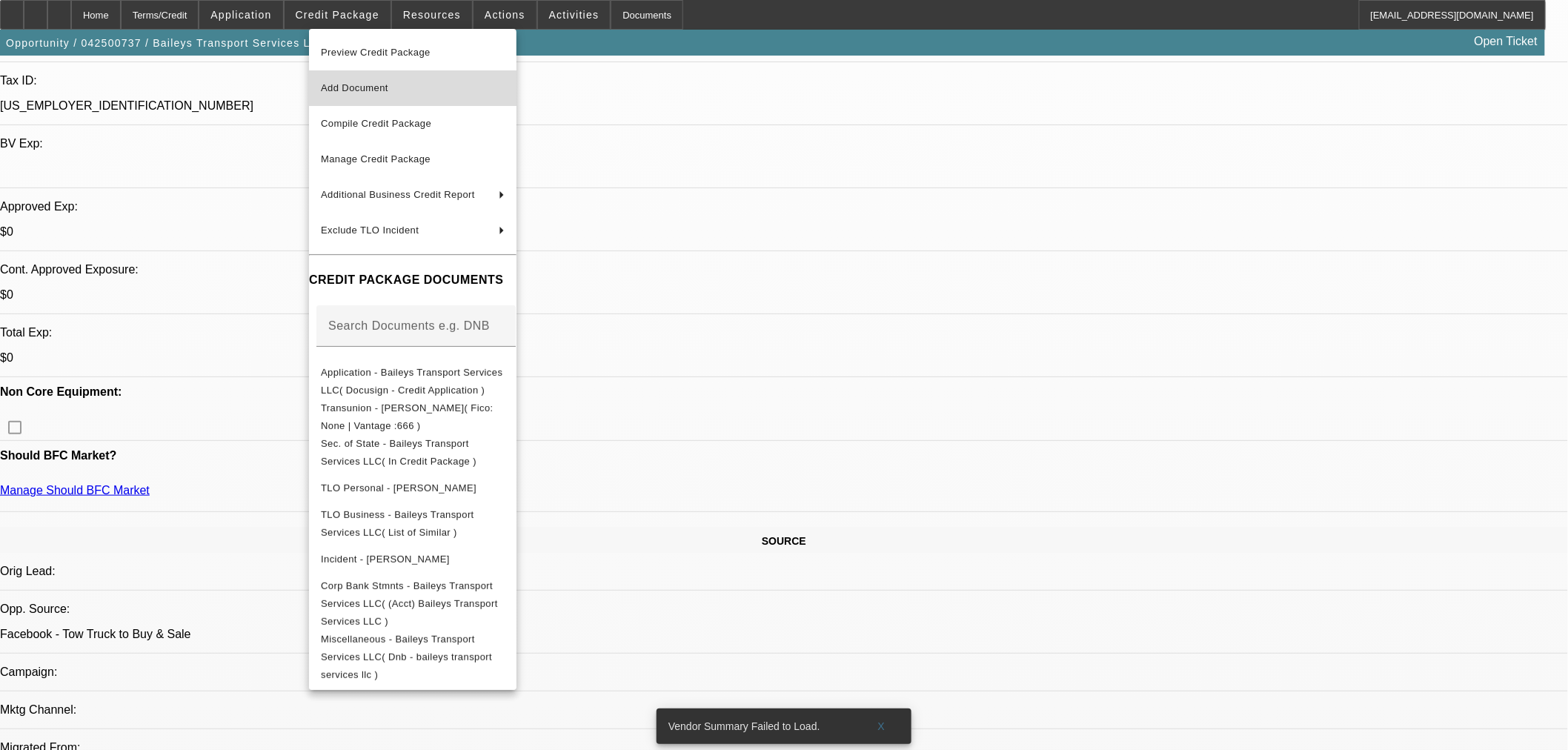
click at [397, 82] on span "Add Document" at bounding box center [413, 88] width 184 height 18
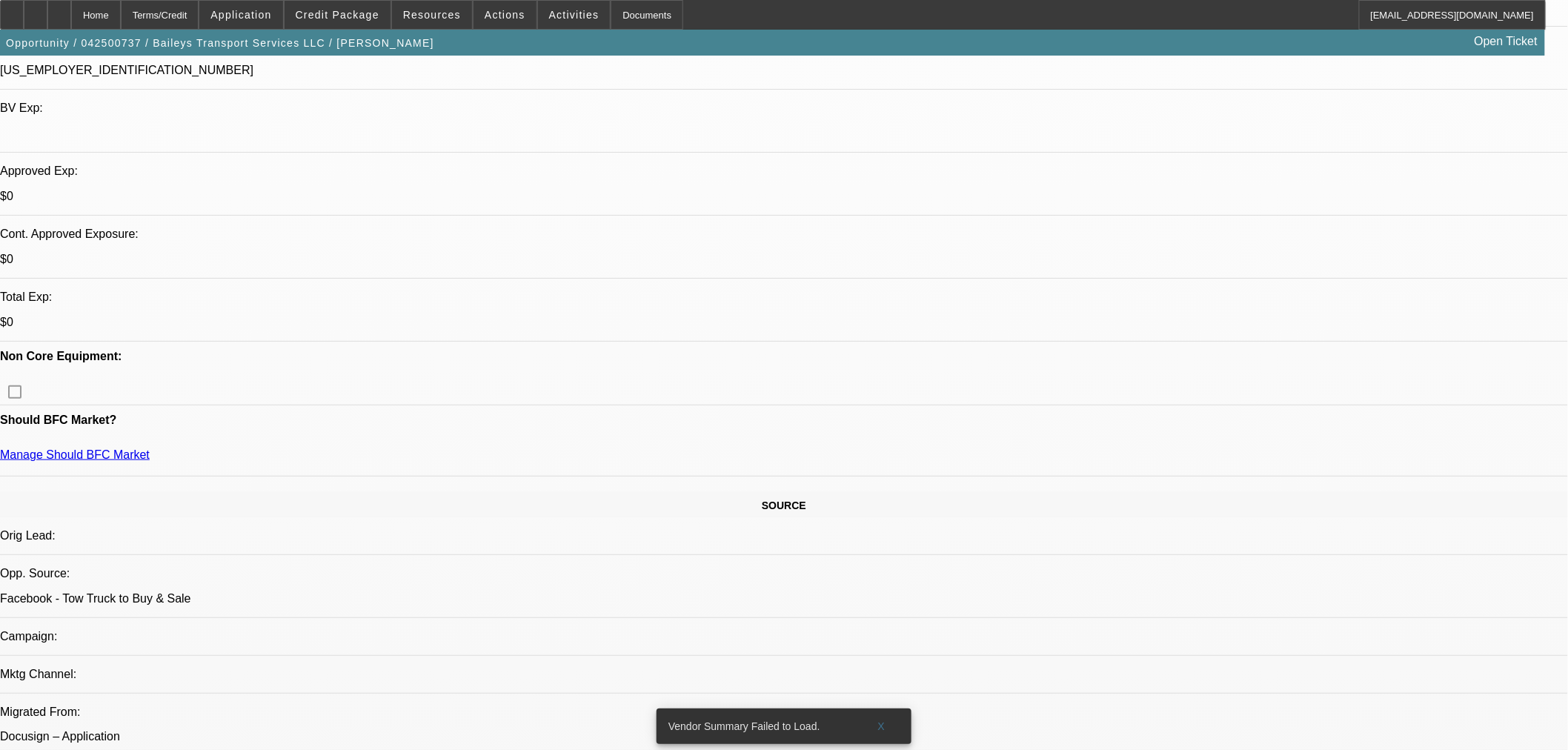
scroll to position [329, 0]
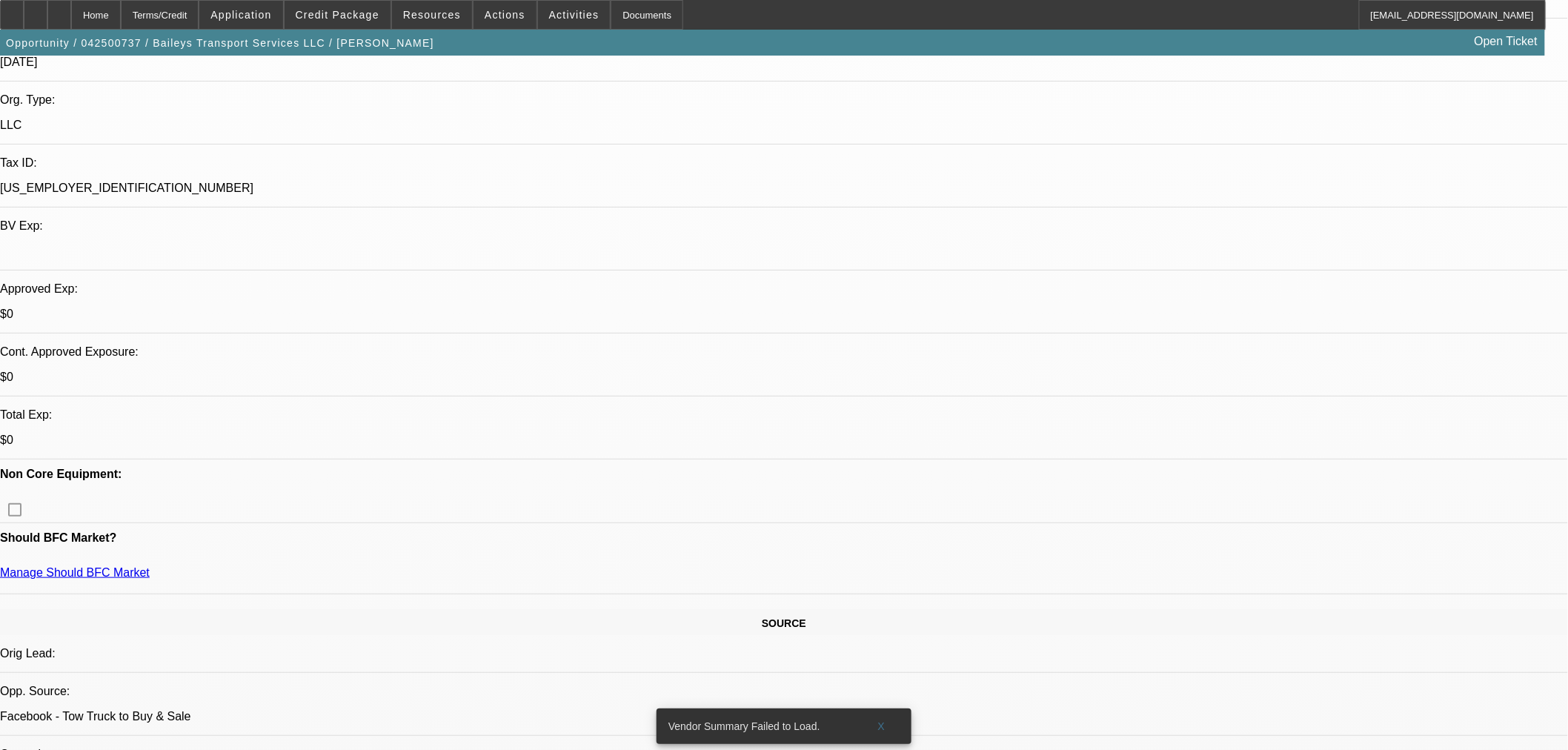
click at [327, 23] on span at bounding box center [337, 15] width 106 height 35
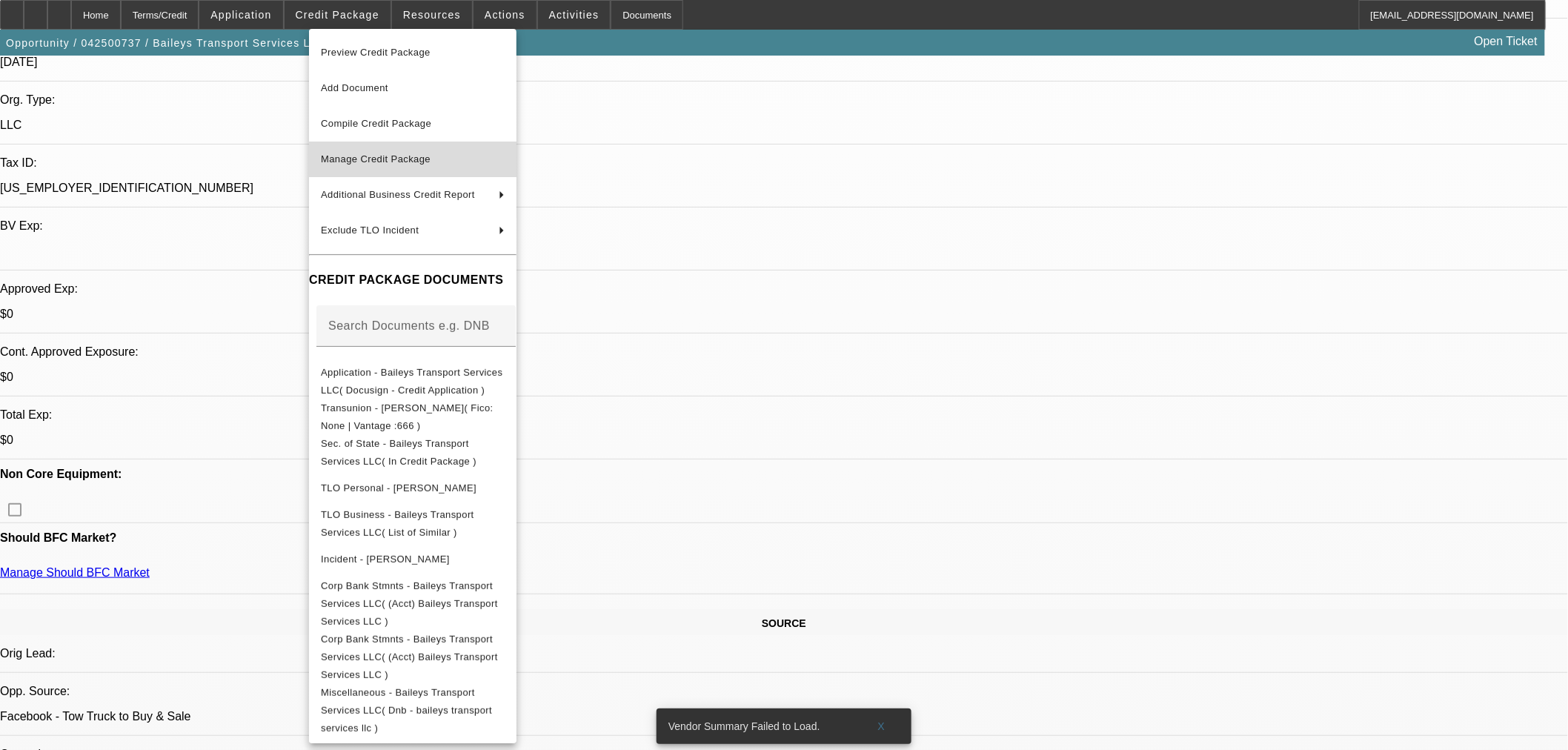
click at [431, 164] on span "Manage Credit Package" at bounding box center [376, 158] width 110 height 11
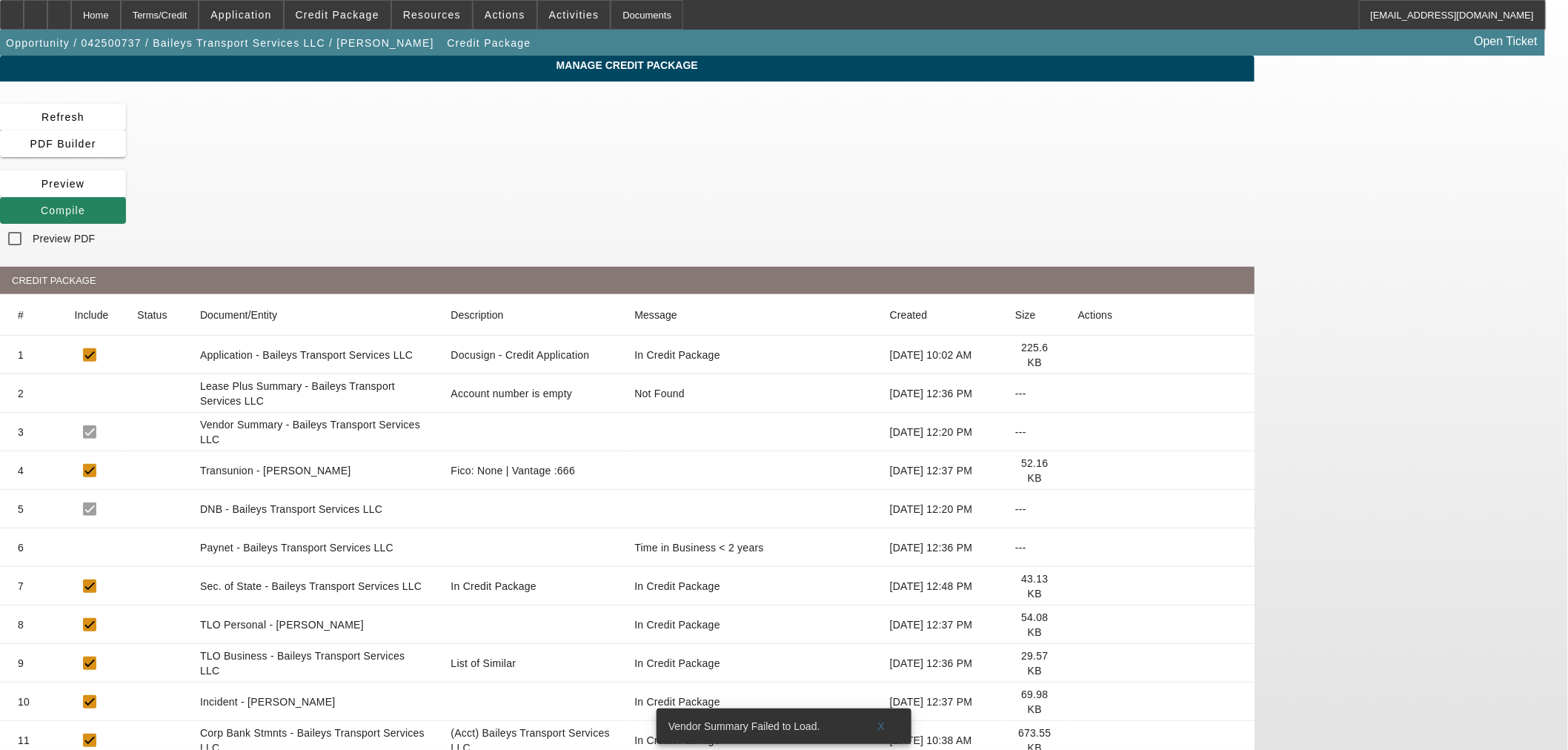
click at [1078, 471] on icon at bounding box center [1078, 471] width 0 height 0
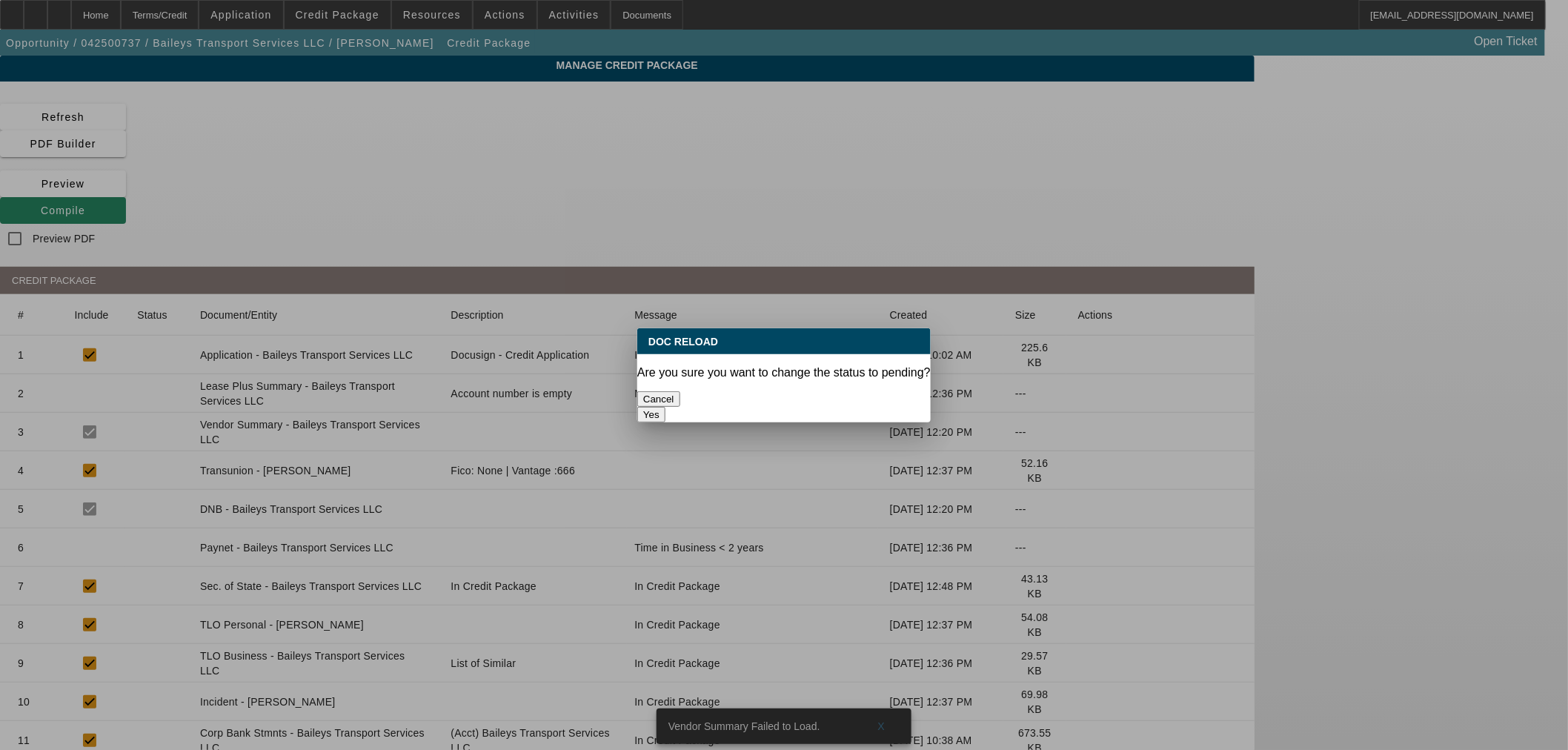
drag, startPoint x: 892, startPoint y: 403, endPoint x: 886, endPoint y: 396, distance: 9.2
click at [666, 407] on button "Yes" at bounding box center [651, 415] width 28 height 16
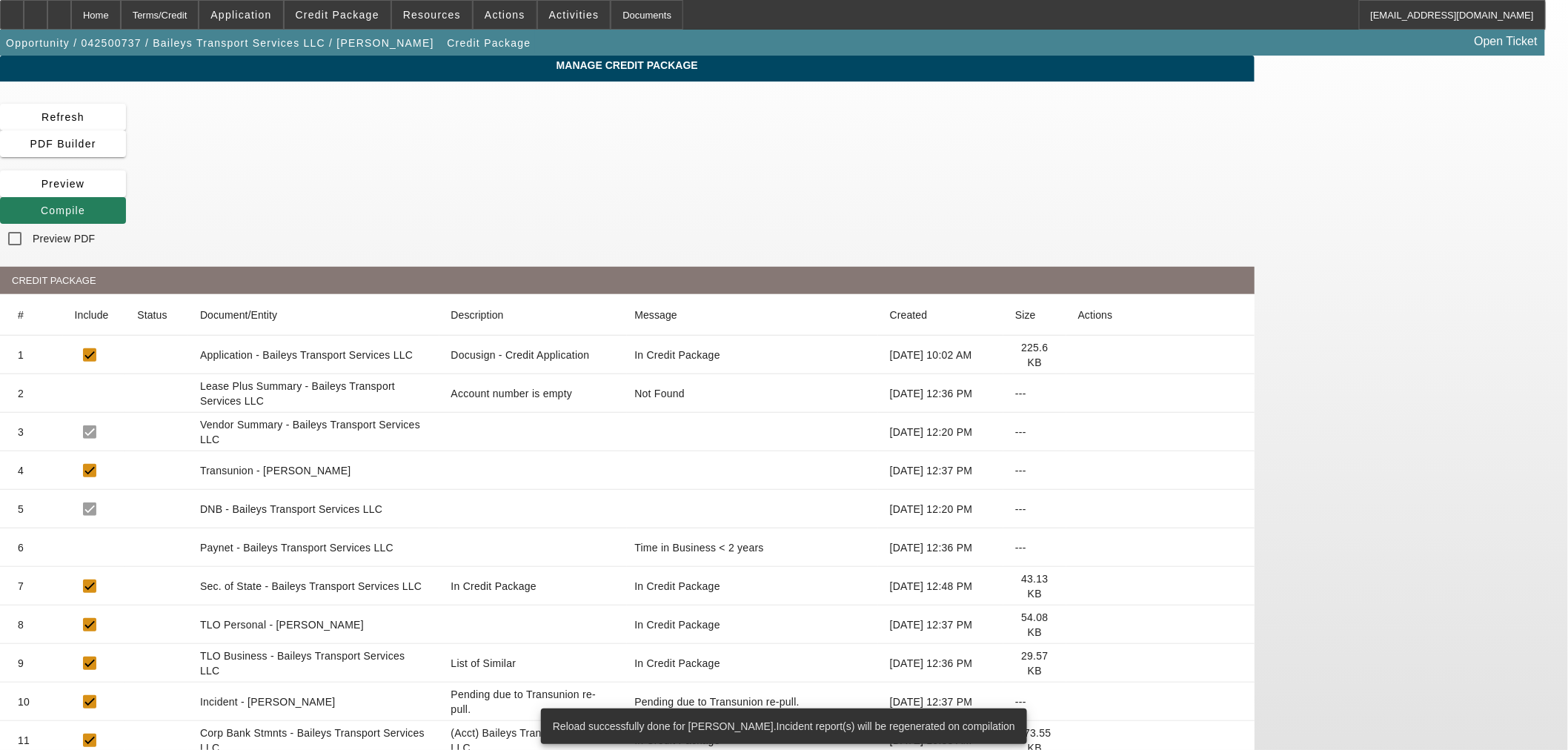
click at [85, 204] on span "Compile" at bounding box center [63, 210] width 45 height 11
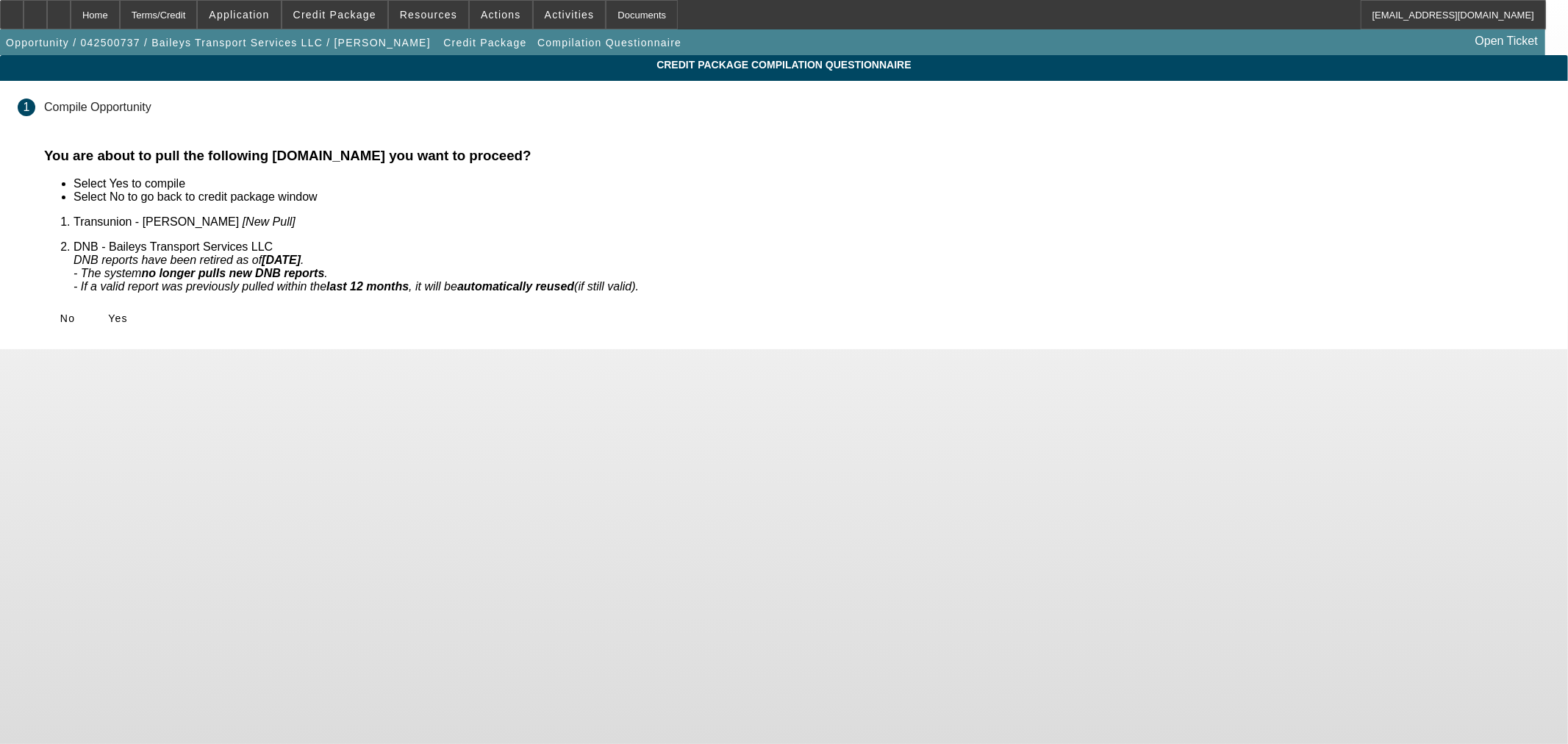
click at [141, 302] on span at bounding box center [118, 318] width 47 height 35
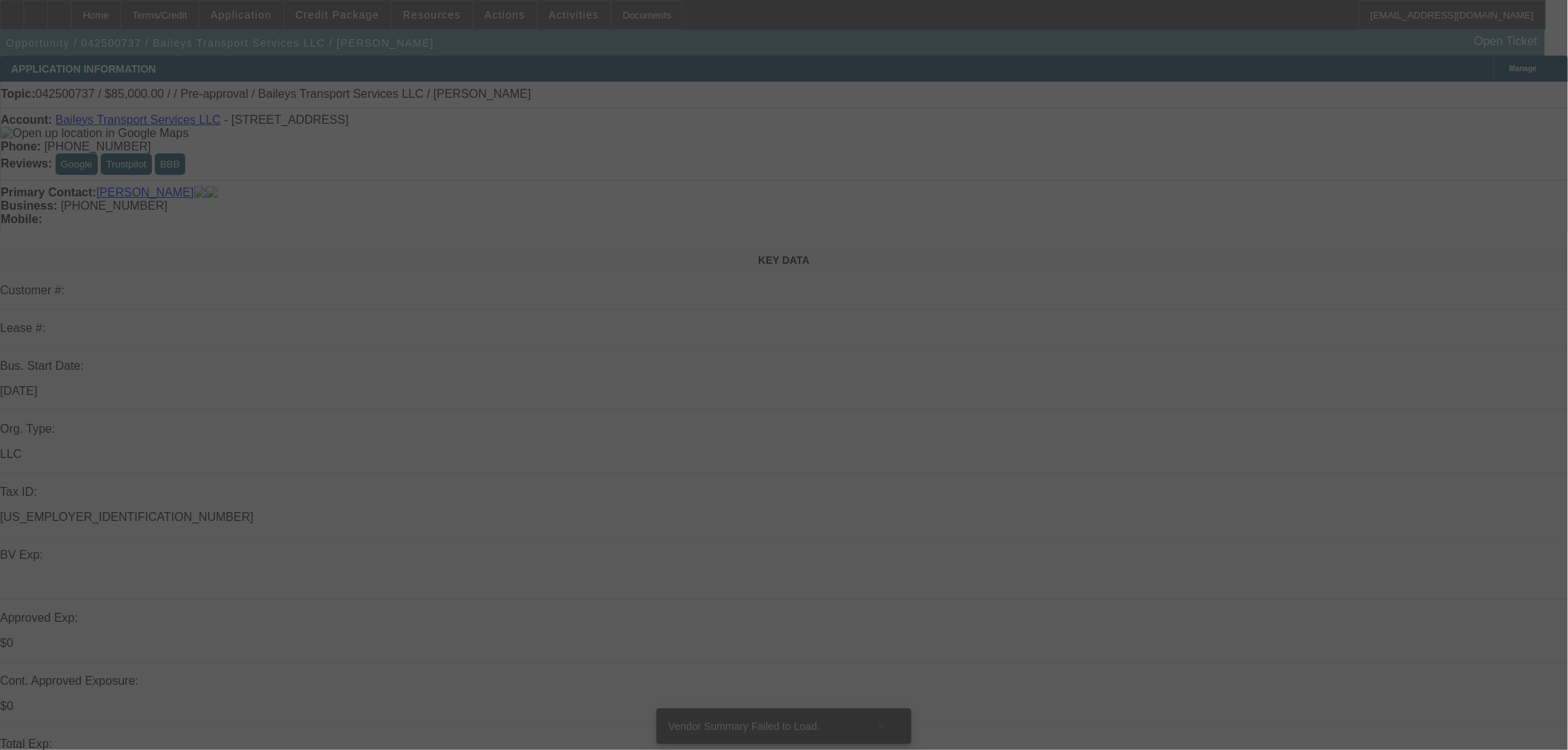
select select "0.15"
select select "2"
select select "0"
select select "6"
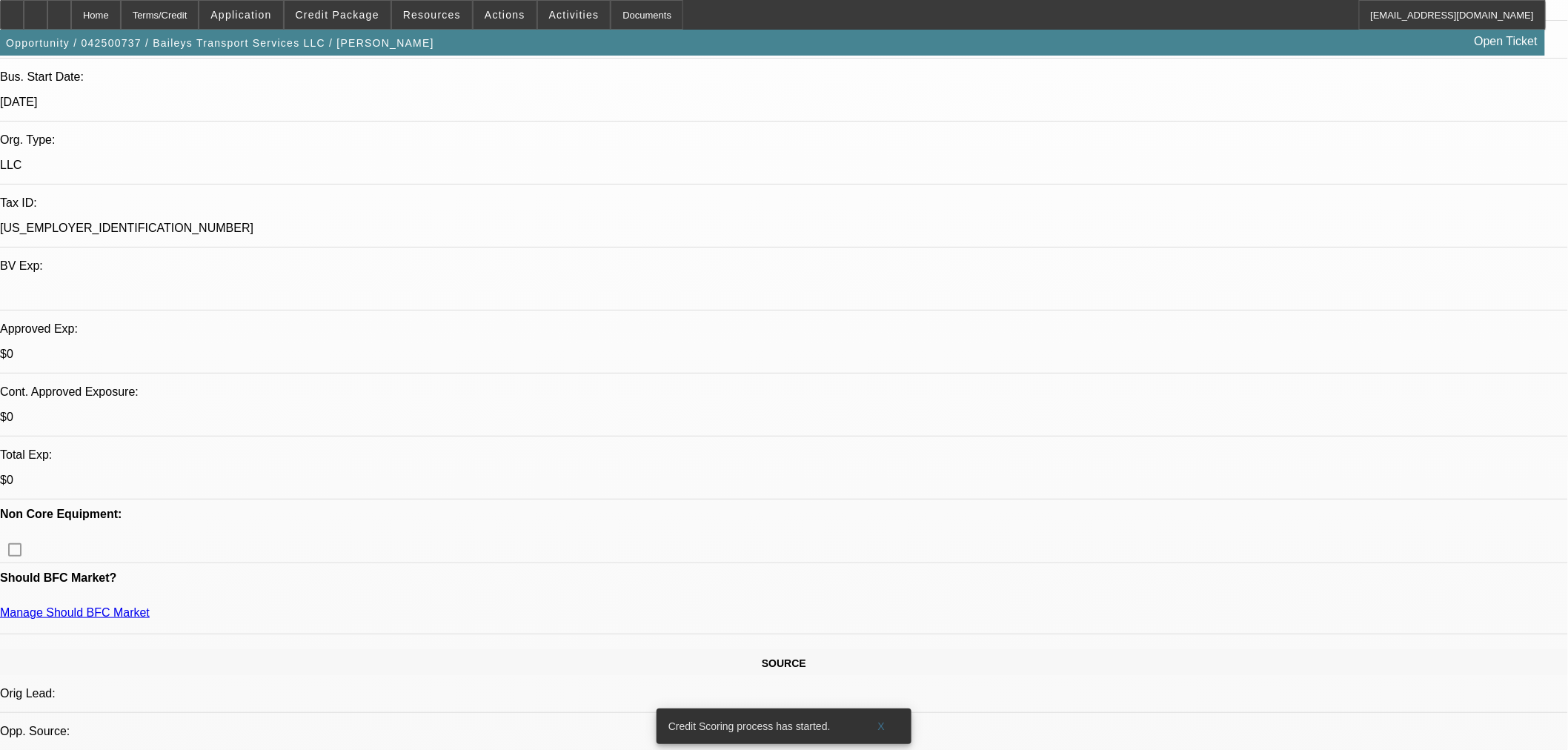
scroll to position [329, 0]
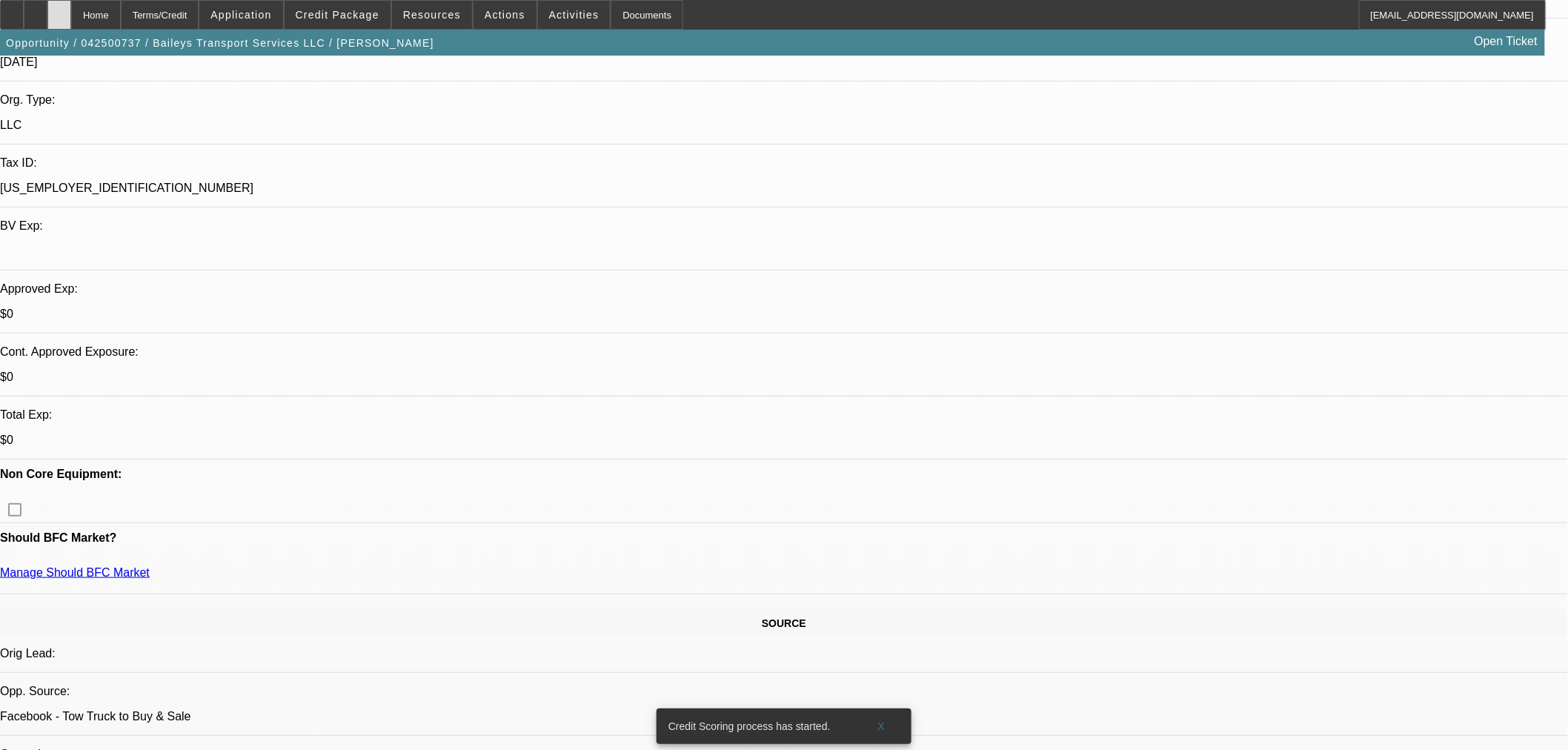
click at [71, 10] on div at bounding box center [59, 15] width 24 height 30
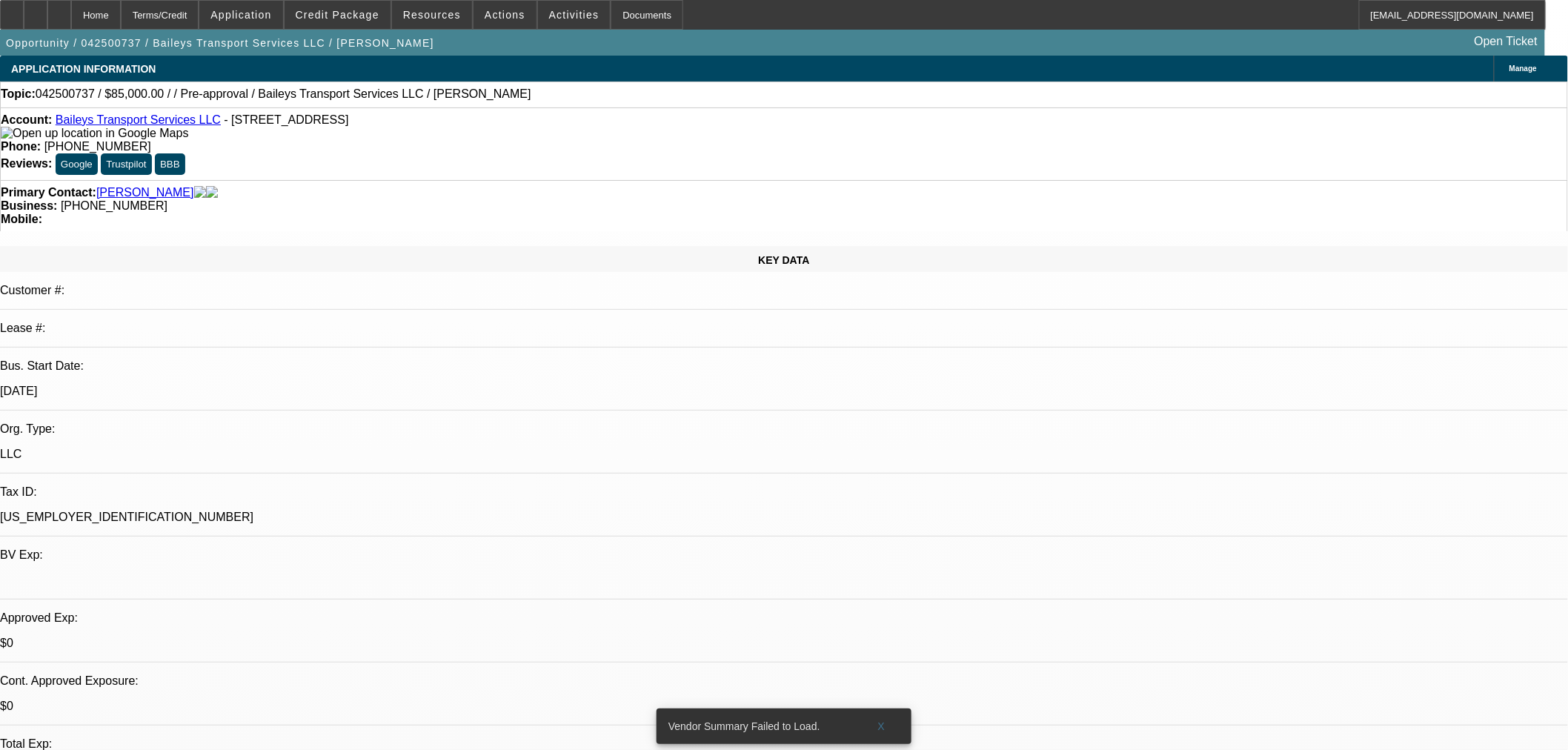
select select "0.15"
select select "2"
select select "0"
select select "6"
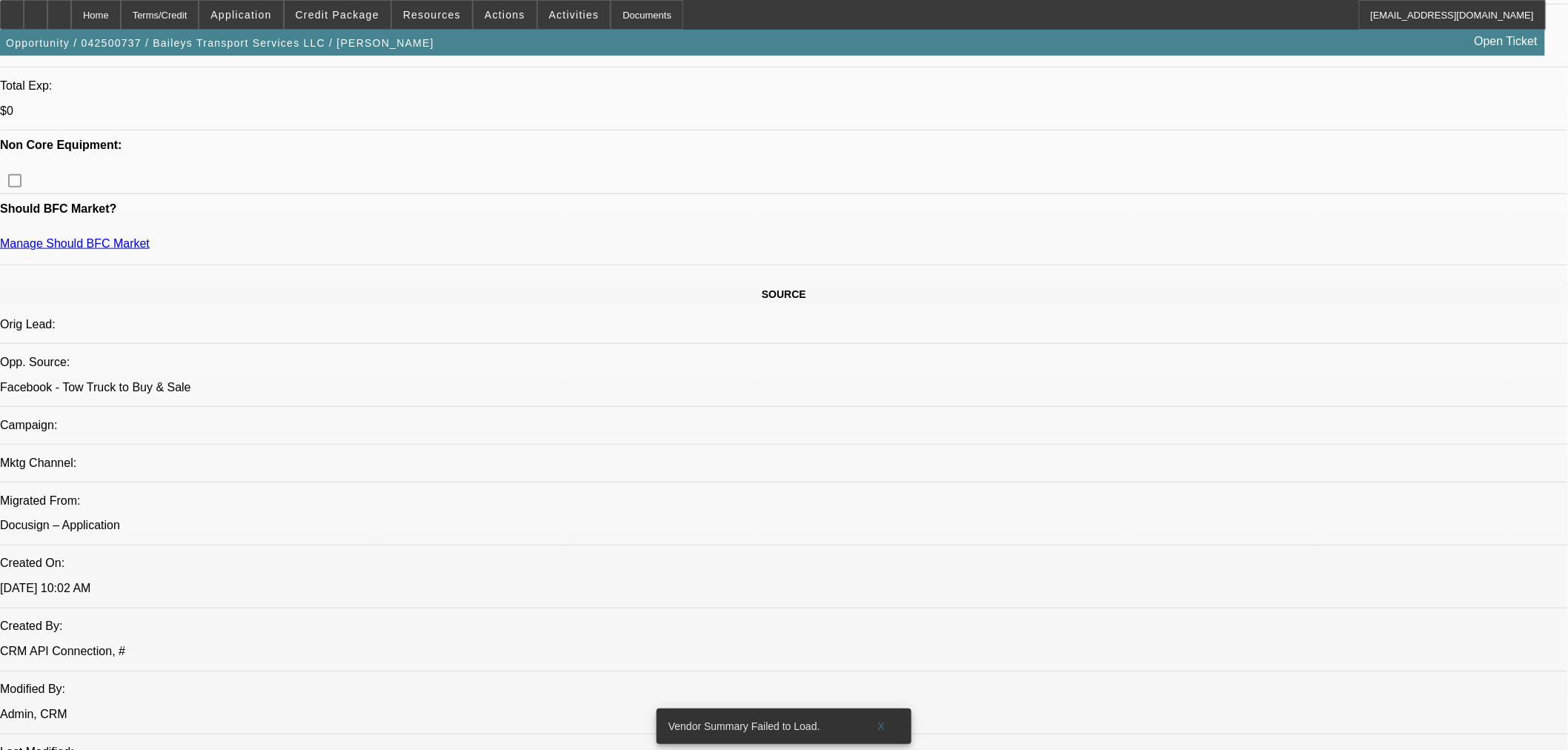
scroll to position [1070, 0]
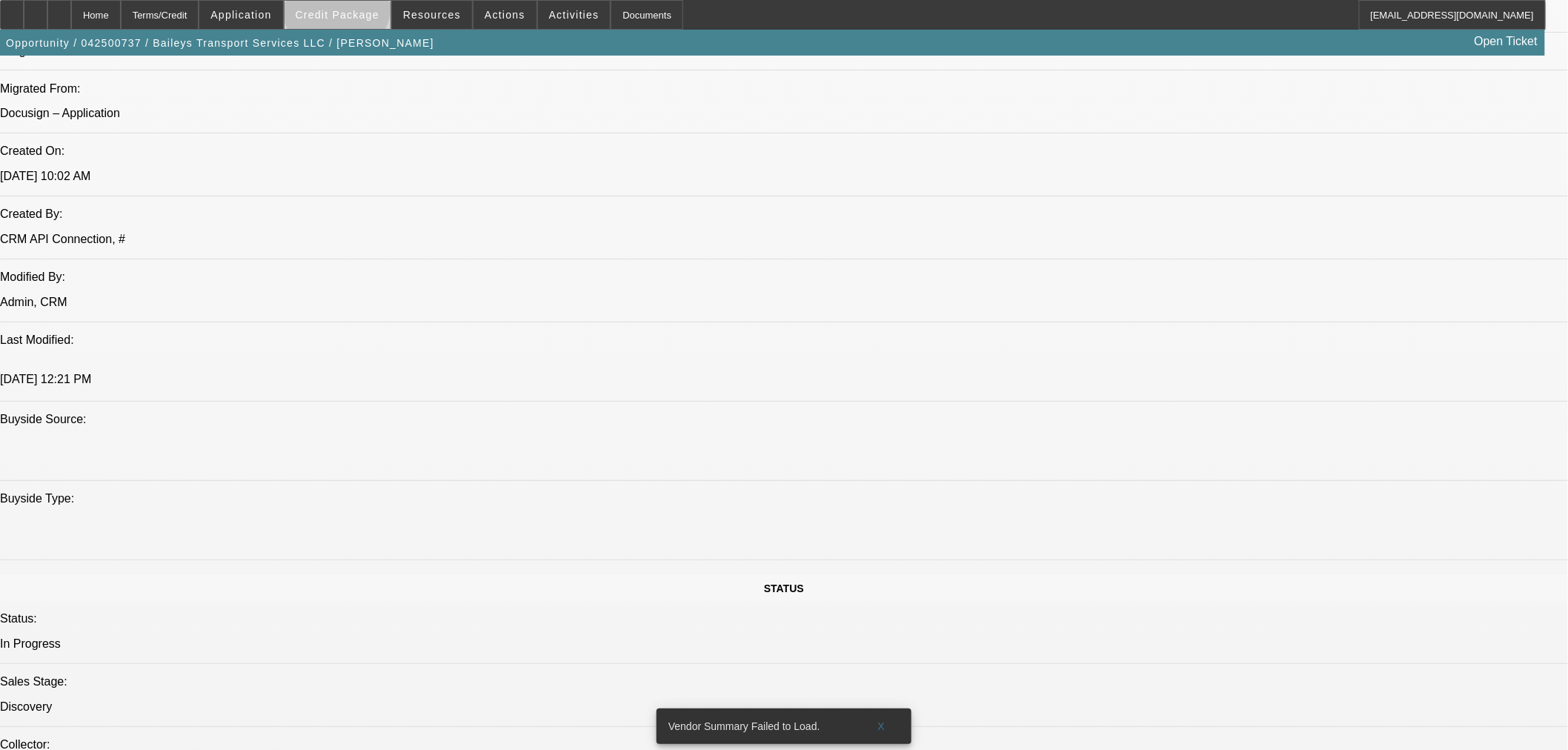
click at [361, 8] on span at bounding box center [337, 15] width 106 height 35
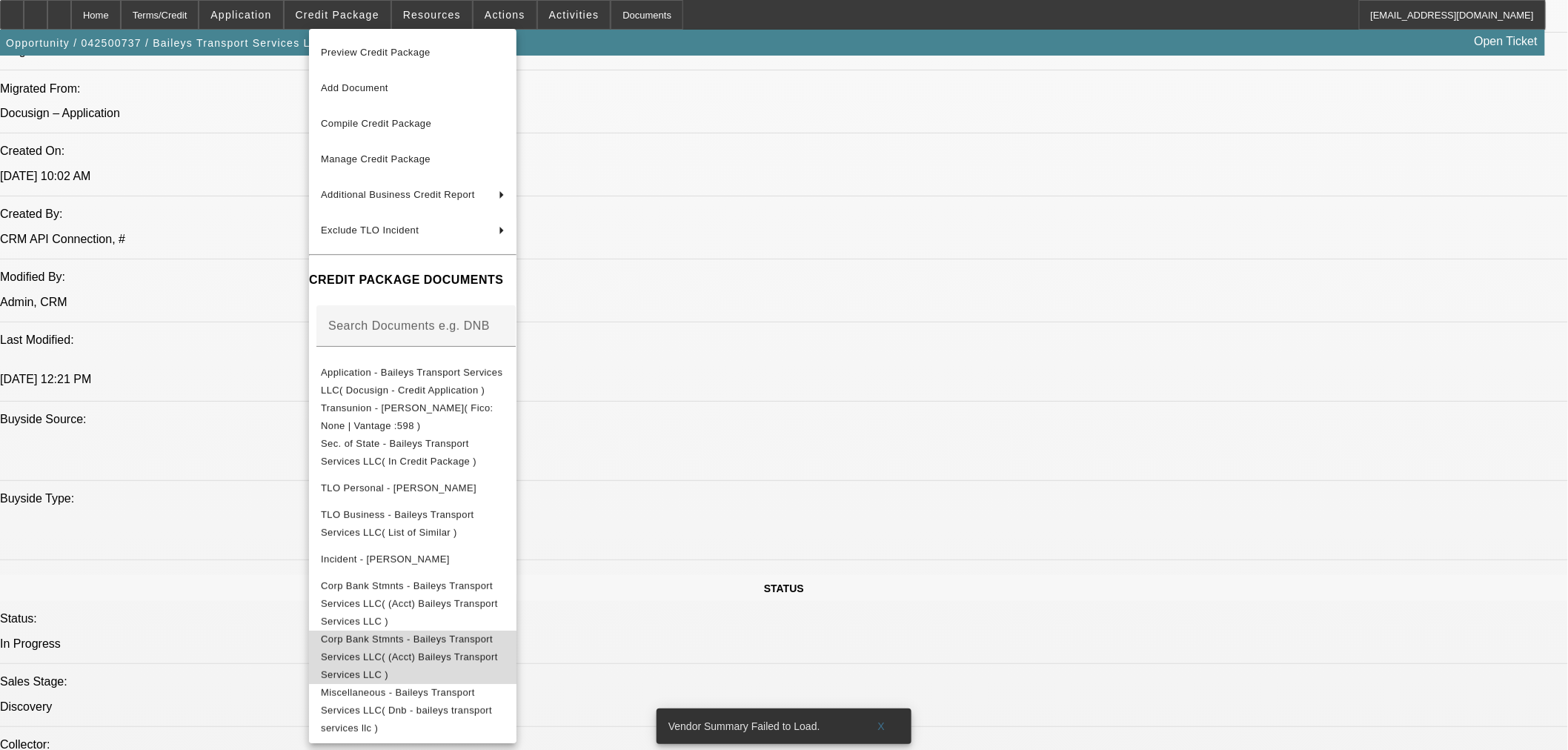
click at [457, 633] on span "Corp Bank Stmnts - Baileys Transport Services LLC( (Acct) Baileys Transport Ser…" at bounding box center [413, 657] width 184 height 54
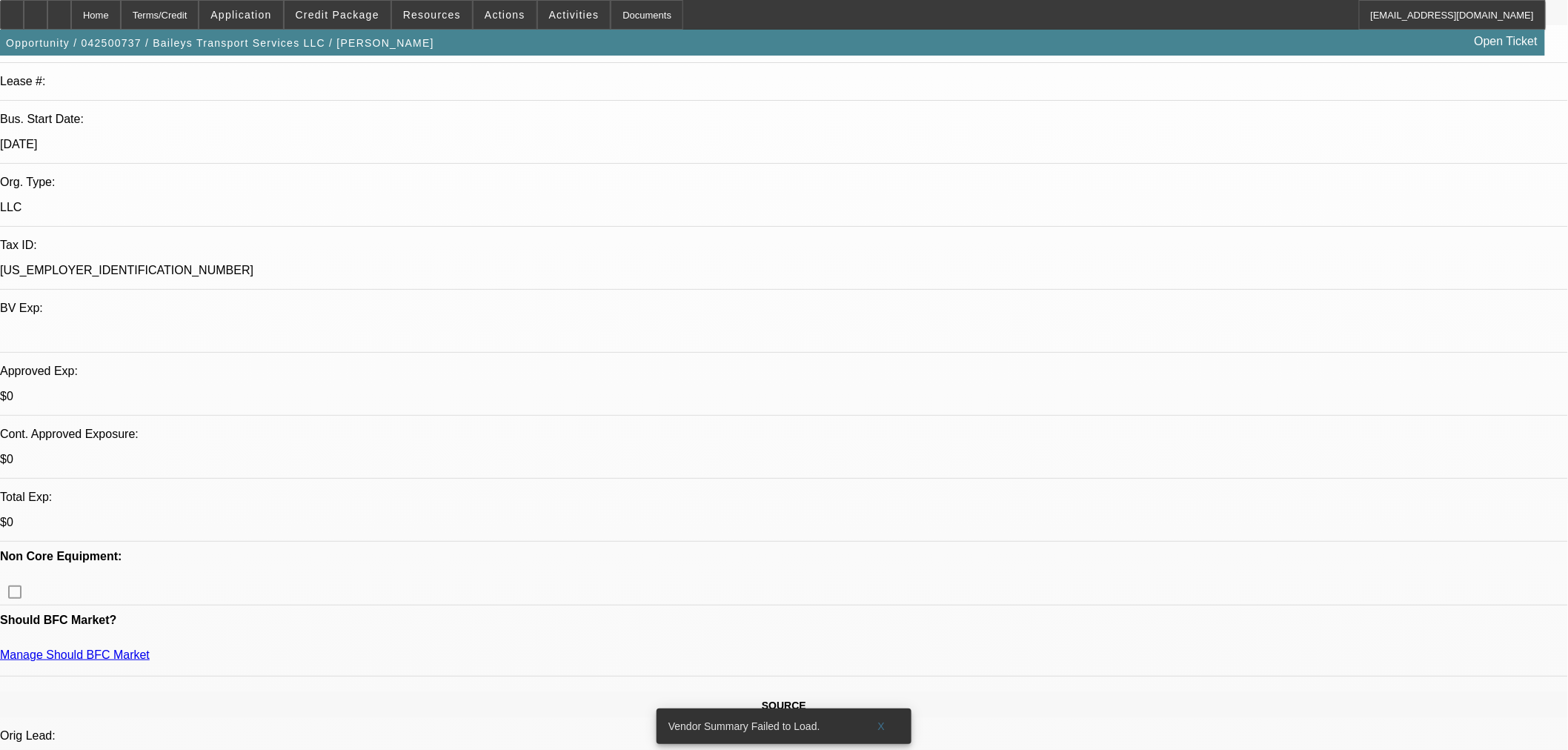
scroll to position [82, 0]
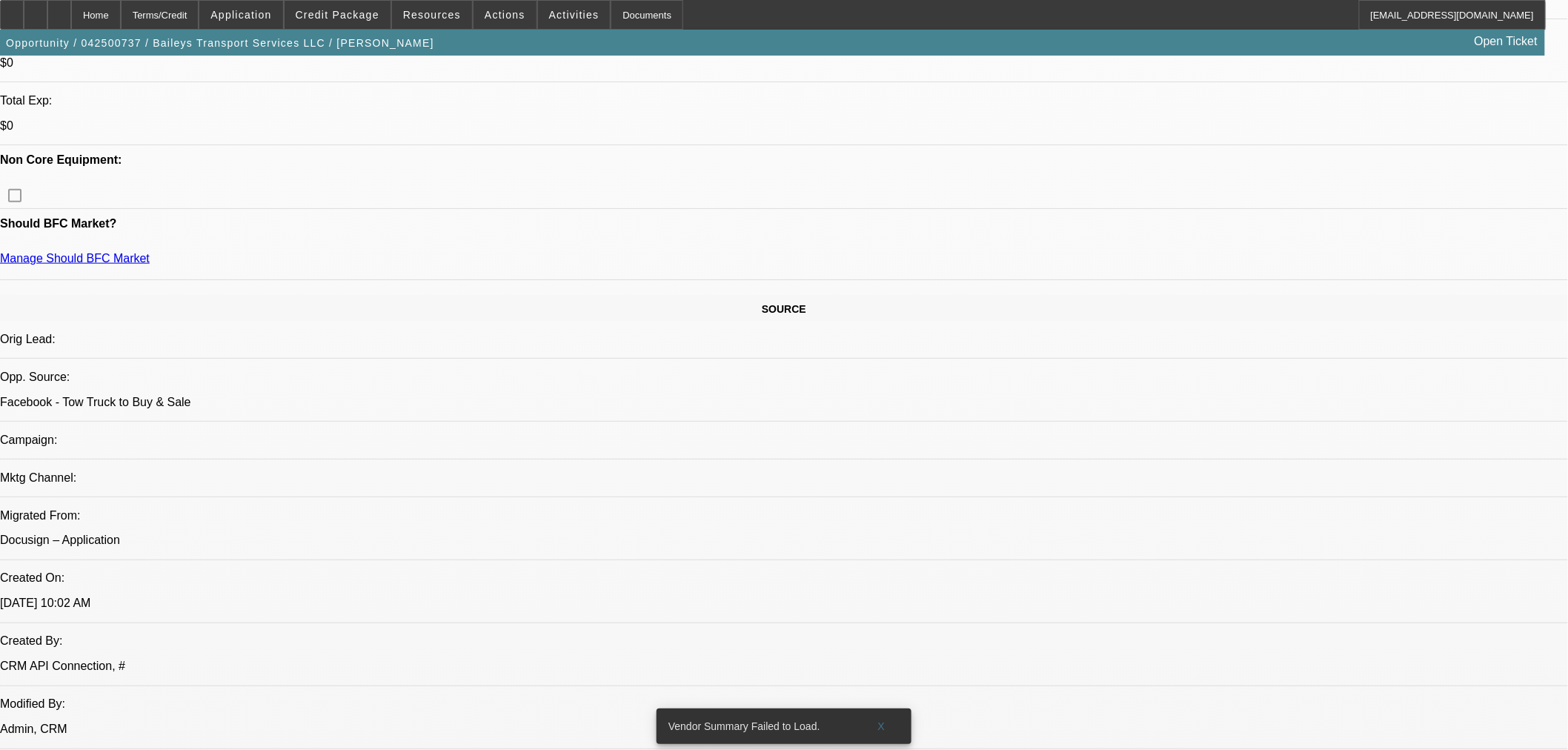
scroll to position [823, 0]
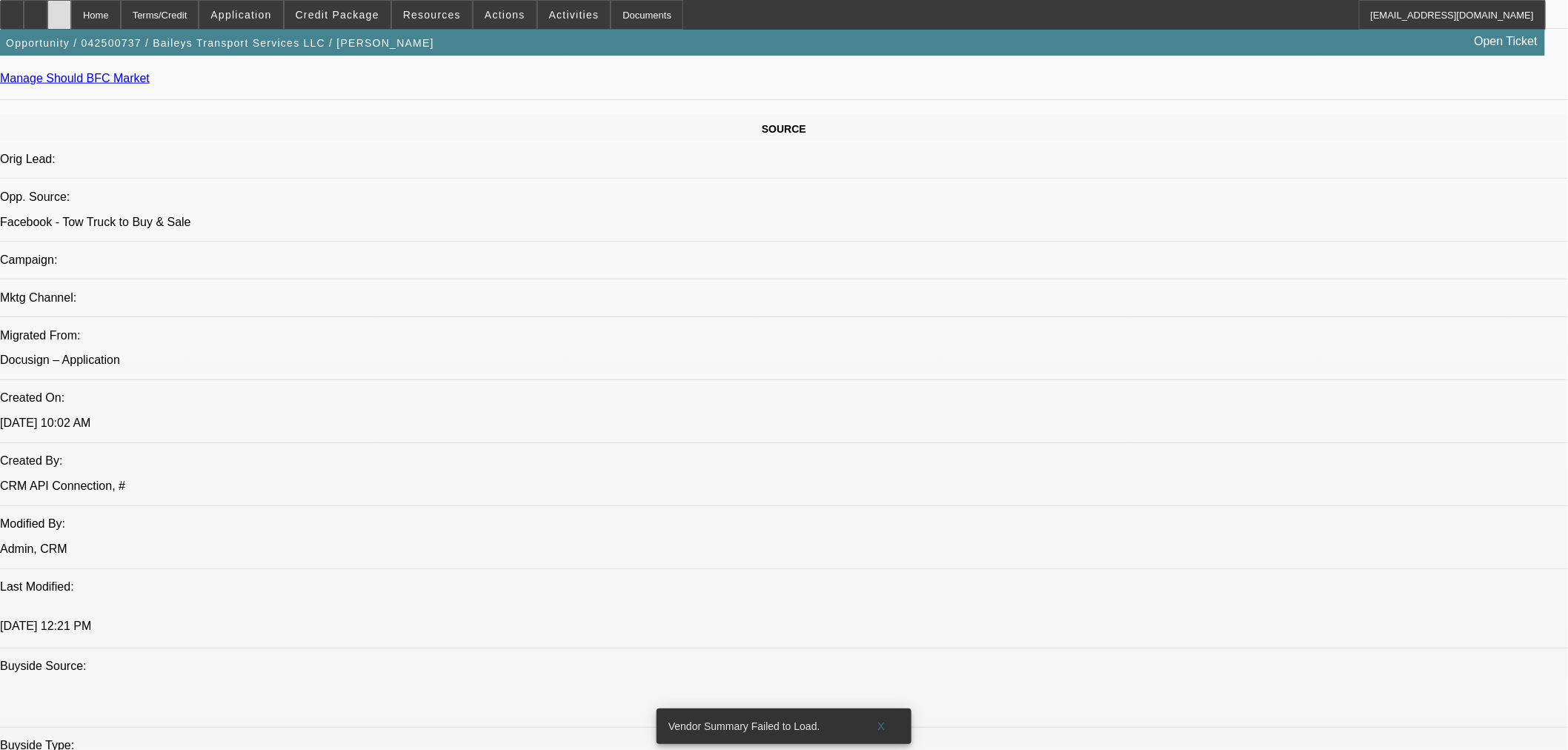
click at [71, 5] on div at bounding box center [59, 15] width 24 height 30
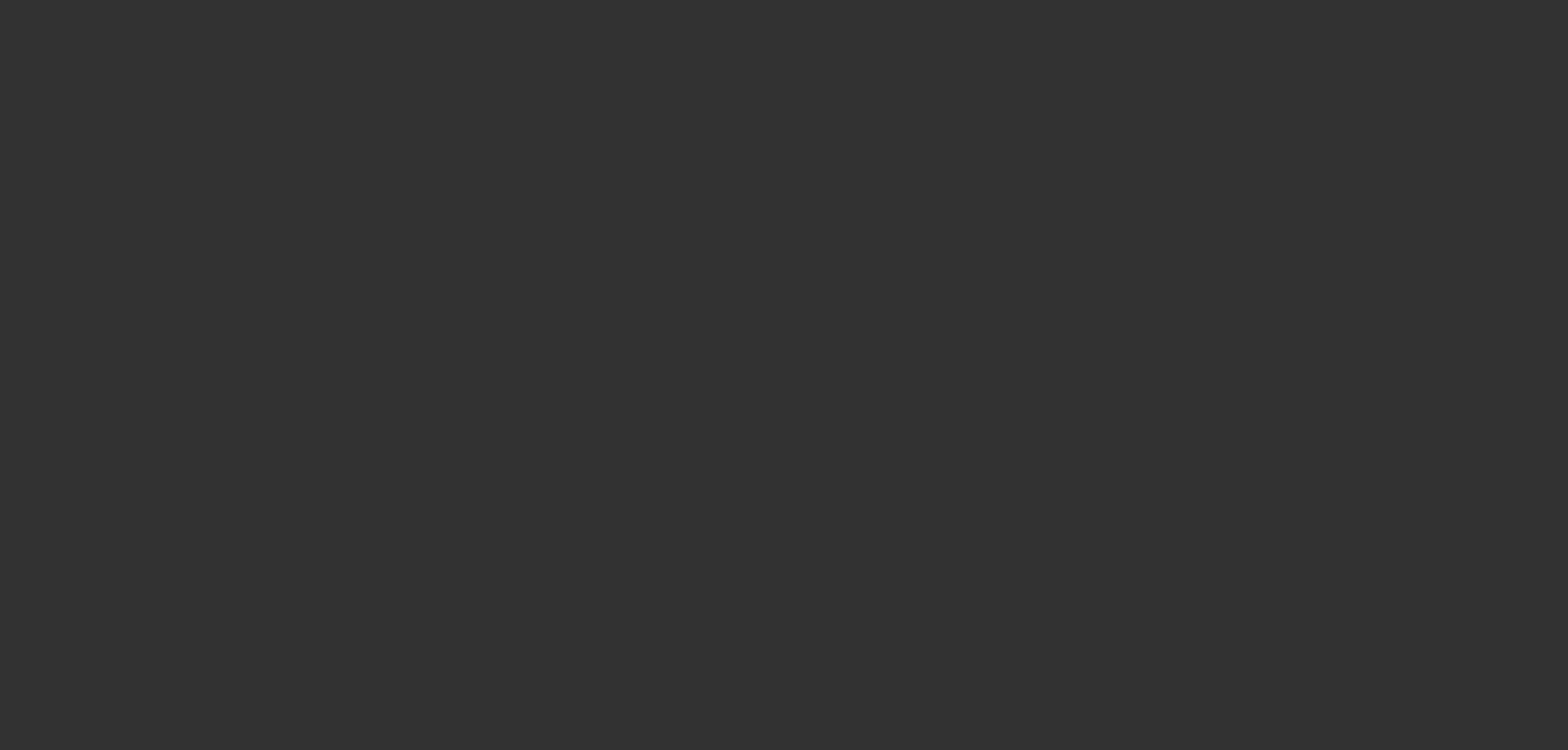
select select "0.15"
select select "2"
select select "0"
select select "6"
